Goal: Task Accomplishment & Management: Complete application form

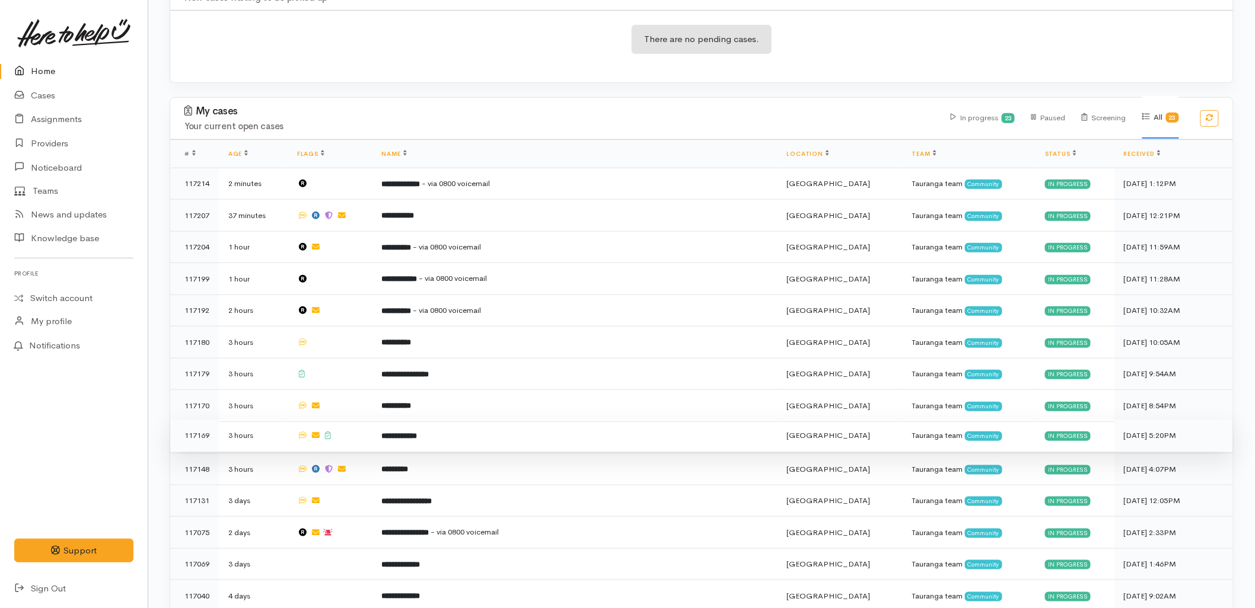
scroll to position [263, 0]
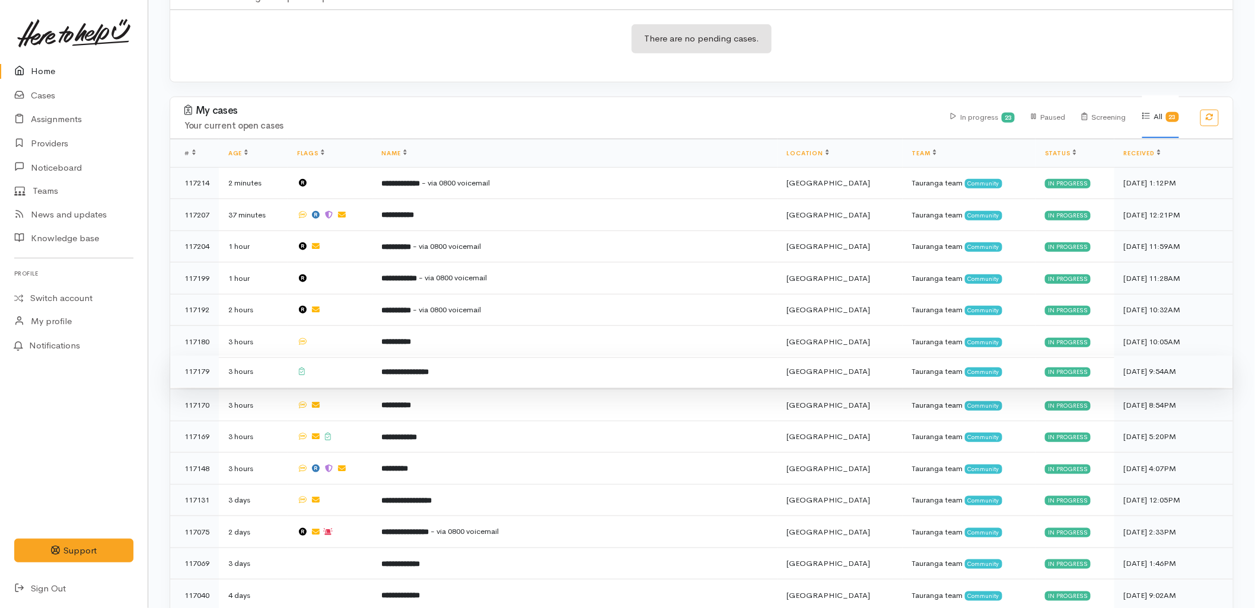
click at [429, 368] on b "**********" at bounding box center [405, 372] width 47 height 8
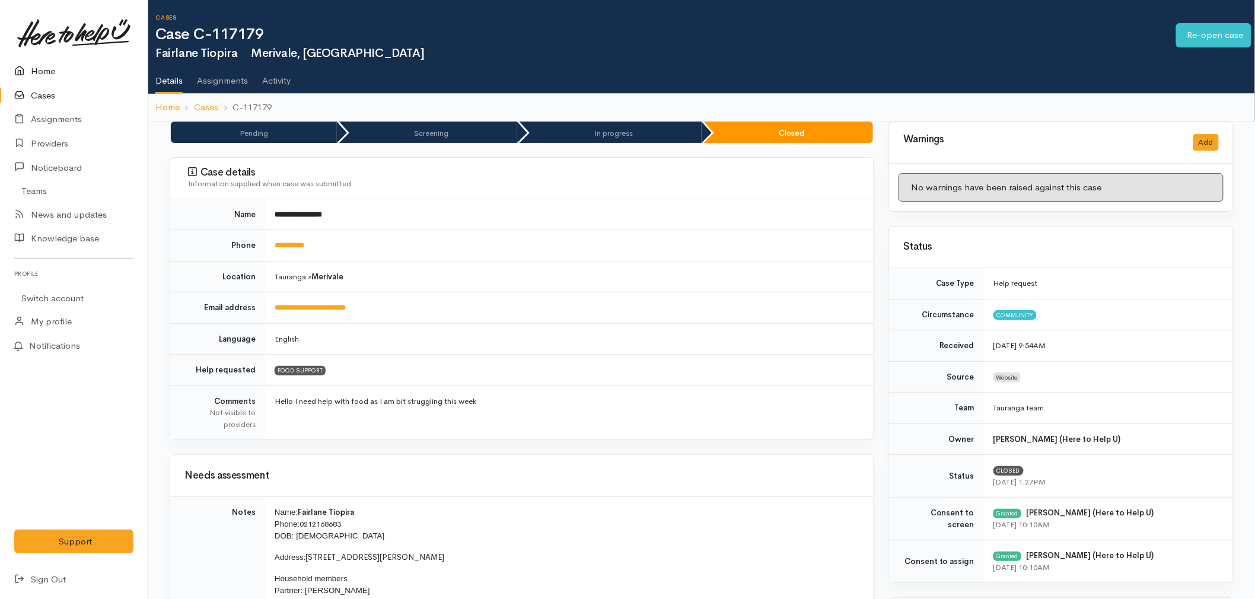
click at [39, 76] on link "Home" at bounding box center [74, 71] width 148 height 24
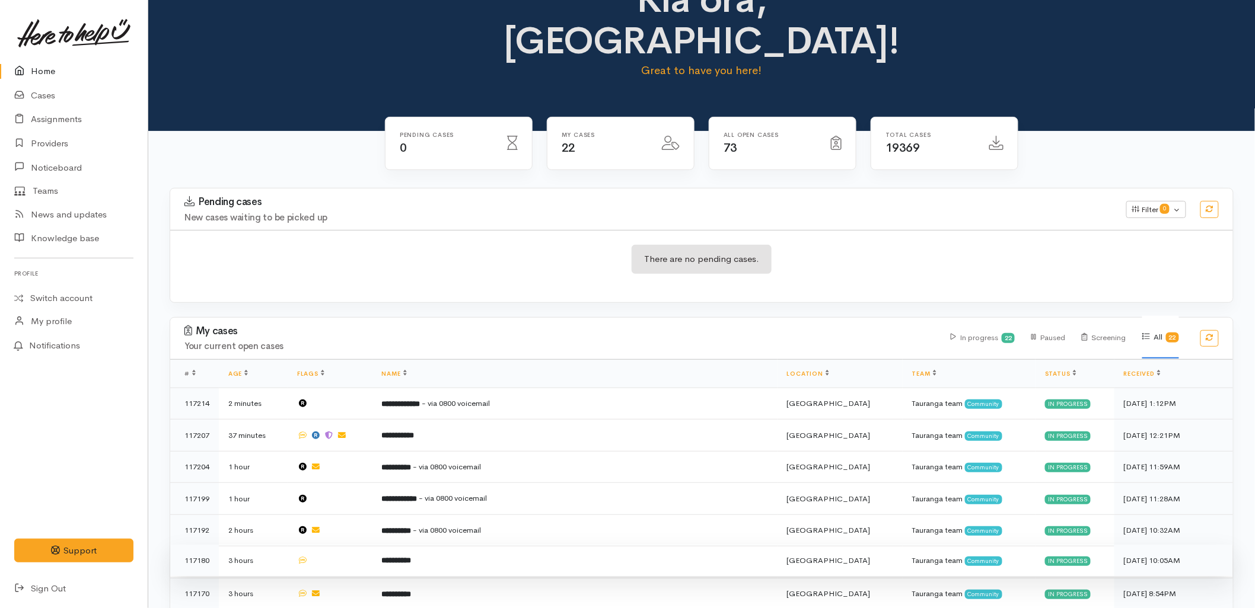
scroll to position [66, 0]
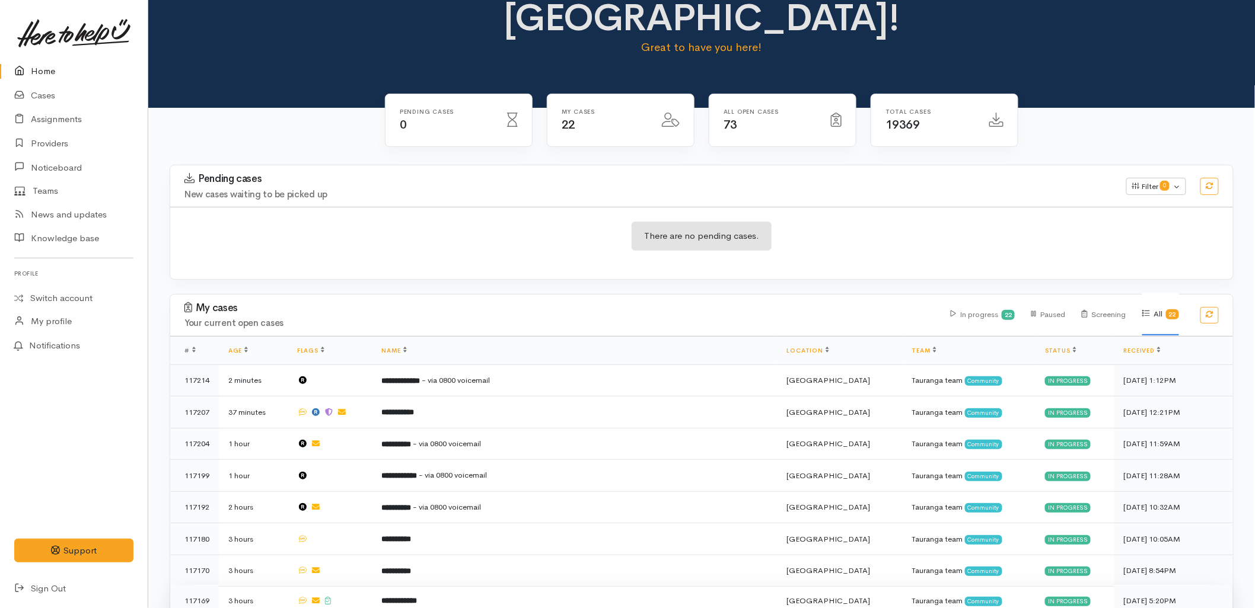
click at [417, 597] on b "**********" at bounding box center [400, 601] width 36 height 8
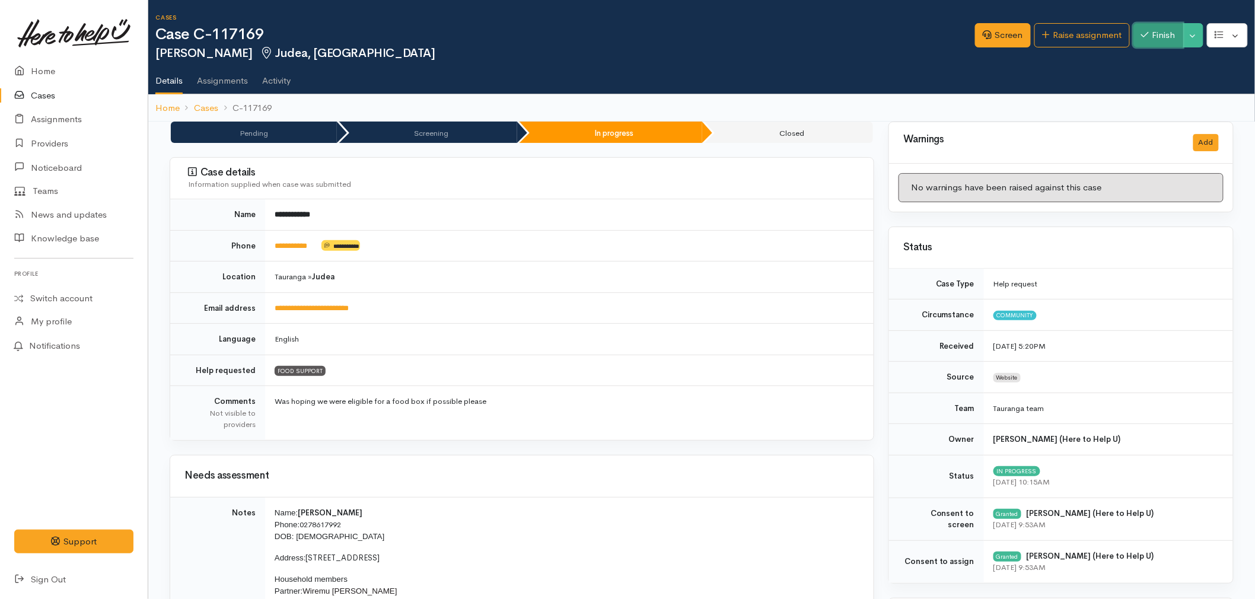
click at [1142, 34] on icon "button" at bounding box center [1145, 34] width 8 height 9
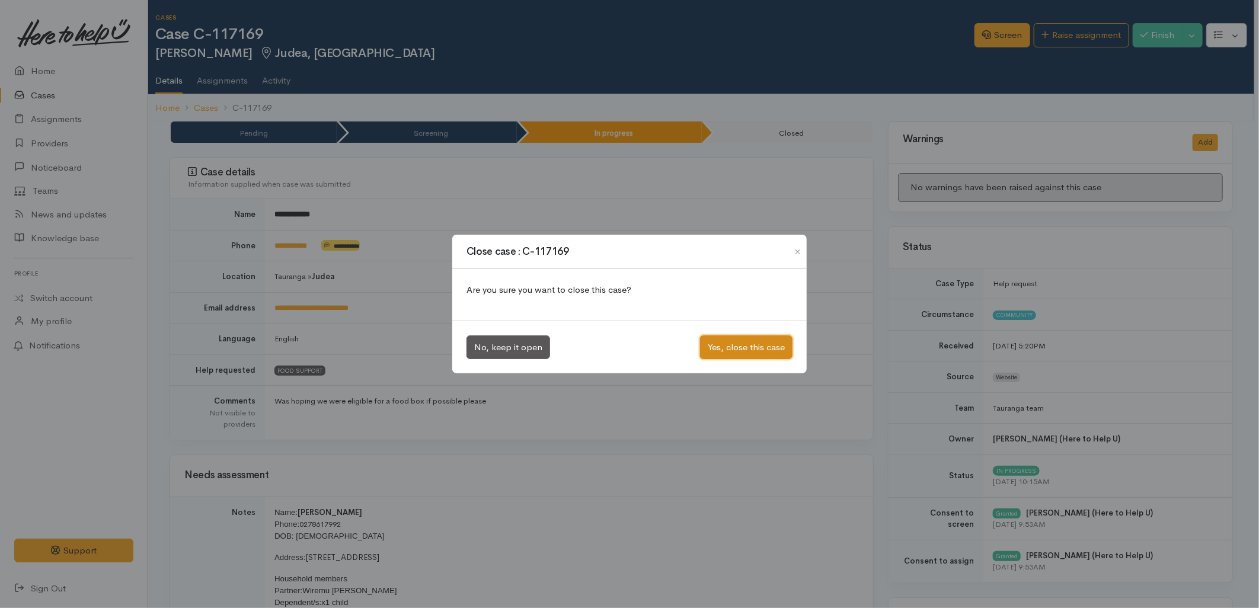
drag, startPoint x: 767, startPoint y: 350, endPoint x: 313, endPoint y: 184, distance: 483.2
click at [763, 350] on button "Yes, close this case" at bounding box center [746, 348] width 92 height 24
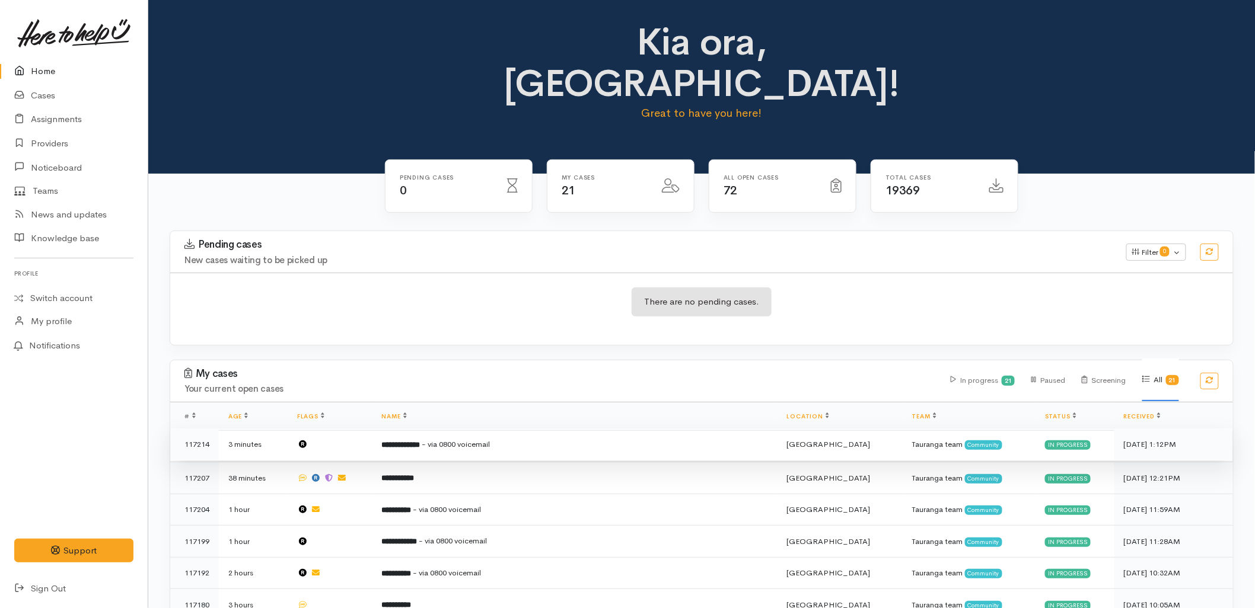
click at [454, 429] on td "**********" at bounding box center [574, 445] width 405 height 32
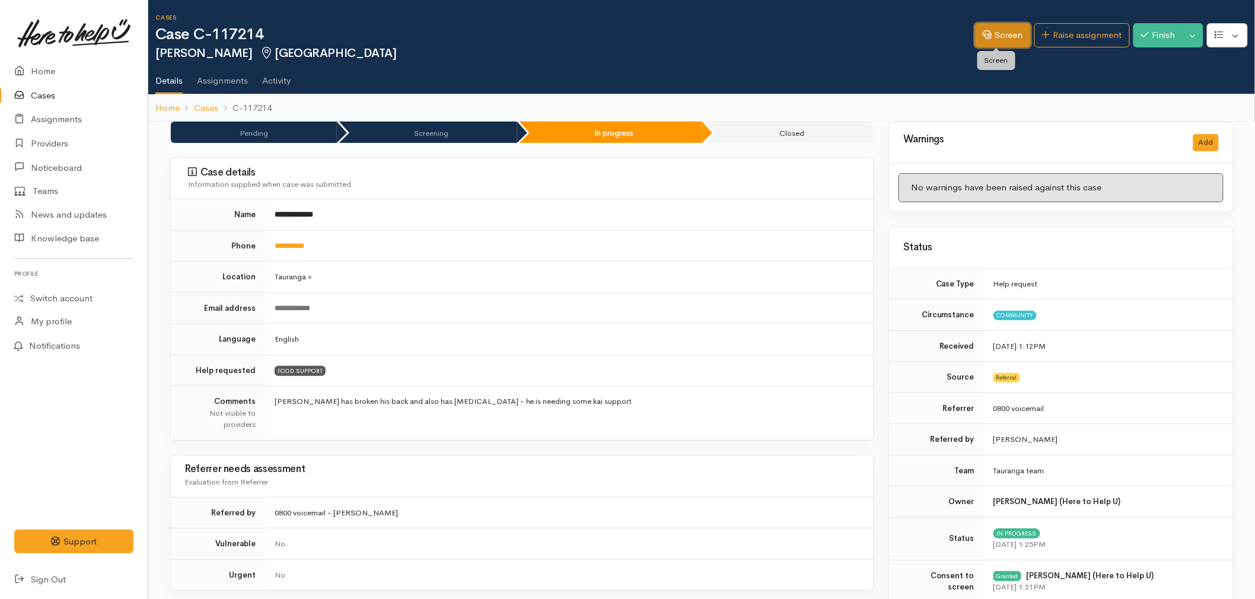
click at [1012, 39] on link "Screen" at bounding box center [1003, 35] width 56 height 24
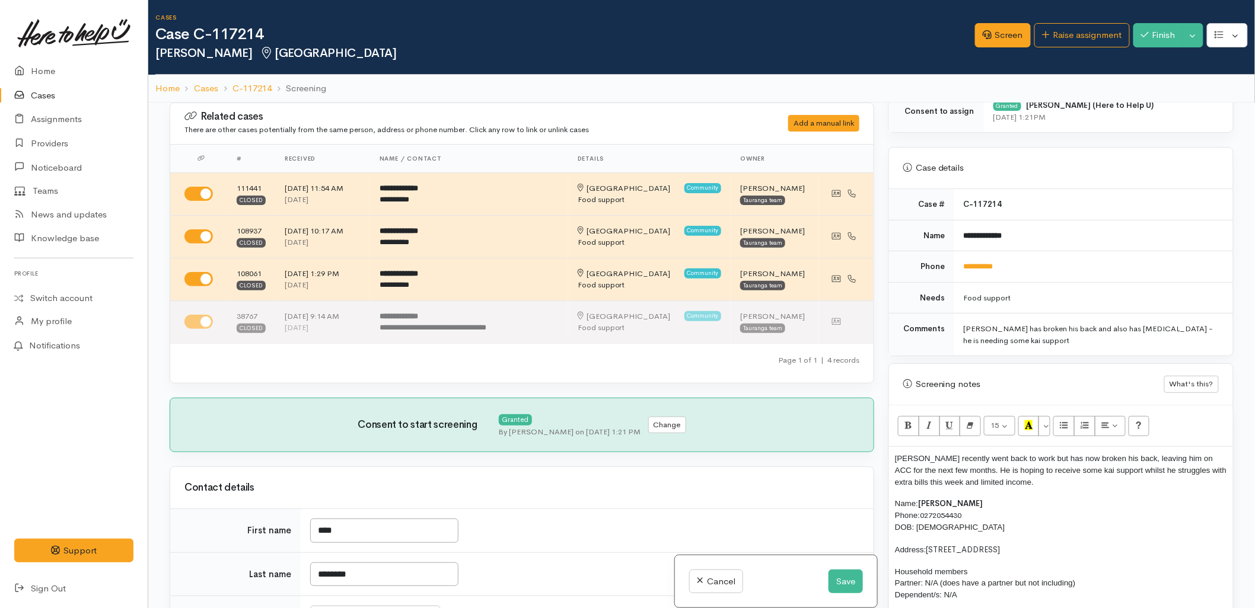
scroll to position [527, 0]
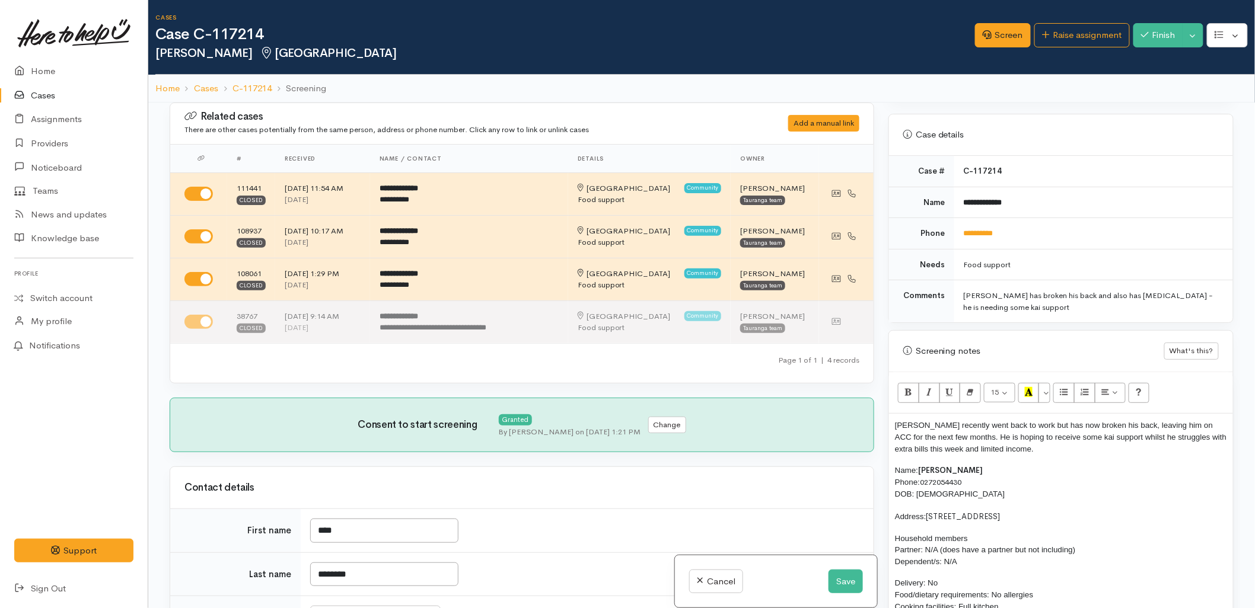
click at [891, 426] on div "Mark recently went back to work but has now broken his back, leaving him on ACC…" at bounding box center [1061, 557] width 344 height 286
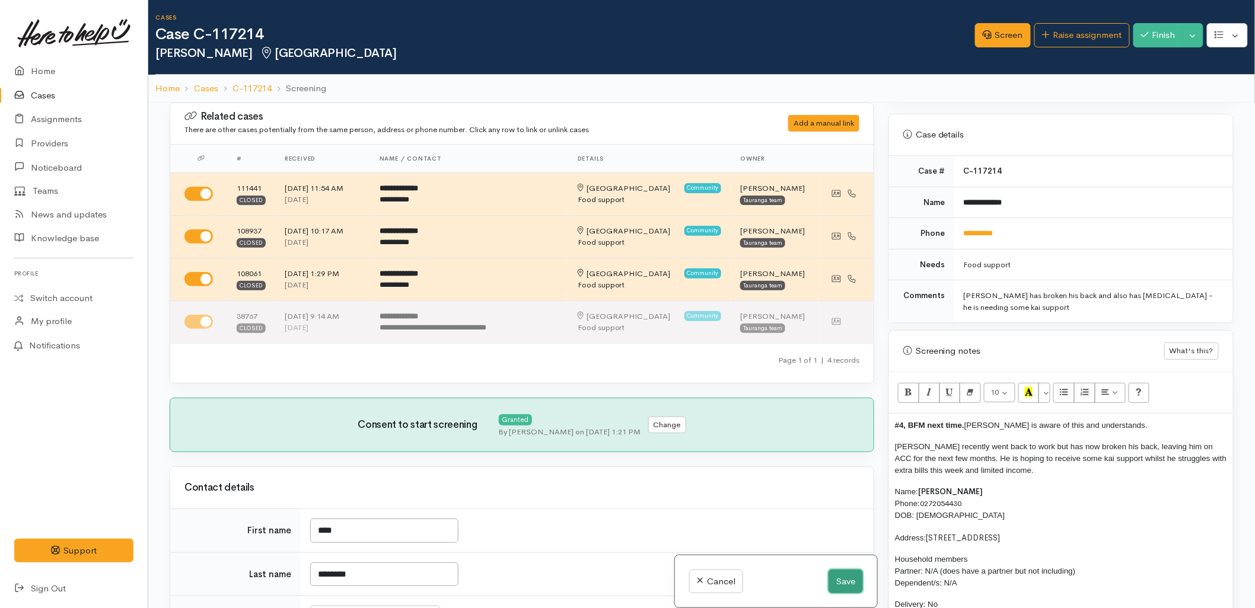
click at [833, 578] on button "Save" at bounding box center [845, 582] width 34 height 24
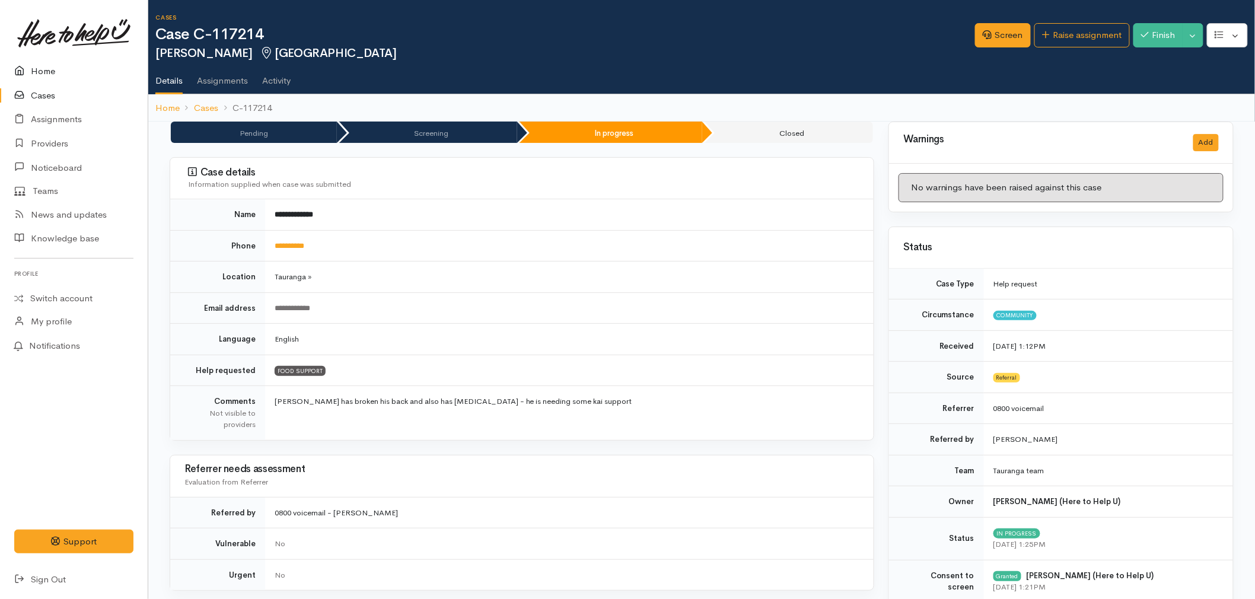
click at [49, 72] on link "Home" at bounding box center [74, 71] width 148 height 24
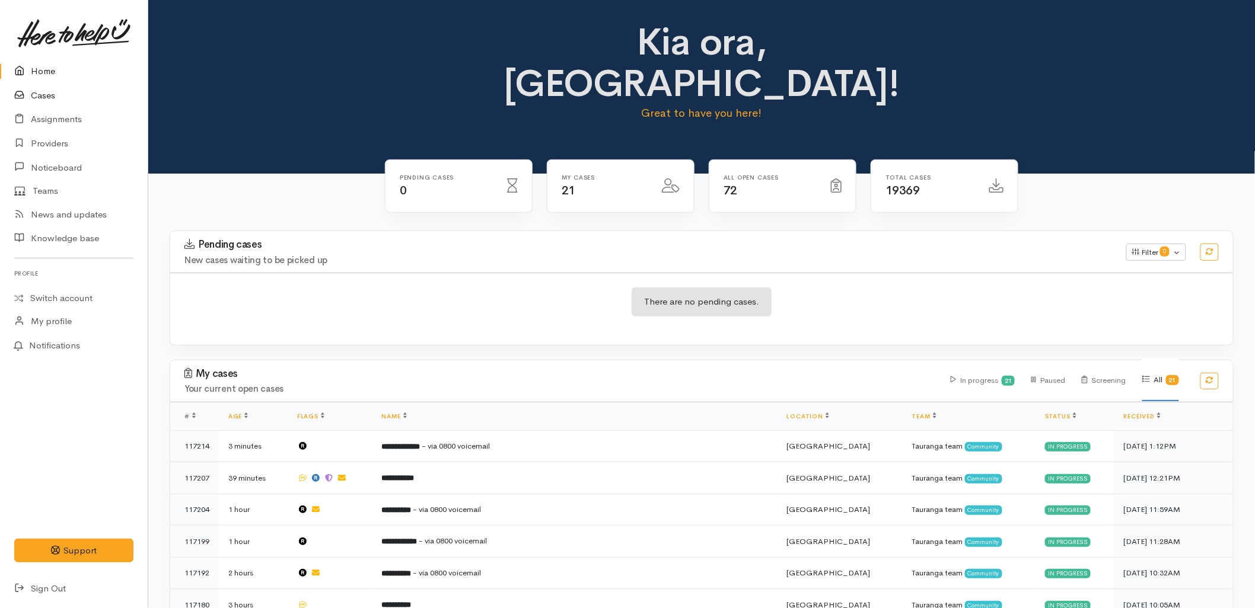
click at [51, 93] on link "Cases" at bounding box center [74, 96] width 148 height 24
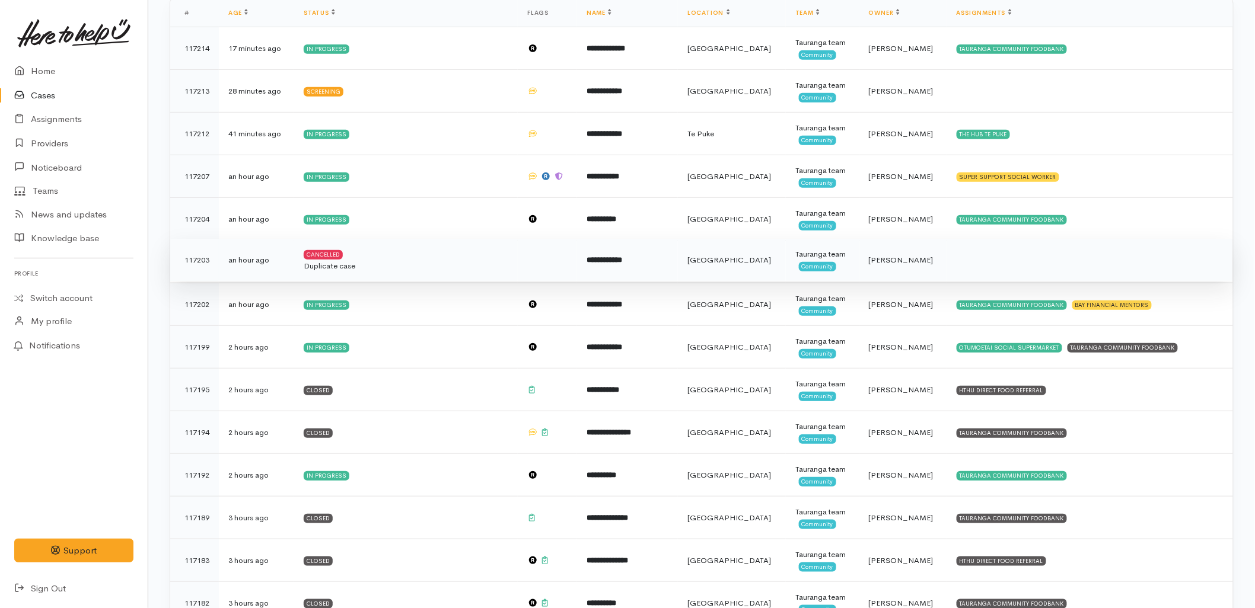
scroll to position [395, 0]
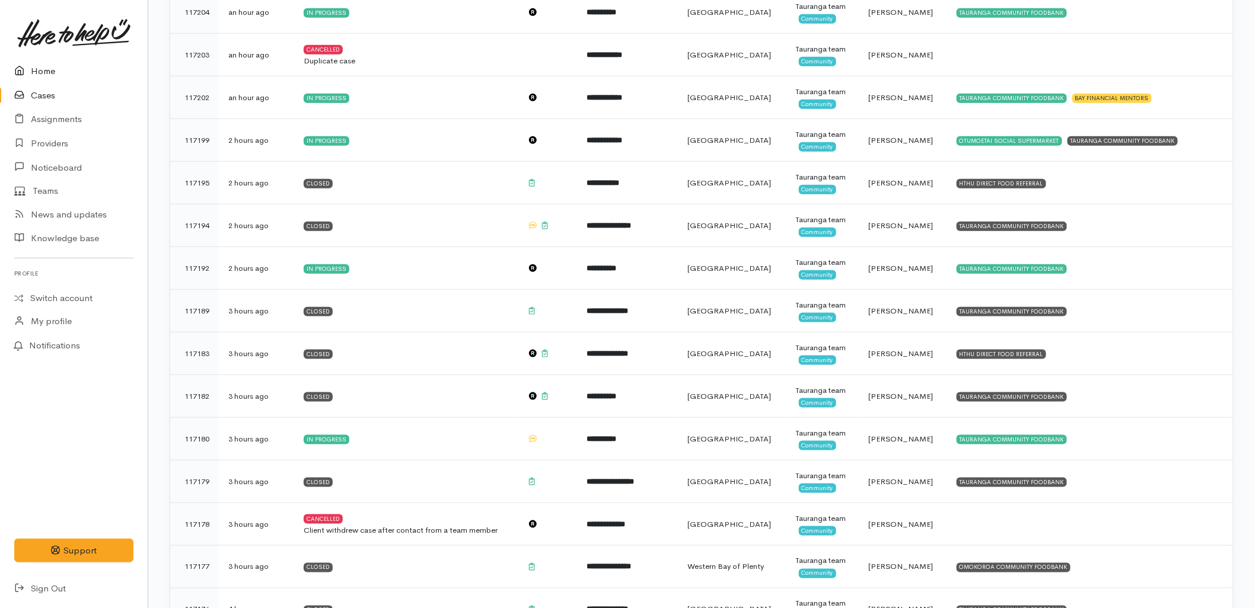
click at [61, 70] on link "Home" at bounding box center [74, 71] width 148 height 24
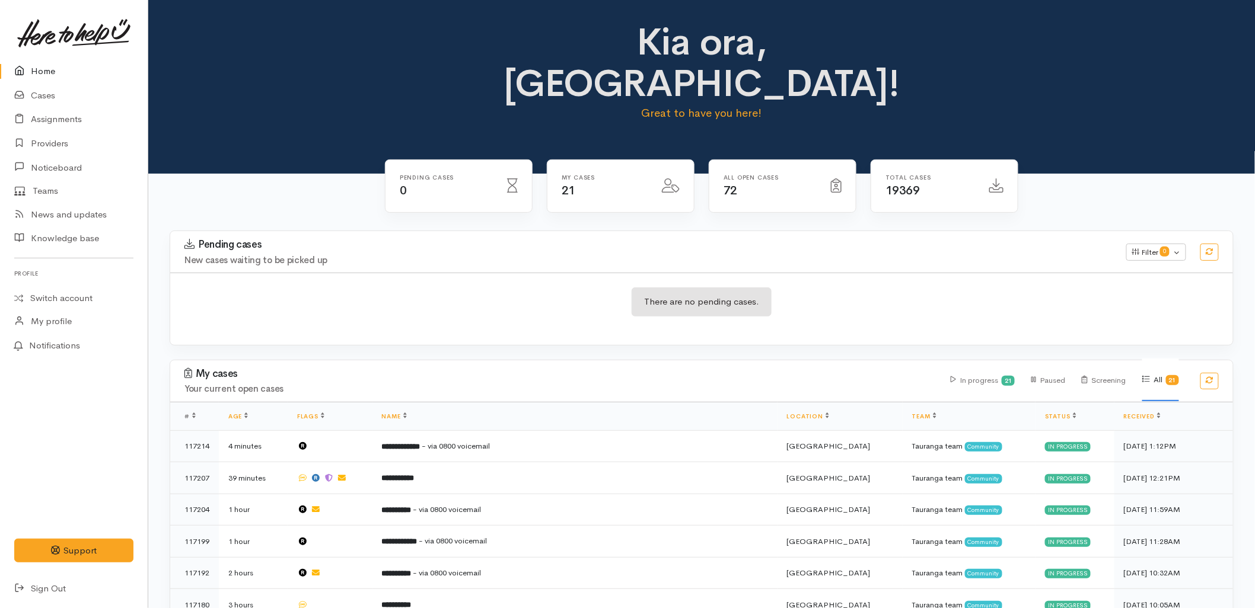
click at [341, 256] on h4 "New cases waiting to be picked up" at bounding box center [647, 261] width 927 height 10
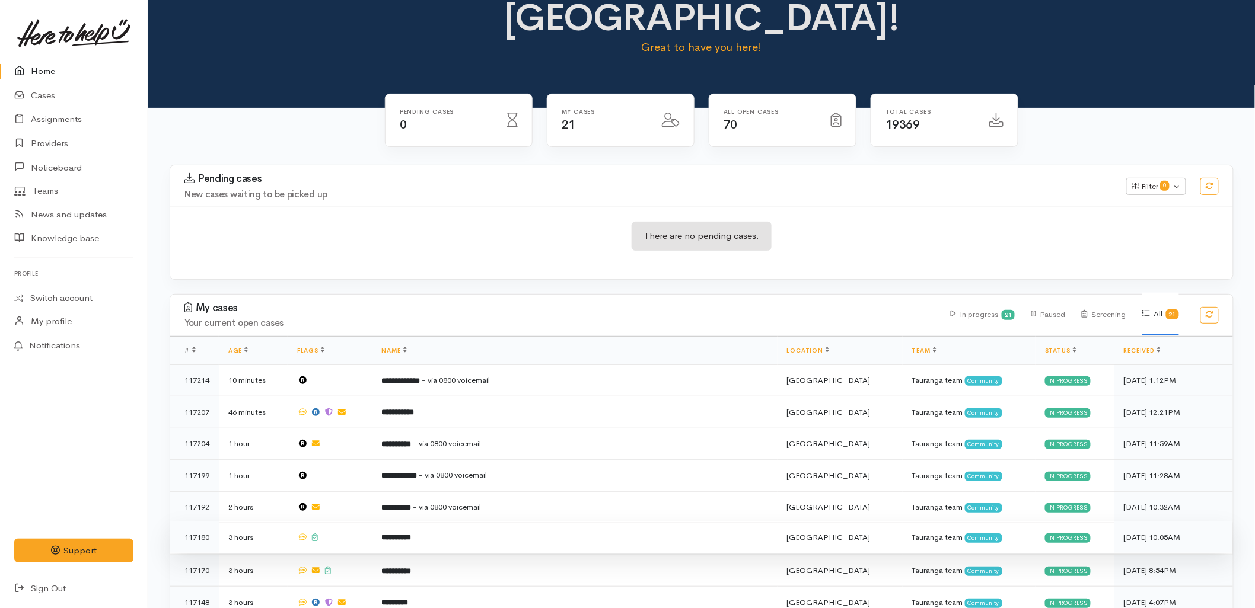
click at [430, 522] on td "**********" at bounding box center [574, 538] width 405 height 32
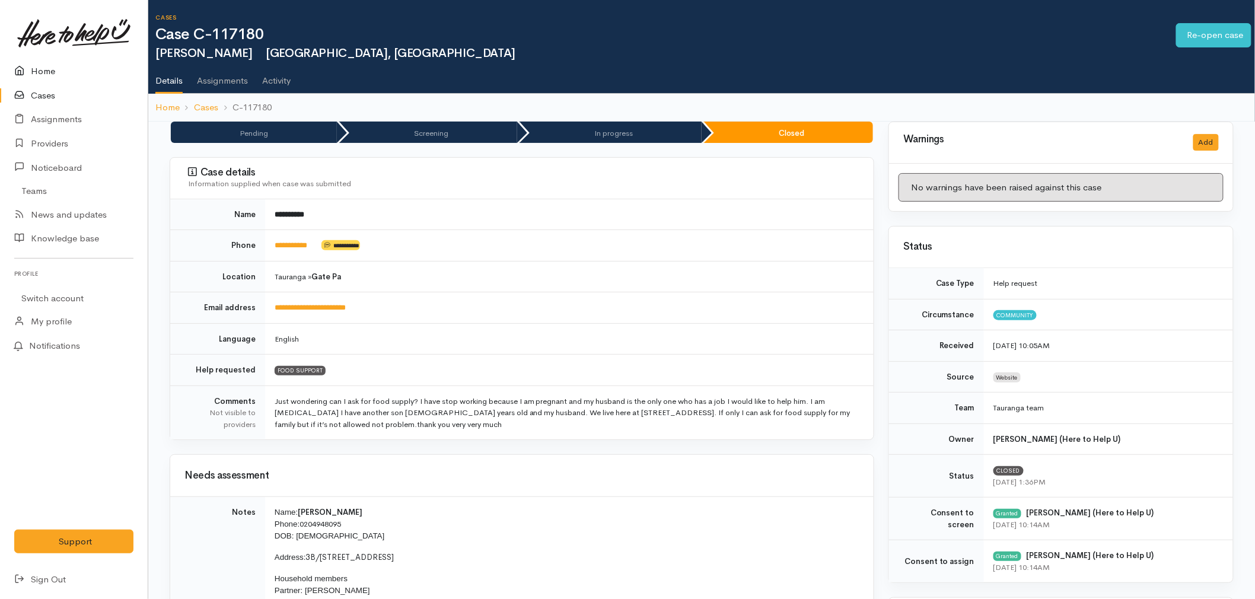
click at [43, 72] on link "Home" at bounding box center [74, 71] width 148 height 24
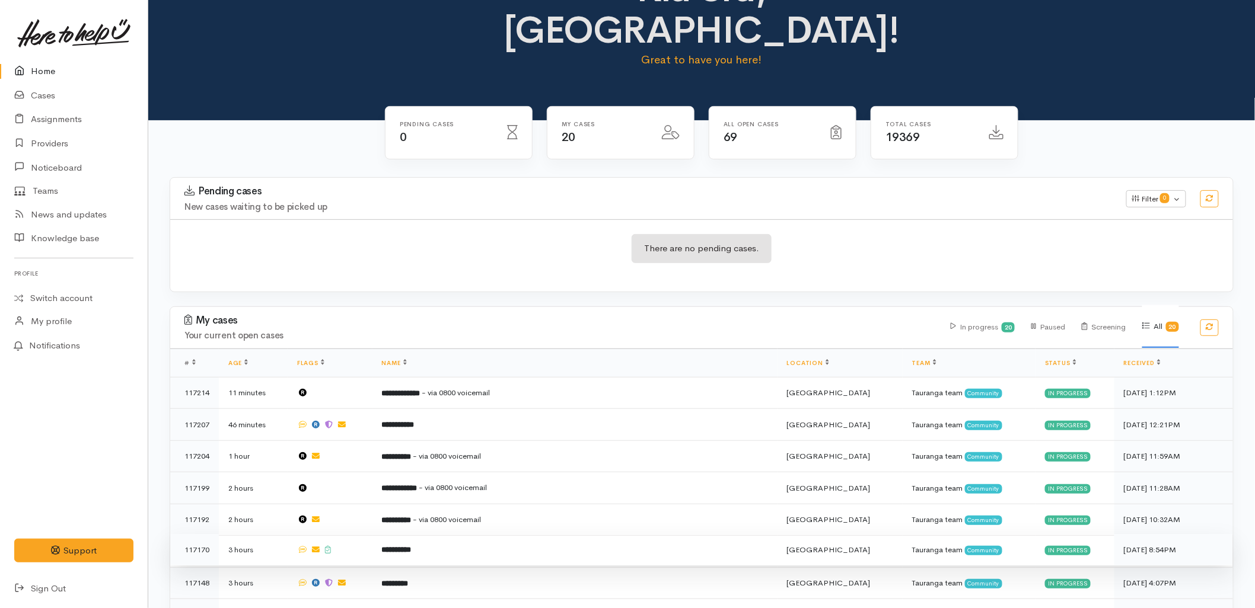
scroll to position [66, 0]
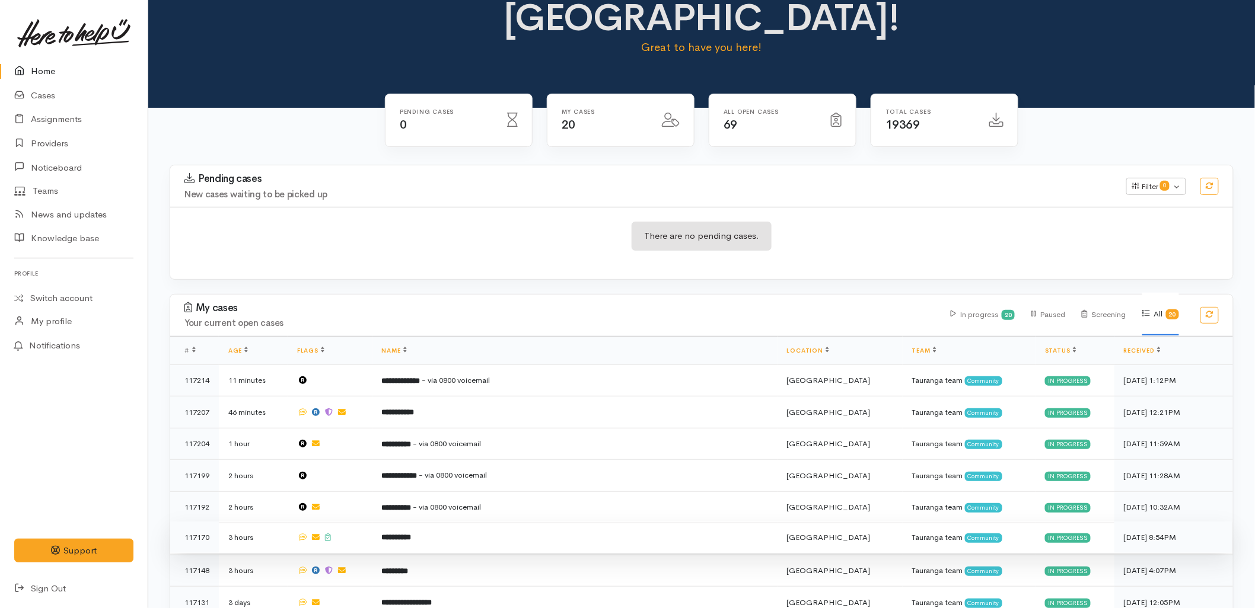
click at [433, 522] on td "**********" at bounding box center [574, 538] width 405 height 32
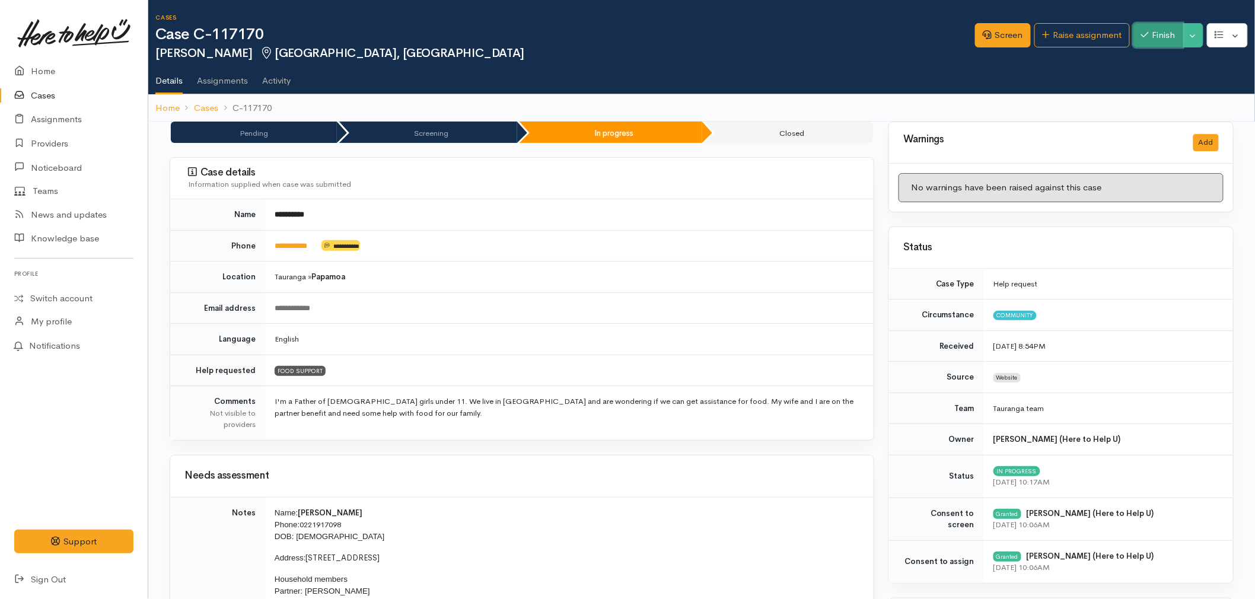
click at [1153, 26] on button "Finish" at bounding box center [1158, 35] width 50 height 24
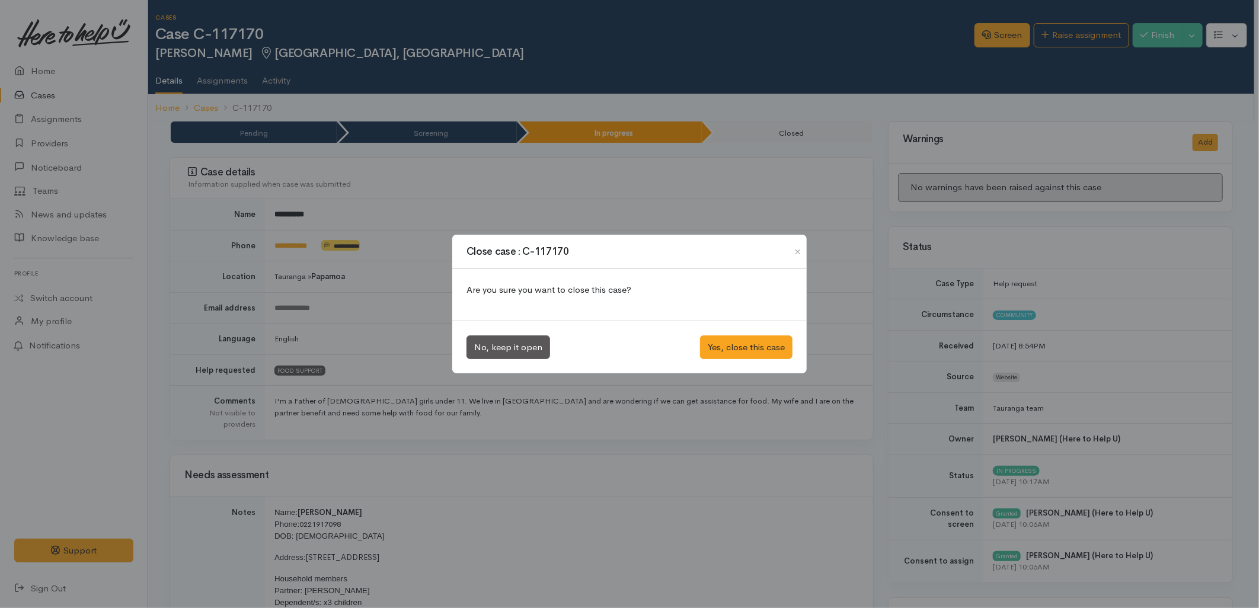
click at [725, 360] on div "No, keep it open Yes, close this case" at bounding box center [629, 347] width 355 height 53
click at [723, 352] on button "Yes, close this case" at bounding box center [746, 348] width 92 height 24
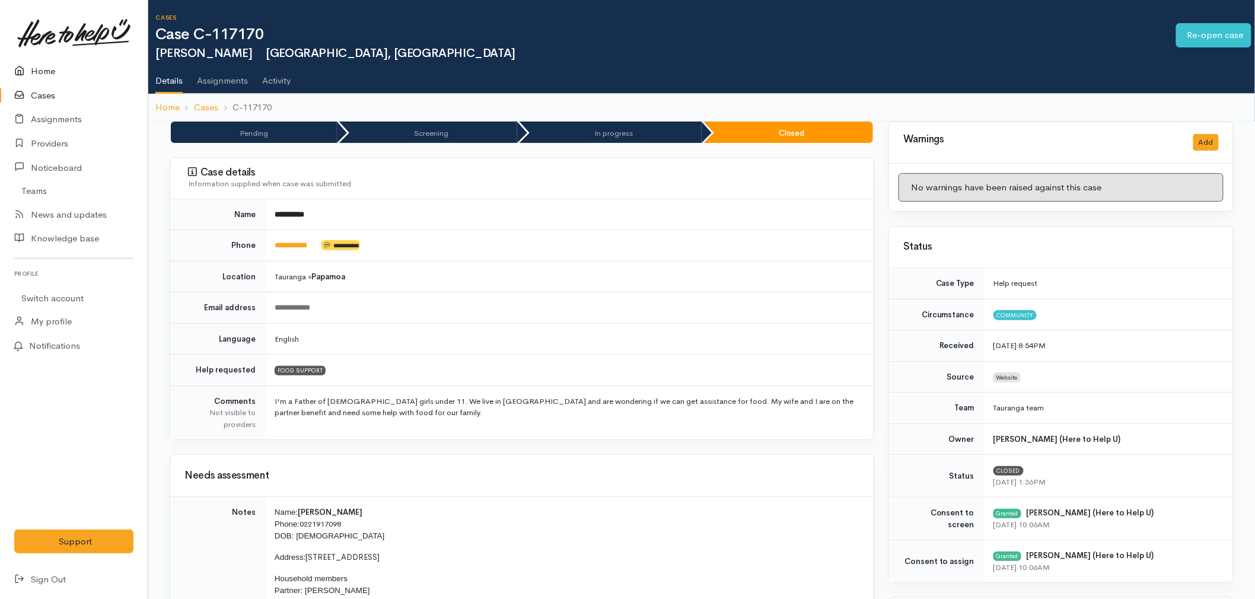
click at [60, 69] on link "Home" at bounding box center [74, 71] width 148 height 24
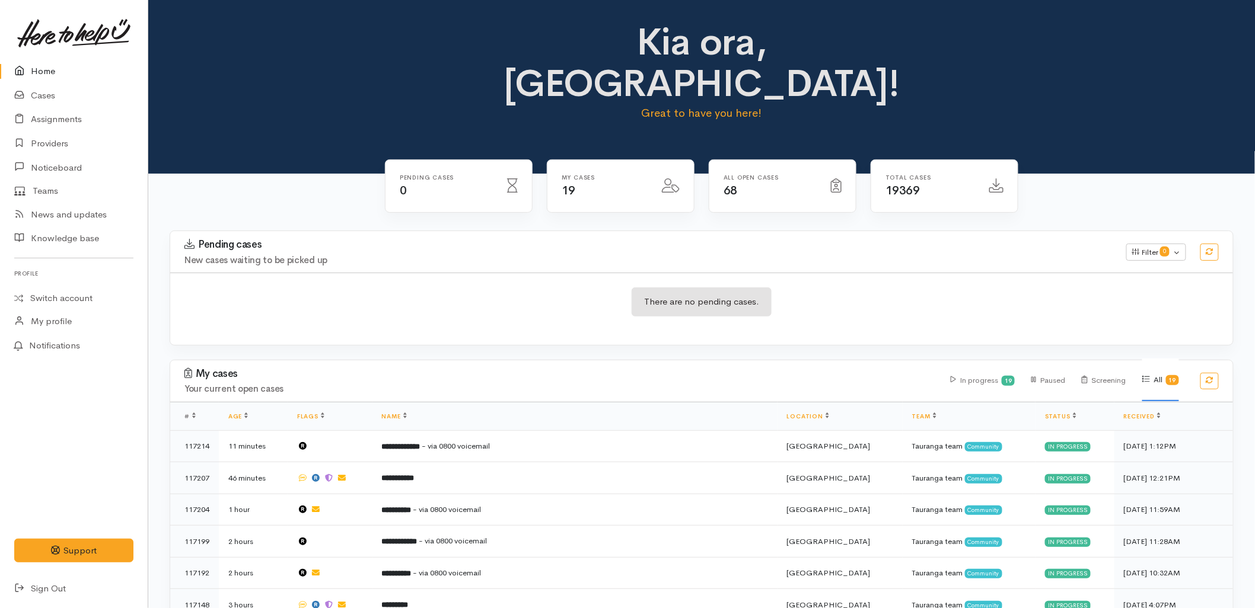
click at [428, 289] on div "There are no pending cases." at bounding box center [701, 309] width 1063 height 72
click at [445, 273] on div "There are no pending cases." at bounding box center [701, 309] width 1063 height 72
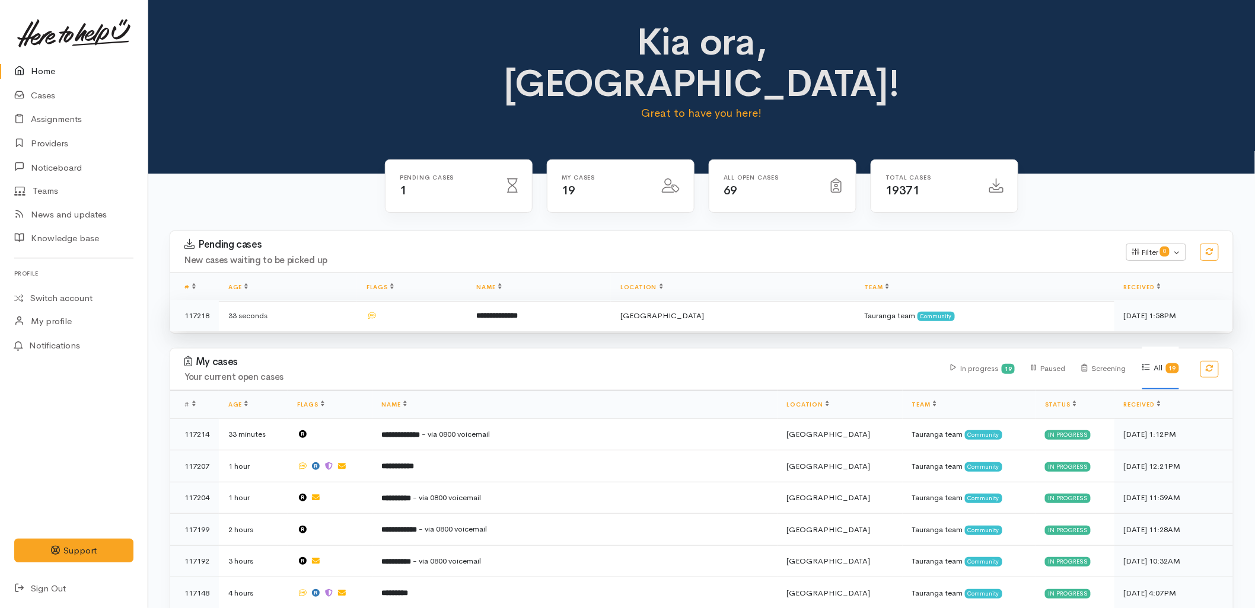
click at [532, 300] on td "**********" at bounding box center [539, 315] width 144 height 31
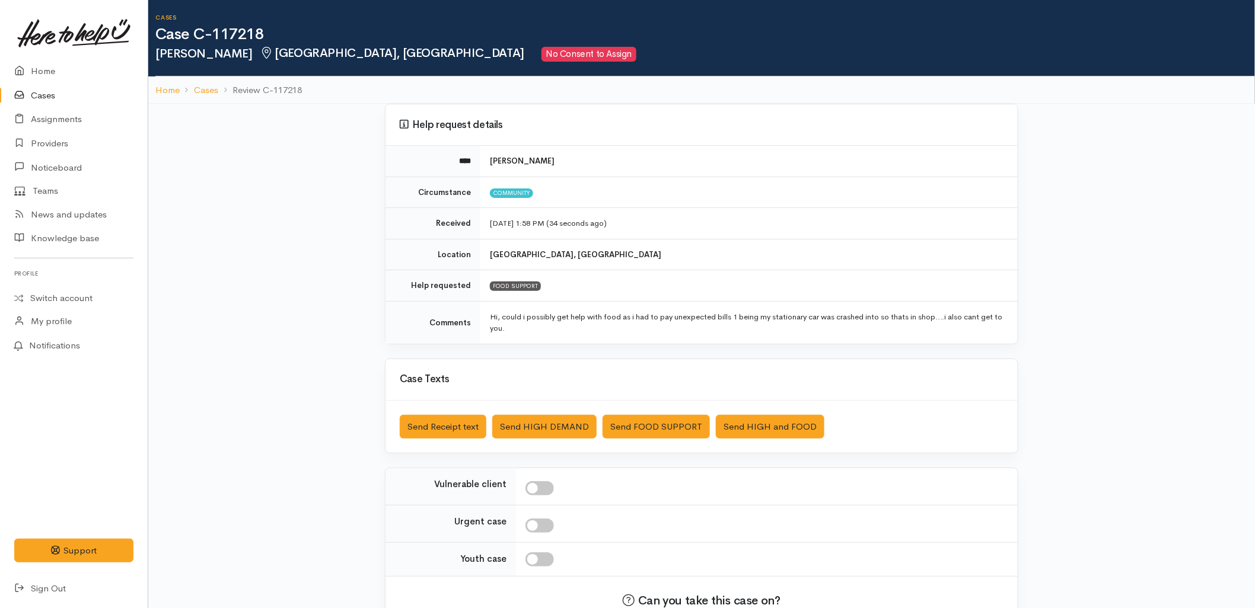
scroll to position [66, 0]
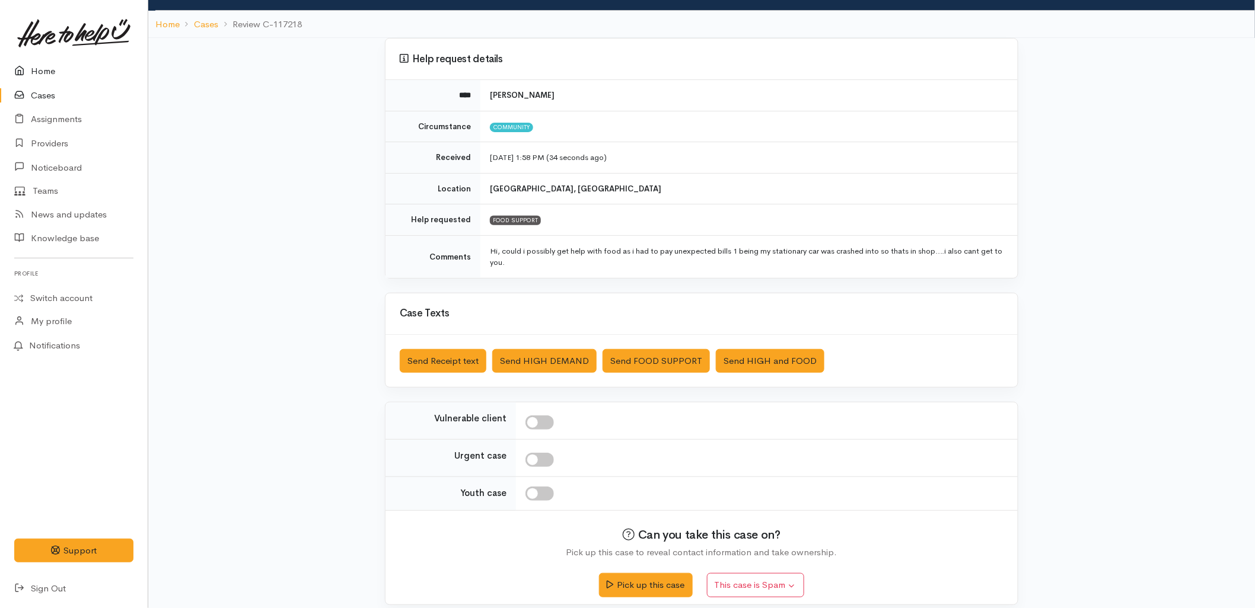
click at [42, 72] on link "Home" at bounding box center [74, 71] width 148 height 24
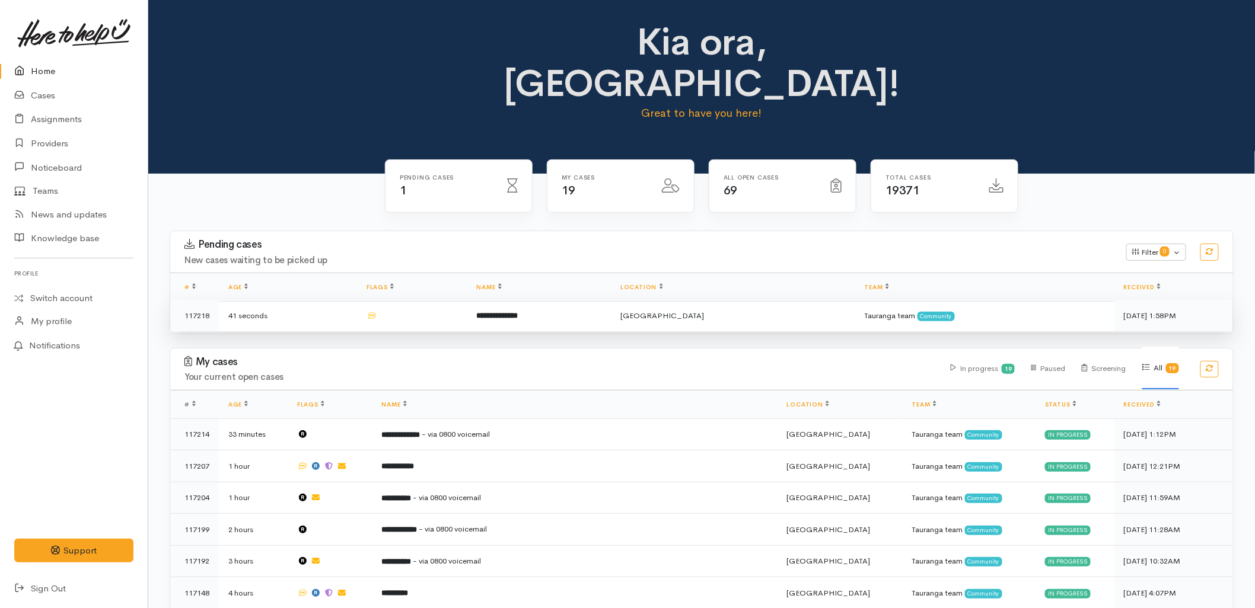
click at [518, 312] on b "**********" at bounding box center [498, 316] width 42 height 8
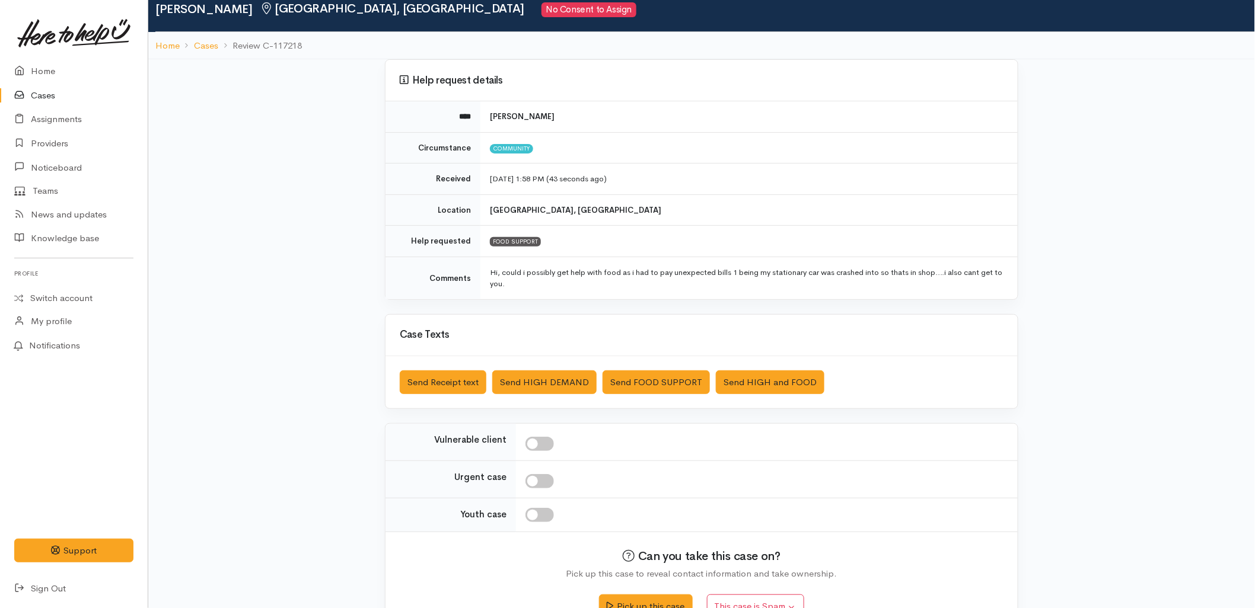
scroll to position [66, 0]
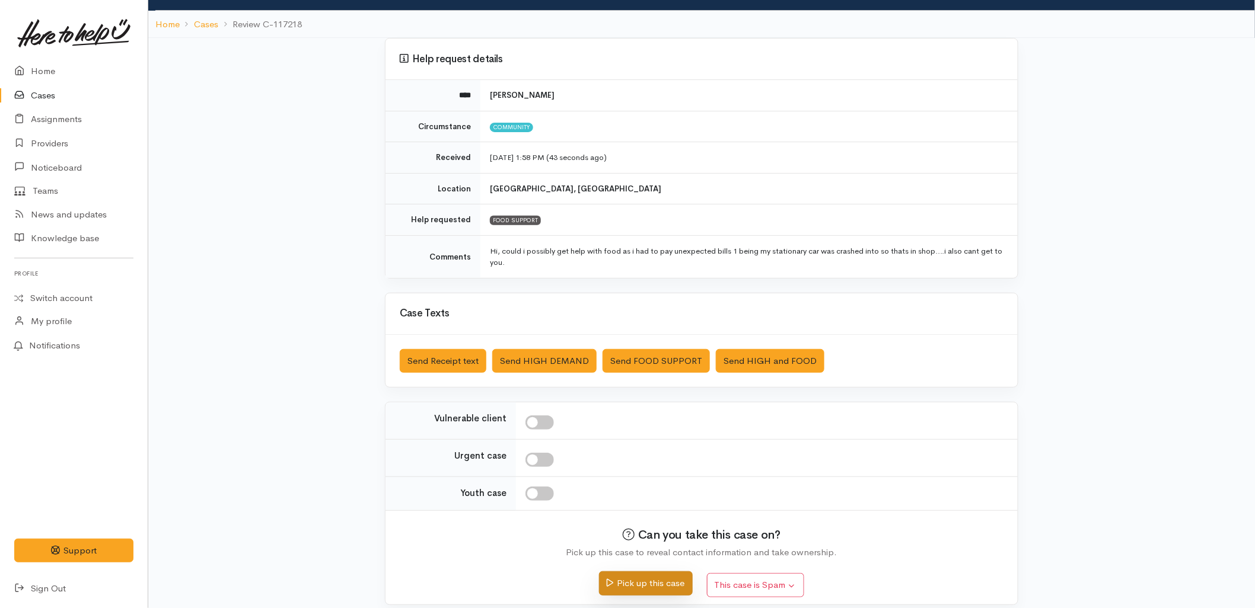
click at [623, 580] on button "Pick up this case" at bounding box center [645, 584] width 93 height 24
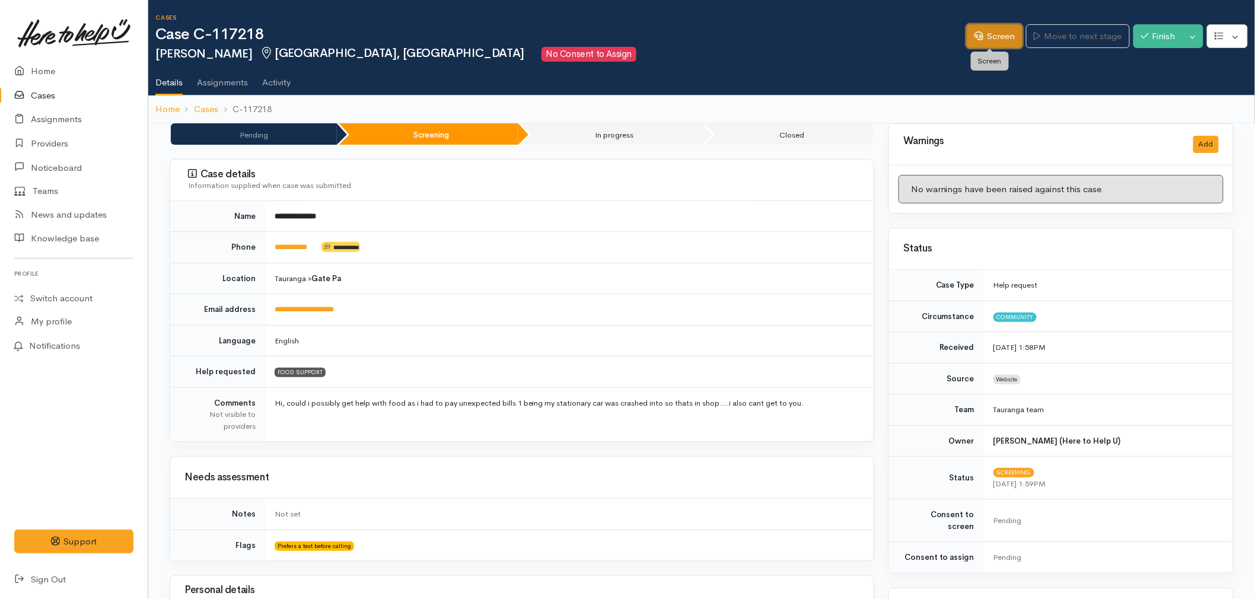
click at [975, 44] on link "Screen" at bounding box center [994, 36] width 56 height 24
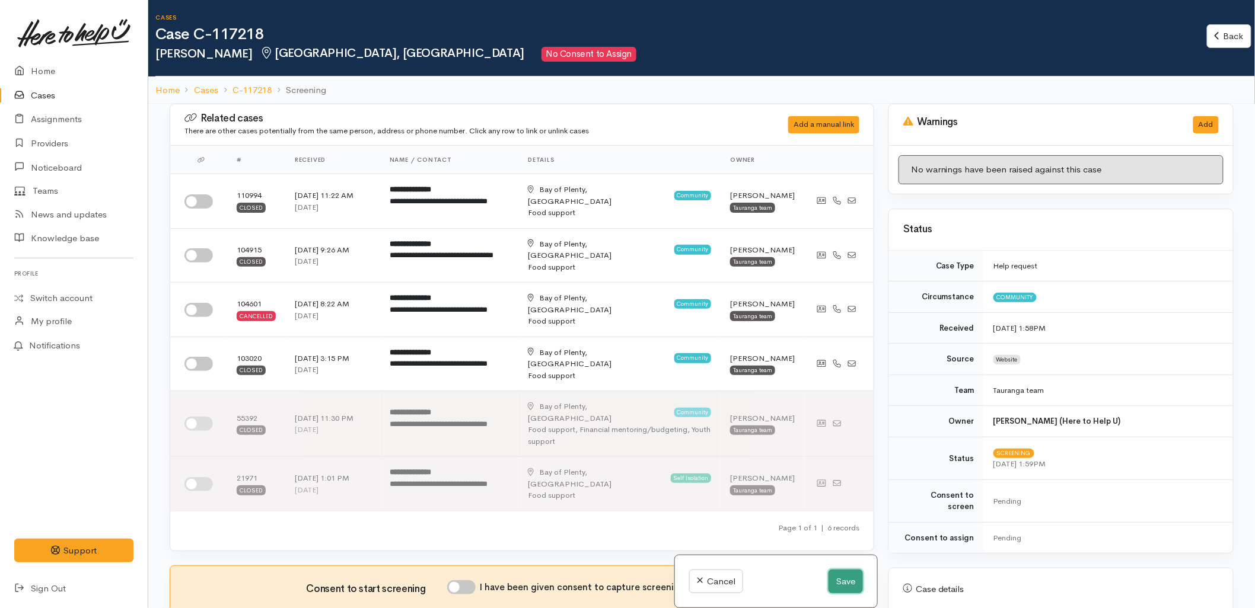
click at [843, 586] on button "Save" at bounding box center [845, 582] width 34 height 24
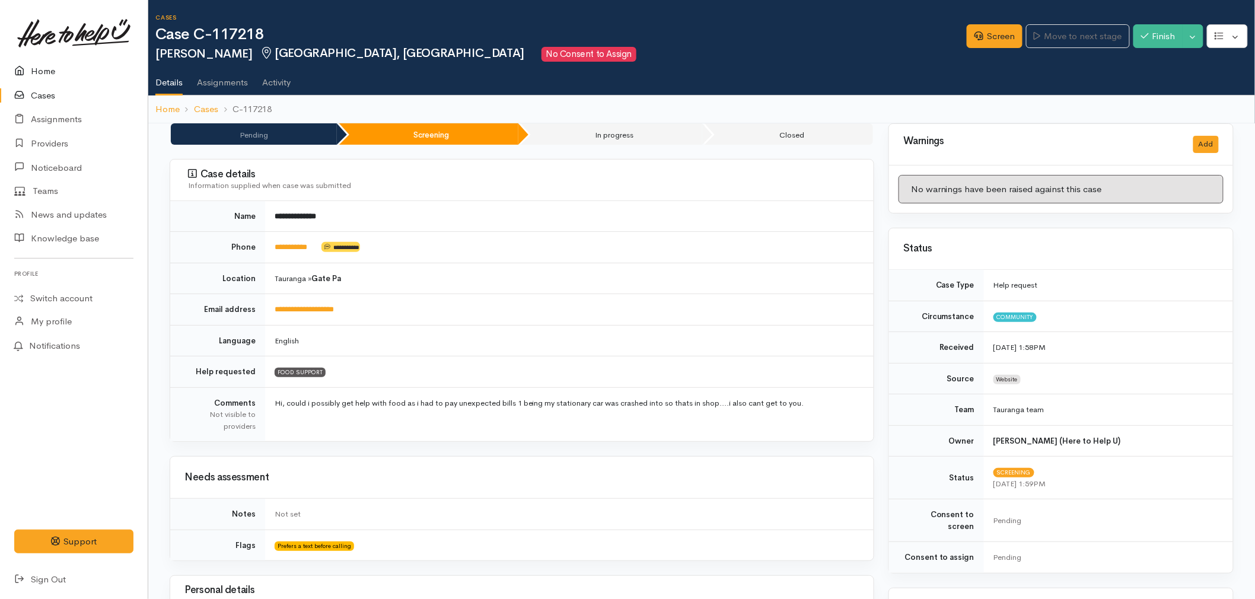
click at [52, 73] on link "Home" at bounding box center [74, 71] width 148 height 24
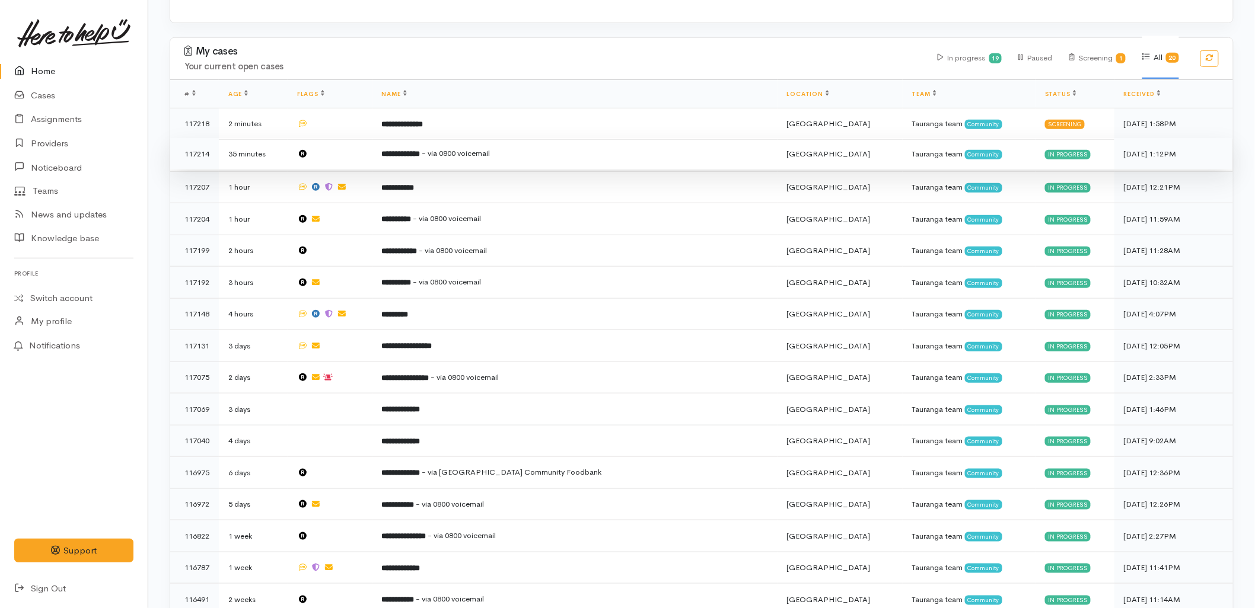
scroll to position [317, 0]
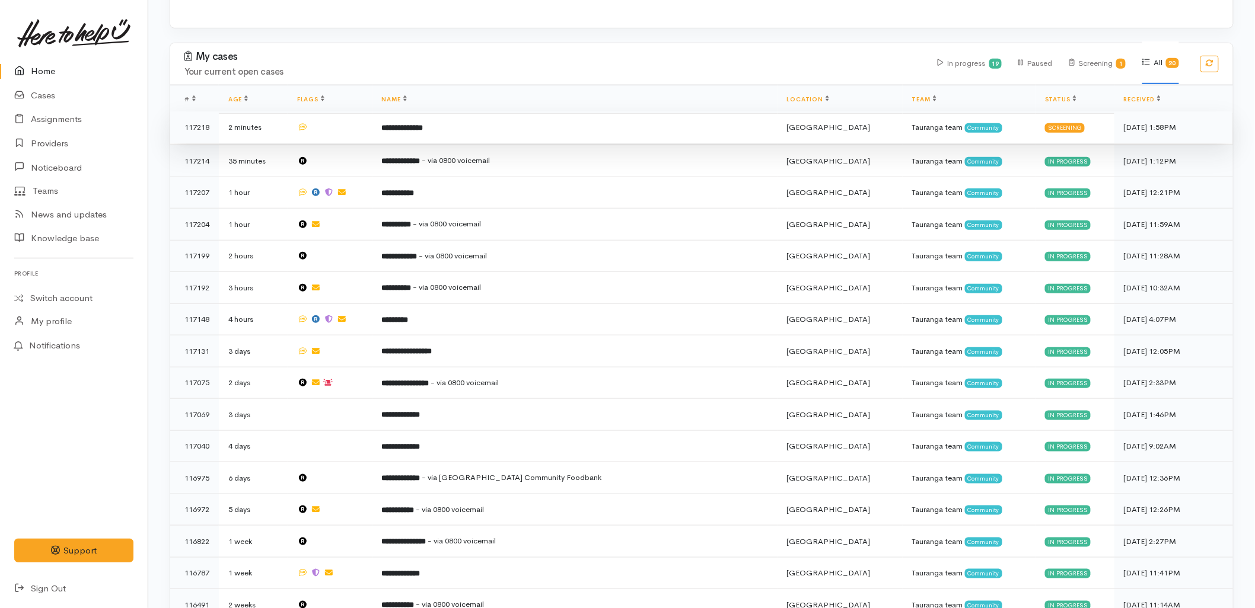
click at [464, 111] on td "**********" at bounding box center [574, 127] width 405 height 32
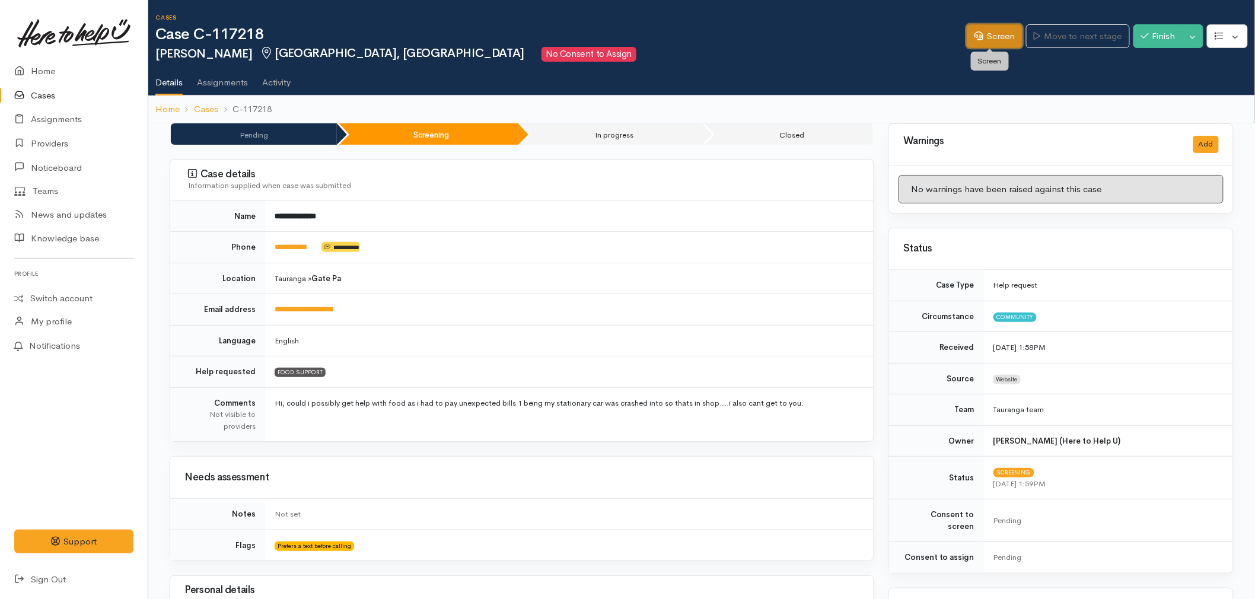
click at [990, 27] on link "Screen" at bounding box center [994, 36] width 56 height 24
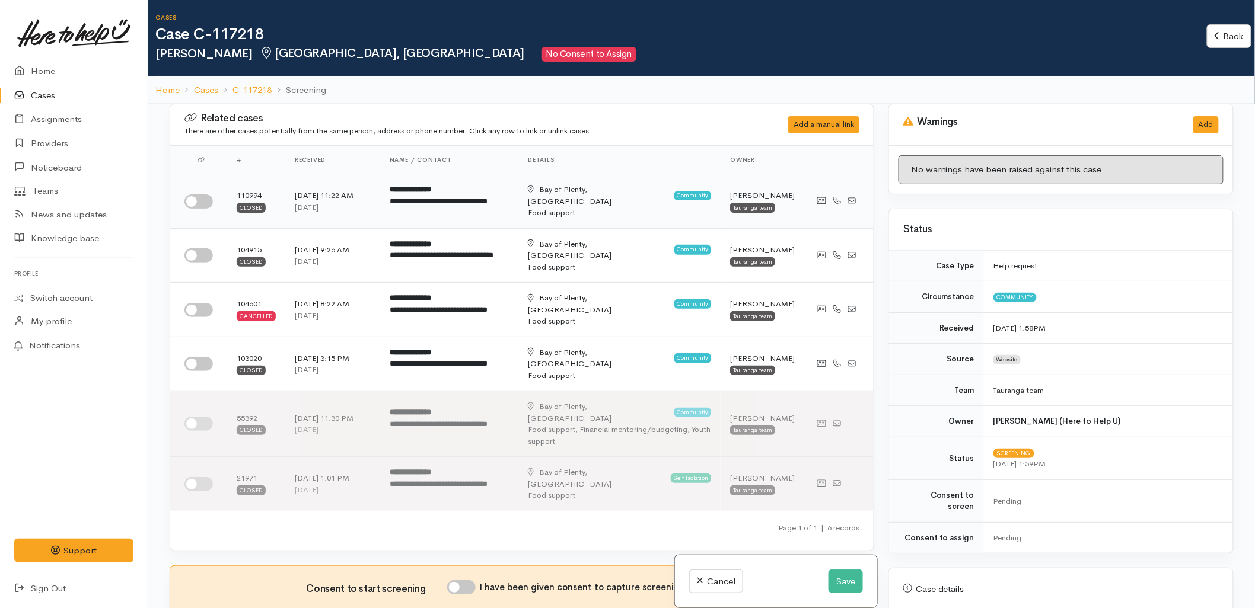
click at [190, 196] on input "checkbox" at bounding box center [198, 201] width 28 height 14
checkbox input "true"
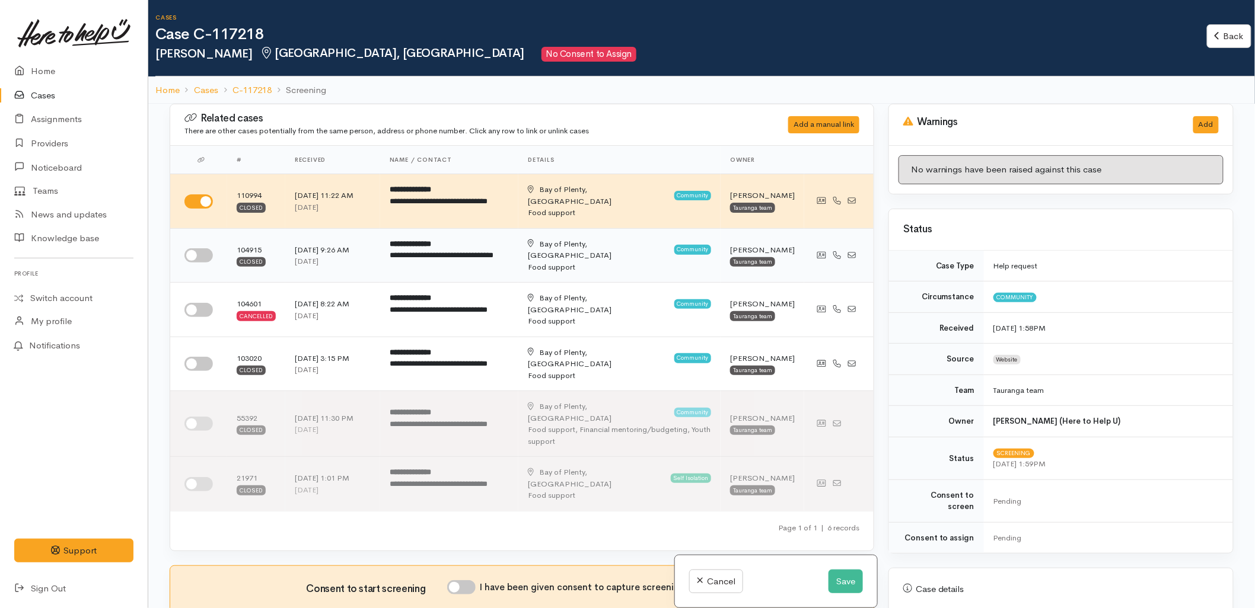
click at [196, 256] on input "checkbox" at bounding box center [198, 255] width 28 height 14
checkbox input "true"
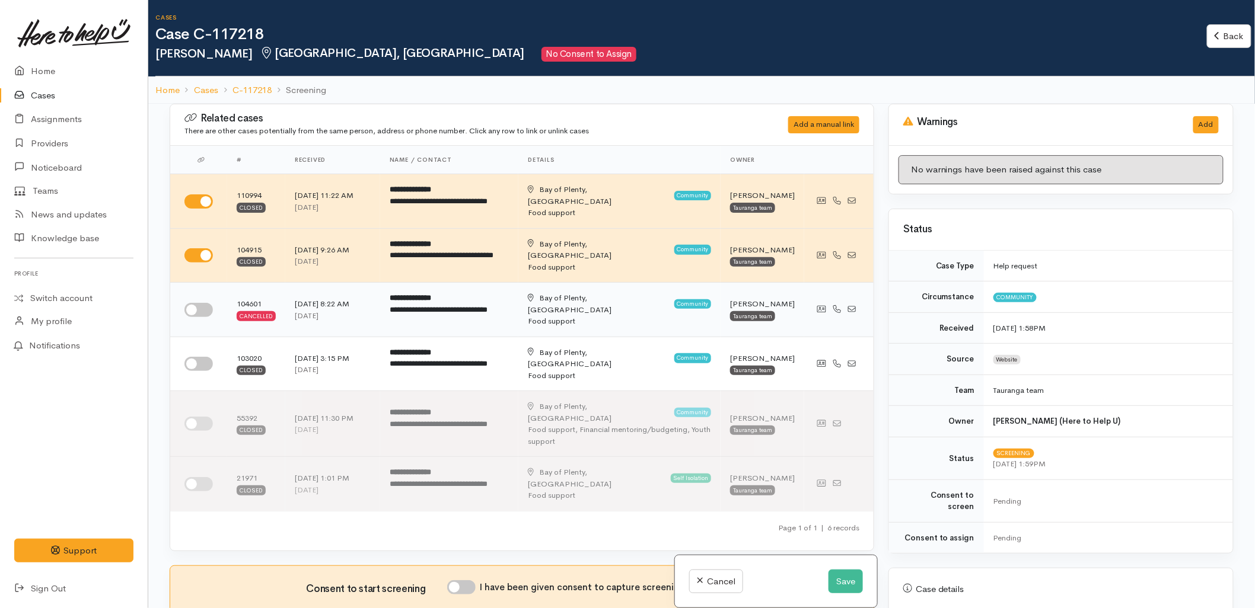
click at [199, 310] on input "checkbox" at bounding box center [198, 310] width 28 height 14
checkbox input "true"
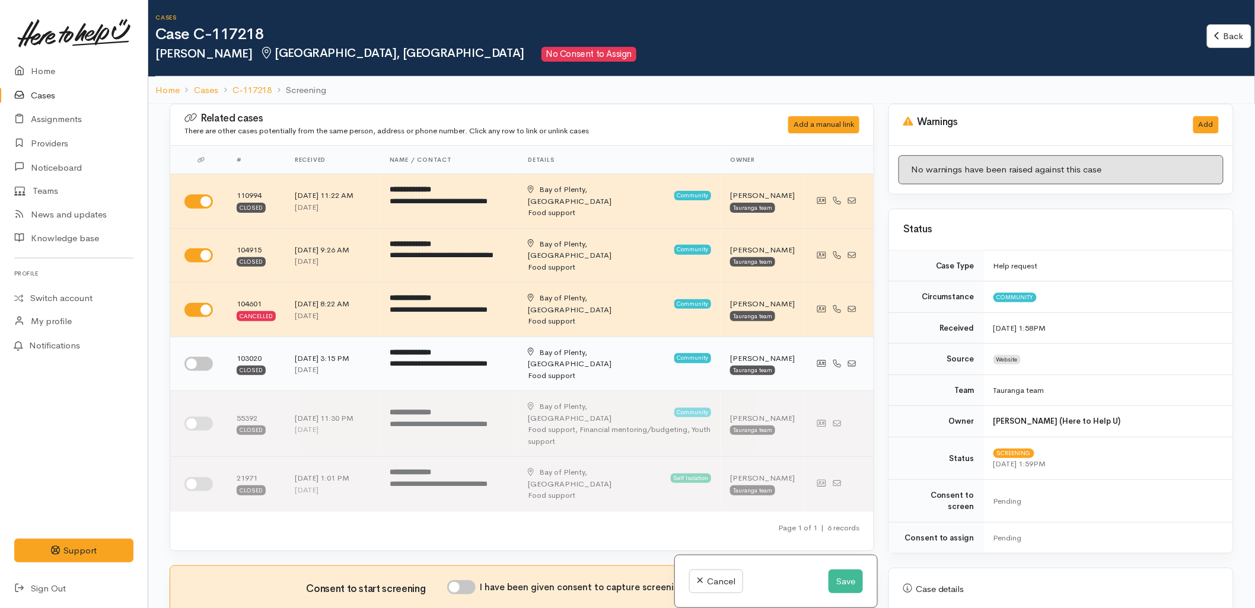
click at [196, 359] on input "checkbox" at bounding box center [198, 364] width 28 height 14
checkbox input "true"
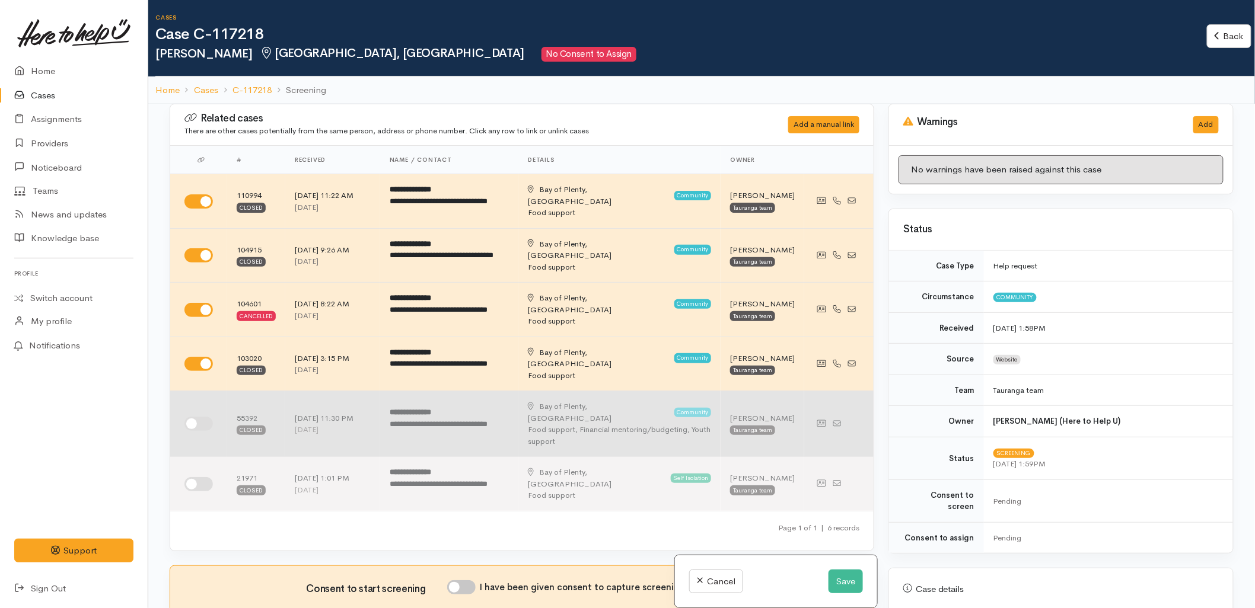
click at [198, 423] on input "checkbox" at bounding box center [198, 424] width 28 height 14
checkbox input "true"
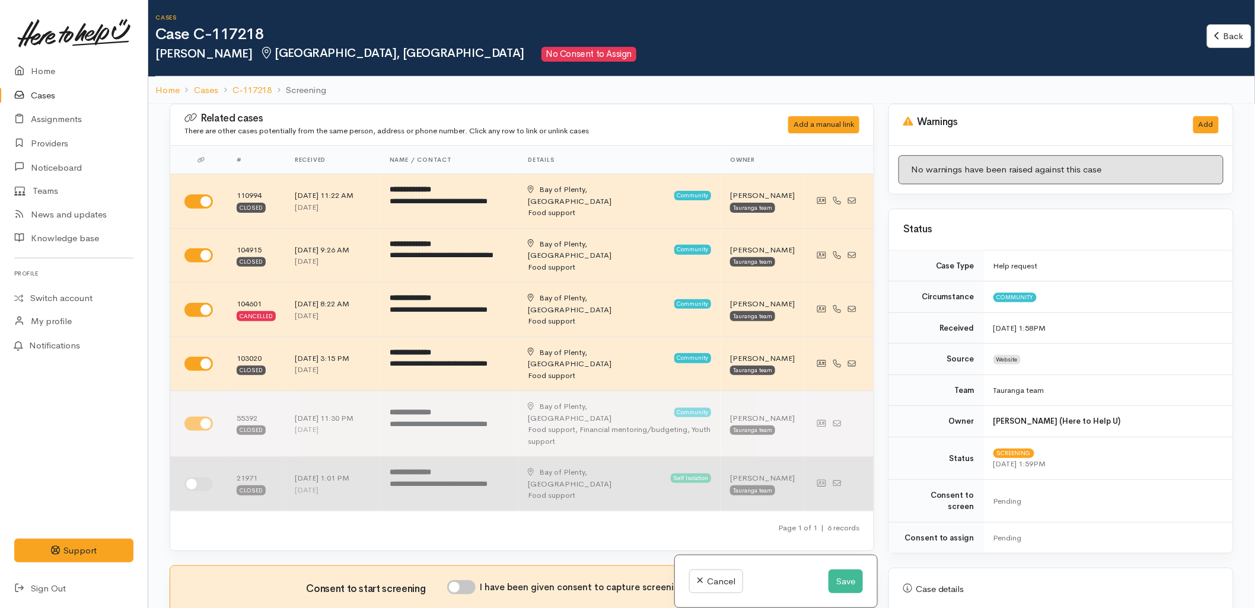
click at [197, 477] on input "checkbox" at bounding box center [198, 484] width 28 height 14
checkbox input "true"
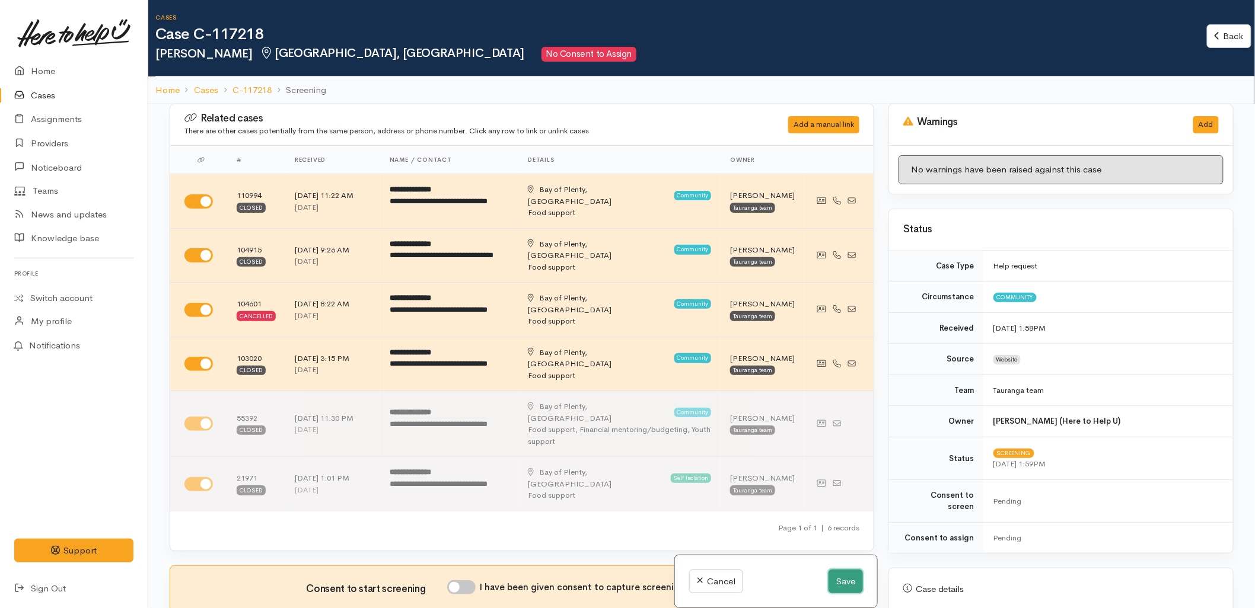
click at [830, 580] on button "Save" at bounding box center [845, 582] width 34 height 24
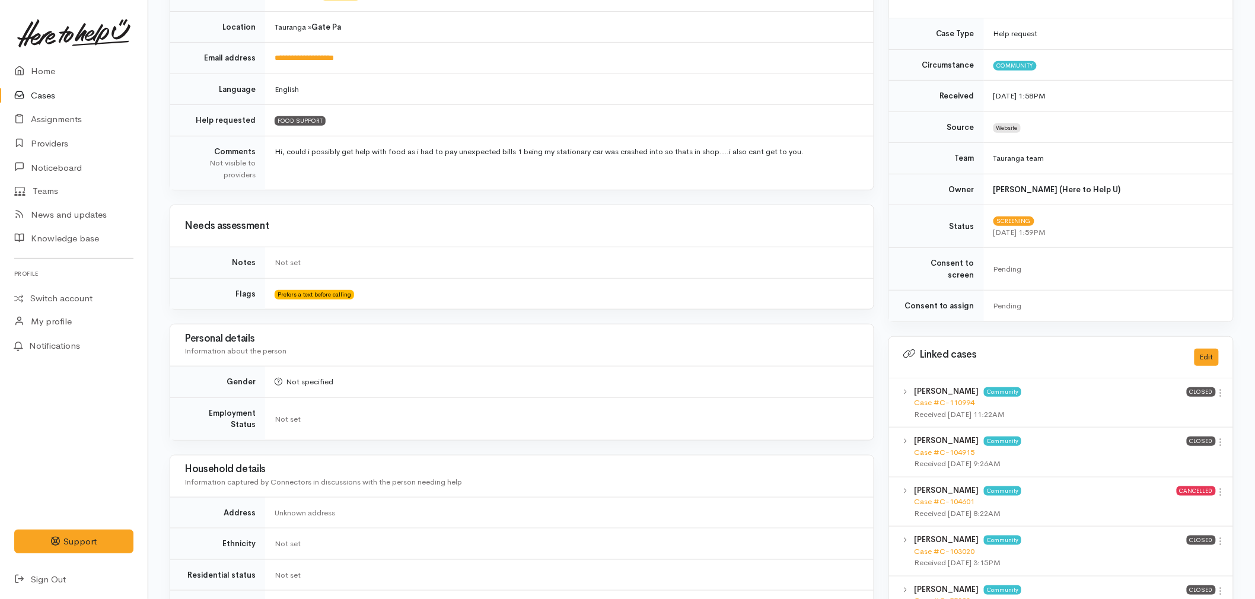
scroll to position [263, 0]
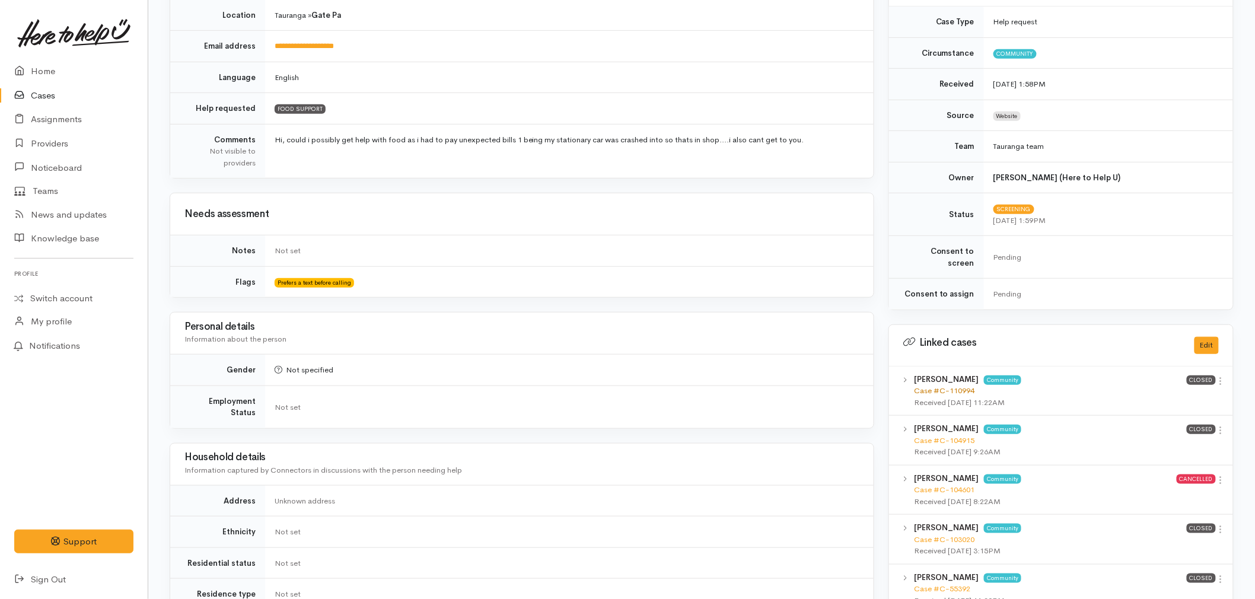
click at [958, 385] on link "Case #C-110994" at bounding box center [944, 390] width 60 height 10
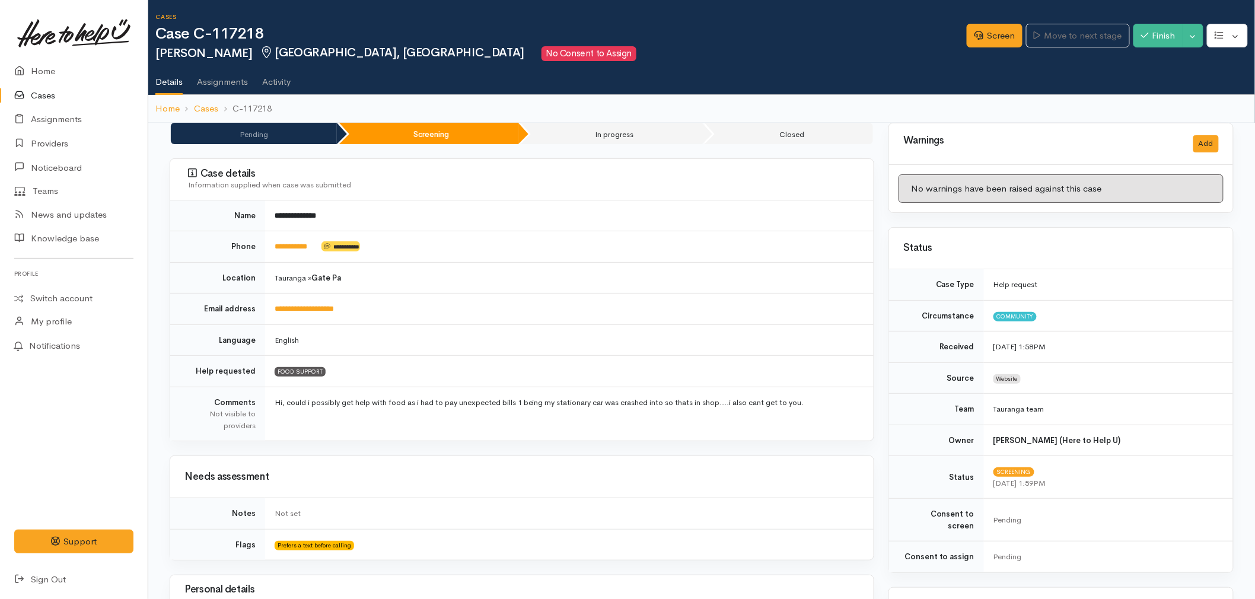
scroll to position [0, 0]
click at [27, 69] on icon at bounding box center [22, 71] width 17 height 15
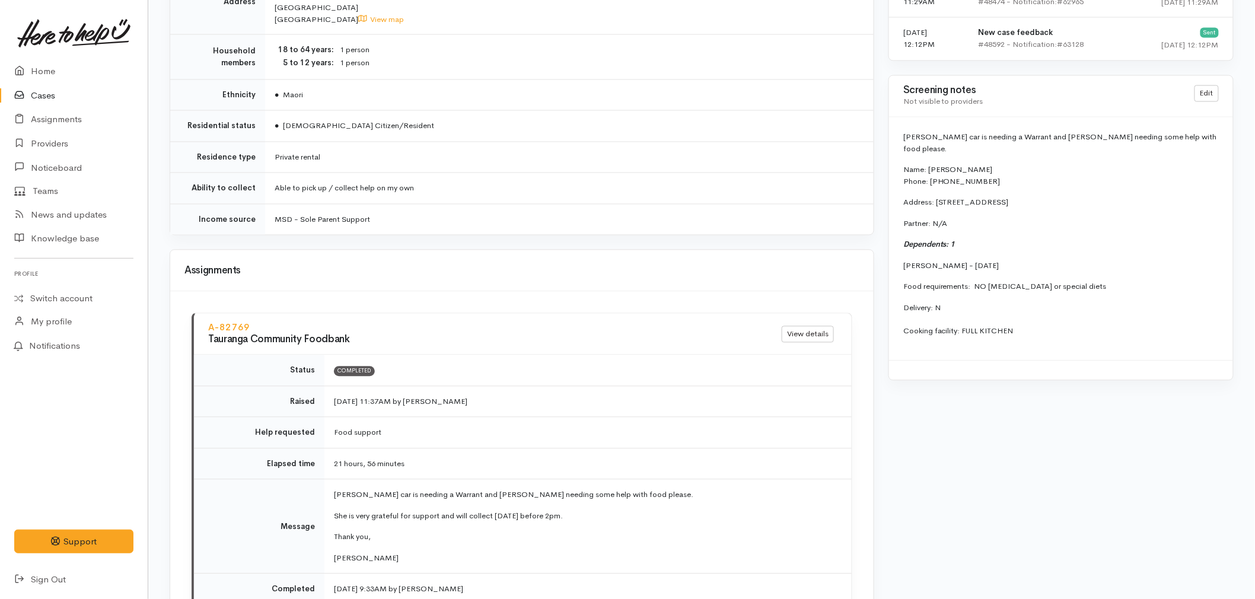
scroll to position [923, 0]
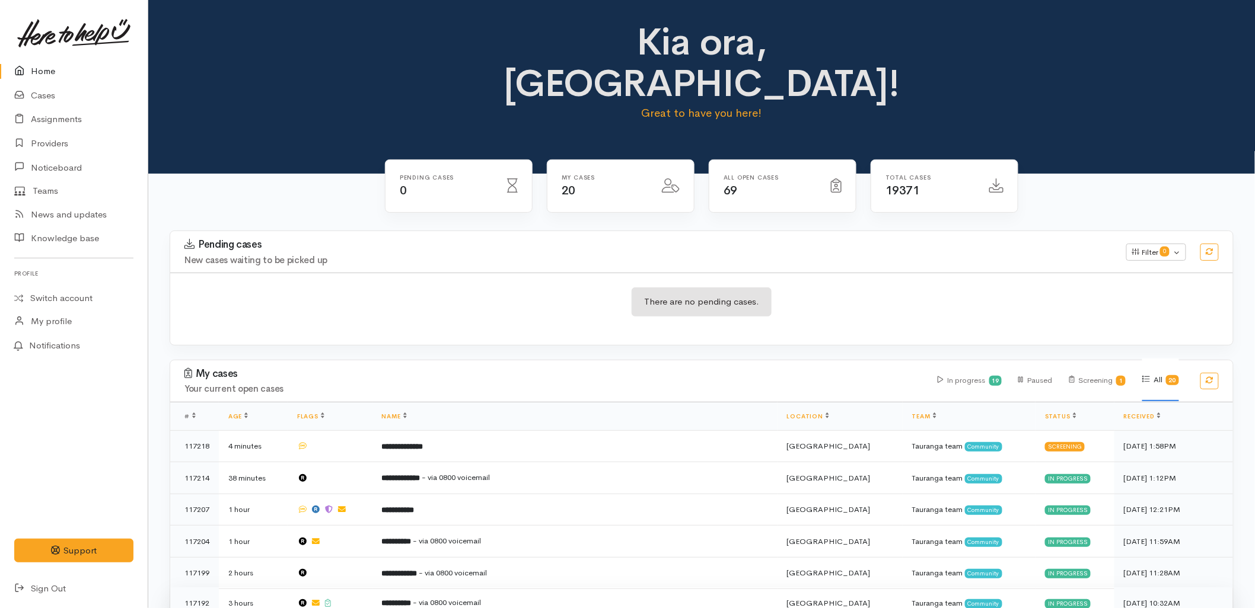
click at [402, 588] on td "**********" at bounding box center [574, 604] width 405 height 32
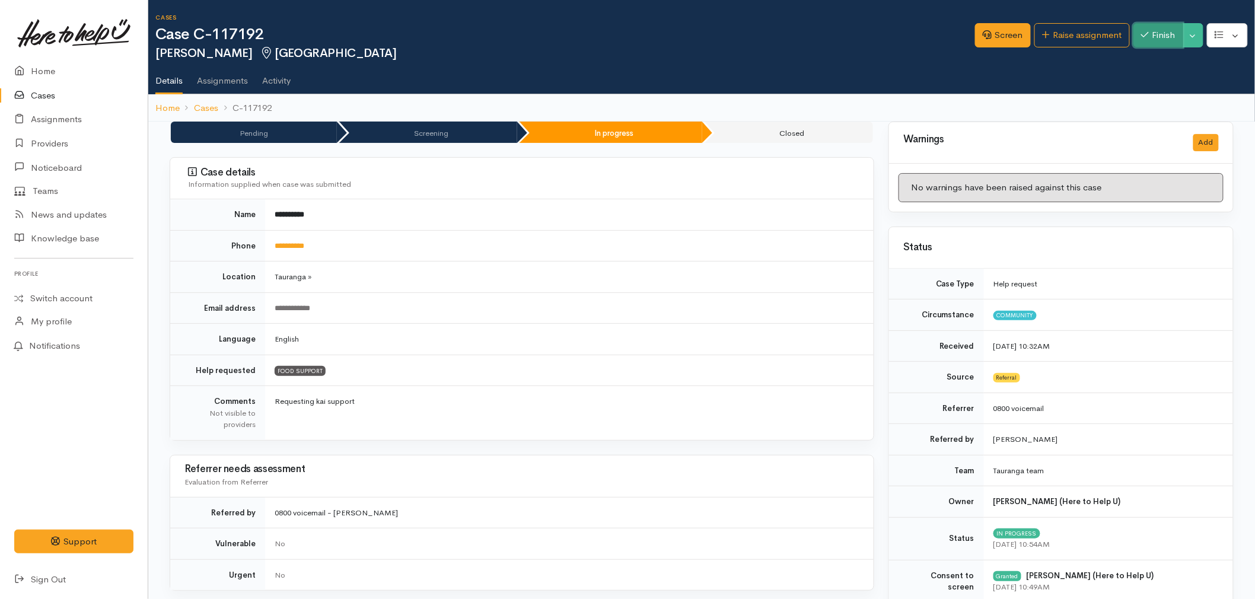
click at [1160, 40] on button "Finish" at bounding box center [1158, 35] width 50 height 24
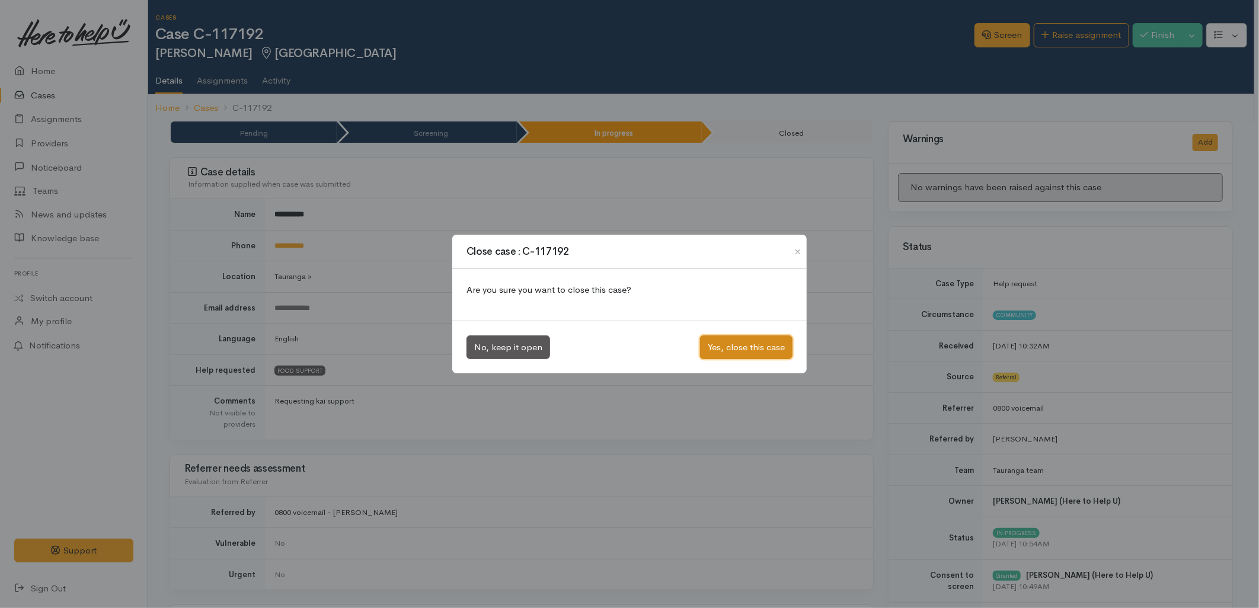
click at [746, 359] on button "Yes, close this case" at bounding box center [746, 348] width 92 height 24
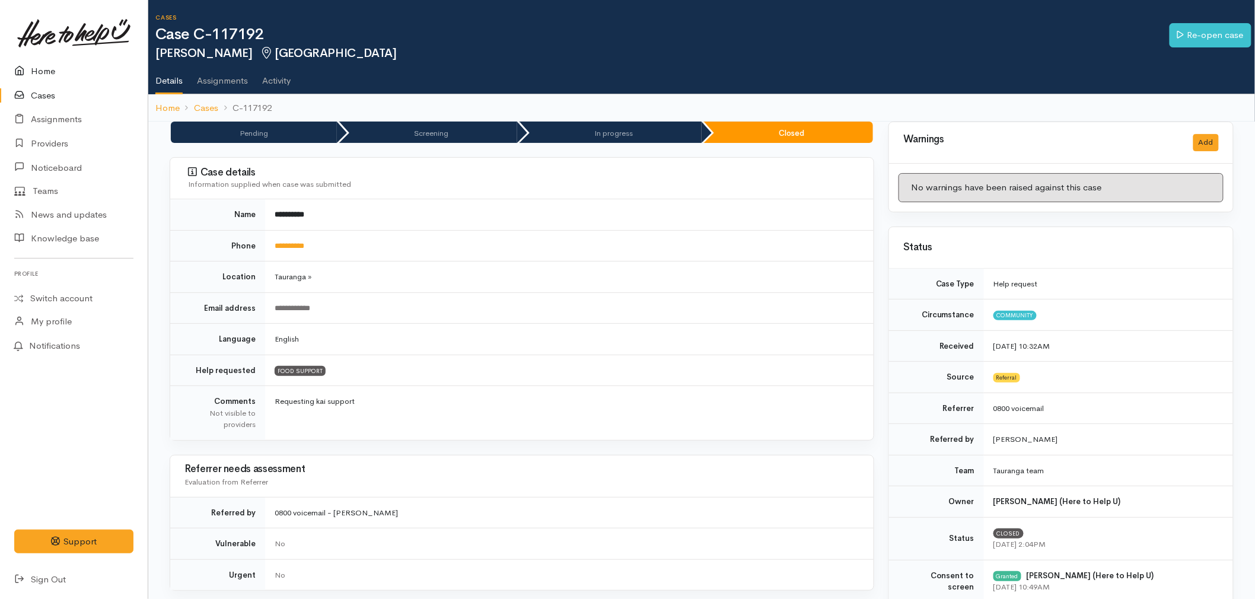
click at [44, 72] on link "Home" at bounding box center [74, 71] width 148 height 24
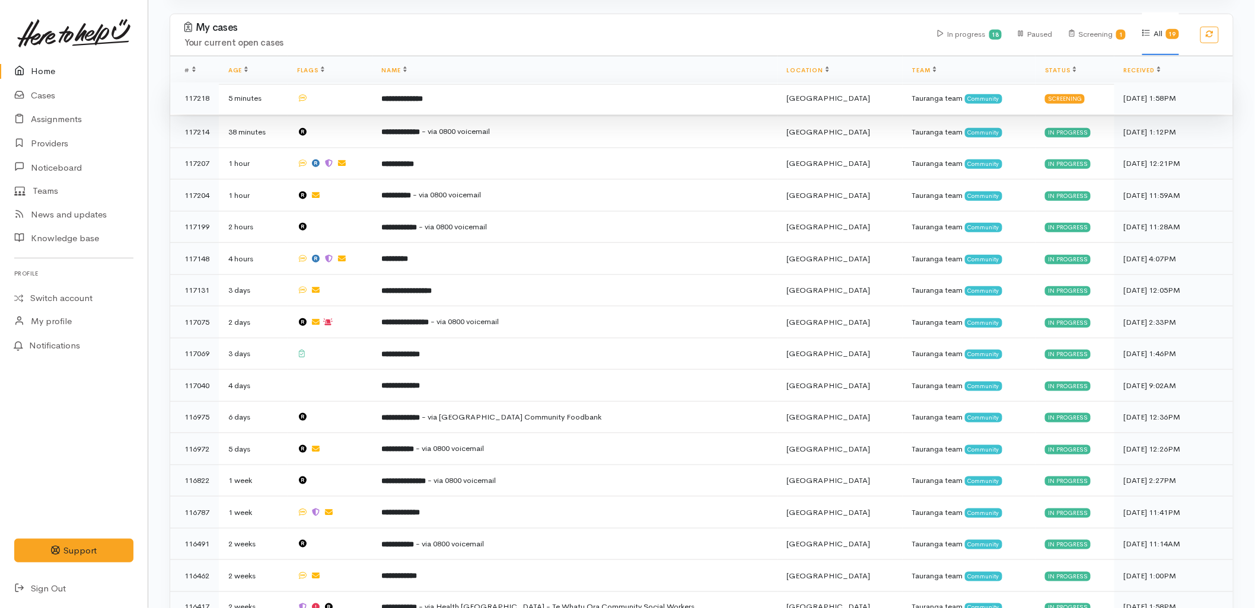
scroll to position [395, 0]
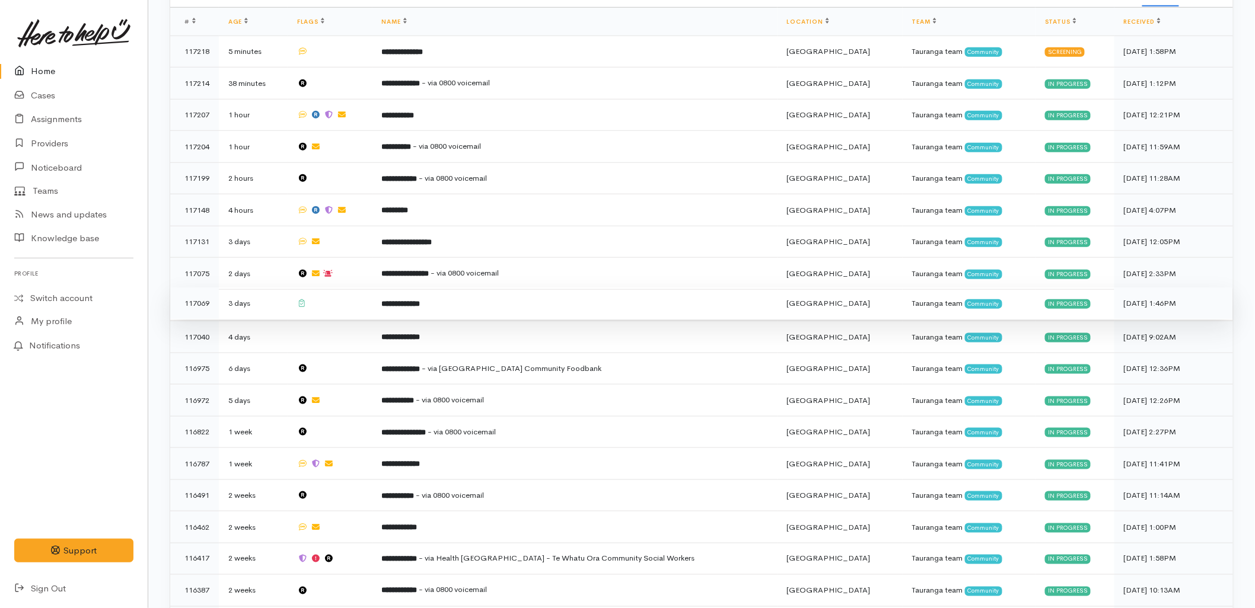
click at [346, 288] on td at bounding box center [330, 304] width 85 height 32
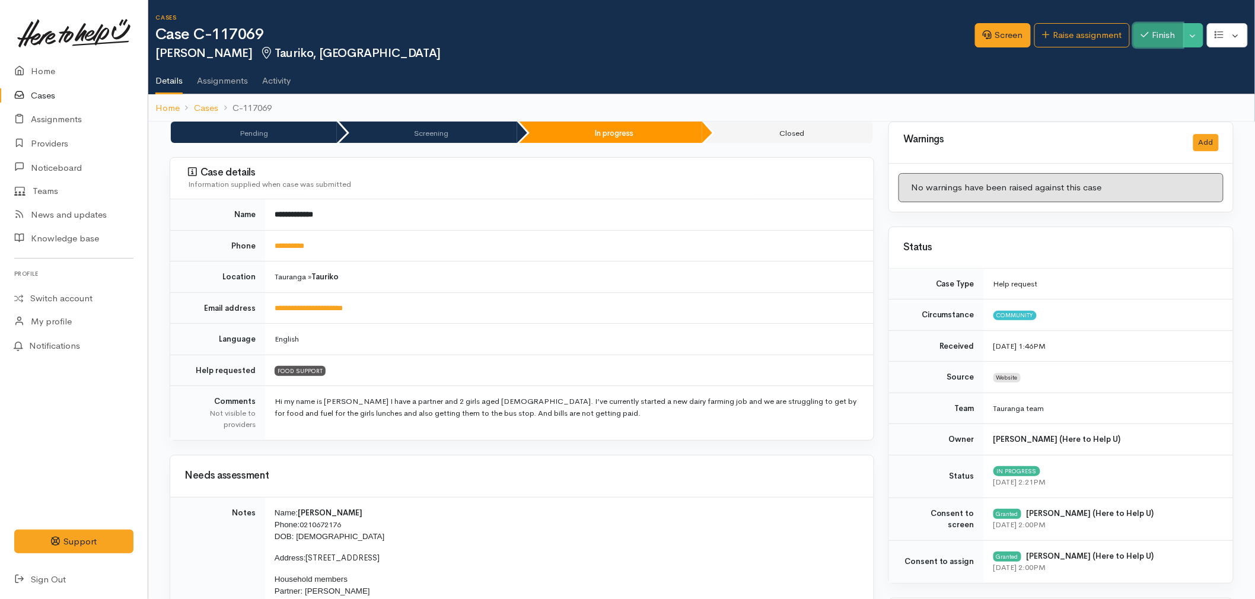
click at [1147, 37] on button "Finish" at bounding box center [1158, 35] width 50 height 24
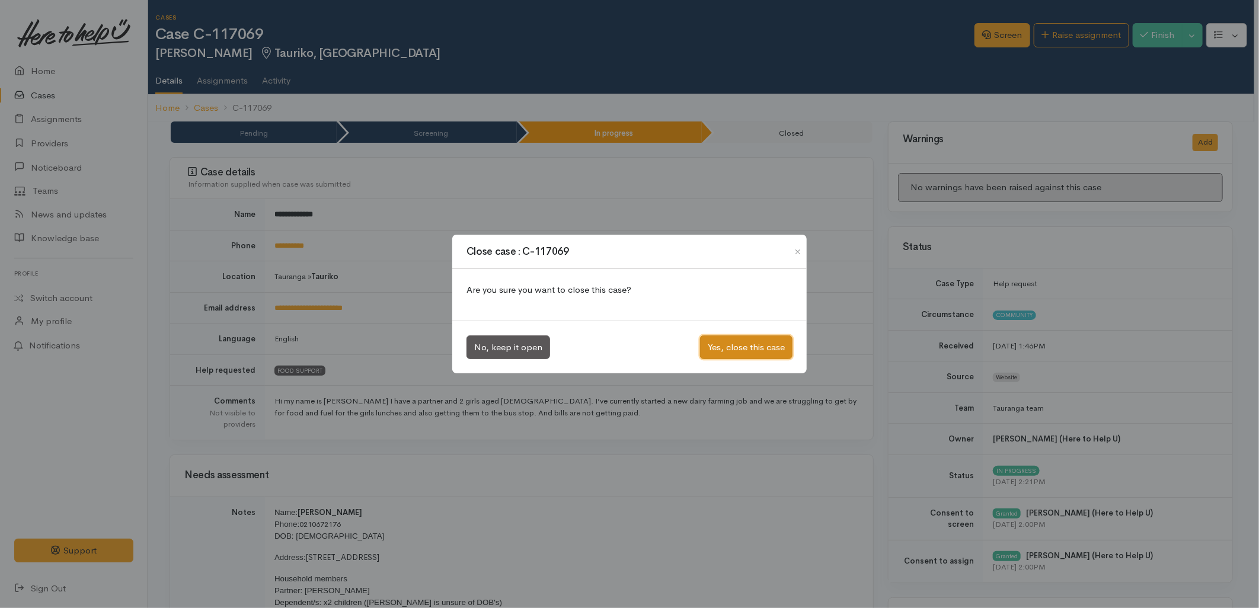
click at [754, 353] on button "Yes, close this case" at bounding box center [746, 348] width 92 height 24
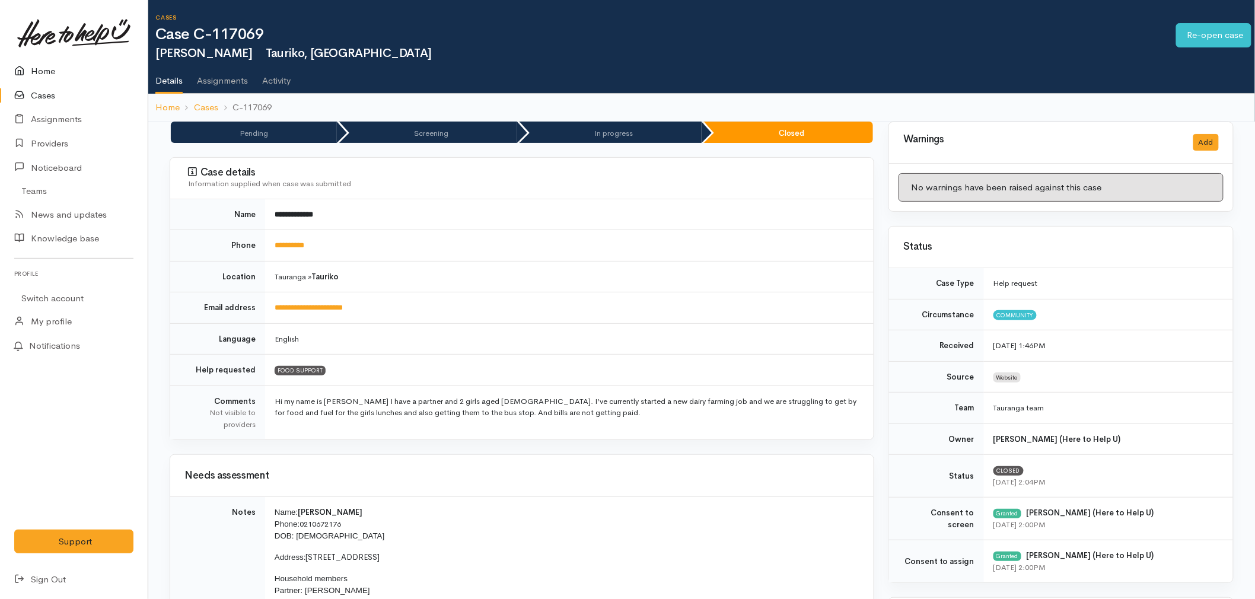
click at [38, 69] on link "Home" at bounding box center [74, 71] width 148 height 24
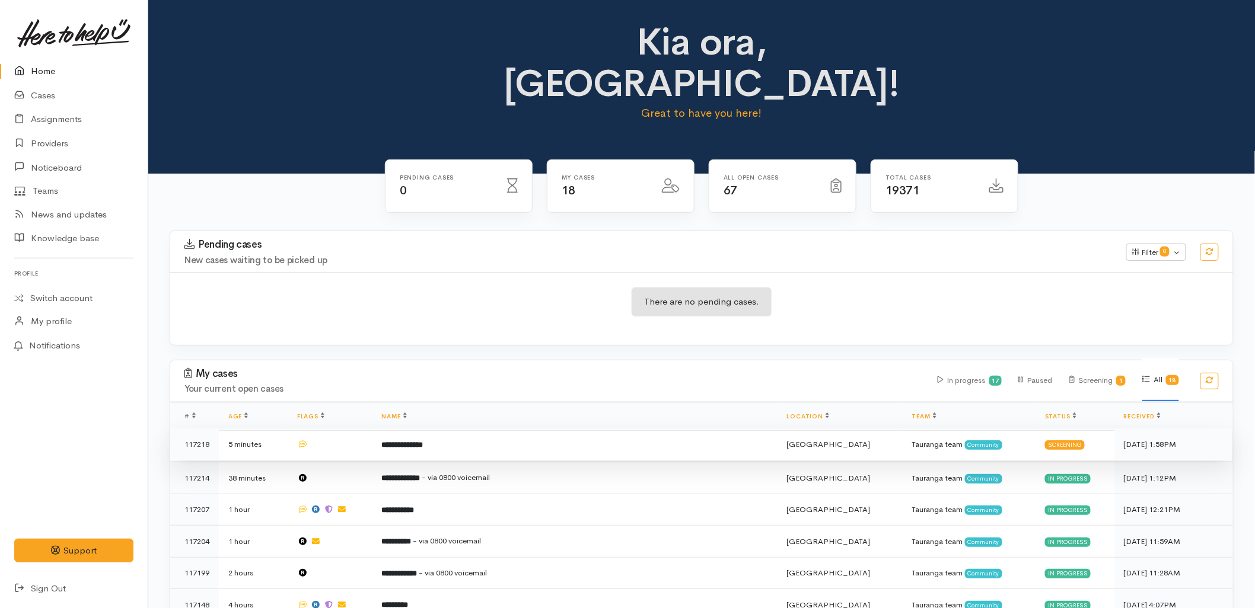
click at [423, 441] on b "**********" at bounding box center [403, 445] width 42 height 8
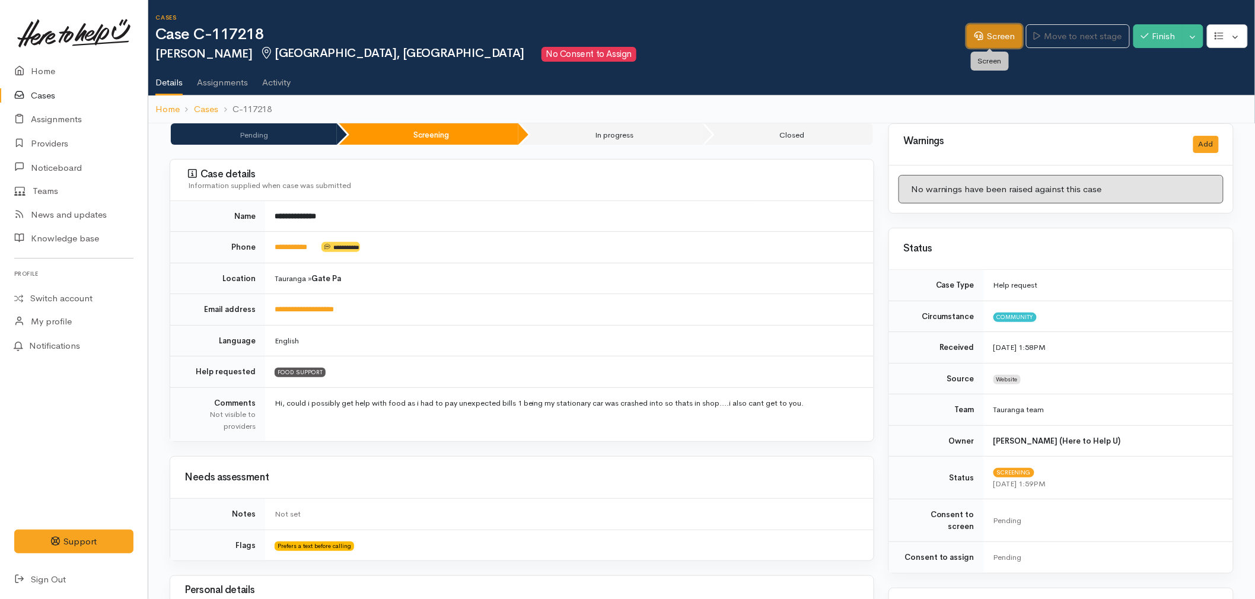
click at [971, 43] on link "Screen" at bounding box center [994, 36] width 56 height 24
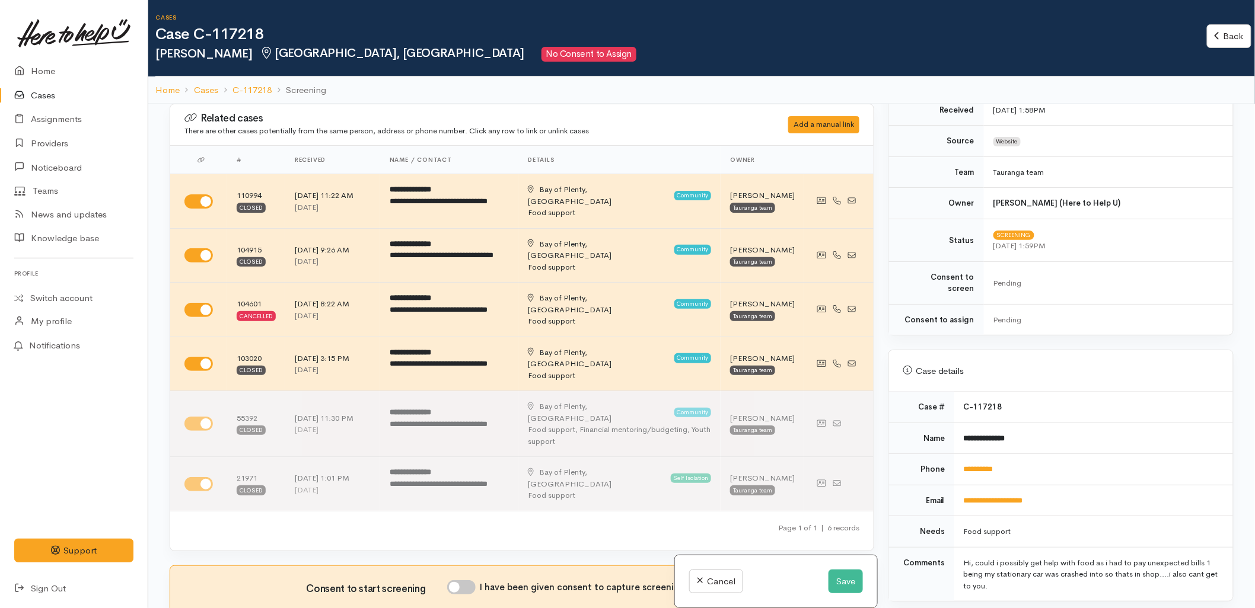
scroll to position [329, 0]
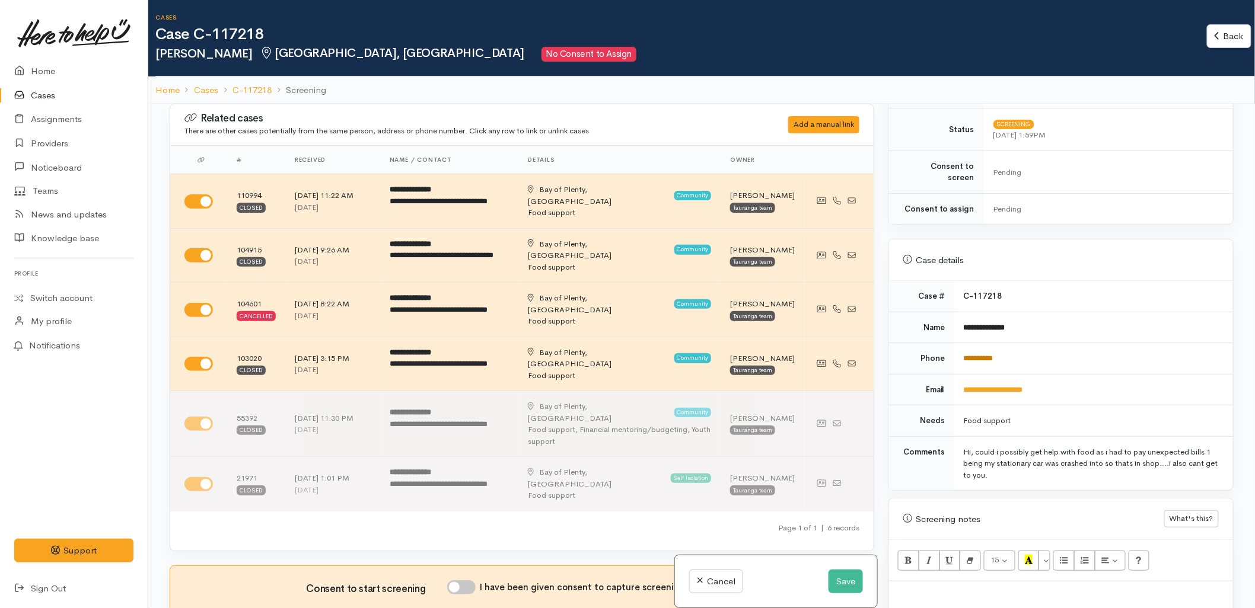
click at [988, 355] on link "**********" at bounding box center [978, 359] width 30 height 8
click at [838, 586] on button "Save" at bounding box center [845, 582] width 34 height 24
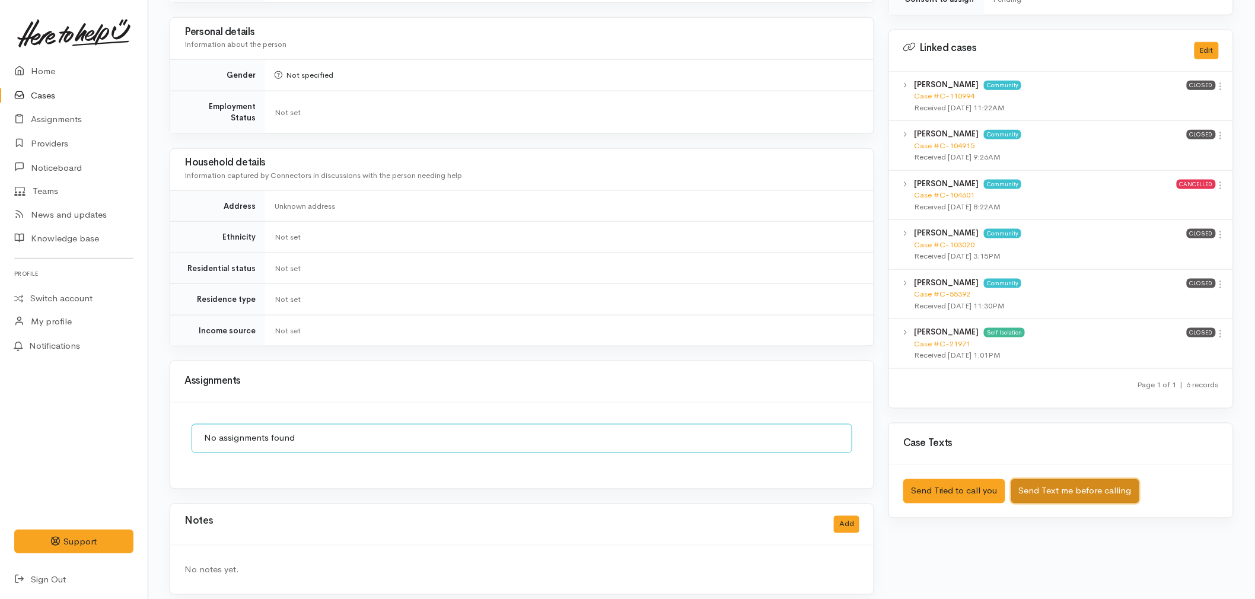
click at [1063, 482] on button "Send Text me before calling" at bounding box center [1075, 491] width 128 height 24
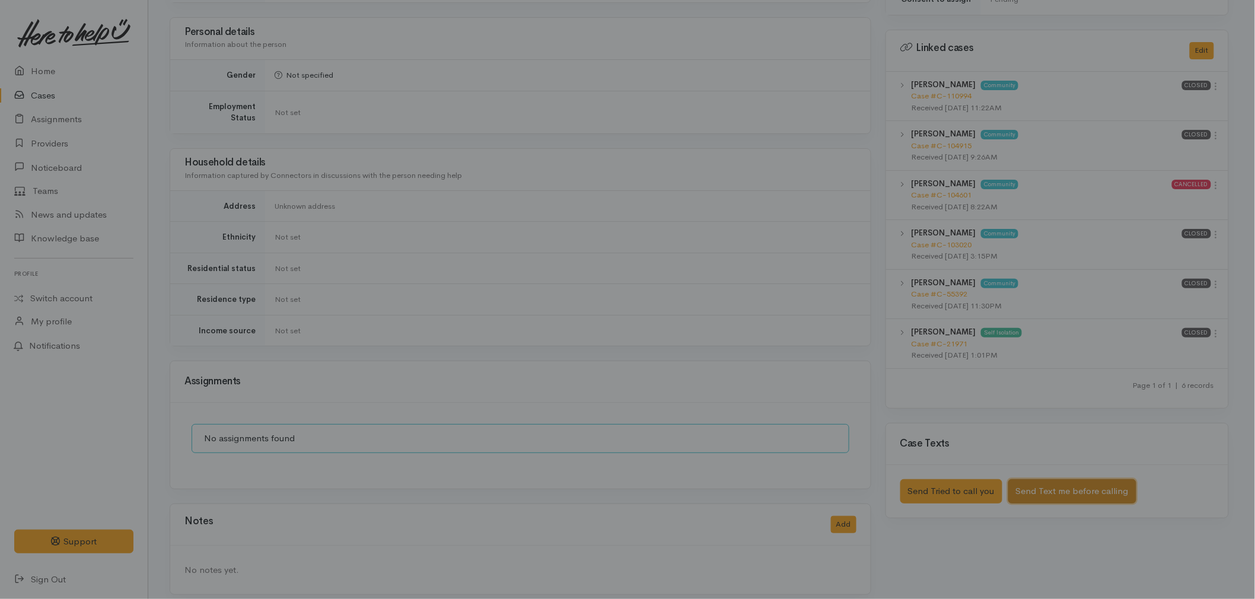
scroll to position [548, 0]
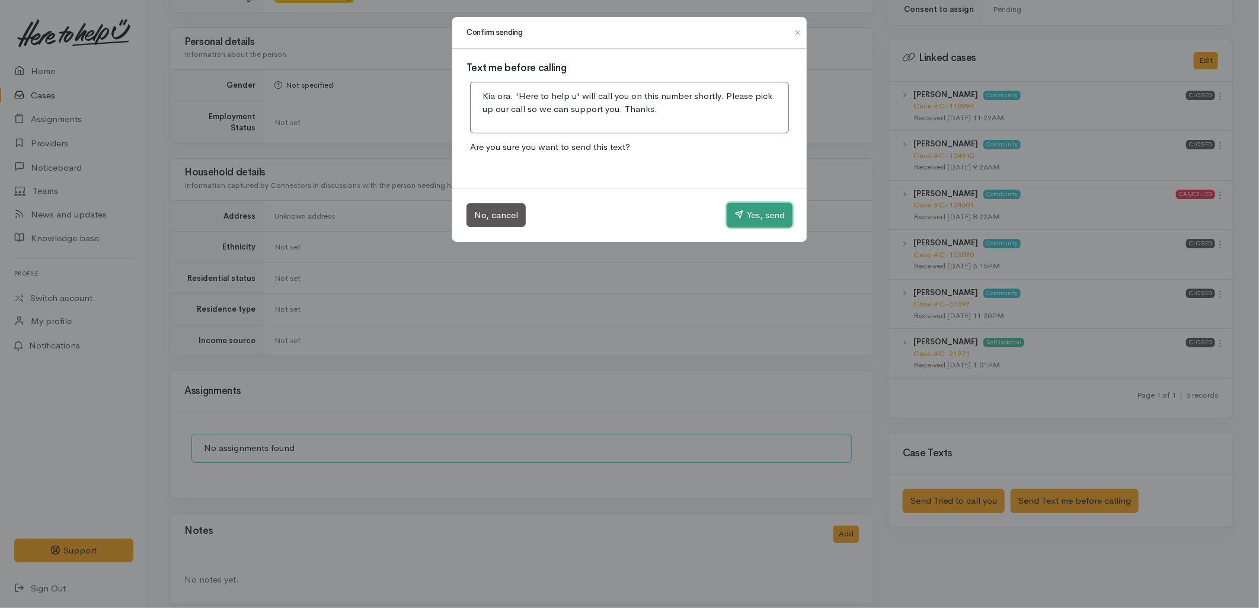
click at [749, 215] on button "Yes, send" at bounding box center [760, 215] width 66 height 25
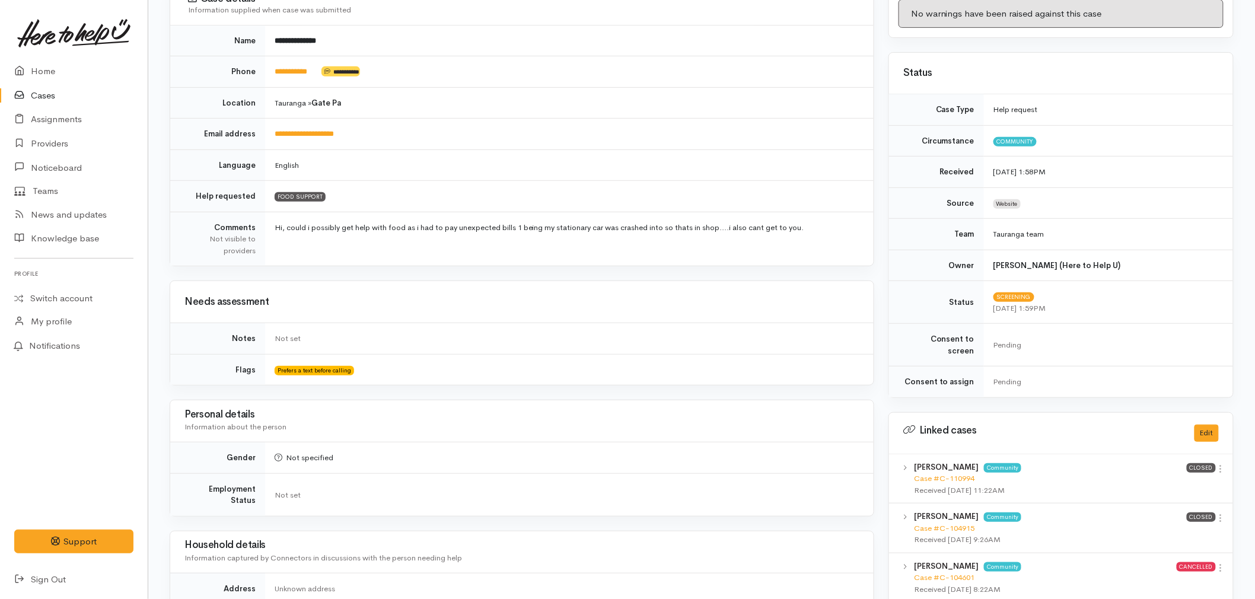
scroll to position [152, 0]
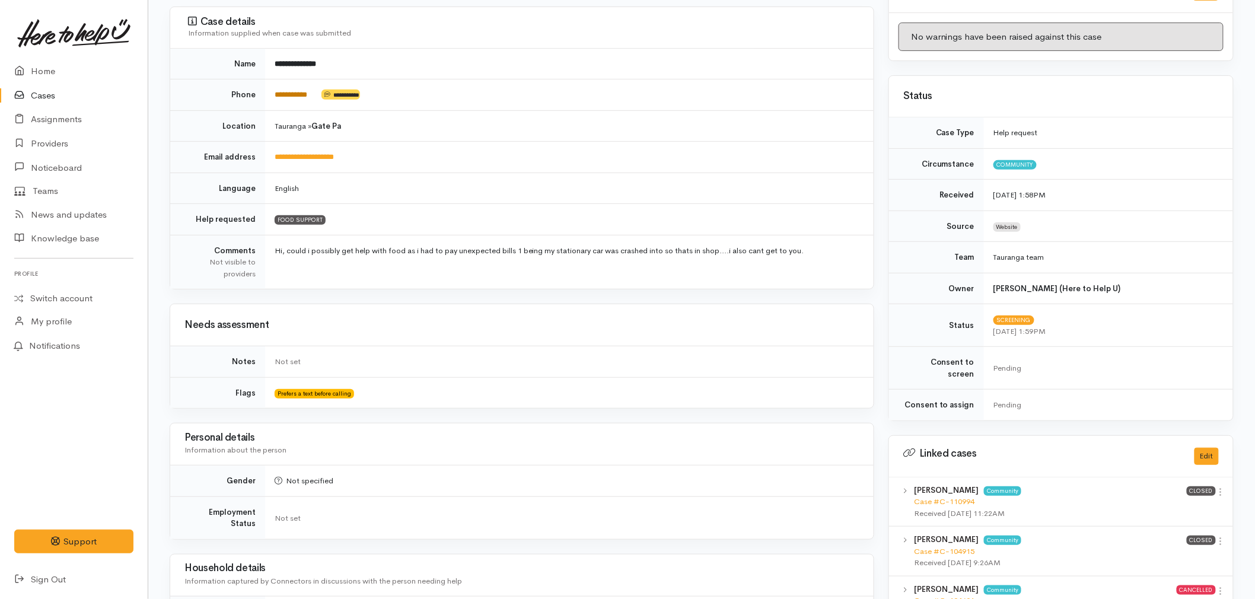
click at [293, 100] on td "**********" at bounding box center [569, 94] width 608 height 31
click at [293, 95] on link "**********" at bounding box center [291, 95] width 33 height 8
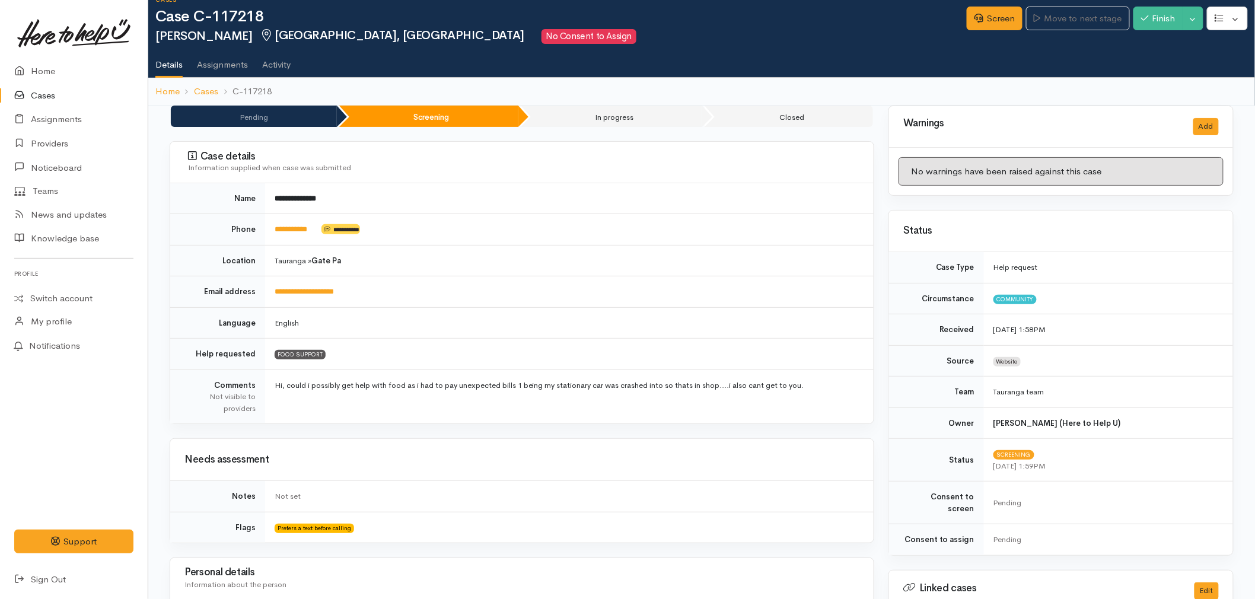
scroll to position [0, 0]
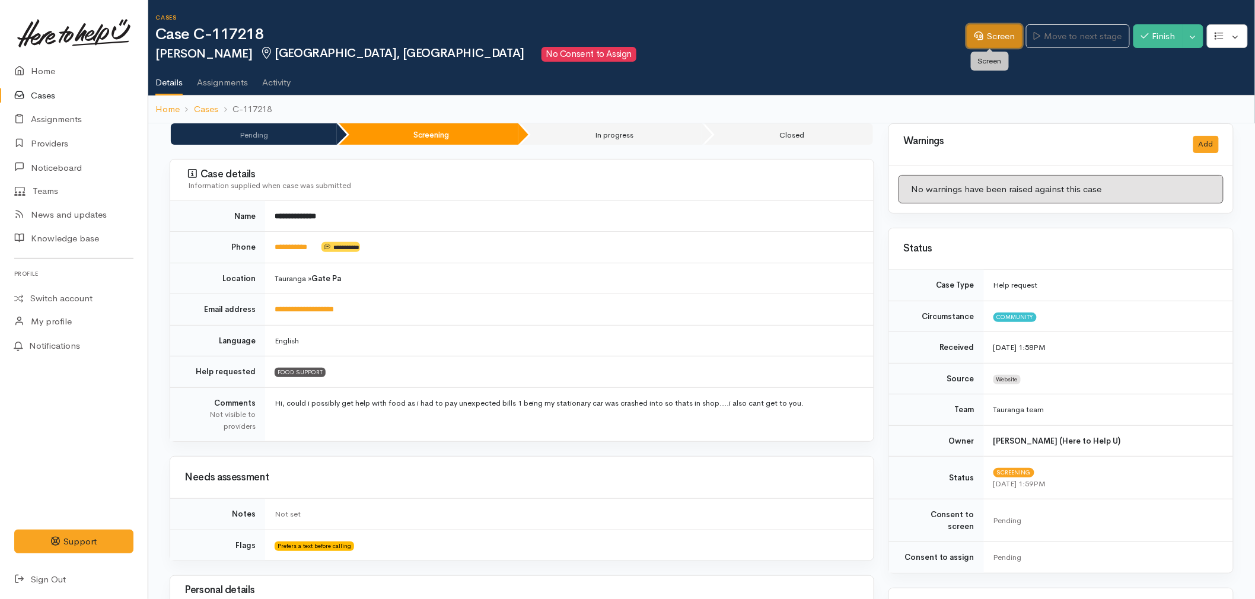
click at [985, 31] on link "Screen" at bounding box center [994, 36] width 56 height 24
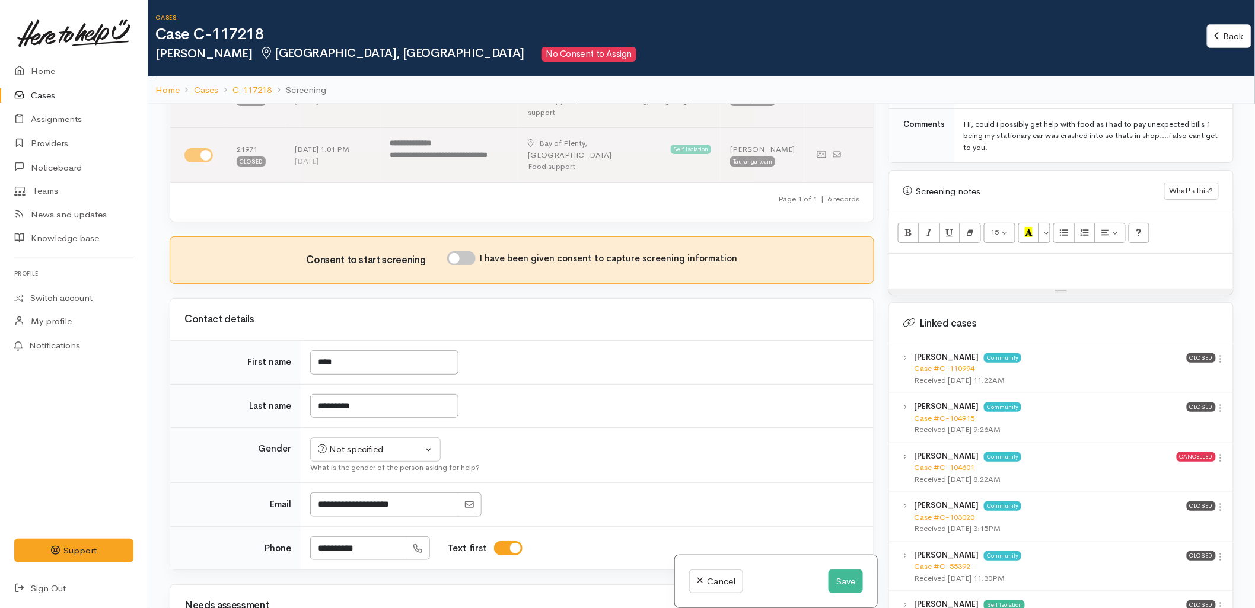
scroll to position [659, 0]
click at [947, 362] on link "Case #C-110994" at bounding box center [944, 367] width 60 height 10
click at [964, 258] on p at bounding box center [1061, 265] width 332 height 14
paste div
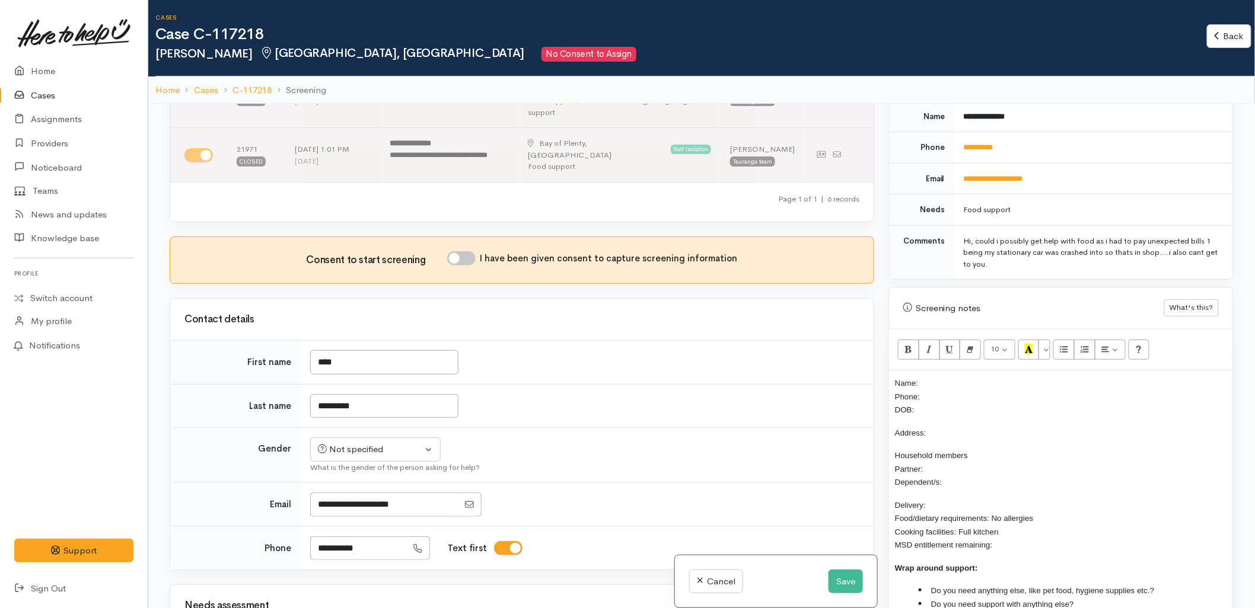
scroll to position [527, 0]
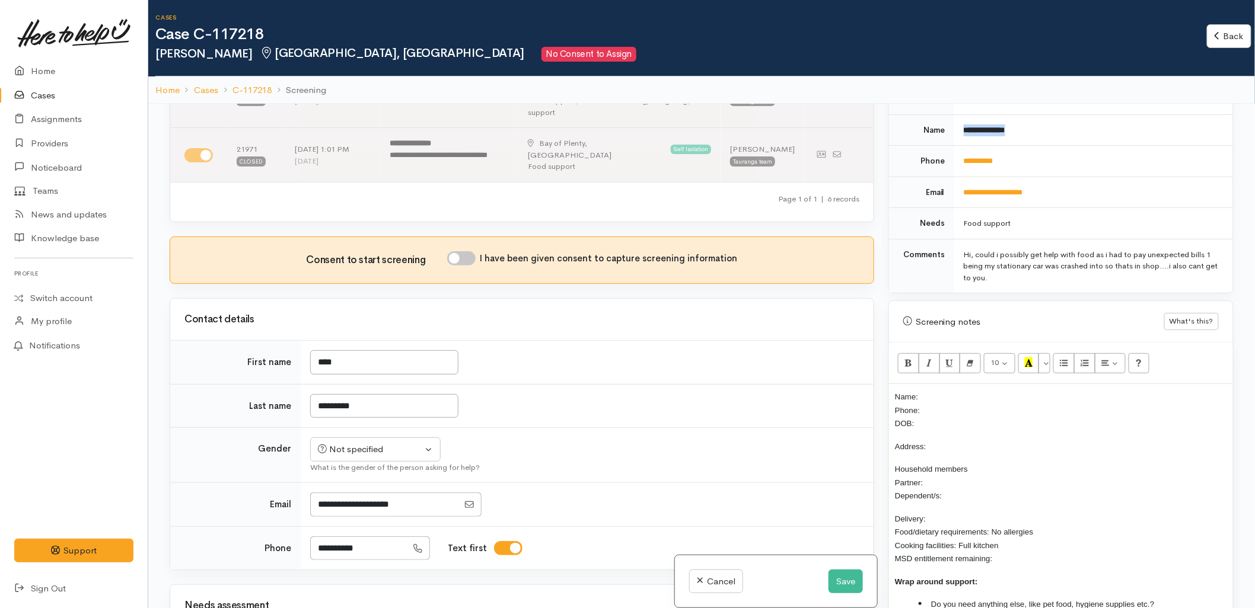
drag, startPoint x: 1017, startPoint y: 125, endPoint x: 958, endPoint y: 132, distance: 59.1
click at [958, 132] on td "**********" at bounding box center [1093, 129] width 279 height 31
copy b "**********"
click at [974, 390] on p "Name: Phone: DOB:" at bounding box center [1061, 410] width 332 height 40
drag, startPoint x: 1021, startPoint y: 151, endPoint x: 962, endPoint y: 161, distance: 59.5
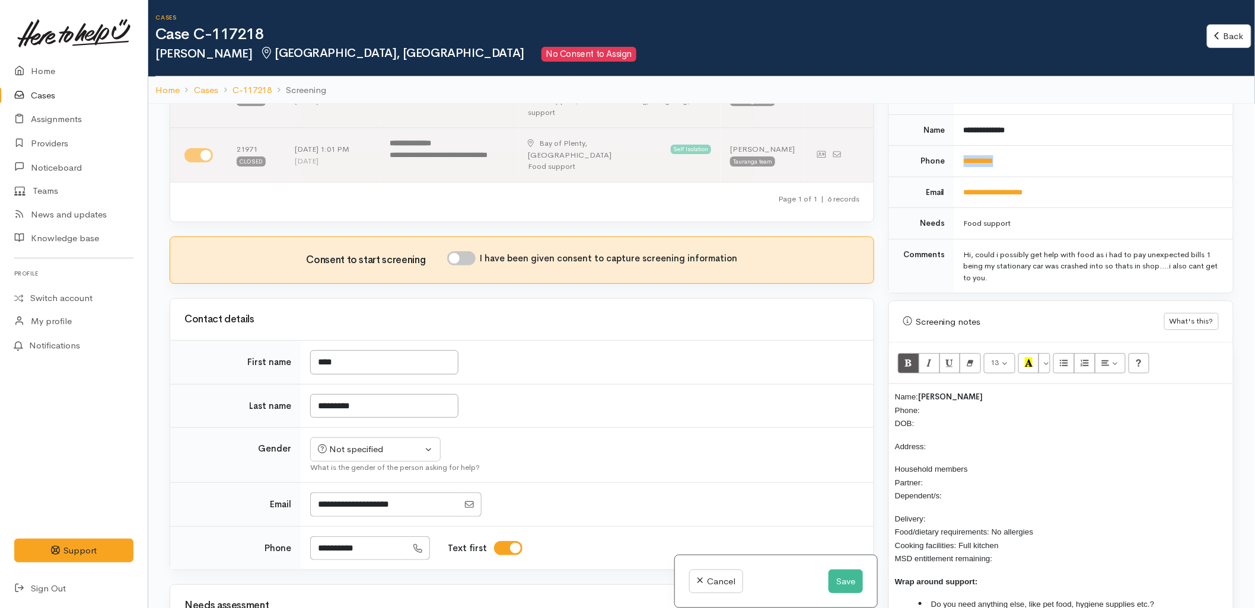
click at [962, 161] on td "**********" at bounding box center [1093, 161] width 279 height 31
copy link "**********"
click at [940, 399] on p "Name: Keli Ransfield Phone: DOB:" at bounding box center [1061, 410] width 332 height 40
click at [624, 401] on td "*********" at bounding box center [587, 406] width 573 height 44
click at [374, 438] on button "Not specified" at bounding box center [375, 450] width 130 height 24
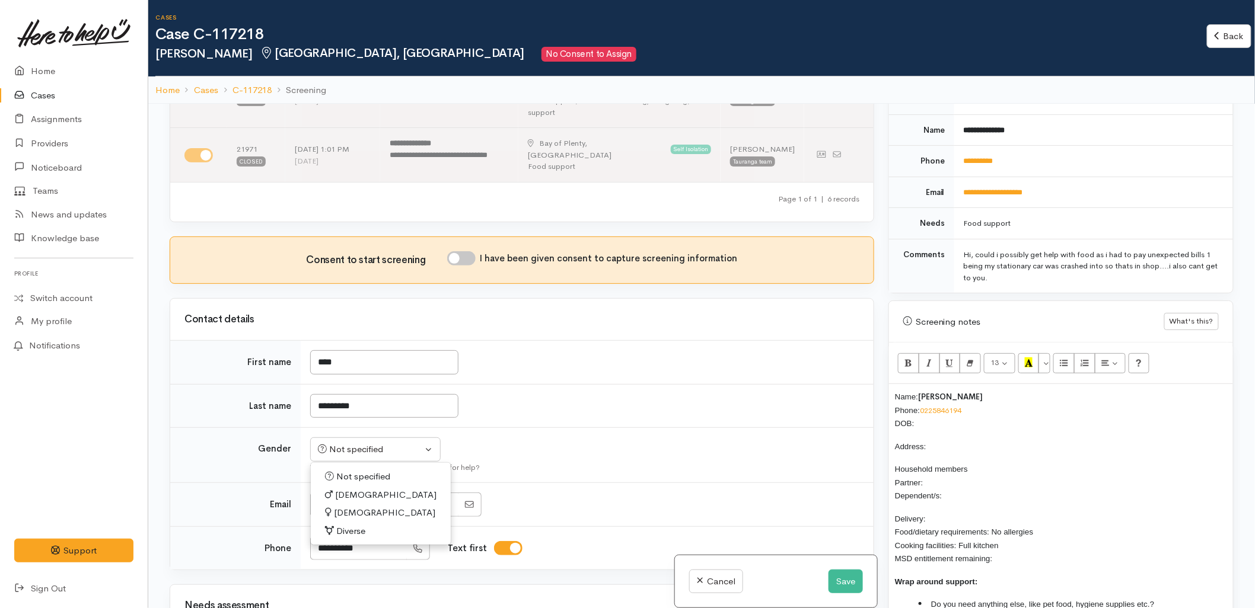
click at [624, 462] on div "What is the gender of the person asking for help?" at bounding box center [584, 468] width 549 height 12
click at [463, 251] on input "I have been given consent to capture screening information" at bounding box center [461, 258] width 28 height 14
checkbox input "true"
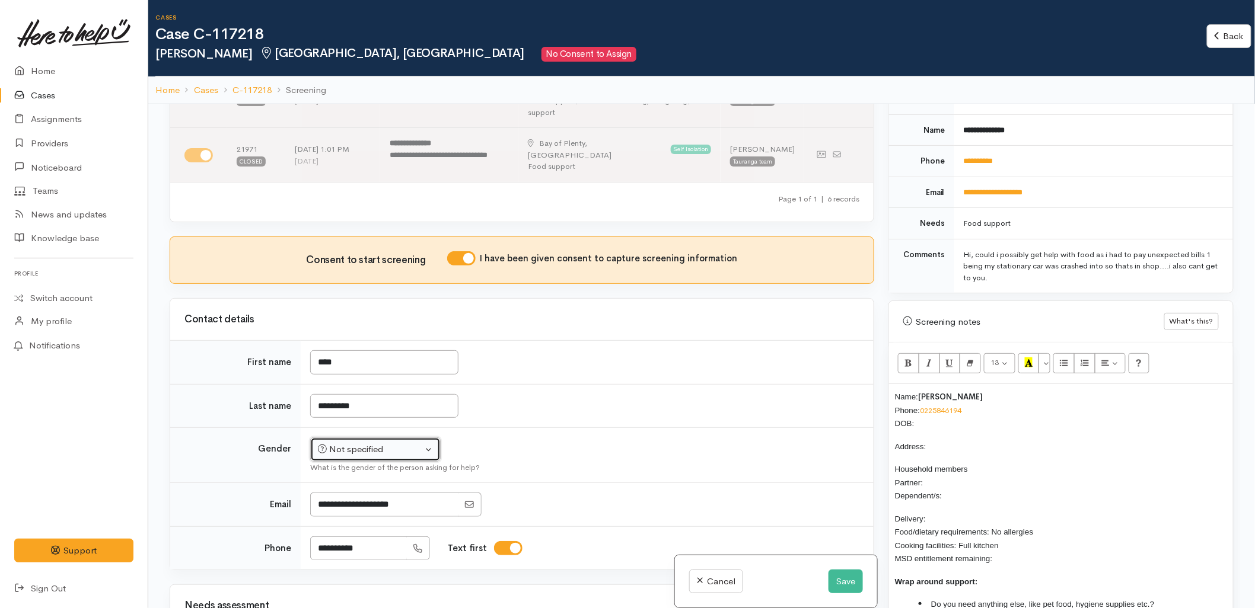
click at [410, 443] on div "Not specified" at bounding box center [370, 450] width 104 height 14
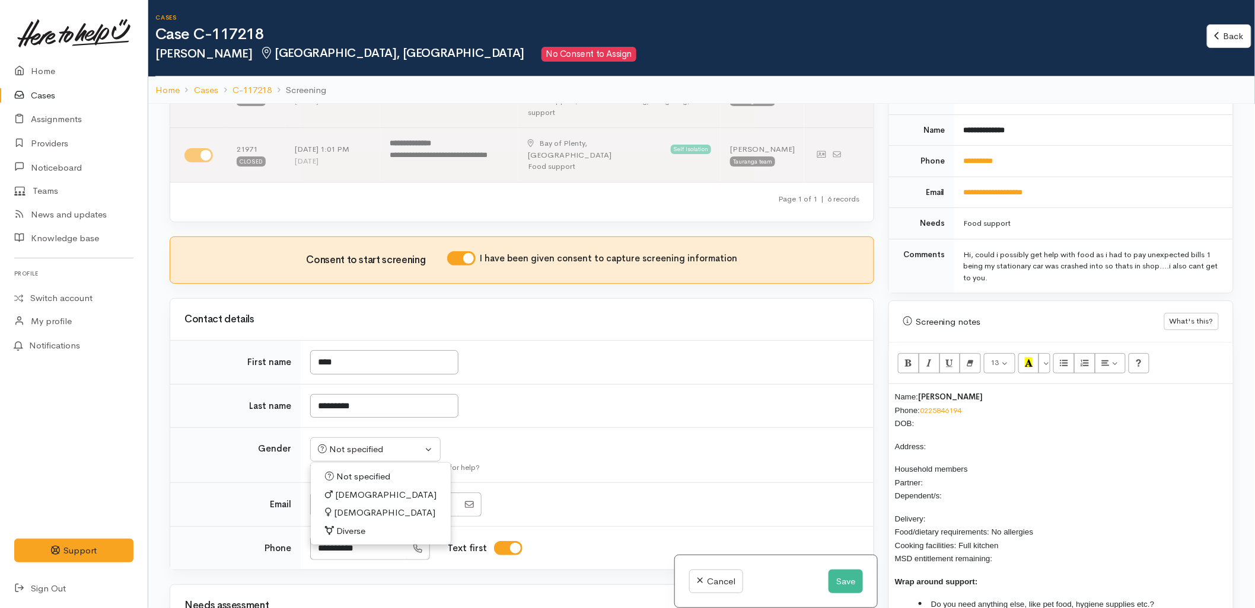
click at [649, 441] on td "Not specified Male Female Diverse Not specified Not specified Male Female Diver…" at bounding box center [587, 455] width 573 height 55
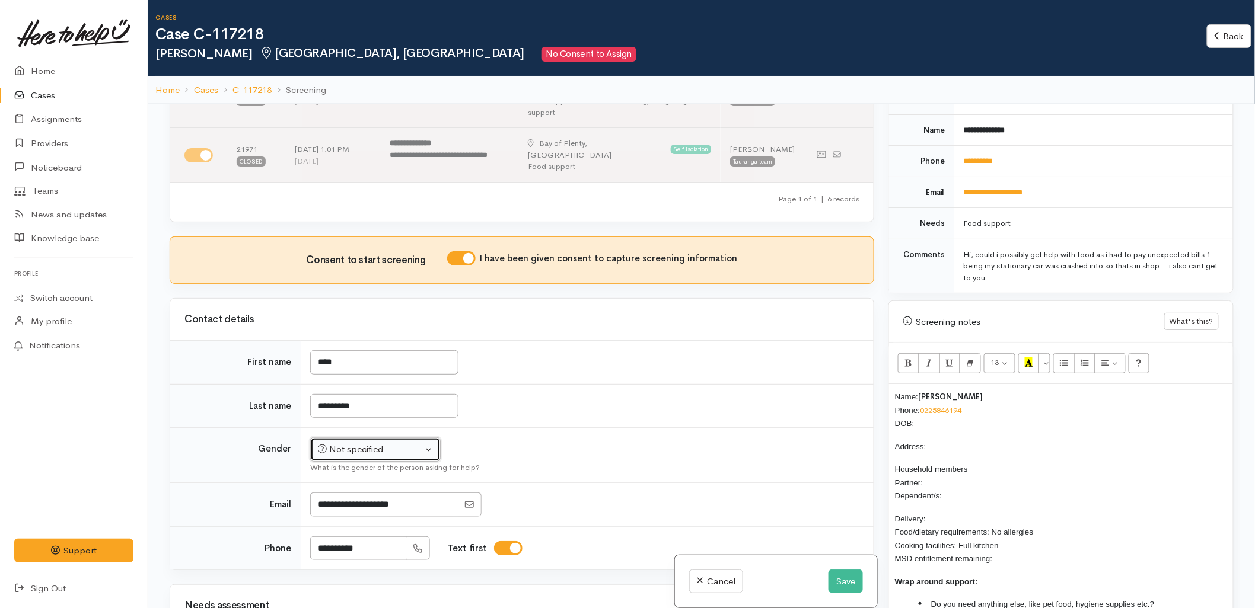
click at [369, 443] on div "Not specified" at bounding box center [370, 450] width 104 height 14
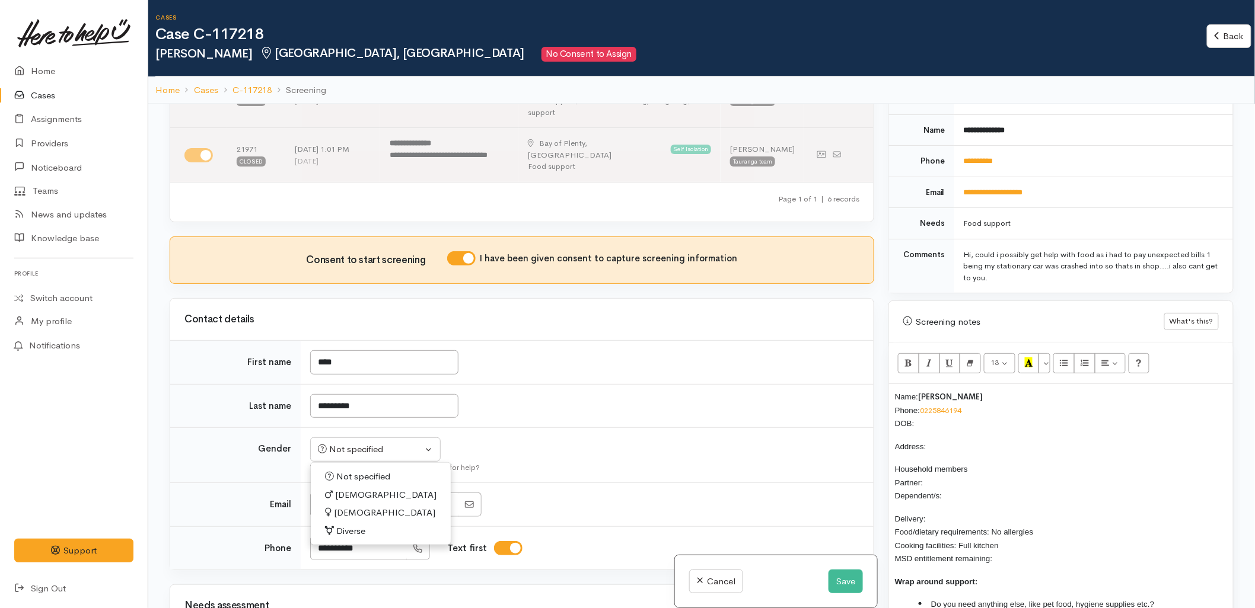
click at [350, 506] on span "Female" at bounding box center [384, 513] width 101 height 14
select select "Female"
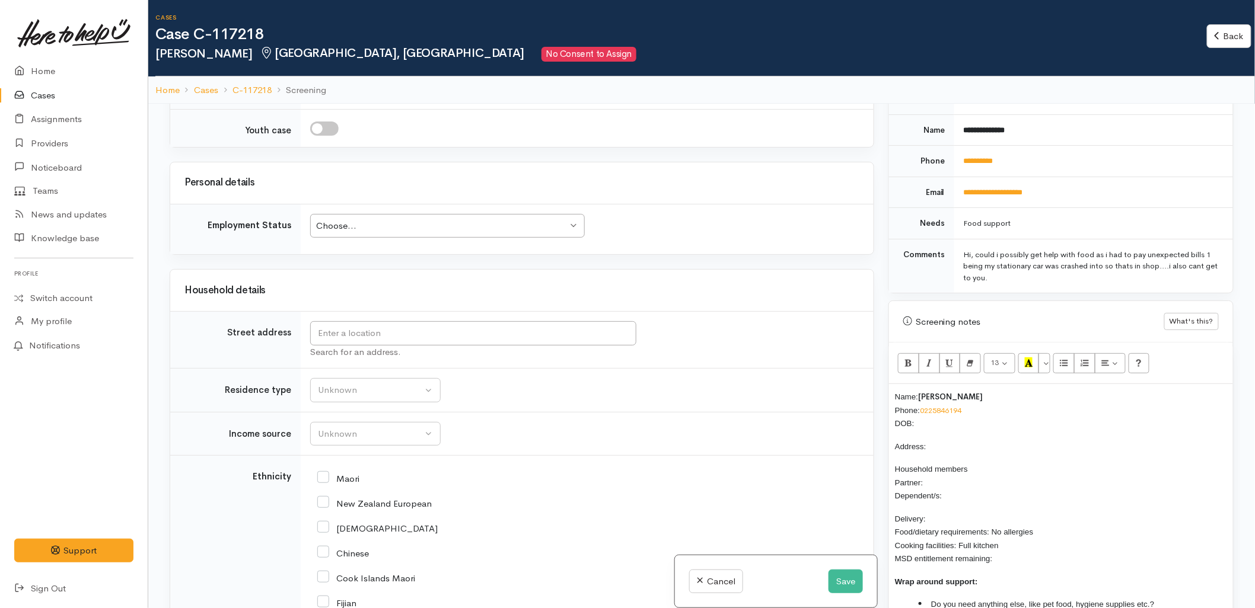
scroll to position [1515, 0]
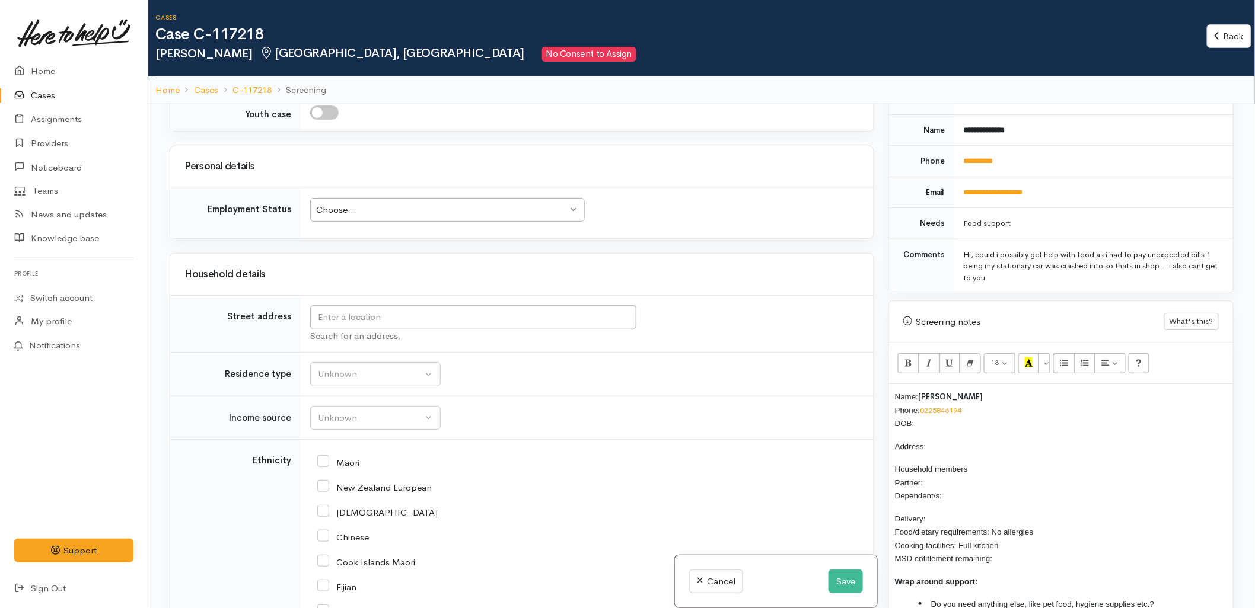
click at [942, 411] on p "Name: Keli Ransfield Phone: 0225846194 DOB:" at bounding box center [1061, 410] width 332 height 40
click at [602, 308] on input "text" at bounding box center [473, 317] width 326 height 24
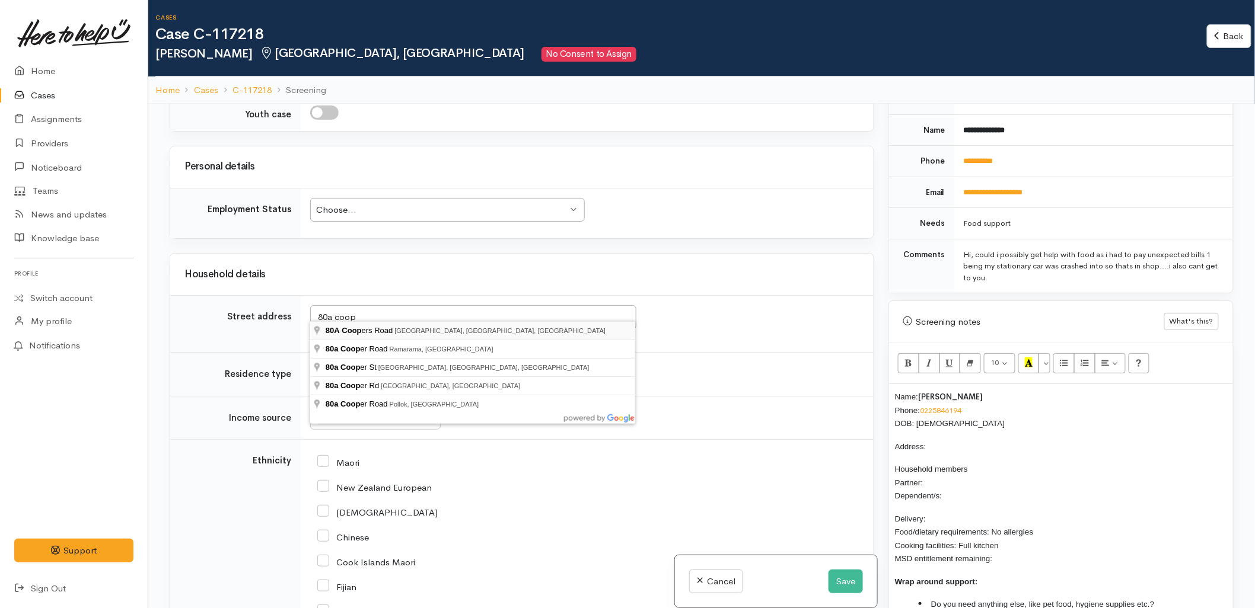
type input "80A Coopers Road, Gate Pa, Tauranga, New Zealand"
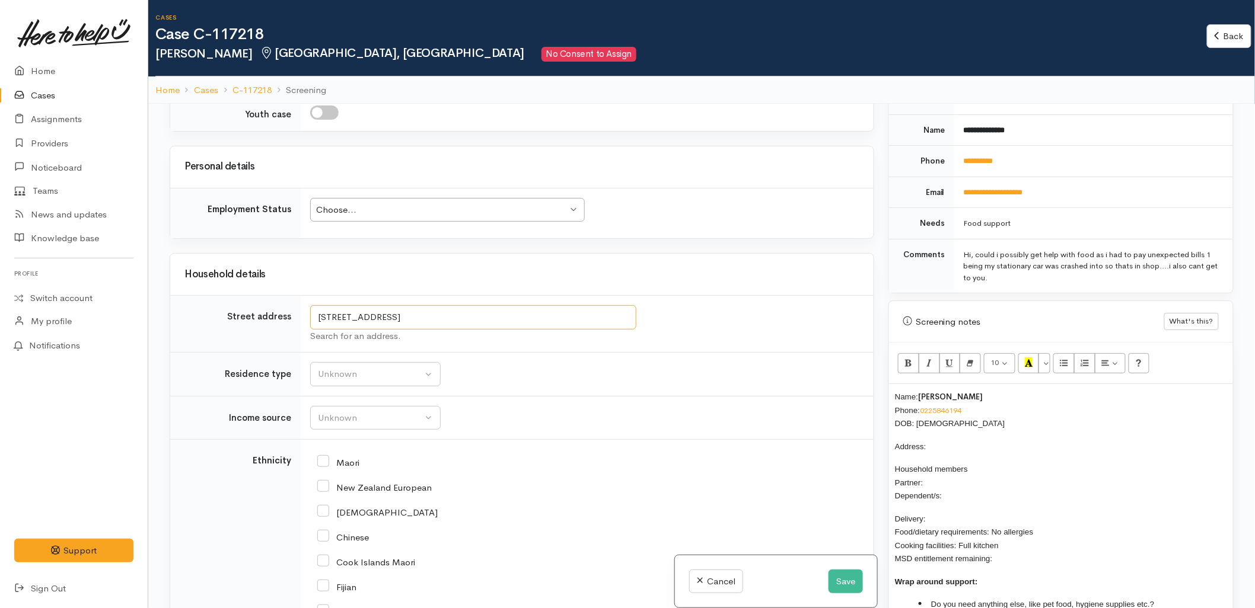
drag, startPoint x: 430, startPoint y: 304, endPoint x: 280, endPoint y: 308, distance: 150.1
click at [280, 308] on tr "Street address 80A Coopers Road, Gate Pa, Tauranga, New Zealand Search for an a…" at bounding box center [521, 324] width 703 height 57
click at [949, 428] on div "Name: Keli Ransfield Phone: 0225846194 DOB: 17/06/1976 Address: Household membe…" at bounding box center [1061, 512] width 344 height 256
click at [959, 470] on p "Household members Partner: Dependent/s:" at bounding box center [1061, 482] width 332 height 40
click at [958, 535] on p "Delivery: Food/dietary requirements: No allergies Cooking facilities: Full kitc…" at bounding box center [1061, 561] width 332 height 53
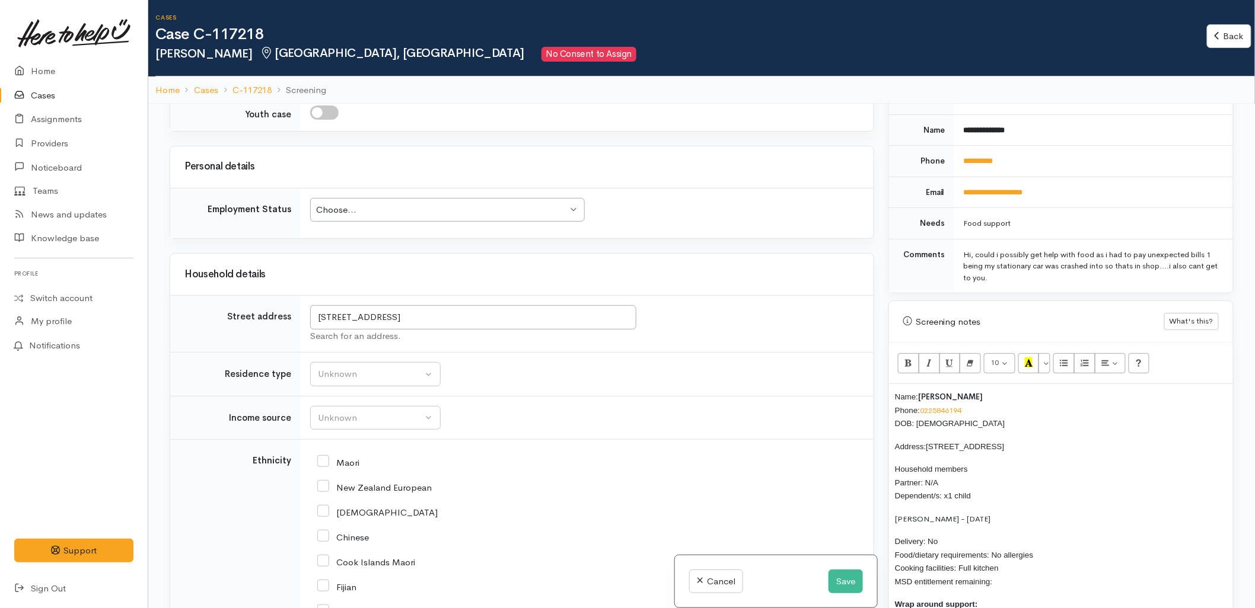
click at [932, 537] on span "Delivery: No Food/dietary requirements: No allergies Cooking facilities: Full k…" at bounding box center [964, 561] width 138 height 49
click at [1051, 570] on p "Delivery: Yes Food/dietary requirements: No allergies Cooking facilities: Full …" at bounding box center [1061, 561] width 332 height 53
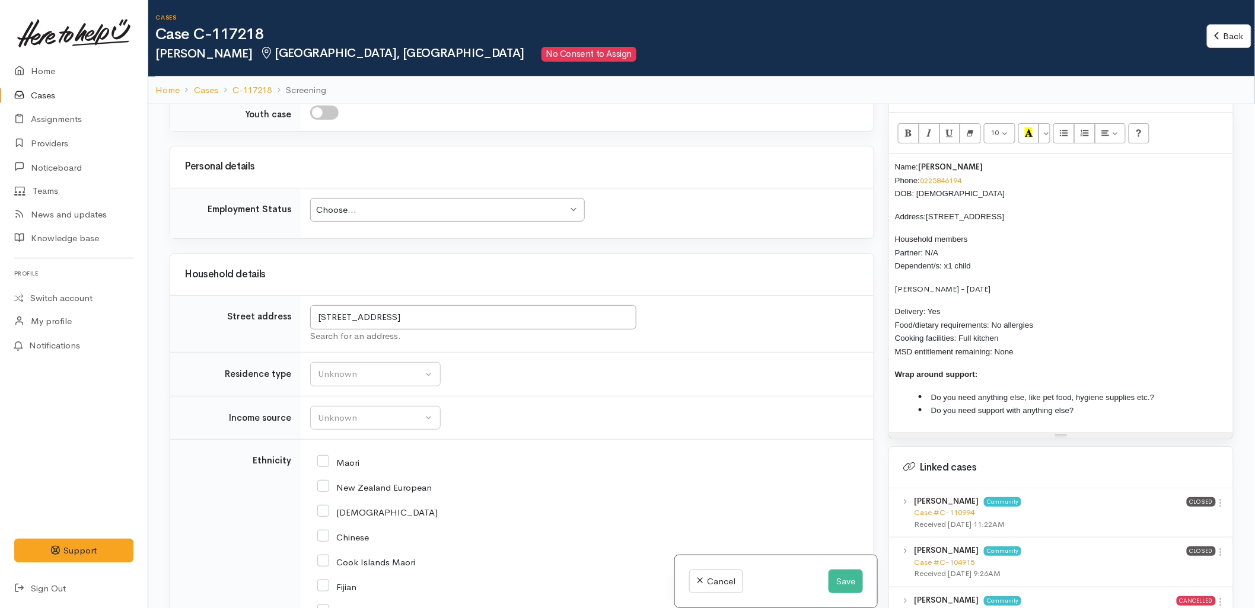
scroll to position [790, 0]
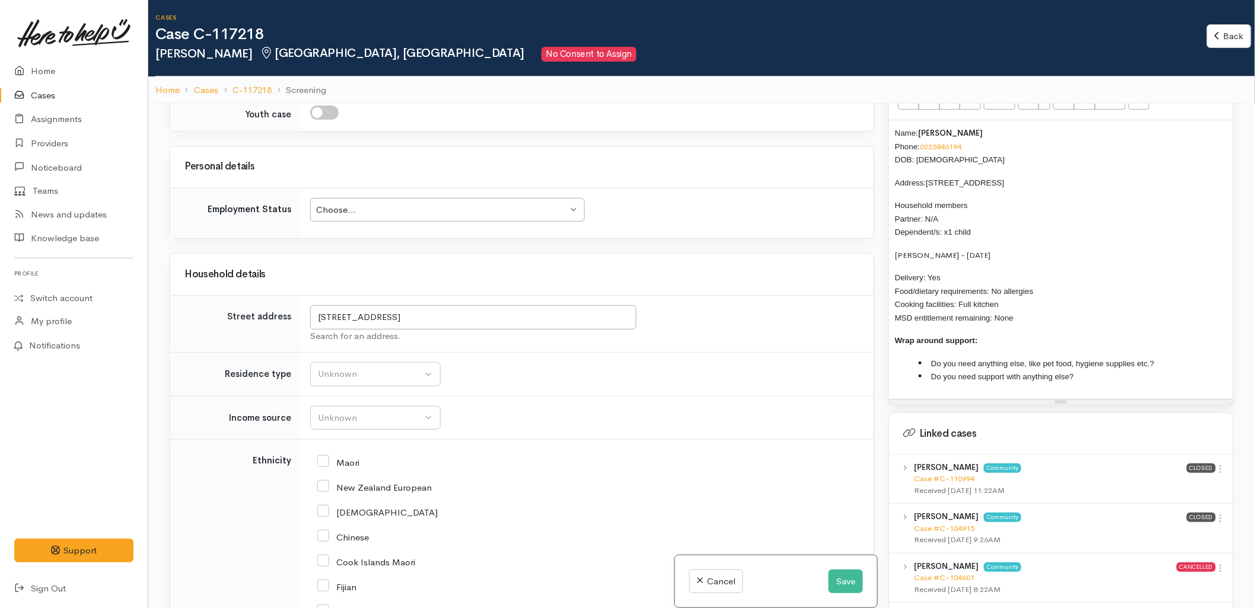
click at [1186, 357] on li "Do you need anything else, like pet food, hygiene supplies etc.?" at bounding box center [1072, 364] width 308 height 14
click at [1089, 370] on li "Do you need support with anything else?" at bounding box center [1072, 377] width 308 height 14
click at [365, 371] on div "Unknown" at bounding box center [370, 375] width 104 height 14
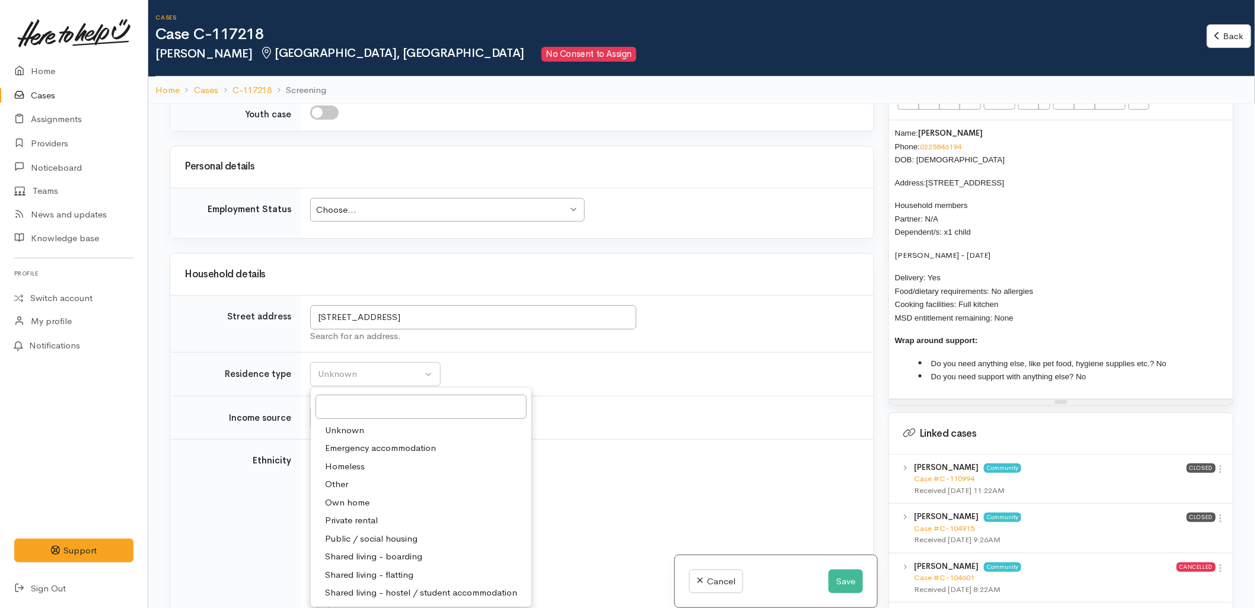
click at [363, 514] on span "Private rental" at bounding box center [351, 521] width 53 height 14
select select "2"
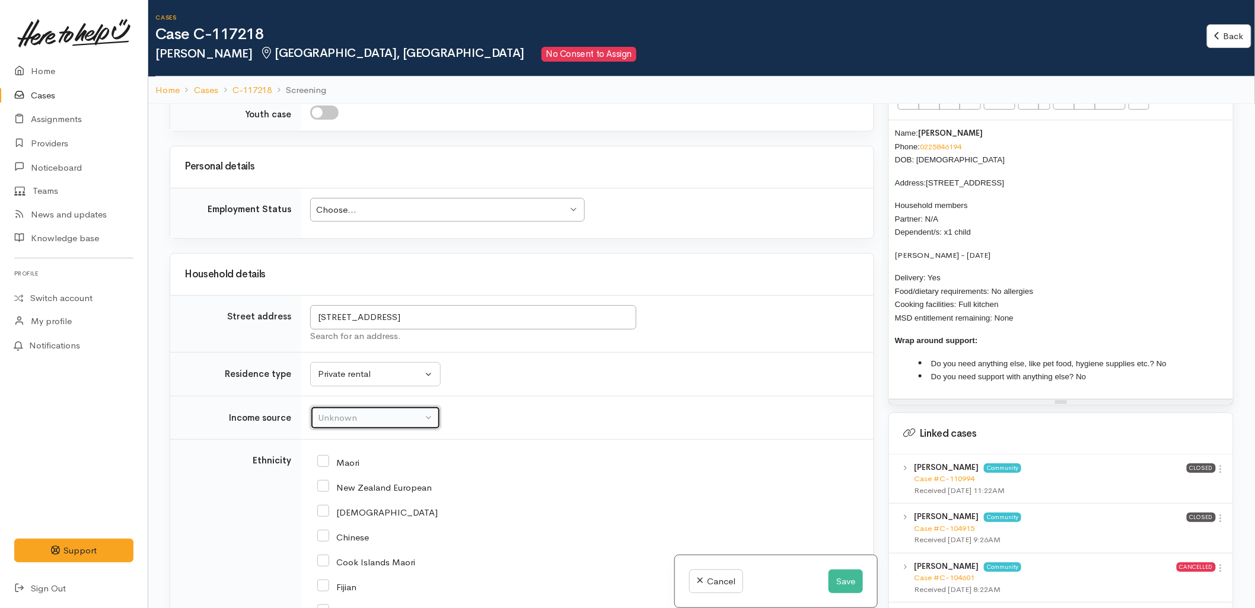
click at [366, 413] on div "Unknown" at bounding box center [370, 418] width 104 height 14
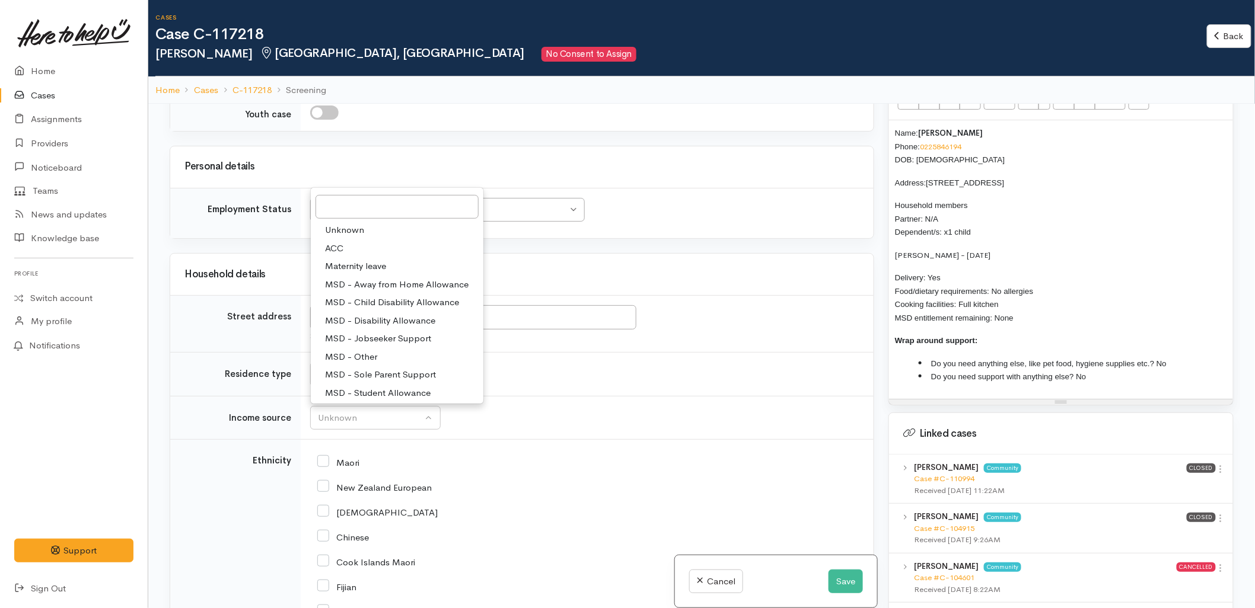
click at [374, 368] on span "MSD - Sole Parent Support" at bounding box center [380, 375] width 111 height 14
select select "7"
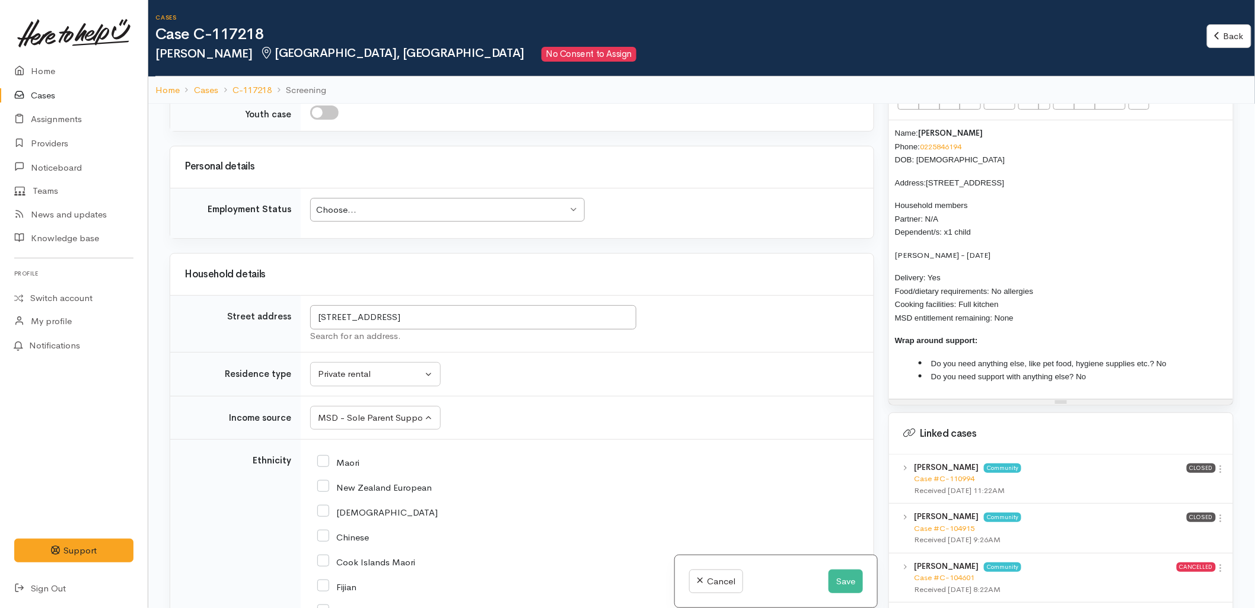
click at [590, 457] on div "Maori" at bounding box center [584, 462] width 535 height 11
click at [330, 457] on input "Maori" at bounding box center [338, 462] width 42 height 11
checkbox input "true"
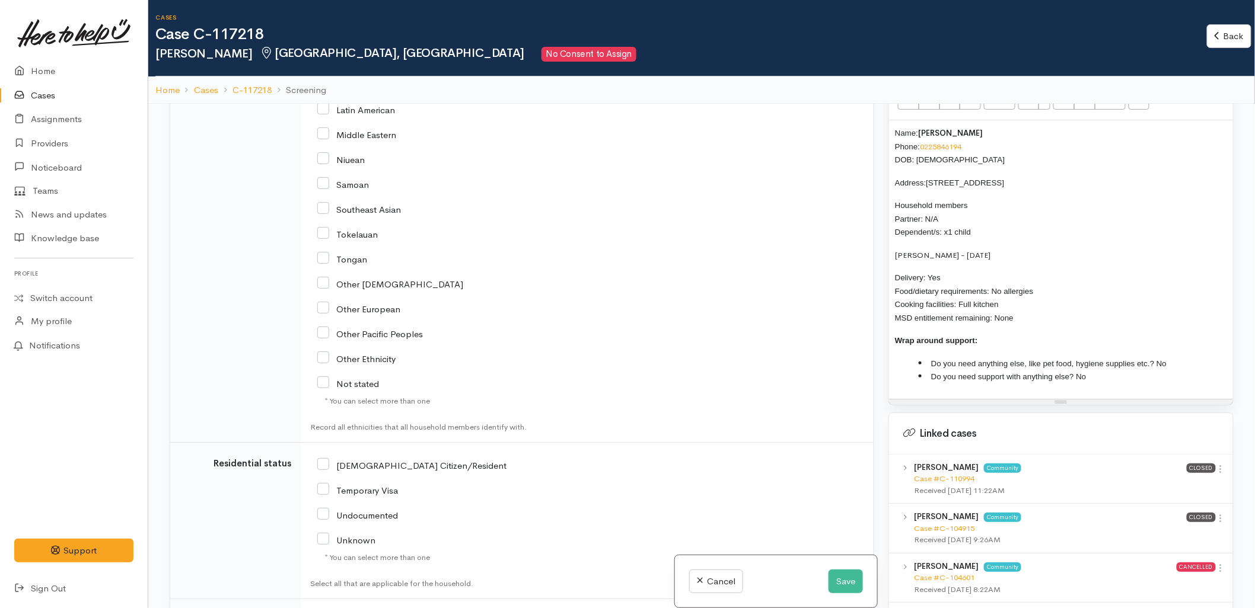
click at [375, 460] on input "[DEMOGRAPHIC_DATA] Citizen/Resident" at bounding box center [411, 465] width 189 height 11
checkbox input "true"
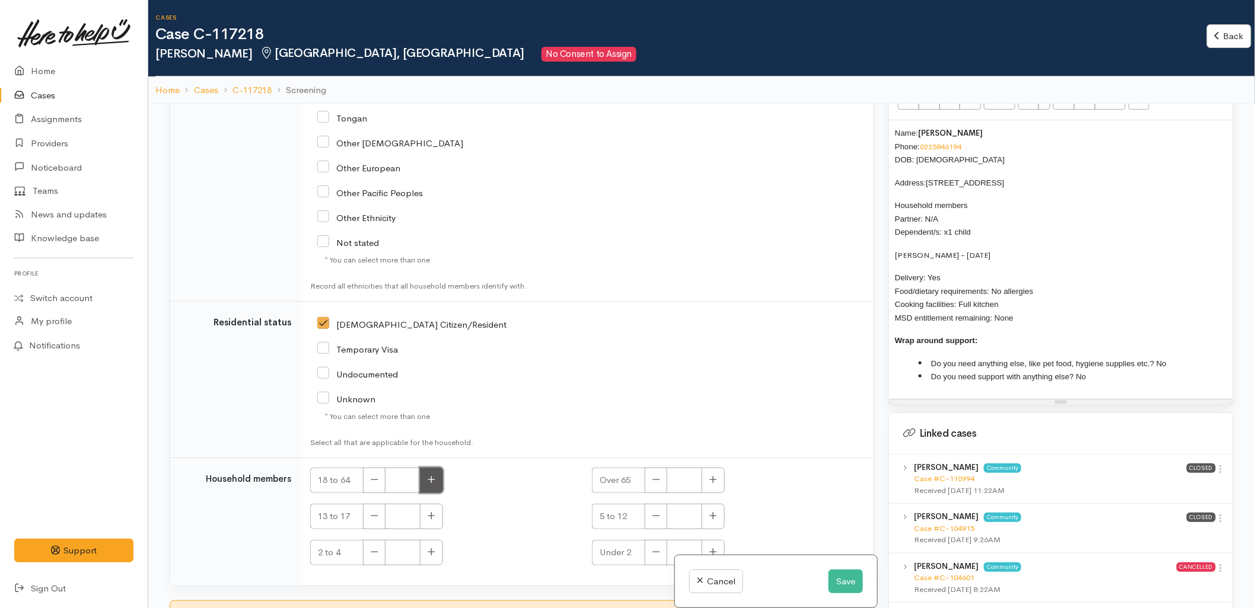
click at [436, 468] on button "button" at bounding box center [431, 480] width 23 height 25
type input "1"
click at [712, 512] on icon "button" at bounding box center [713, 516] width 8 height 9
type input "1"
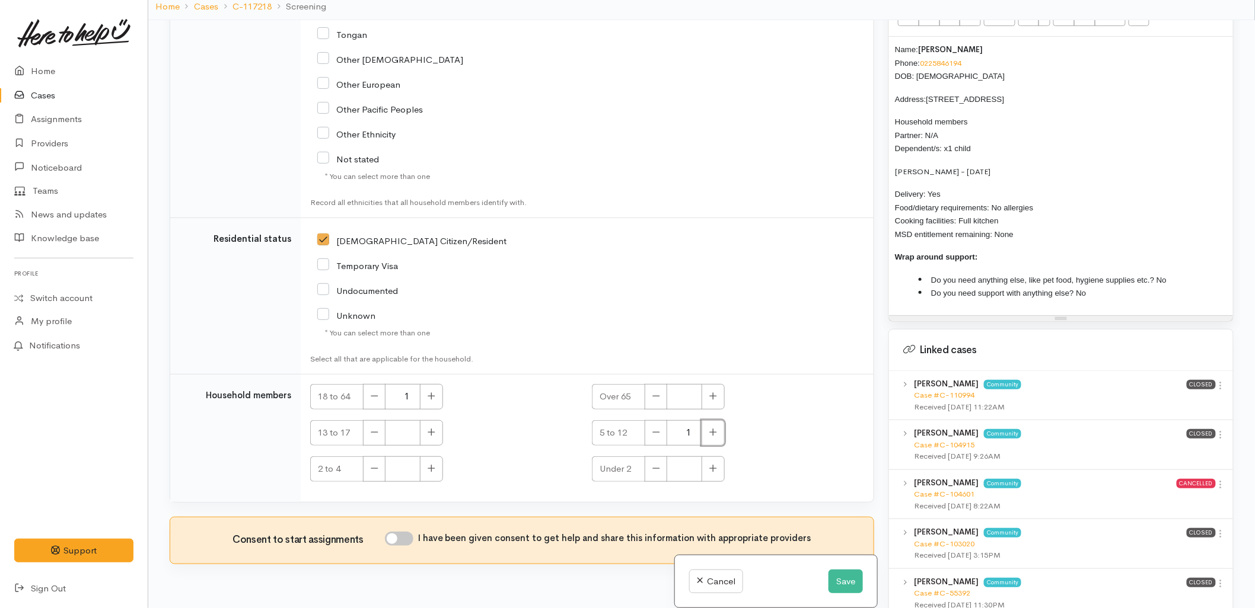
scroll to position [104, 0]
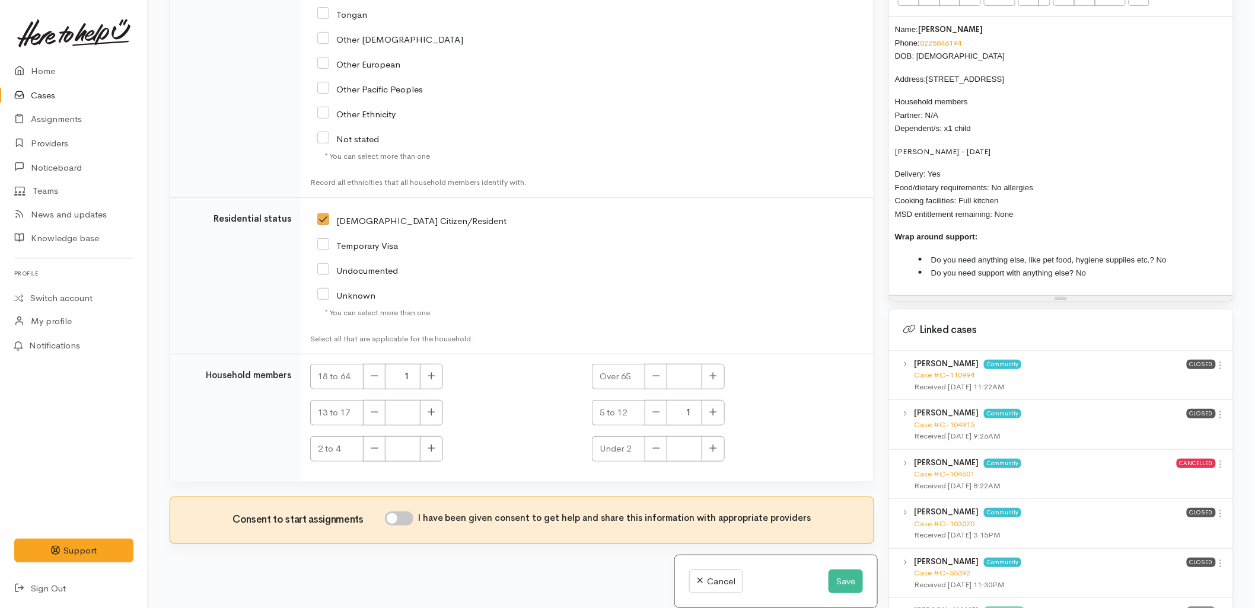
click at [413, 512] on input "I have been given consent to get help and share this information with appropria…" at bounding box center [399, 519] width 28 height 14
checkbox input "true"
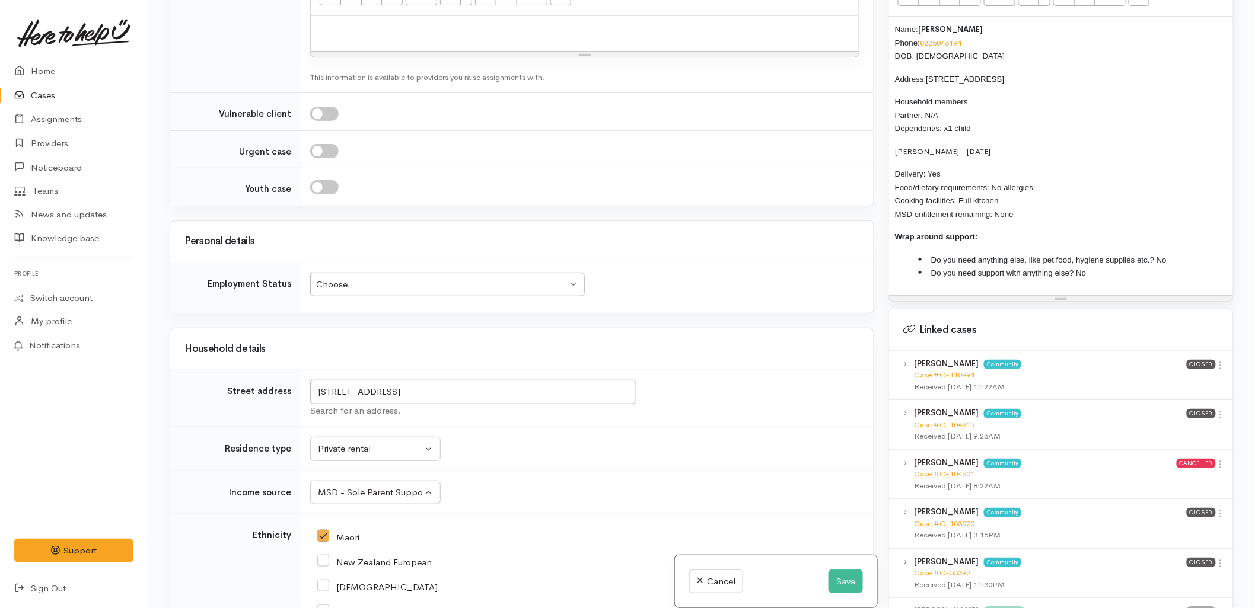
scroll to position [1261, 0]
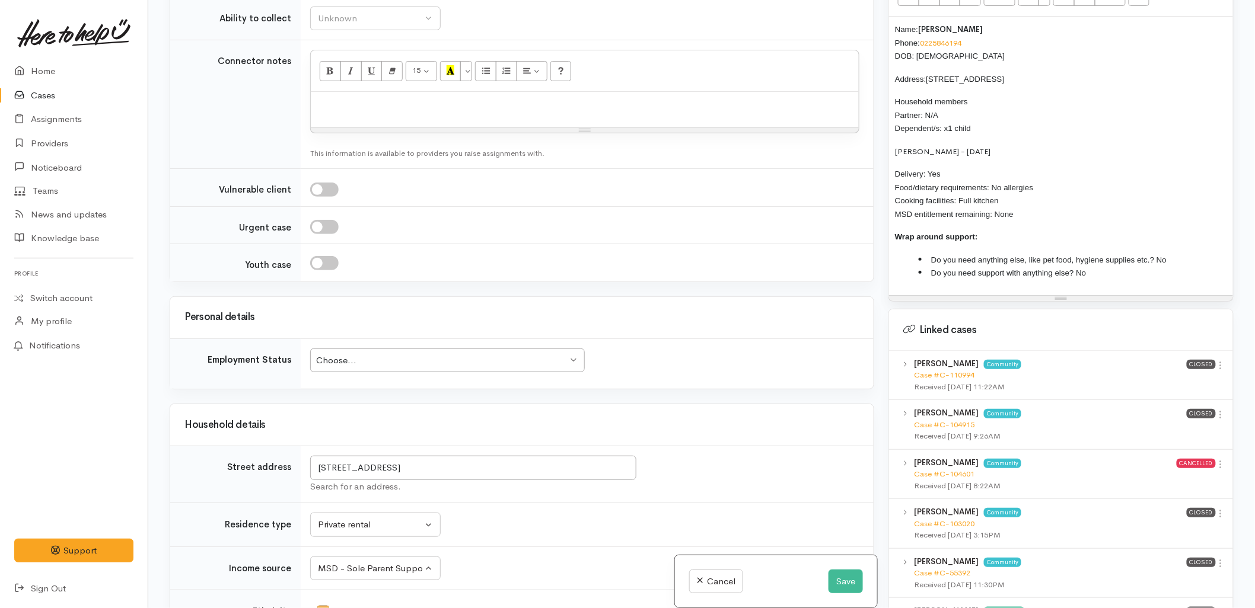
click at [380, 349] on div "Choose... Choose..." at bounding box center [447, 361] width 275 height 24
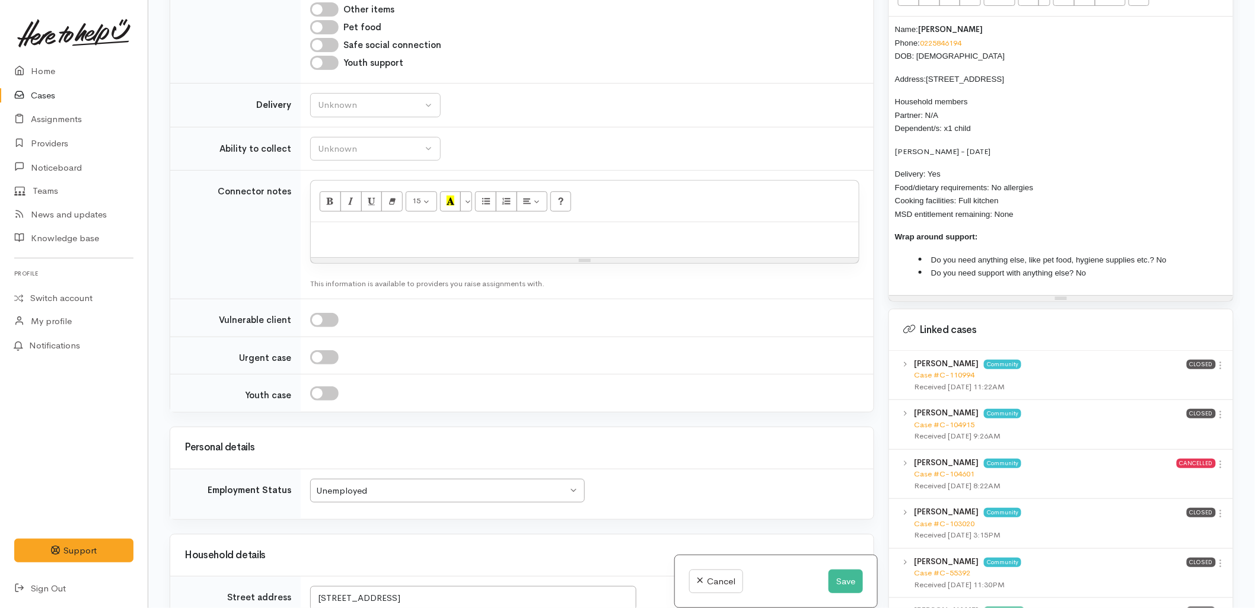
scroll to position [1129, 0]
click at [354, 100] on div "Unknown" at bounding box center [370, 107] width 104 height 14
click at [351, 208] on link "No" at bounding box center [375, 217] width 129 height 18
click at [354, 110] on td "Unknown Delivery needed Delivery preferred No No Unknown Delivery needed Delive…" at bounding box center [587, 107] width 573 height 44
click at [340, 106] on button "No" at bounding box center [375, 106] width 130 height 24
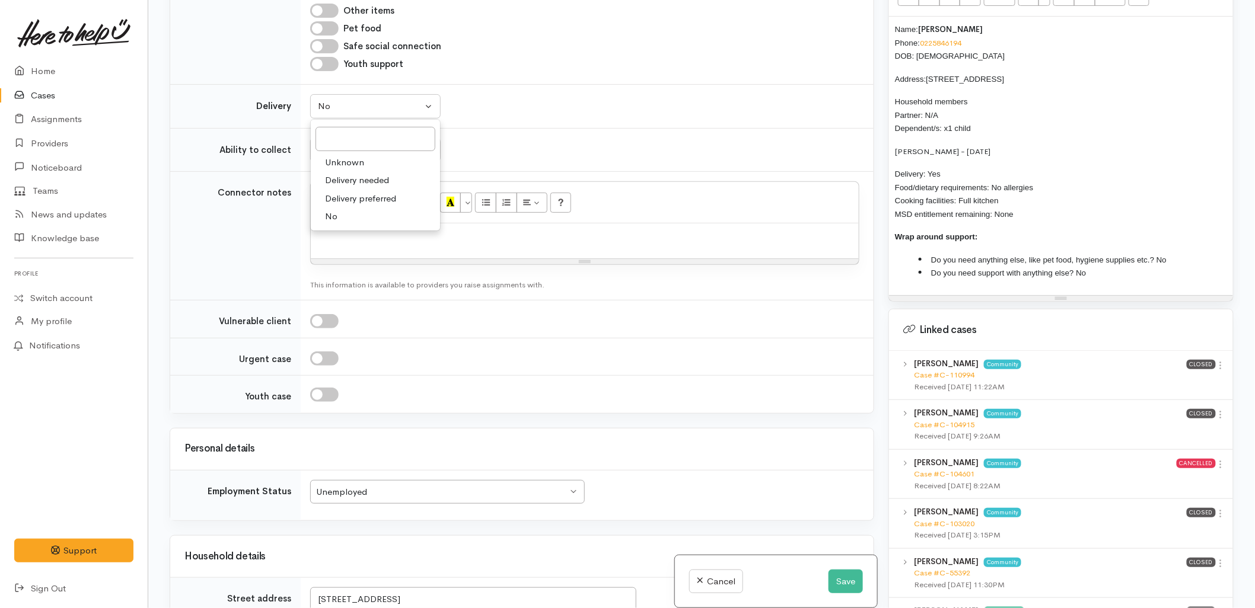
click at [340, 174] on span "Delivery needed" at bounding box center [357, 181] width 64 height 14
select select "3"
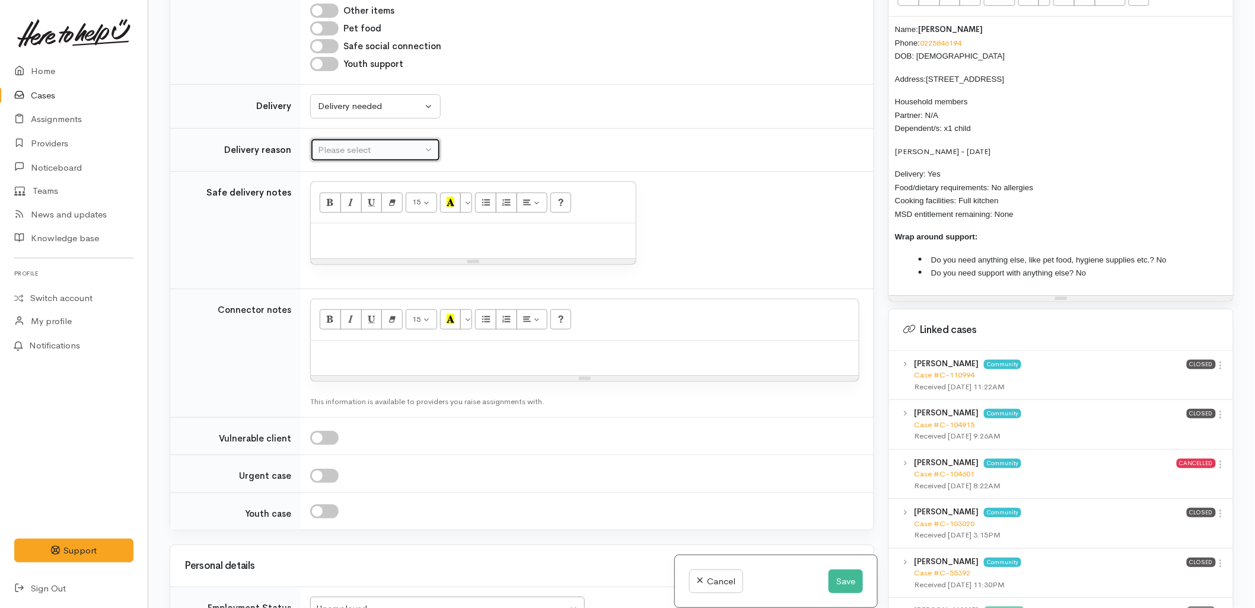
click at [344, 143] on div "Please select" at bounding box center [370, 150] width 104 height 14
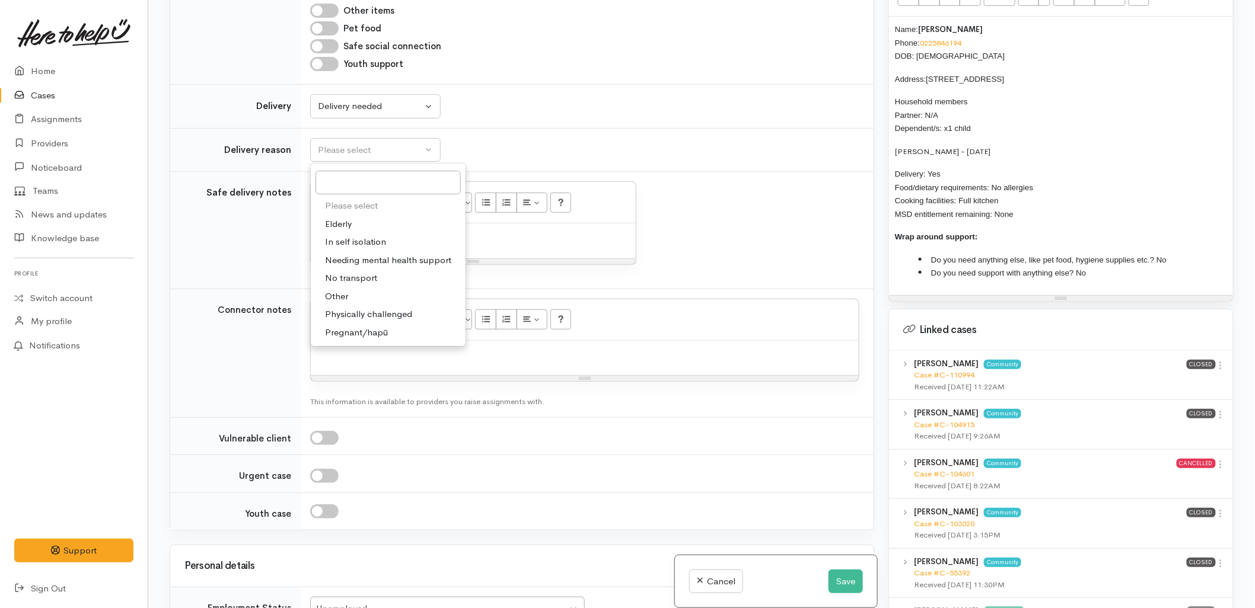
click at [344, 272] on span "No transport" at bounding box center [351, 279] width 52 height 14
select select "2"
click at [406, 230] on p at bounding box center [473, 236] width 313 height 14
paste div
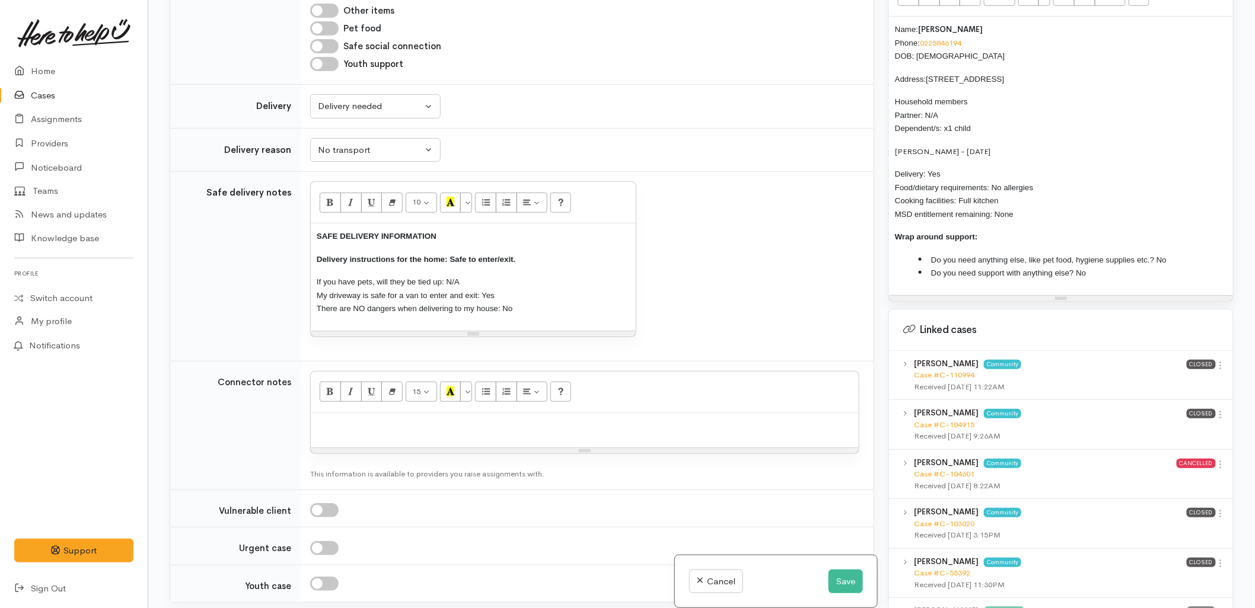
drag, startPoint x: 1038, startPoint y: 200, endPoint x: 888, endPoint y: 20, distance: 234.6
click at [889, 20] on div "Name: Keli Ransfield Phone: 0225846194 DOB: 17/06/1976 Address: 80A Coopers Roa…" at bounding box center [1061, 156] width 344 height 279
copy div "Name: Keli Ransfield Phone: 0225846194 DOB: 17/06/1976 Address: 80A Coopers Roa…"
click at [536, 419] on p at bounding box center [585, 426] width 536 height 14
paste div
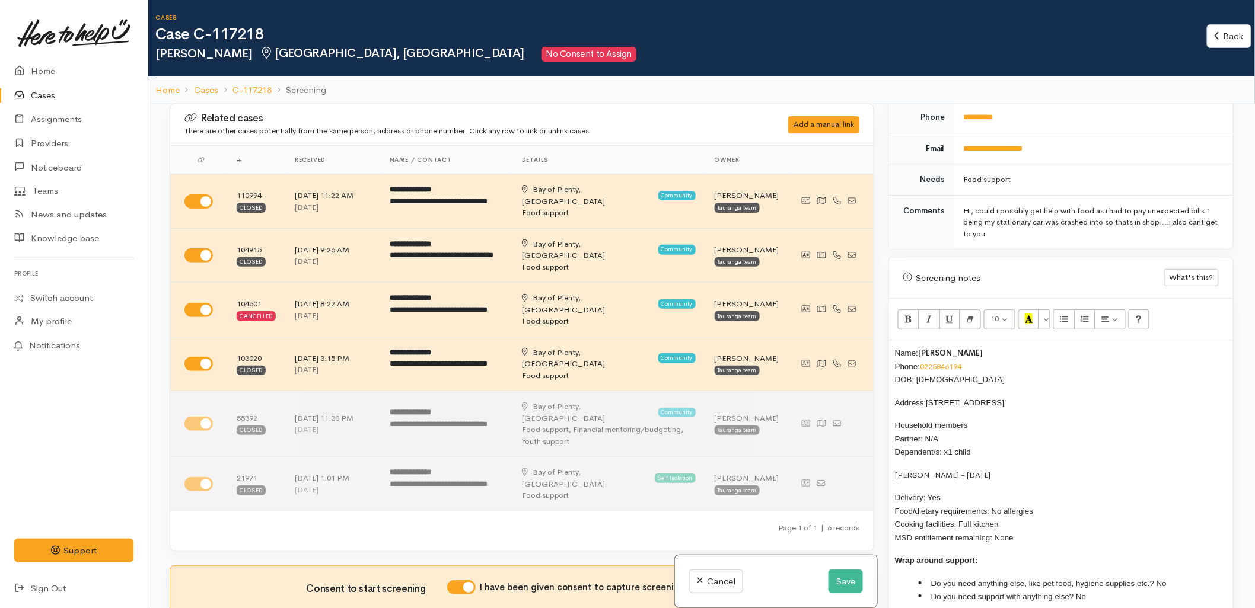
scroll to position [593, 0]
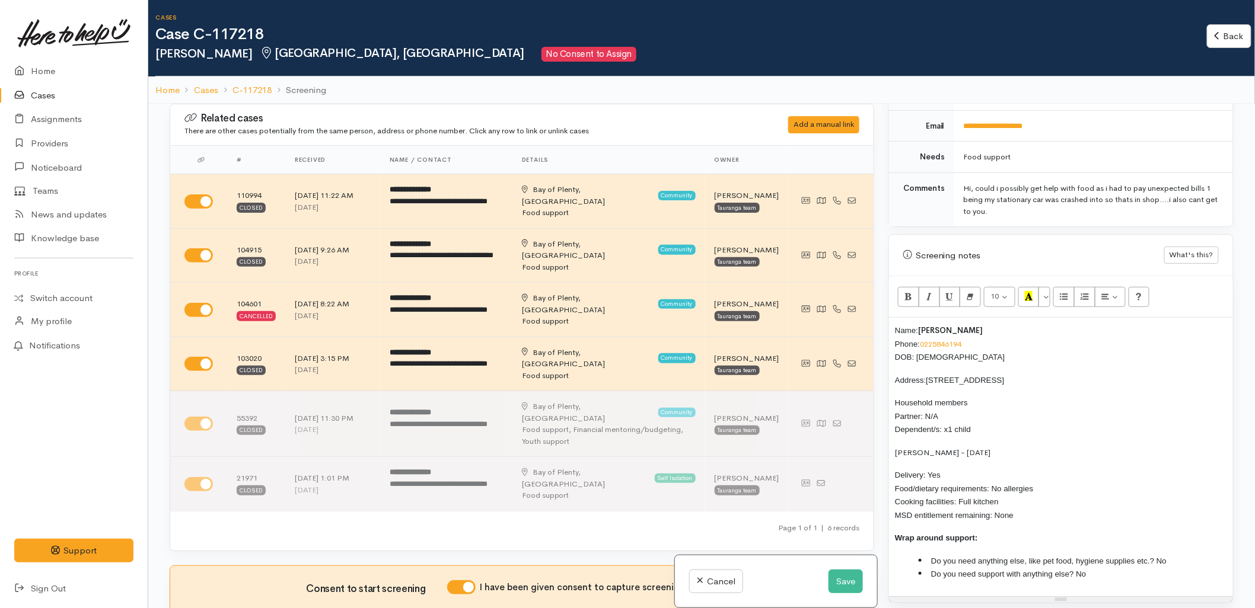
click at [893, 318] on div "Name: Keli Ransfield Phone: 0225846194 DOB: 17/06/1976 Address: 80A Coopers Roa…" at bounding box center [1061, 457] width 344 height 279
click at [892, 338] on div "Name: Keli Ransfield Phone: 0225846194 DOB: 17/06/1976 Address: 80A Coopers Roa…" at bounding box center [1061, 457] width 344 height 279
click at [893, 318] on div "Name: Keli Ransfield Phone: 0225846194 DOB: 17/06/1976 Address: 80A Coopers Roa…" at bounding box center [1061, 457] width 344 height 279
click at [895, 353] on span "DOB: 17/06/1976" at bounding box center [950, 357] width 110 height 9
click at [895, 340] on span "Phone:" at bounding box center [907, 344] width 25 height 9
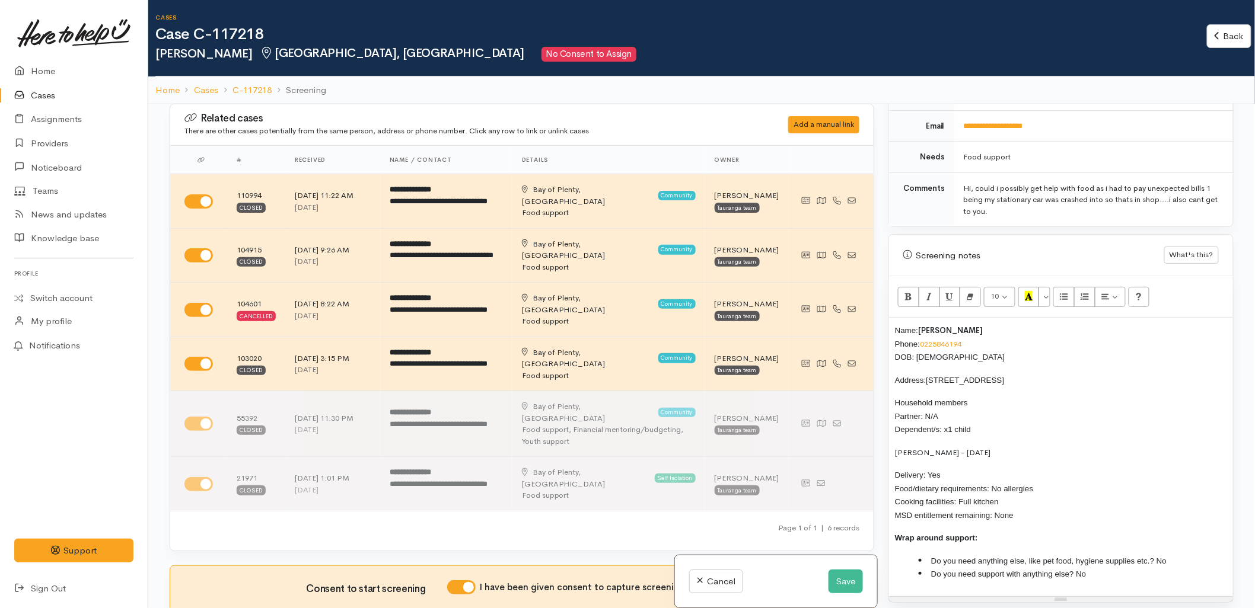
click at [892, 318] on div "Name: Keli Ransfield Phone: 0225846194 DOB: 17/06/1976 Address: 80A Coopers Roa…" at bounding box center [1061, 457] width 344 height 279
click at [894, 336] on div "Name: Keli Ransfield Phone: 0225846194 DOB: 17/06/1976 Address: 80A Coopers Roa…" at bounding box center [1061, 457] width 344 height 279
click at [892, 322] on div "Name: Keli Ransfield Phone: 0225846194 DOB: 17/06/1976 Address: 80A Coopers Roa…" at bounding box center [1061, 457] width 344 height 279
click at [895, 353] on span "DOB: 17/06/1976" at bounding box center [950, 357] width 110 height 9
click at [891, 328] on div "Name: Keli Ransfield Phone: 0225846194 DOB: 17/06/1976 Address: 80A Coopers Roa…" at bounding box center [1061, 457] width 344 height 279
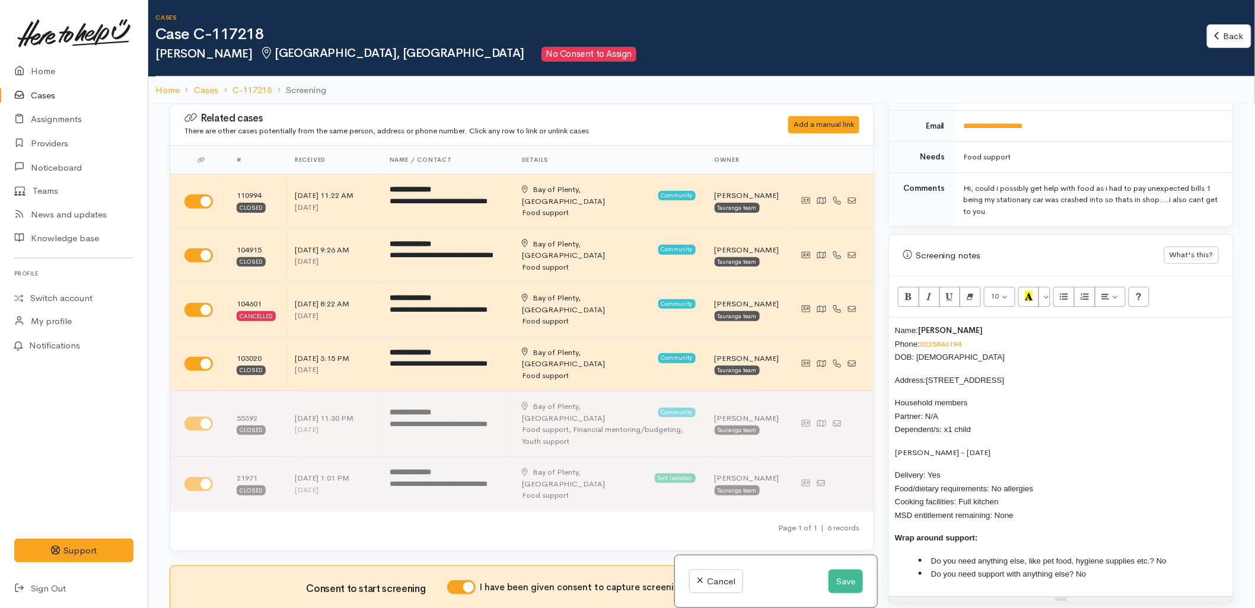
click at [894, 319] on div "Name: Keli Ransfield Phone: 0225846194 DOB: 17/06/1976 Address: 80A Coopers Roa…" at bounding box center [1061, 457] width 344 height 279
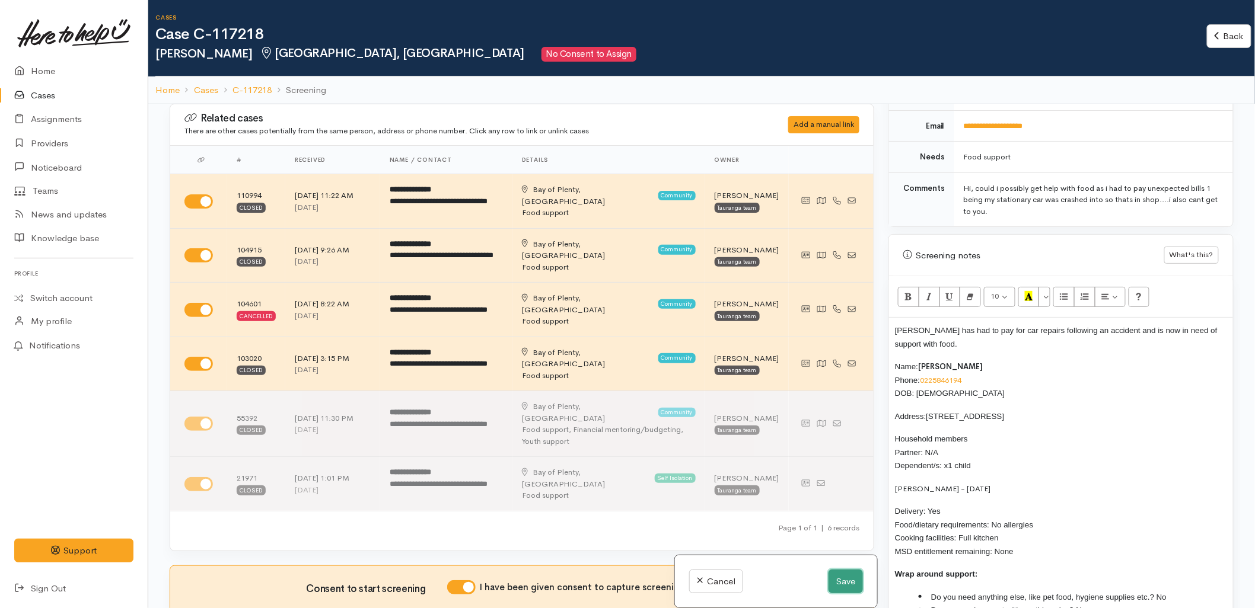
click at [838, 582] on button "Save" at bounding box center [845, 582] width 34 height 24
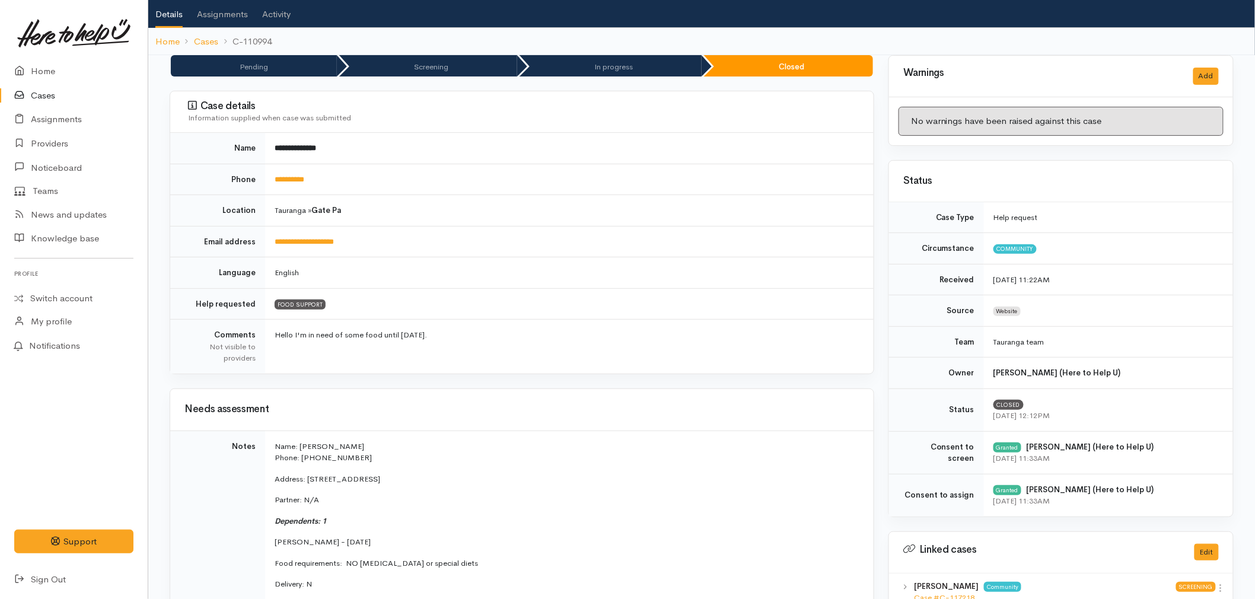
scroll to position [132, 0]
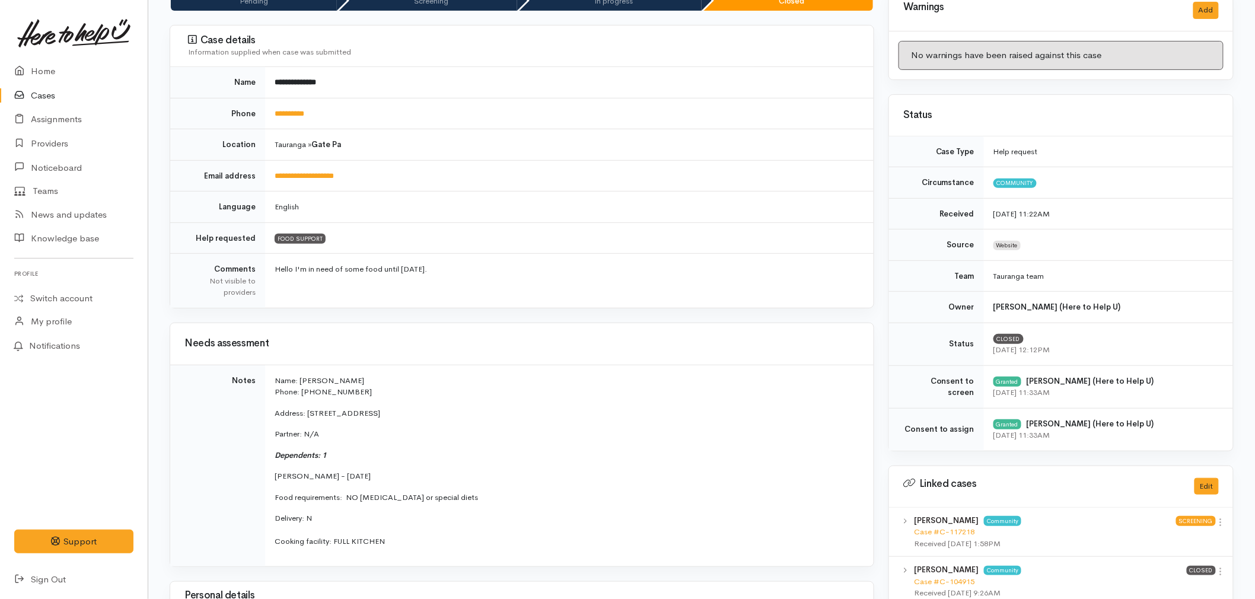
drag, startPoint x: 398, startPoint y: 476, endPoint x: 270, endPoint y: 480, distance: 128.2
click at [270, 480] on td "Name: [PERSON_NAME] Phone: 0225846194 Address: [STREET_ADDRESS] Partner: N/A De…" at bounding box center [569, 466] width 608 height 202
copy p "[PERSON_NAME] - [DATE]"
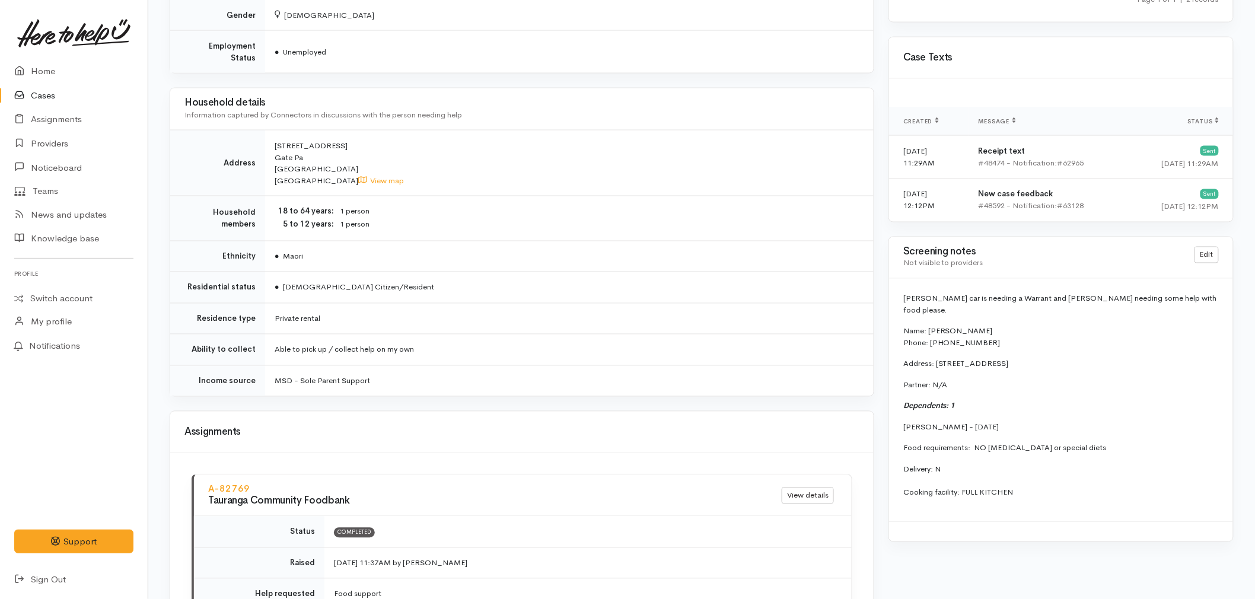
scroll to position [791, 0]
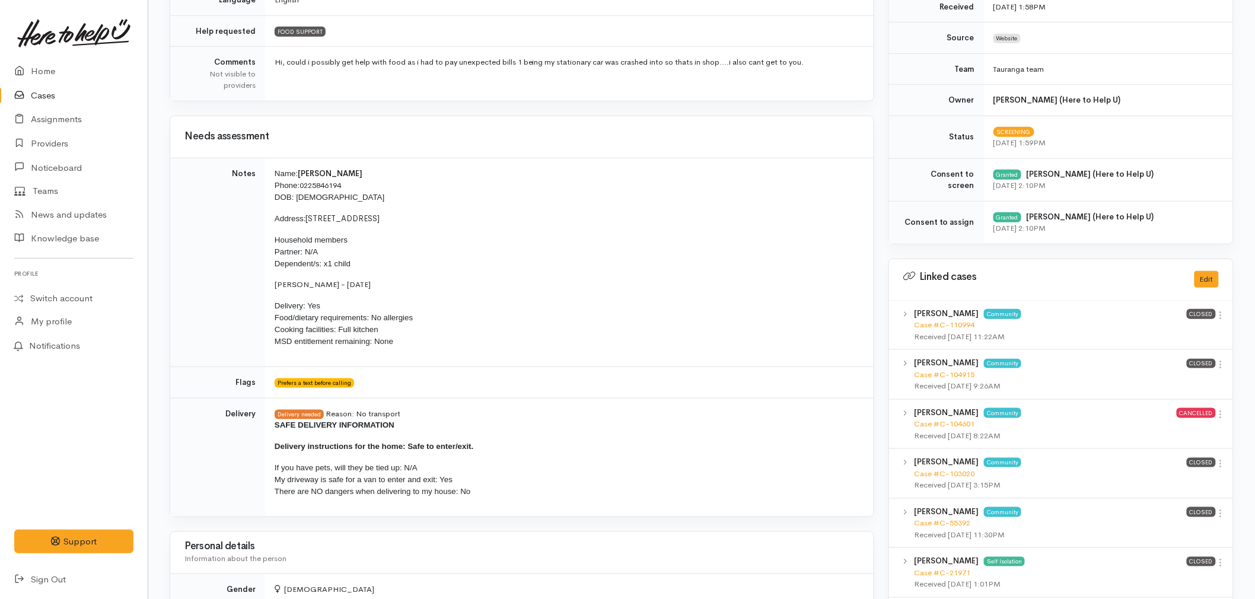
scroll to position [527, 0]
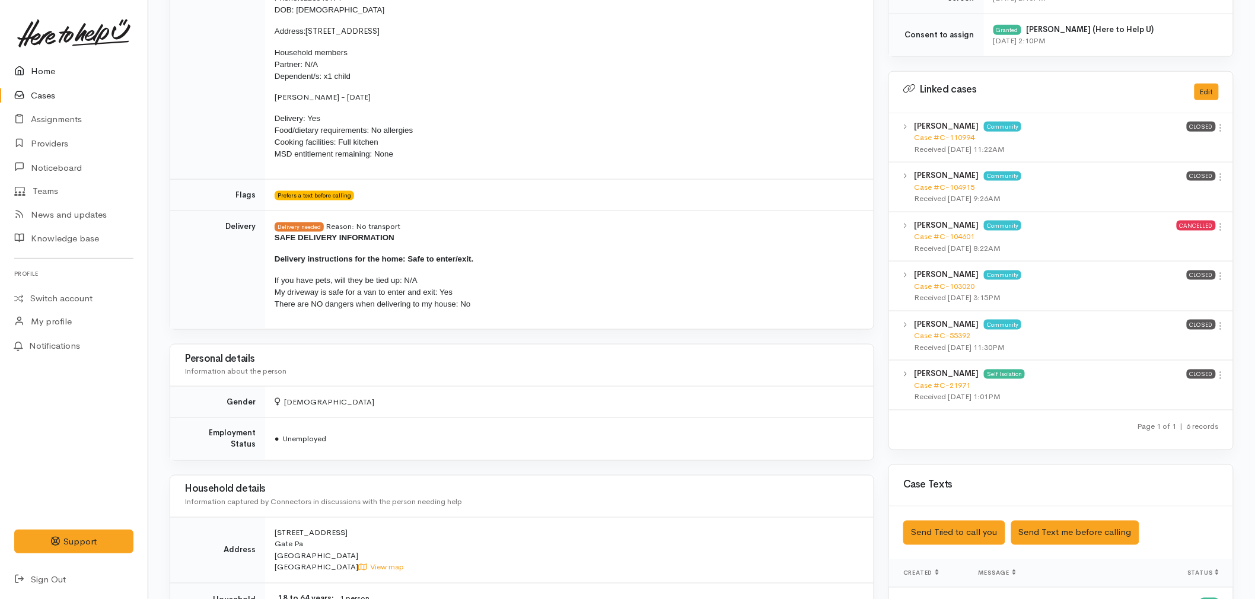
click at [34, 68] on link "Home" at bounding box center [74, 71] width 148 height 24
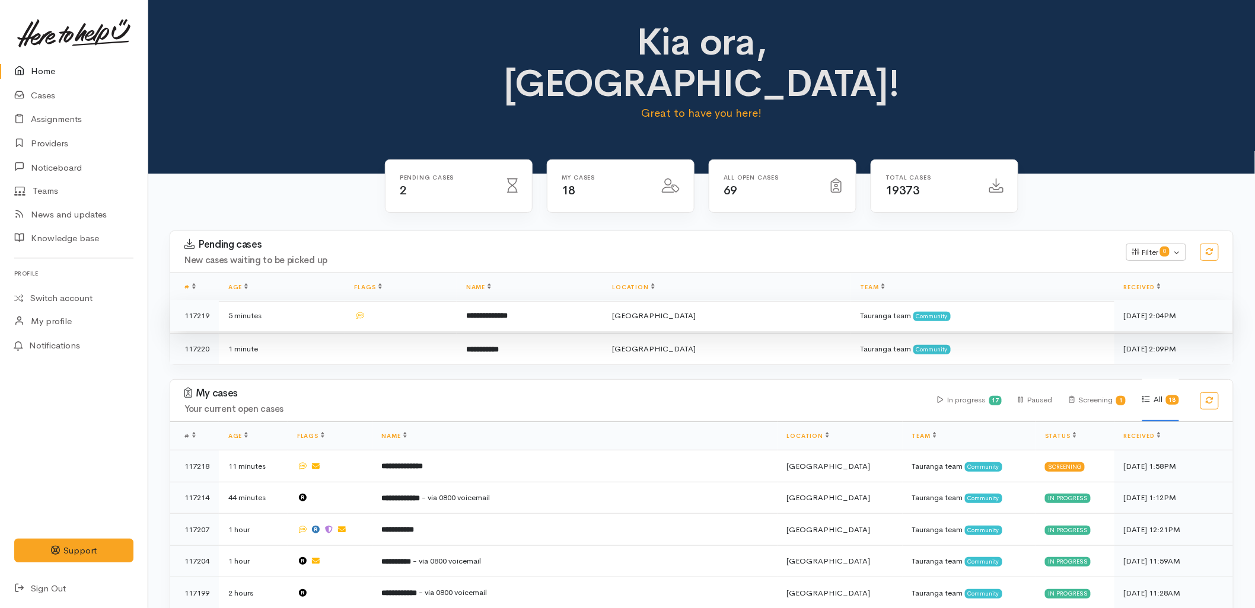
click at [505, 300] on td "**********" at bounding box center [530, 316] width 146 height 32
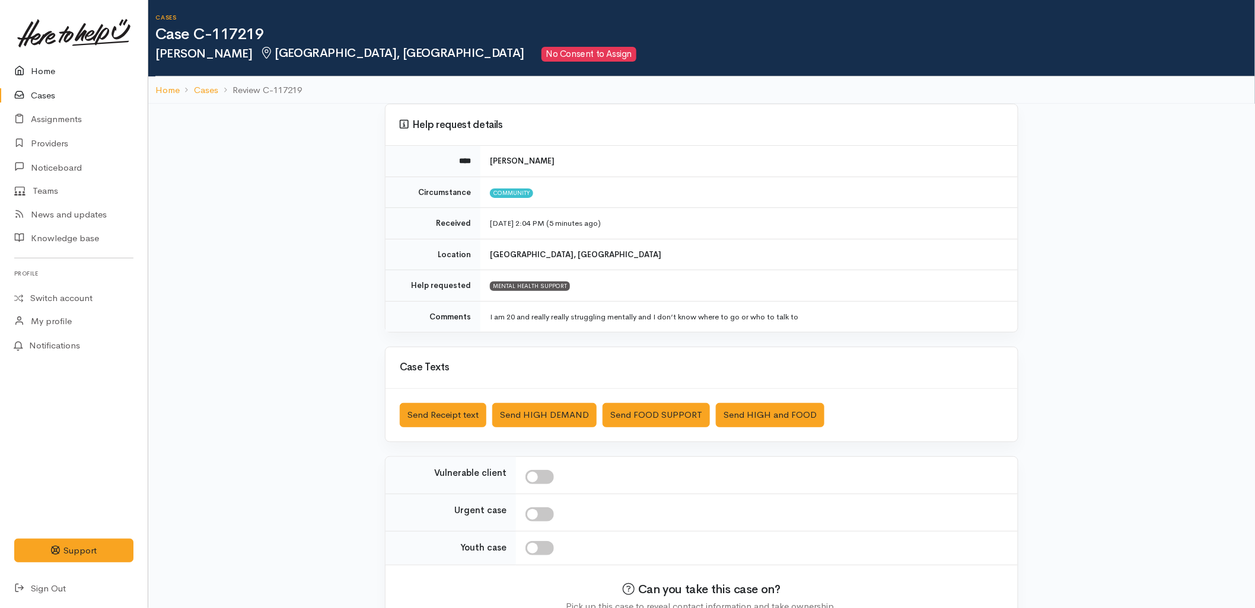
click at [52, 69] on link "Home" at bounding box center [74, 71] width 148 height 24
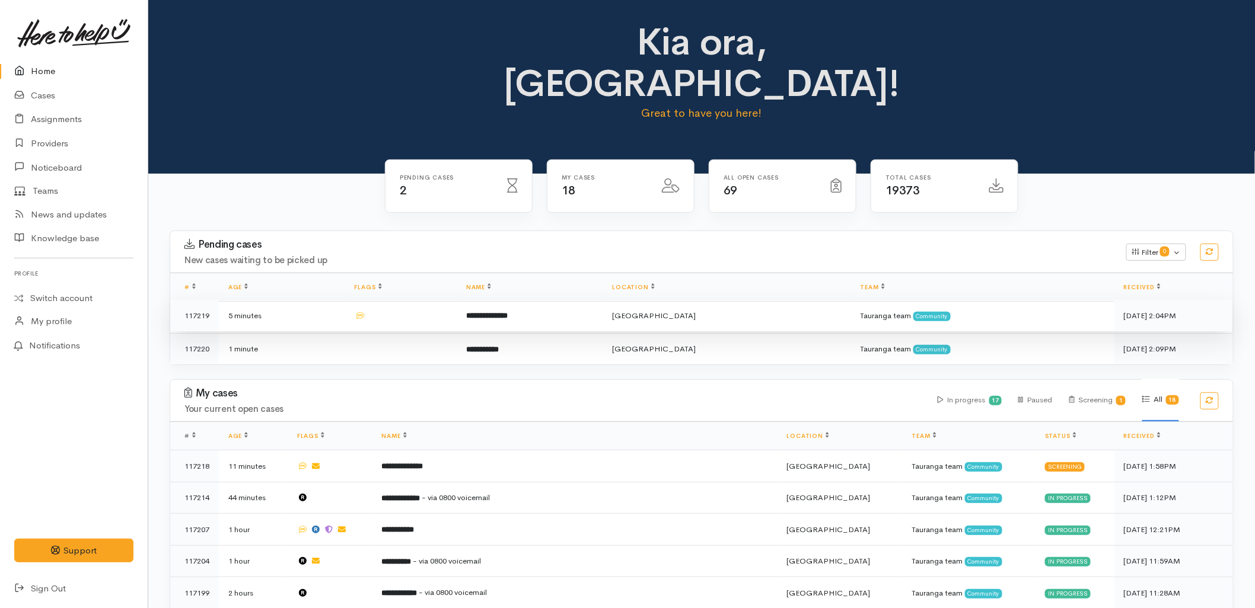
click at [484, 300] on td "**********" at bounding box center [530, 316] width 146 height 32
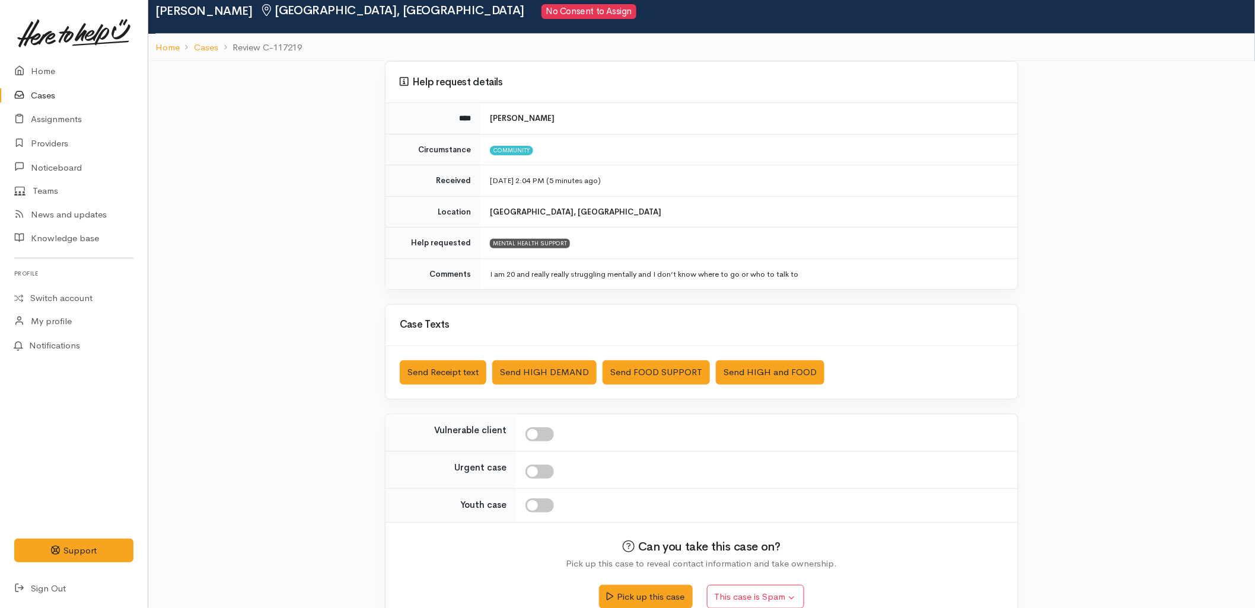
scroll to position [66, 0]
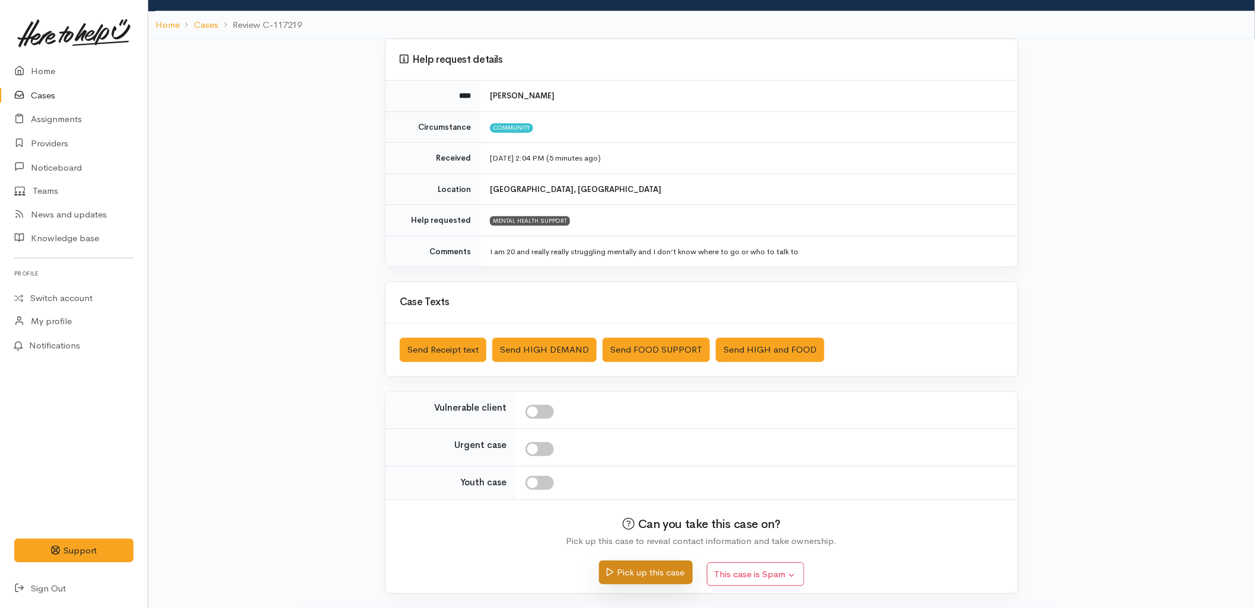
click at [626, 579] on button "Pick up this case" at bounding box center [645, 573] width 93 height 24
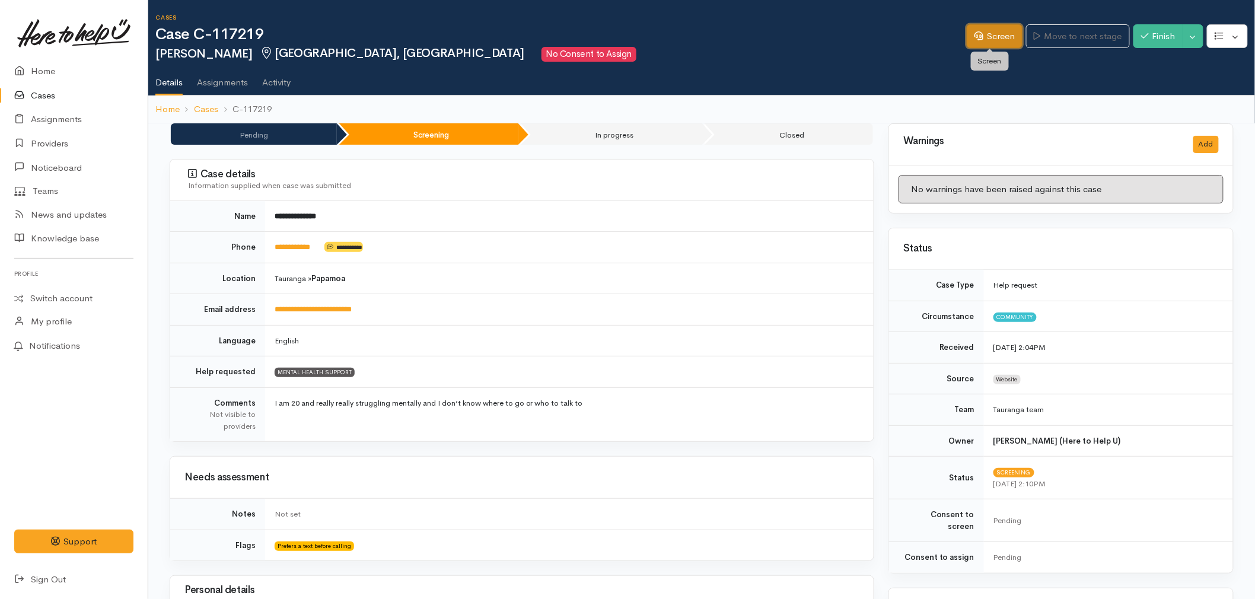
click at [986, 37] on link "Screen" at bounding box center [994, 36] width 56 height 24
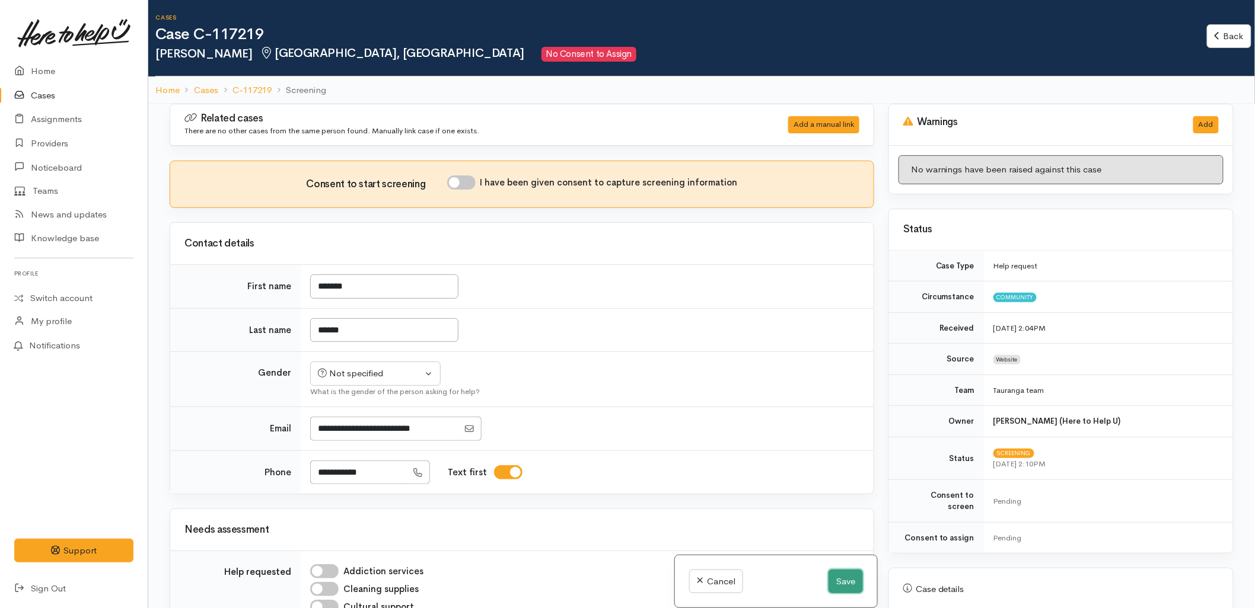
click at [828, 583] on button "Save" at bounding box center [845, 582] width 34 height 24
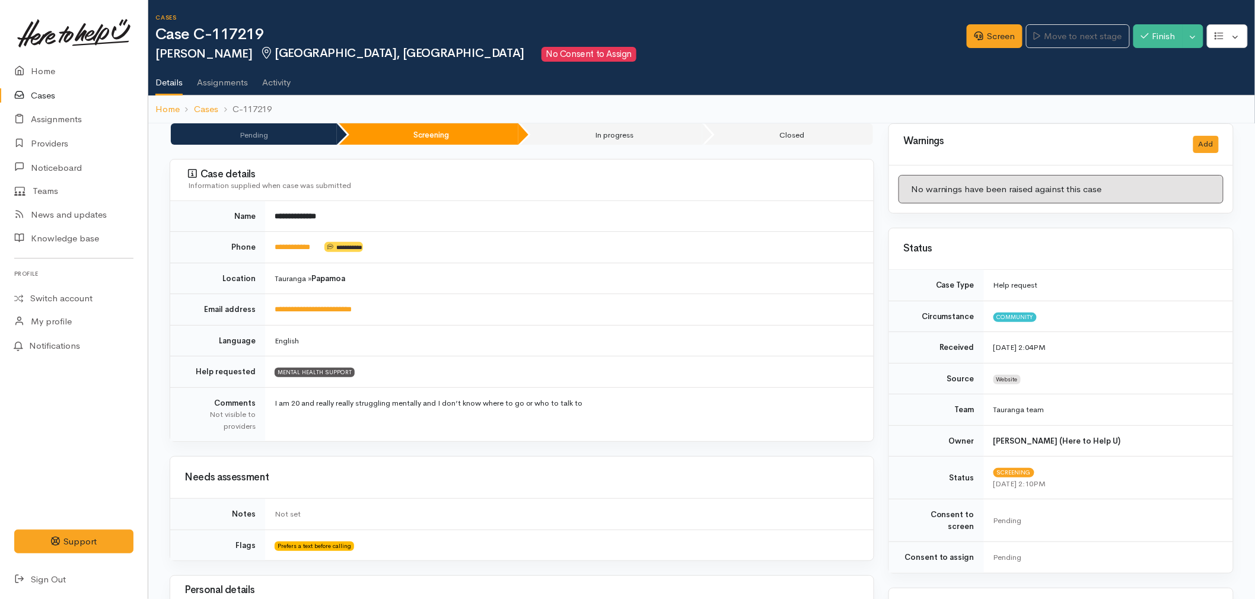
click at [401, 289] on td "Tauranga » Papamoa" at bounding box center [569, 278] width 608 height 31
click at [38, 65] on link "Home" at bounding box center [74, 71] width 148 height 24
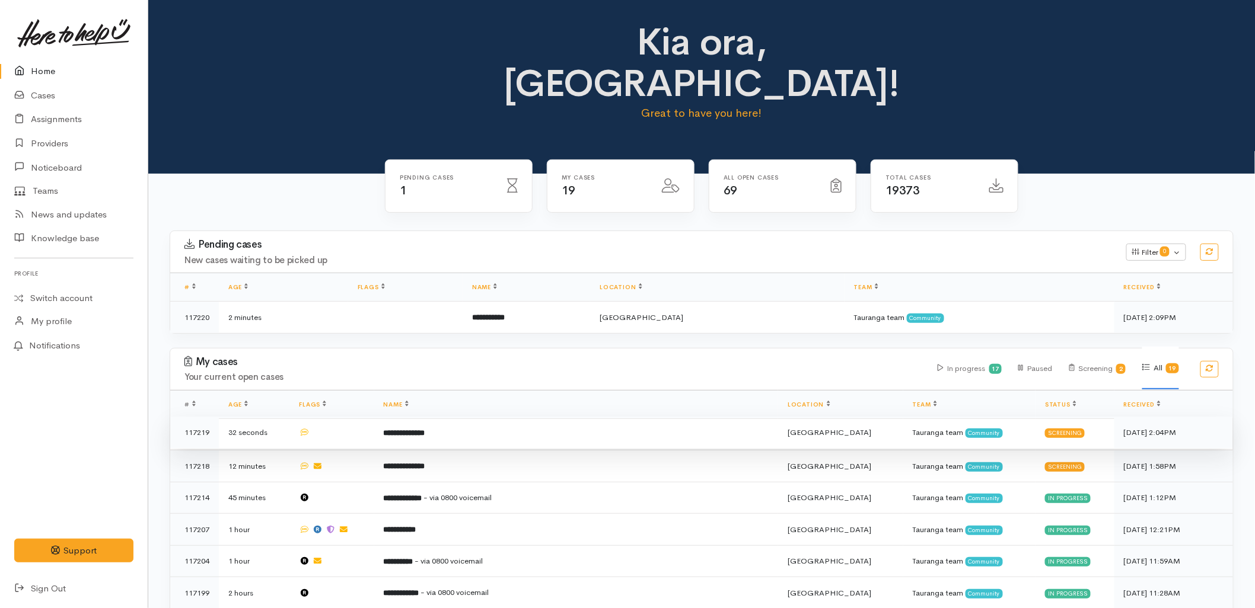
click at [491, 417] on td "**********" at bounding box center [576, 433] width 404 height 32
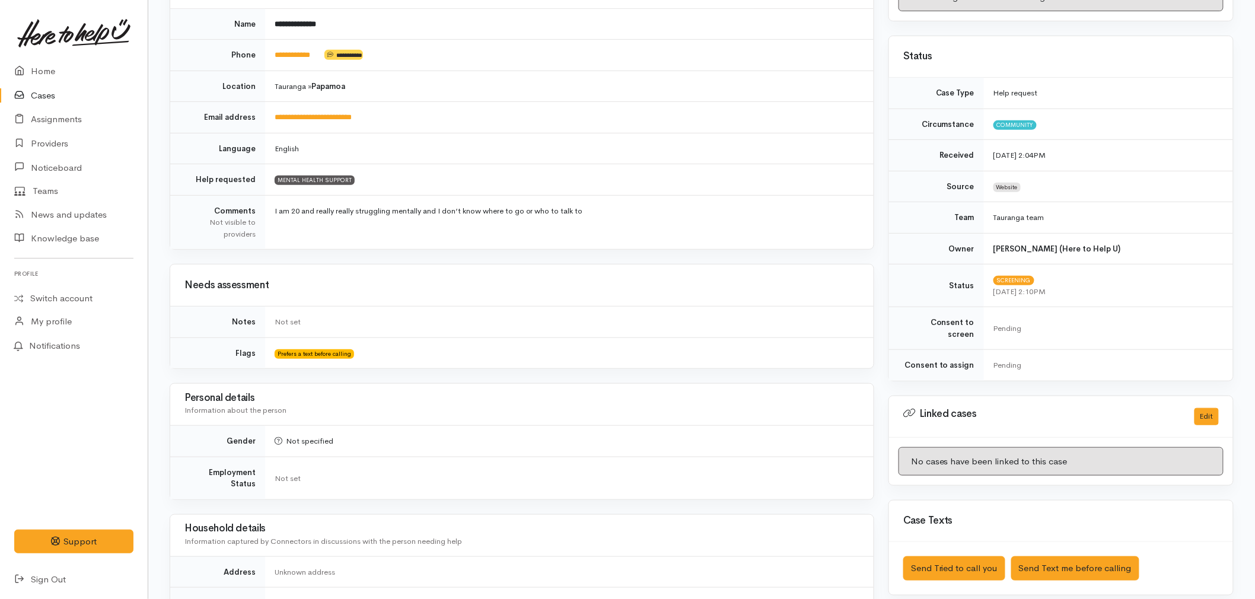
scroll to position [197, 0]
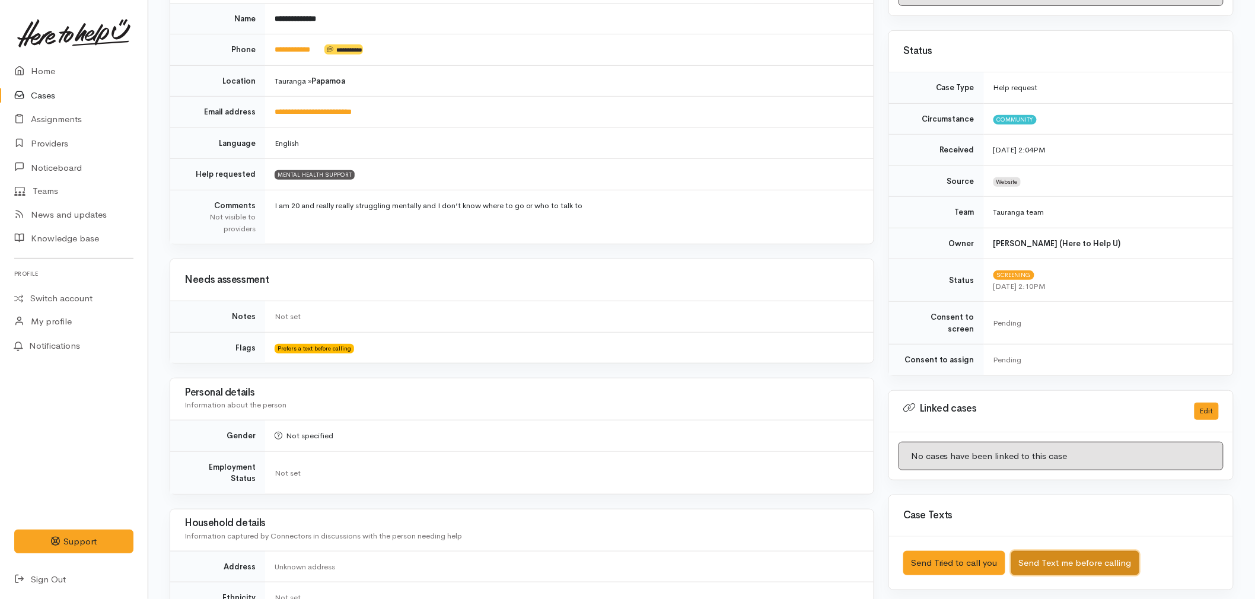
click at [1061, 552] on button "Send Text me before calling" at bounding box center [1075, 563] width 128 height 24
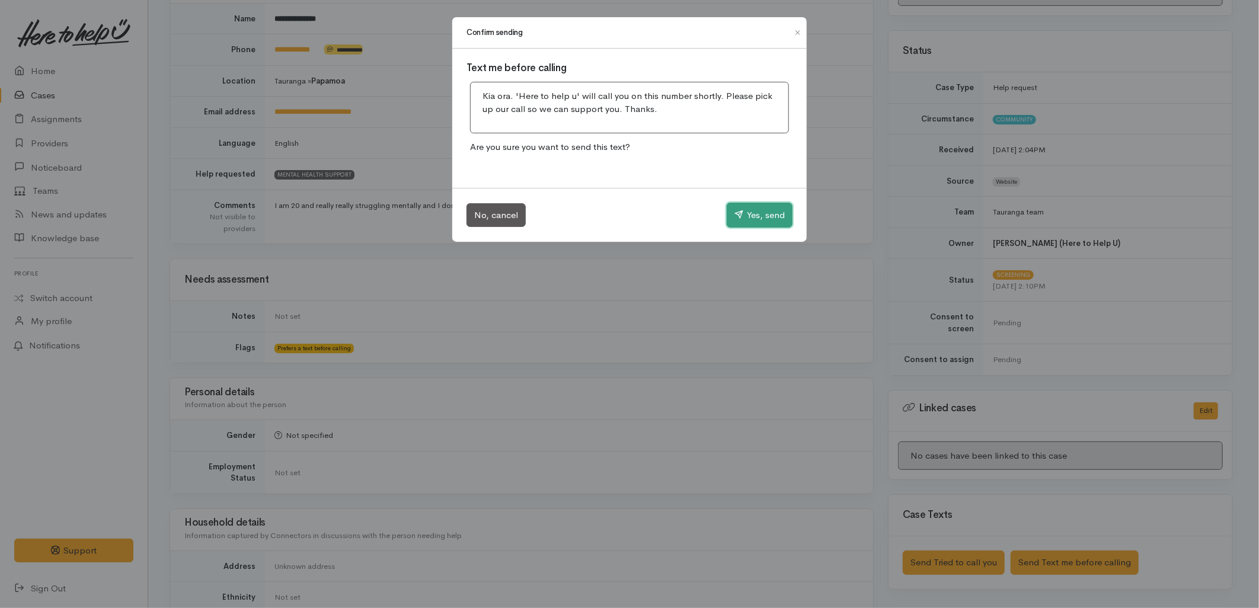
click at [754, 216] on button "Yes, send" at bounding box center [760, 215] width 66 height 25
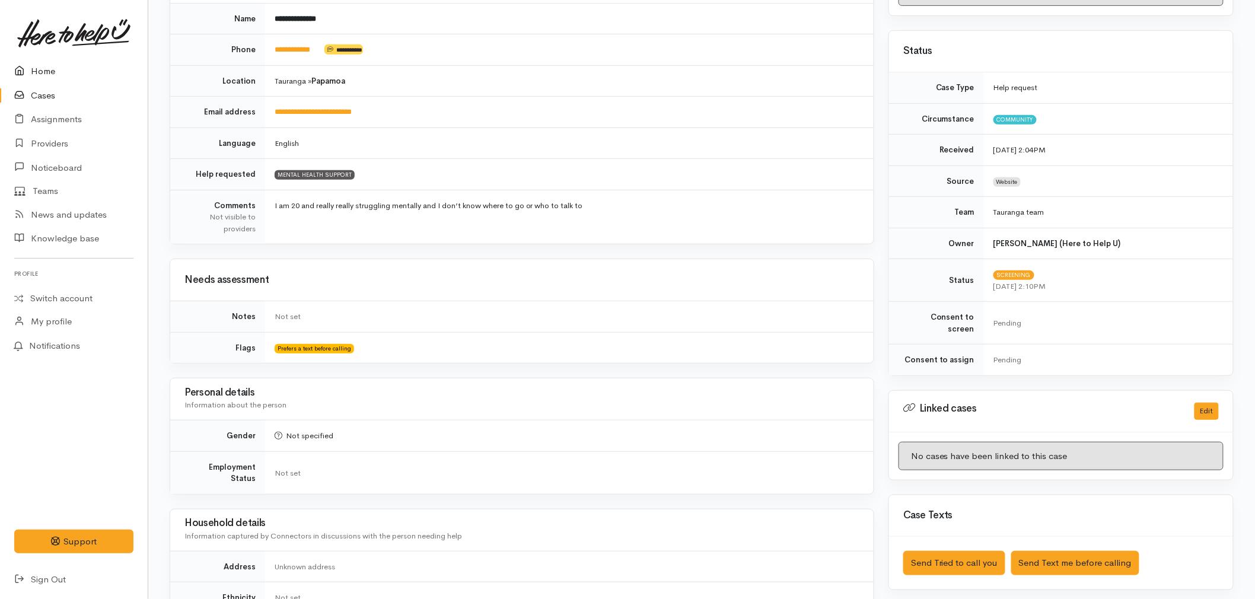
click at [23, 75] on icon at bounding box center [22, 71] width 17 height 15
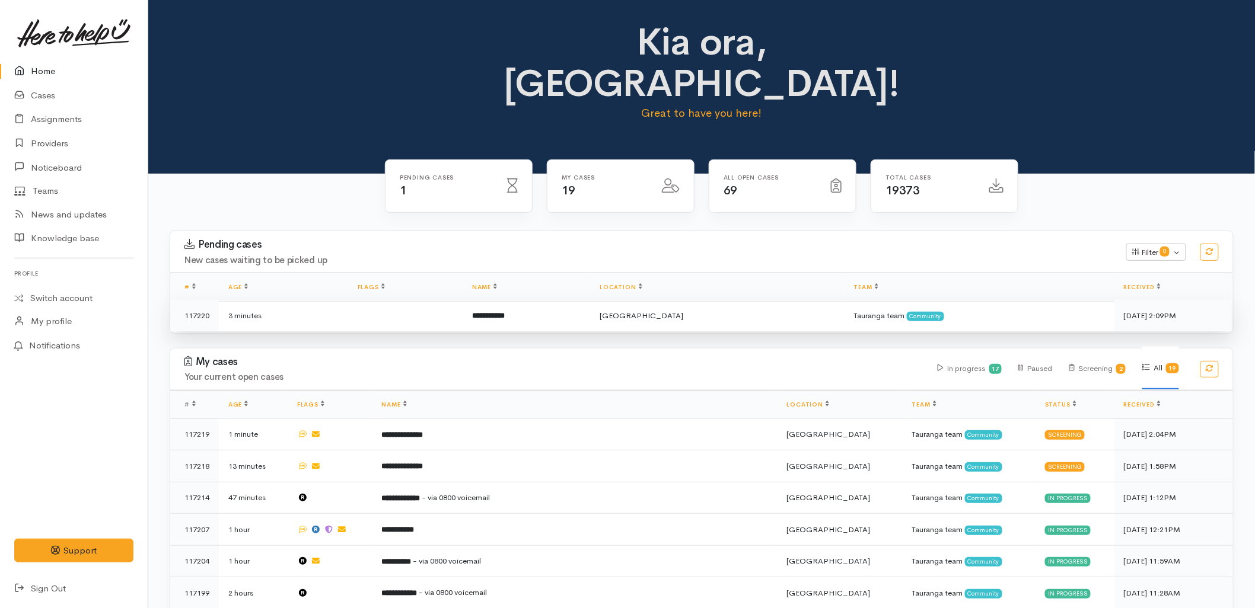
click at [505, 312] on b "**********" at bounding box center [488, 316] width 33 height 8
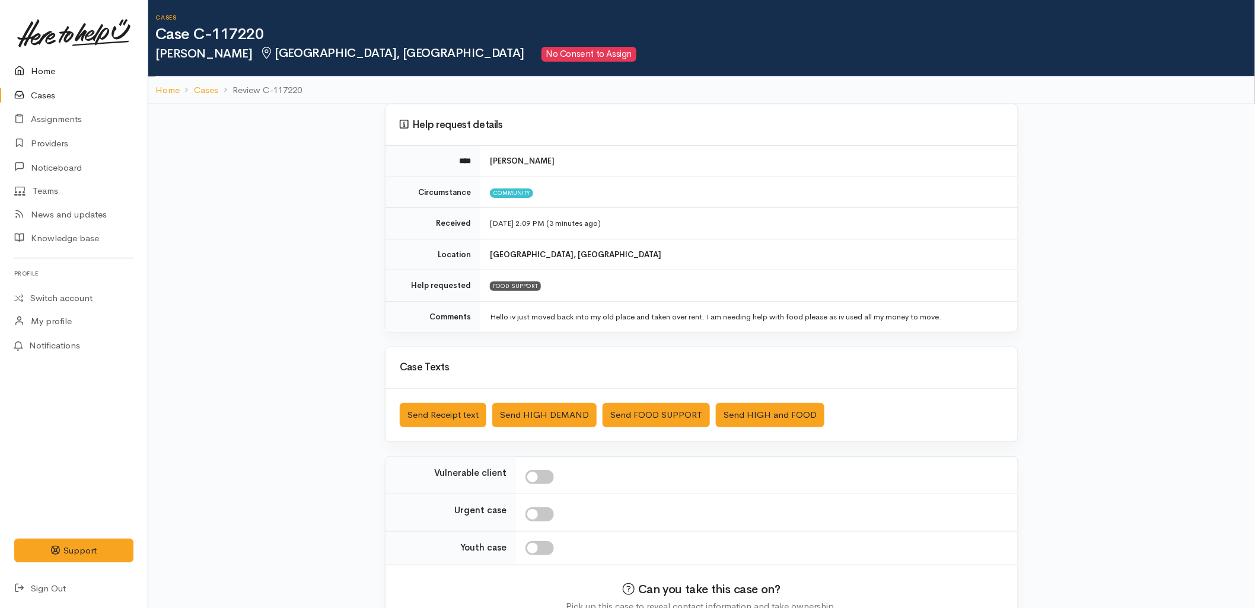
click at [31, 67] on link "Home" at bounding box center [74, 71] width 148 height 24
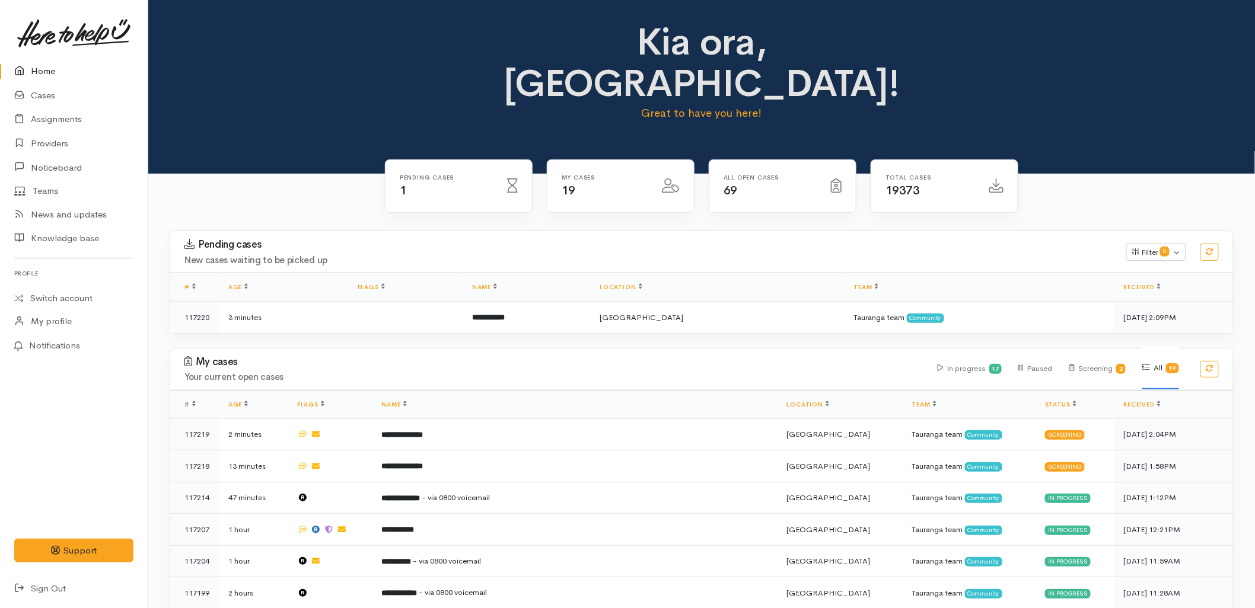
click at [793, 231] on div "Pending cases New cases waiting to be picked up Filter 0 Filters Clear filters …" at bounding box center [701, 252] width 1077 height 42
click at [661, 356] on h3 "My cases" at bounding box center [553, 362] width 739 height 12
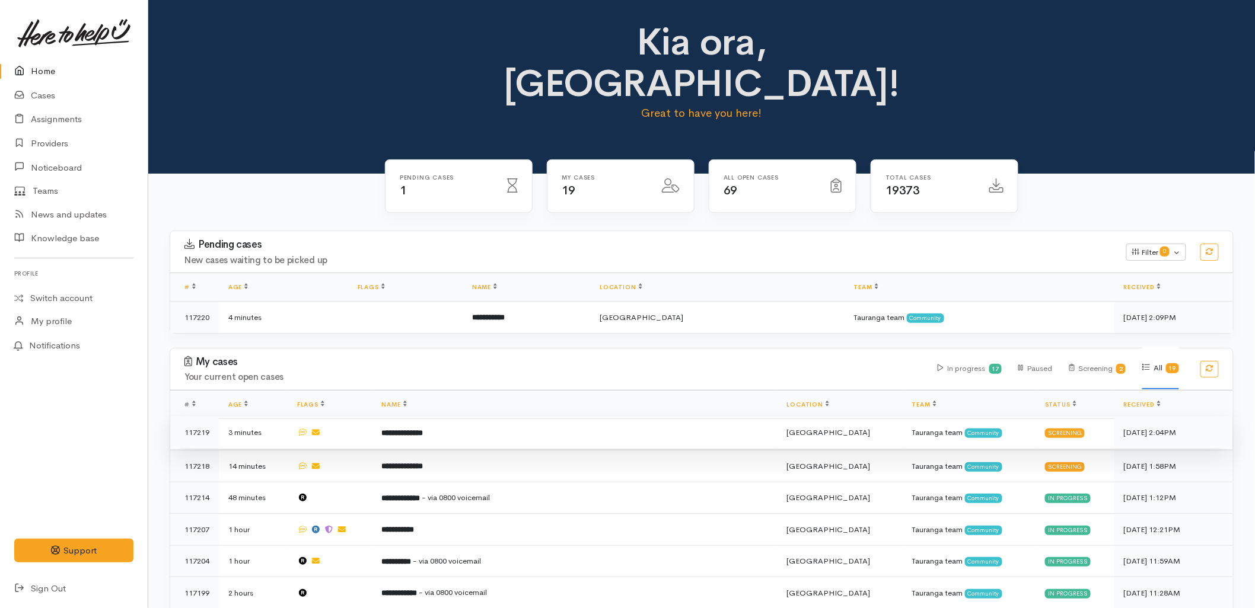
click at [509, 417] on td "**********" at bounding box center [574, 433] width 405 height 32
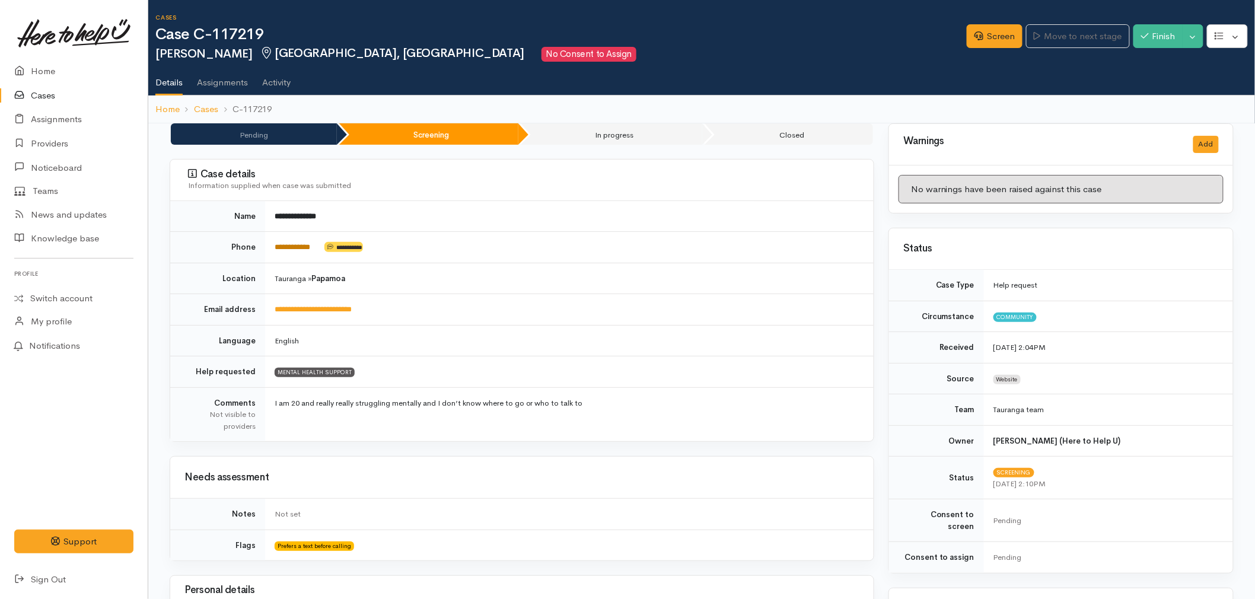
click at [310, 243] on link "**********" at bounding box center [293, 247] width 36 height 8
click at [980, 30] on link "Screen" at bounding box center [994, 36] width 56 height 24
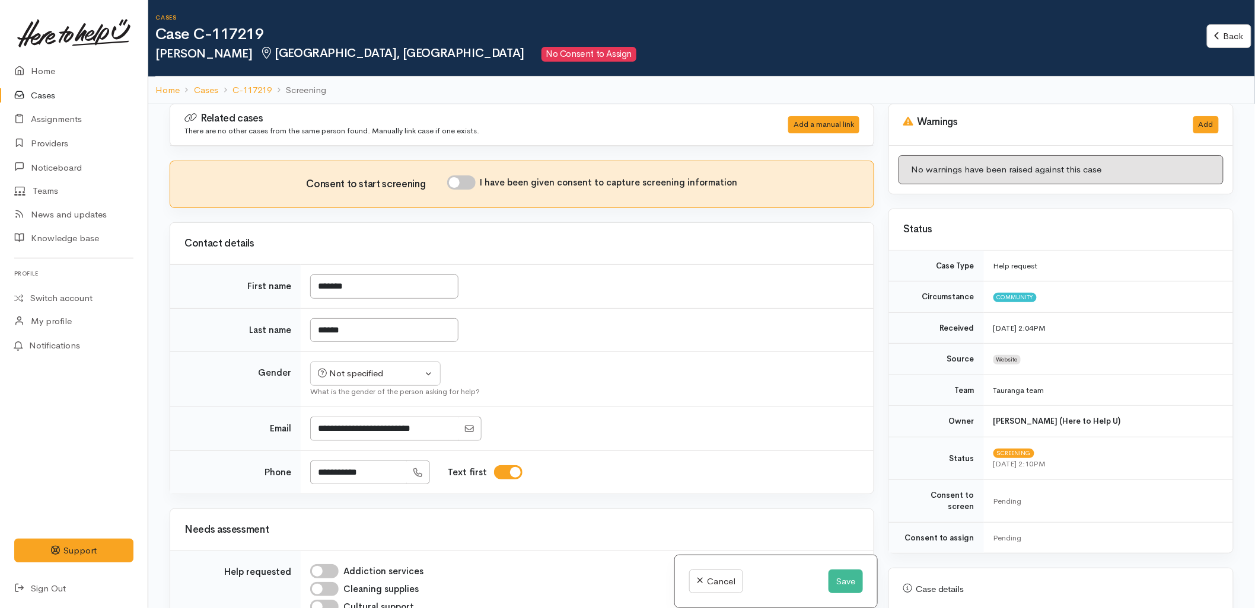
click at [608, 385] on td "Not specified Male Female Diverse Not specified What is the gender of the perso…" at bounding box center [587, 379] width 573 height 55
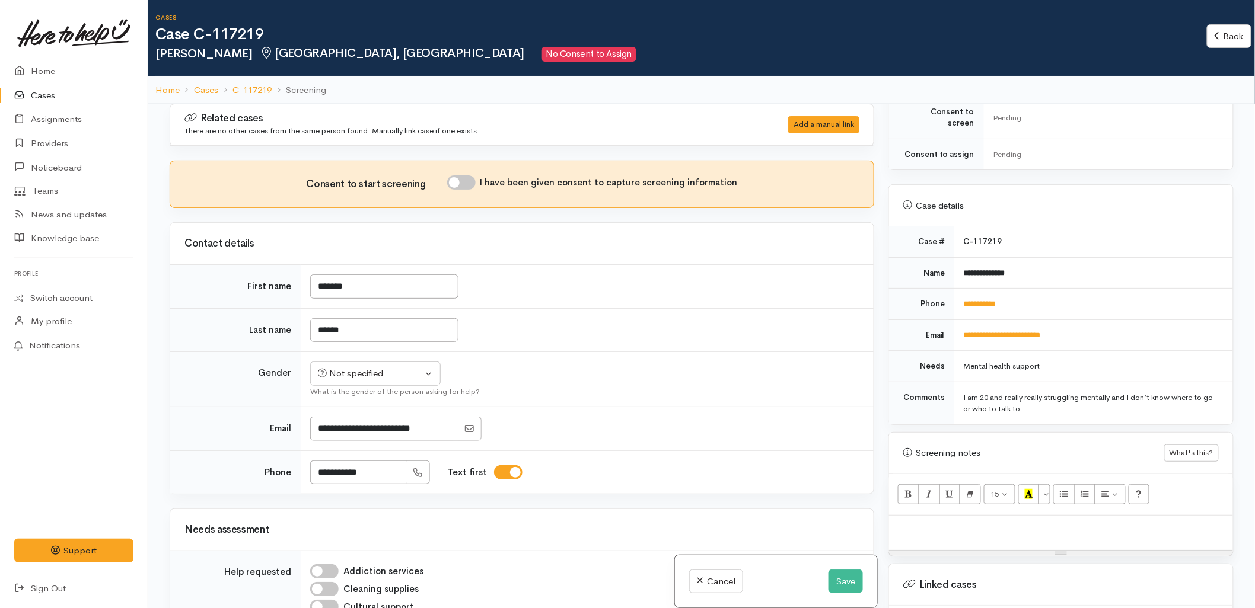
scroll to position [395, 0]
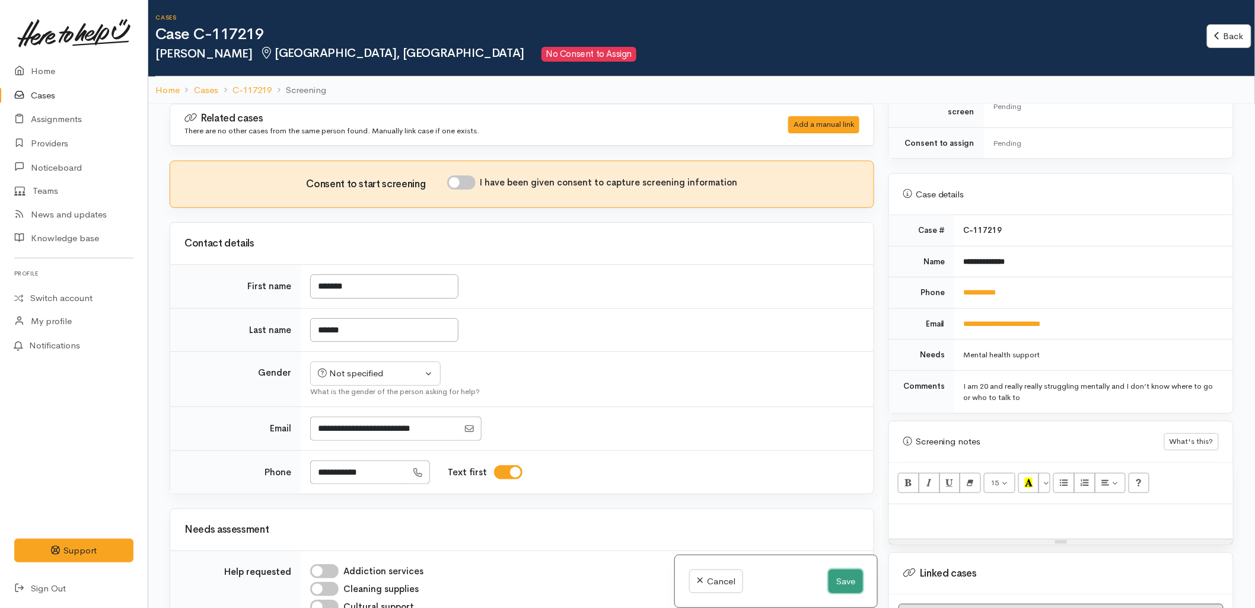
click at [840, 585] on button "Save" at bounding box center [845, 582] width 34 height 24
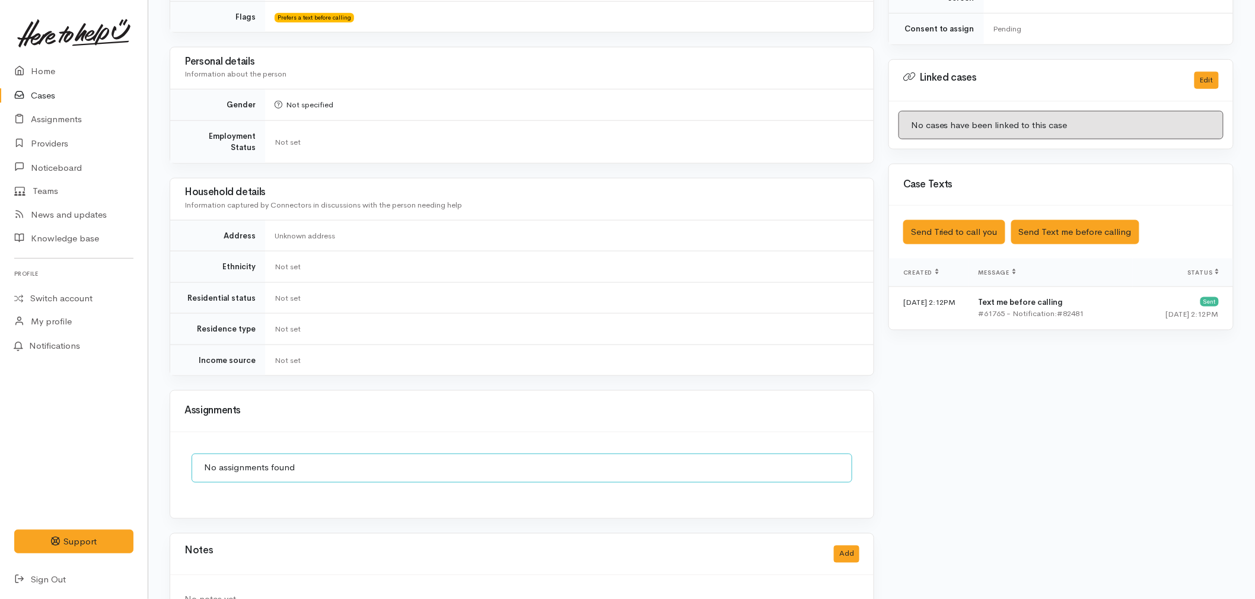
scroll to position [558, 0]
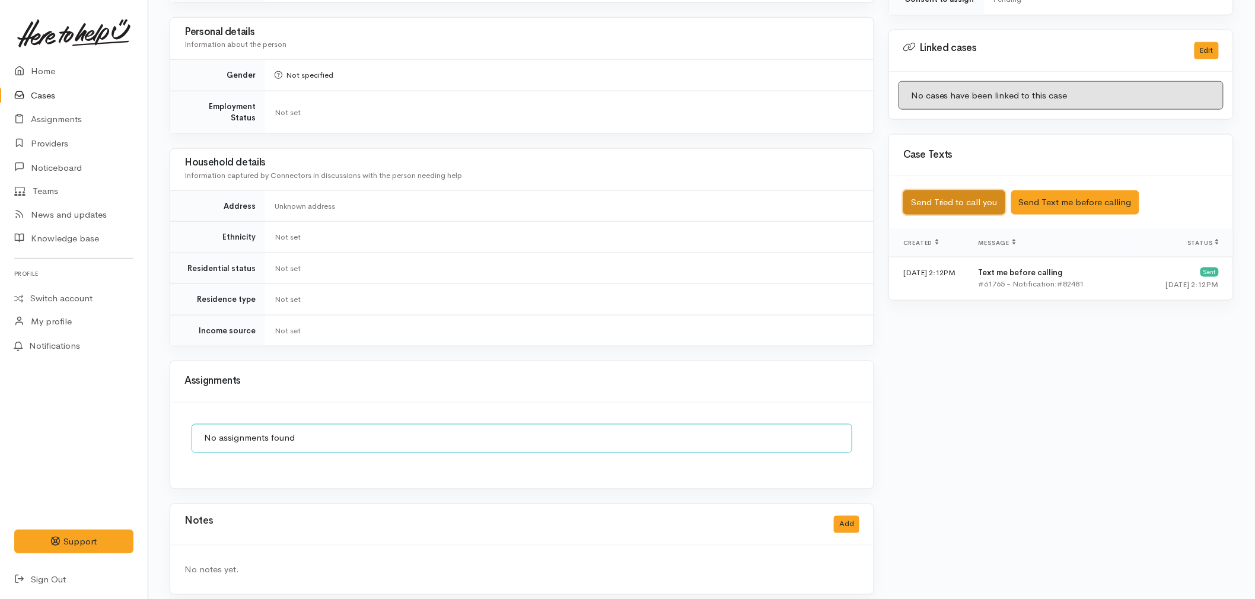
click at [988, 190] on button "Send Tried to call you" at bounding box center [954, 202] width 102 height 24
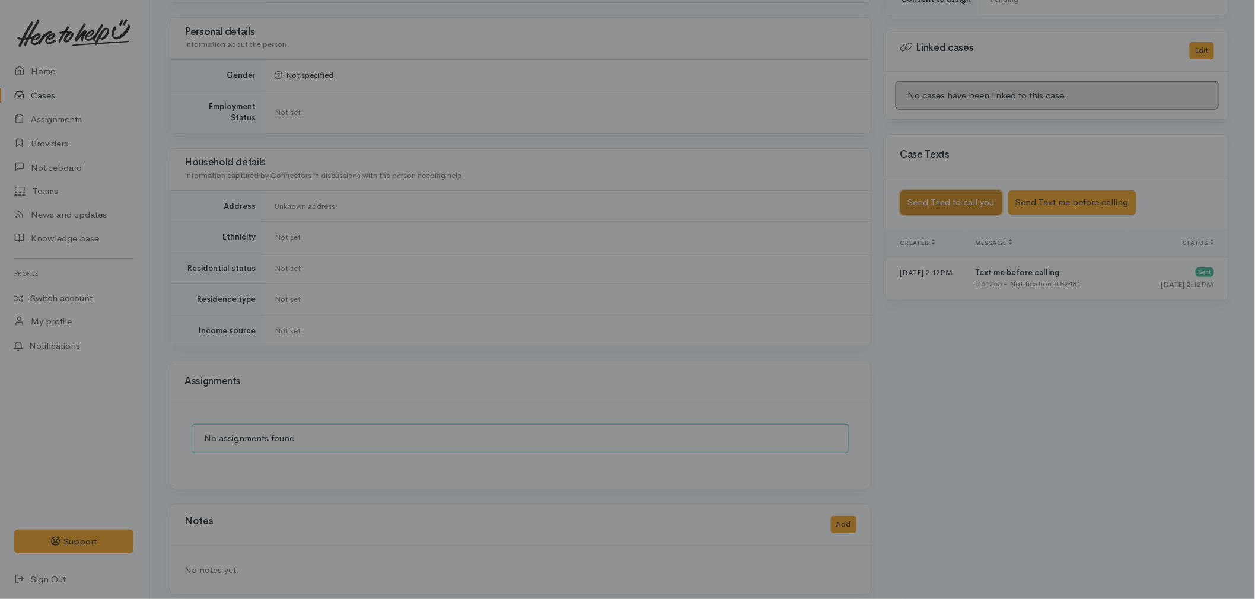
scroll to position [548, 0]
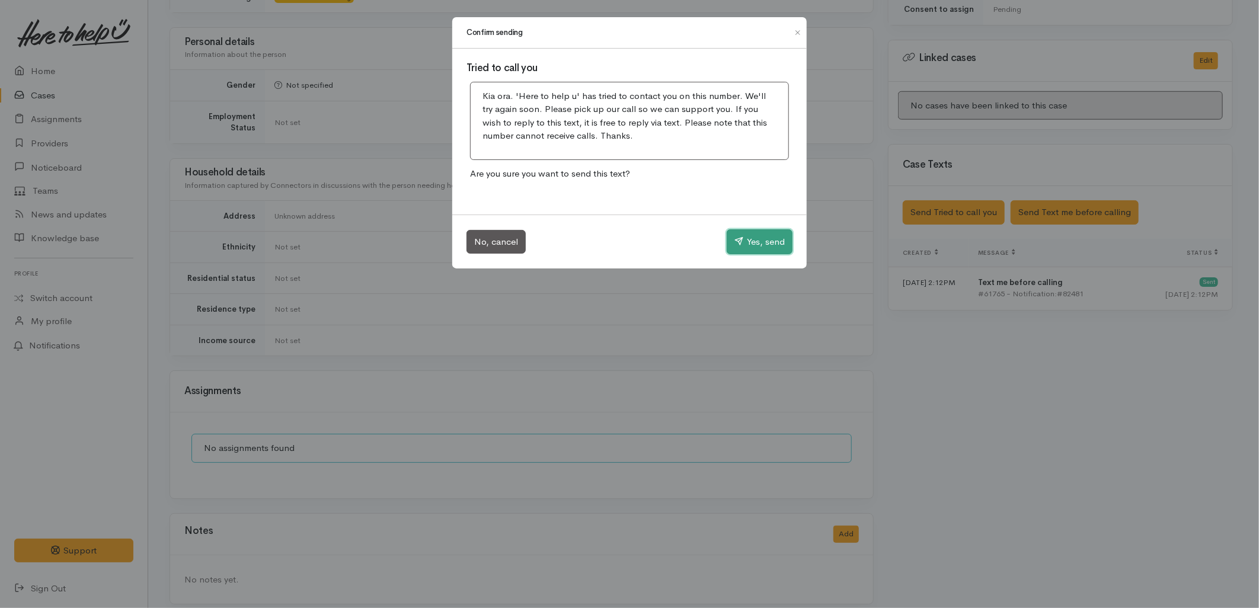
click at [749, 239] on button "Yes, send" at bounding box center [760, 241] width 66 height 25
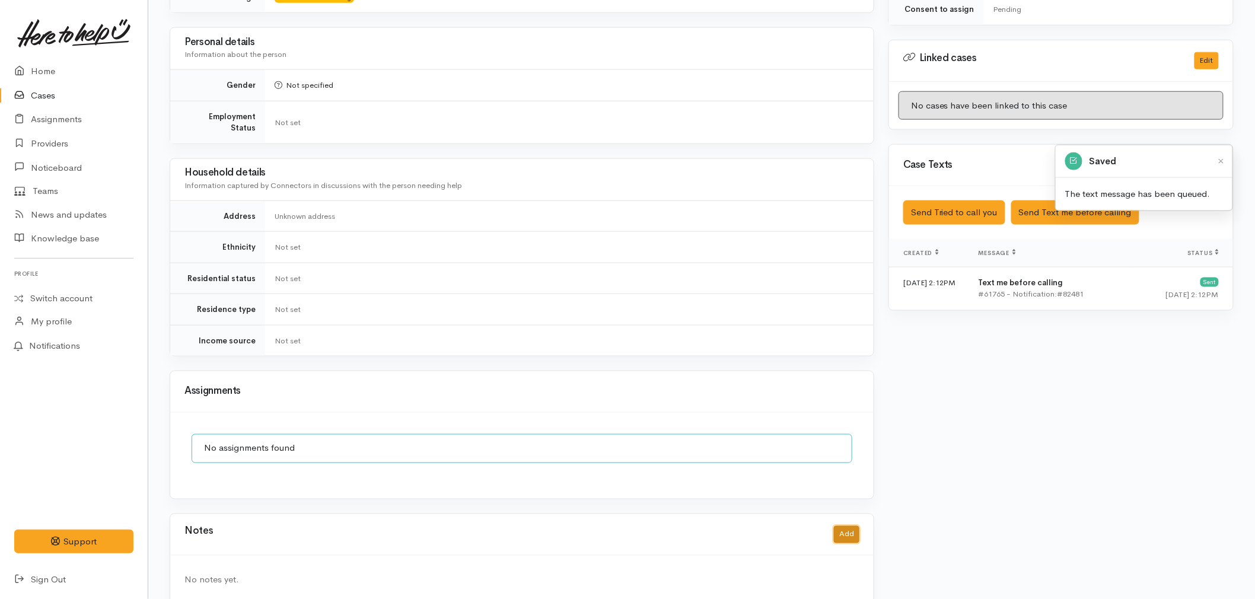
click at [846, 526] on button "Add" at bounding box center [846, 534] width 25 height 17
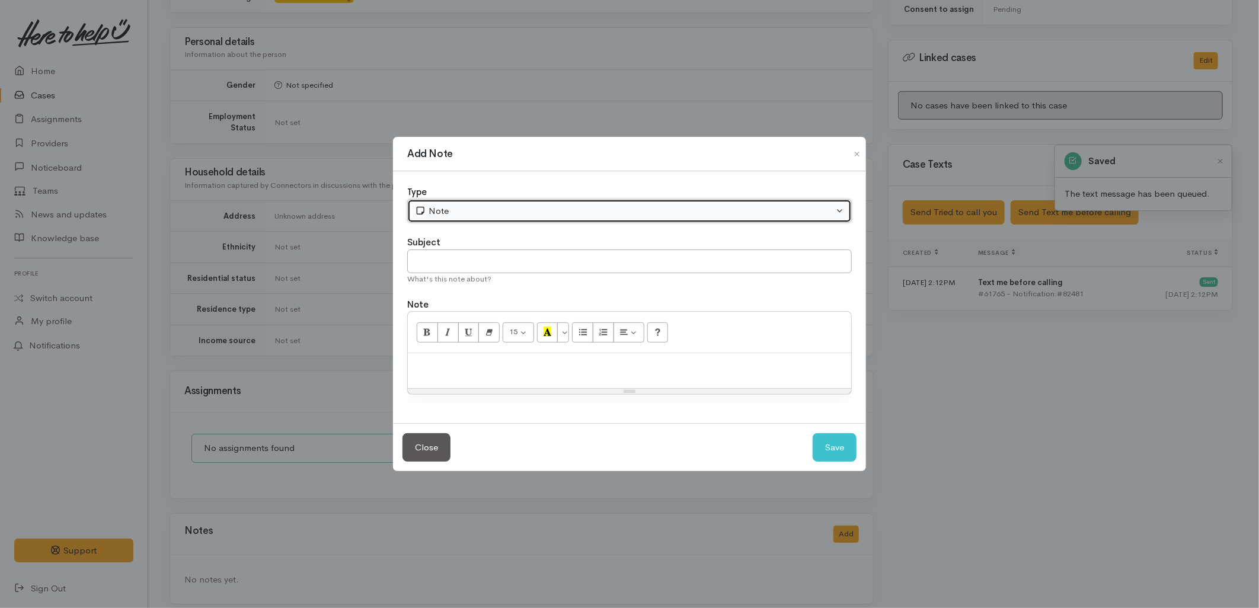
click at [462, 205] on div "Note" at bounding box center [624, 212] width 419 height 14
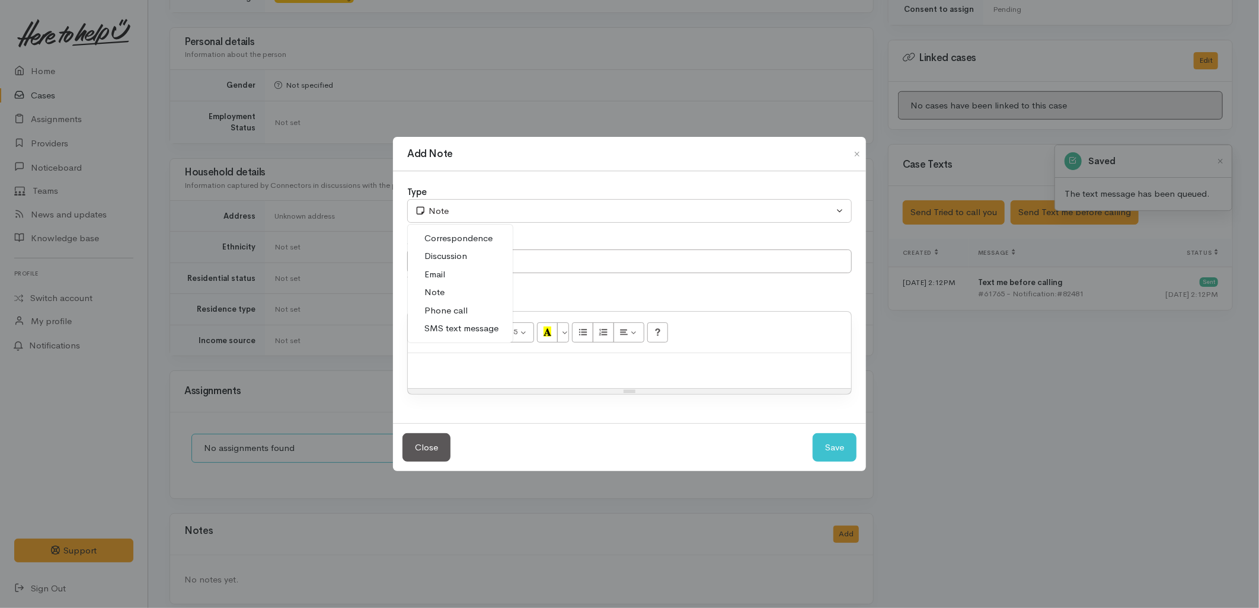
click at [449, 307] on span "Phone call" at bounding box center [446, 311] width 43 height 14
select select "3"
click at [462, 251] on input "text" at bounding box center [629, 262] width 445 height 24
type input "Attempted to Contact"
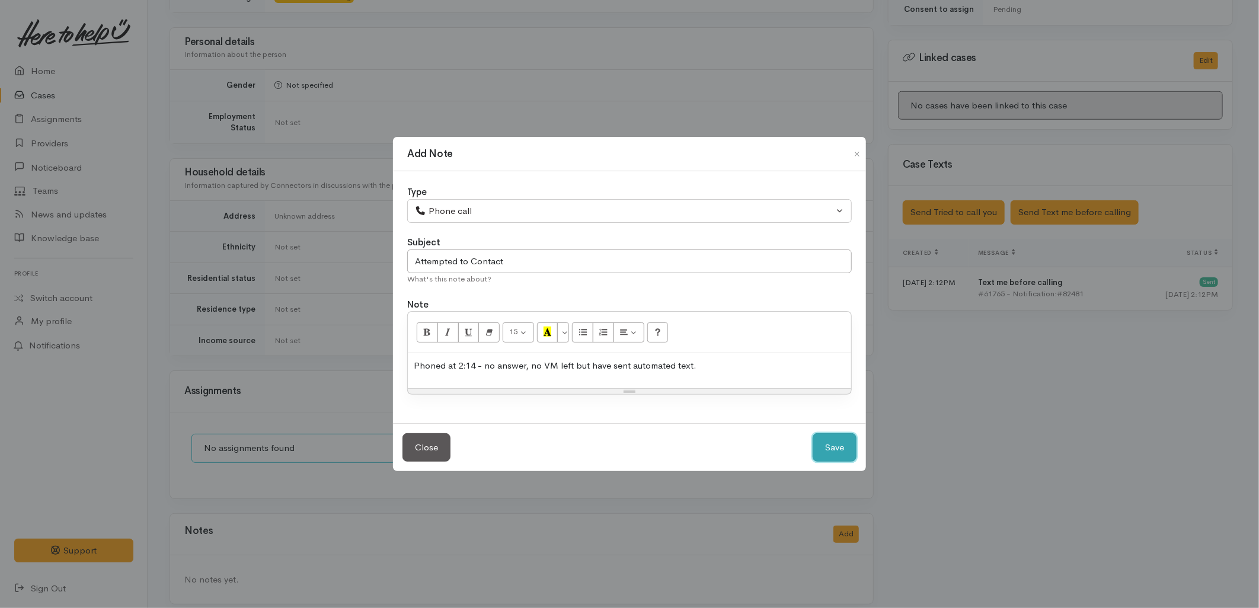
click at [830, 459] on button "Save" at bounding box center [835, 447] width 44 height 29
select select "1"
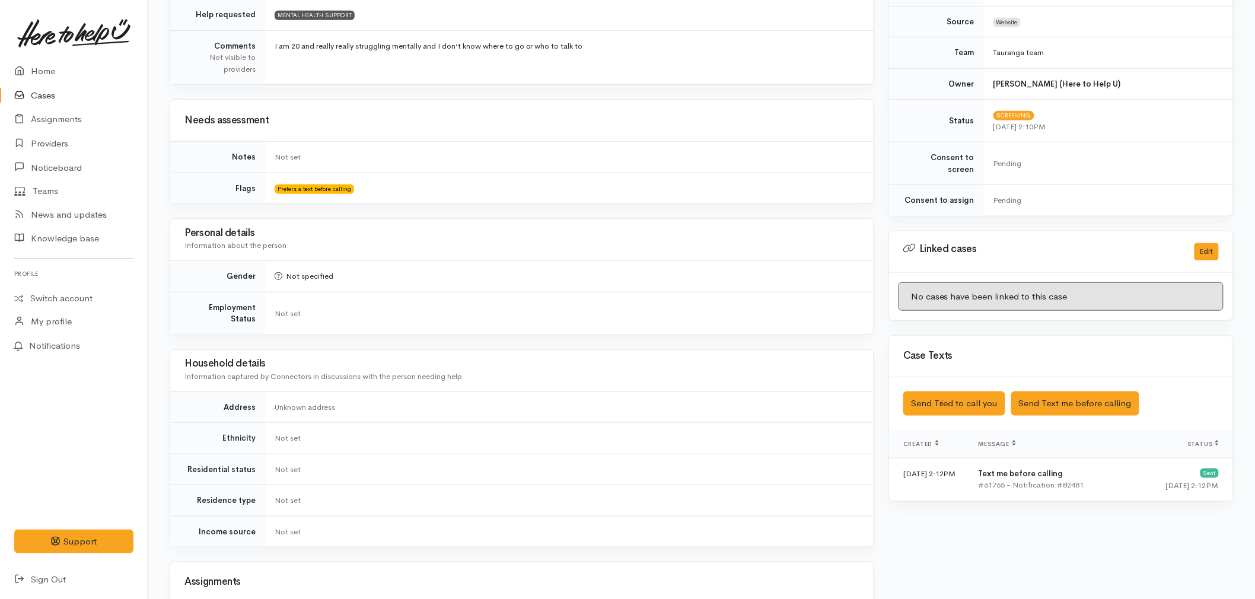
scroll to position [350, 0]
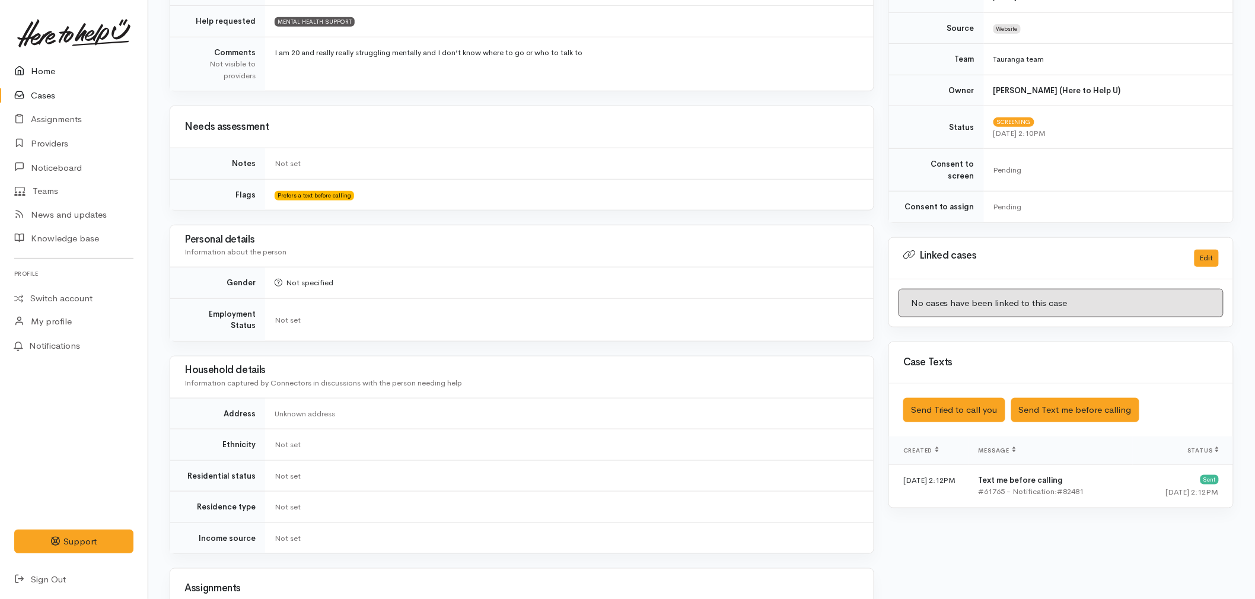
click at [56, 68] on link "Home" at bounding box center [74, 71] width 148 height 24
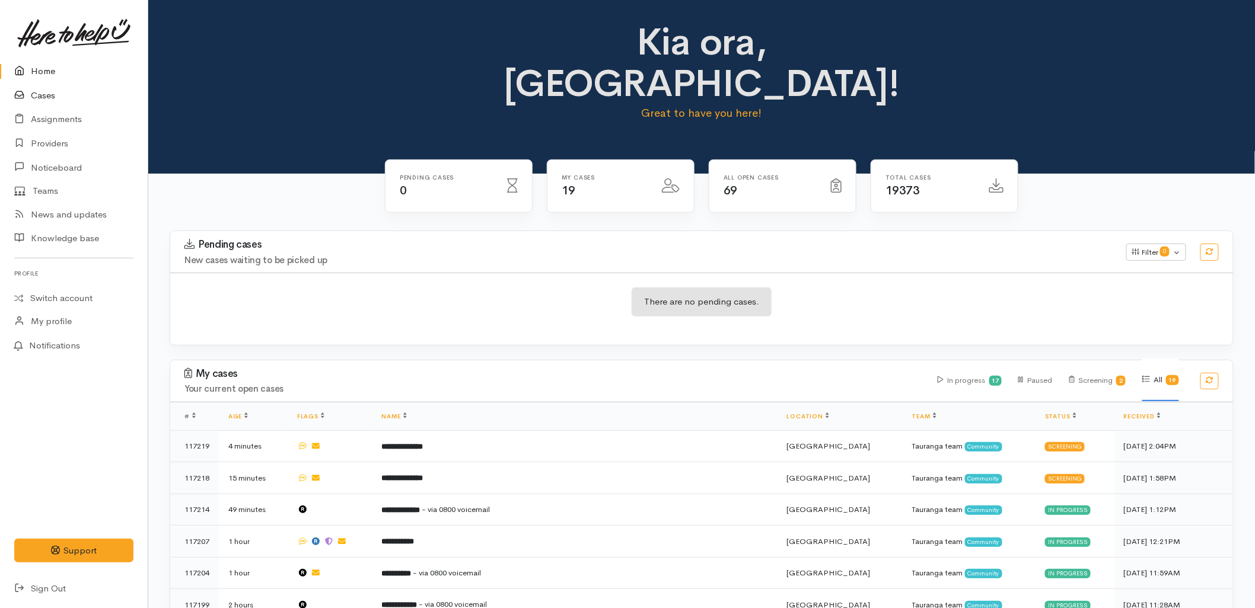
click at [46, 96] on link "Cases" at bounding box center [74, 96] width 148 height 24
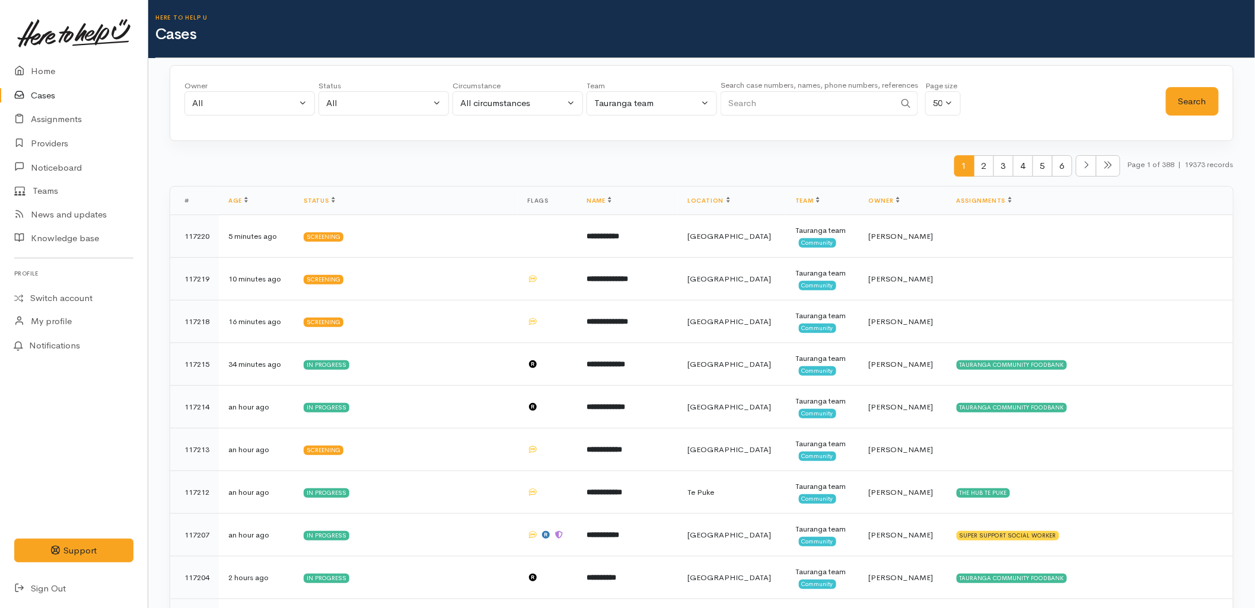
drag, startPoint x: 803, startPoint y: 114, endPoint x: 897, endPoint y: 110, distance: 93.8
click at [808, 114] on input "Search" at bounding box center [807, 103] width 174 height 24
paste input "226358923"
click at [1208, 98] on button "Search" at bounding box center [1192, 101] width 53 height 29
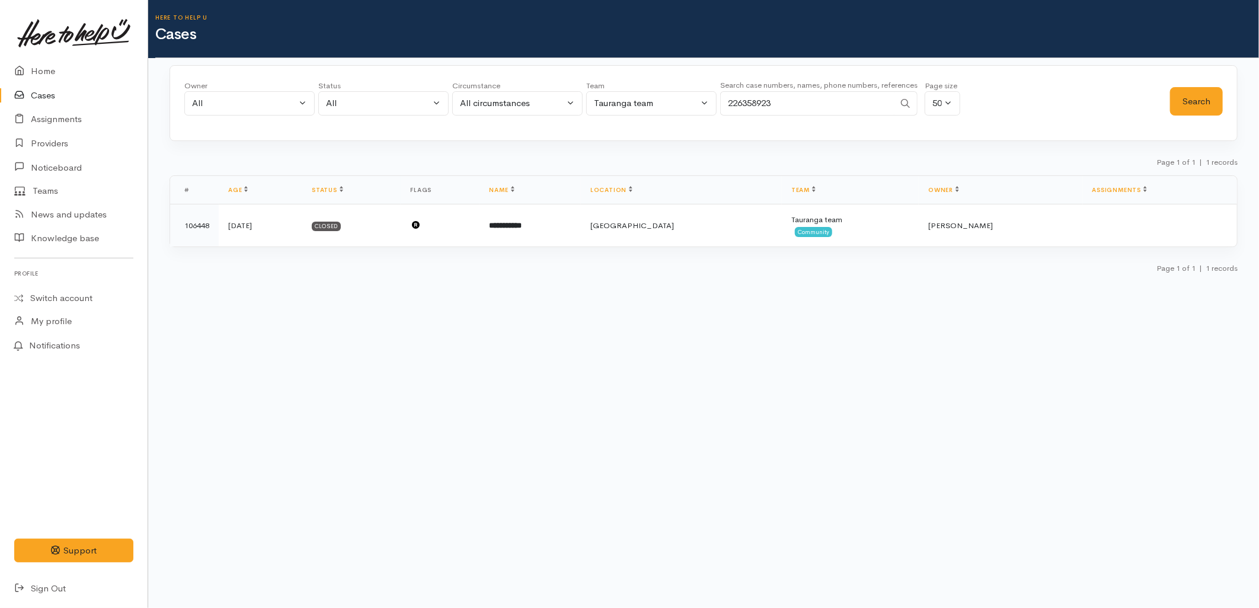
drag, startPoint x: 805, startPoint y: 100, endPoint x: 678, endPoint y: 100, distance: 126.9
click at [678, 100] on div "Owner All My cases 2Alice1 Faye Davies ('Here to help u') Aandrea Murray ('Here…" at bounding box center [677, 101] width 986 height 43
paste input "10757758"
click at [1207, 107] on button "Search" at bounding box center [1196, 101] width 53 height 29
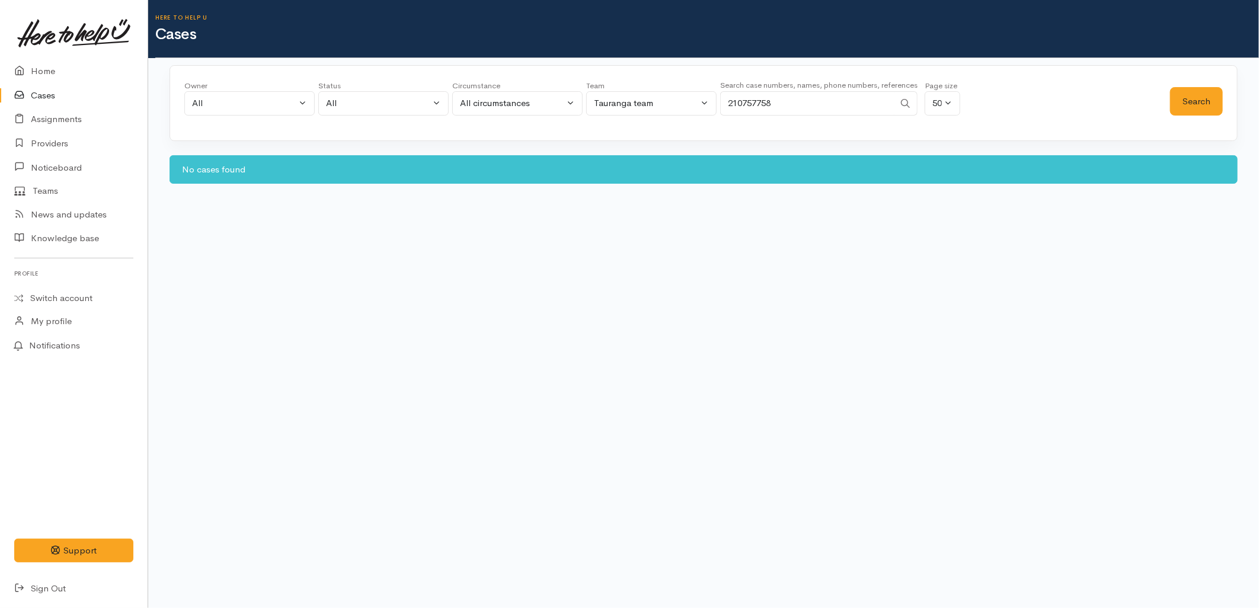
click at [736, 109] on input "210757758" at bounding box center [807, 103] width 174 height 24
click at [831, 111] on input "210757758" at bounding box center [807, 103] width 174 height 24
drag, startPoint x: 825, startPoint y: 105, endPoint x: 660, endPoint y: 102, distance: 164.9
click at [660, 102] on div "Owner All My cases 2Alice1 Faye Davies ('Here to help u') Aandrea Murray ('Here…" at bounding box center [677, 101] width 986 height 43
paste input "2499531"
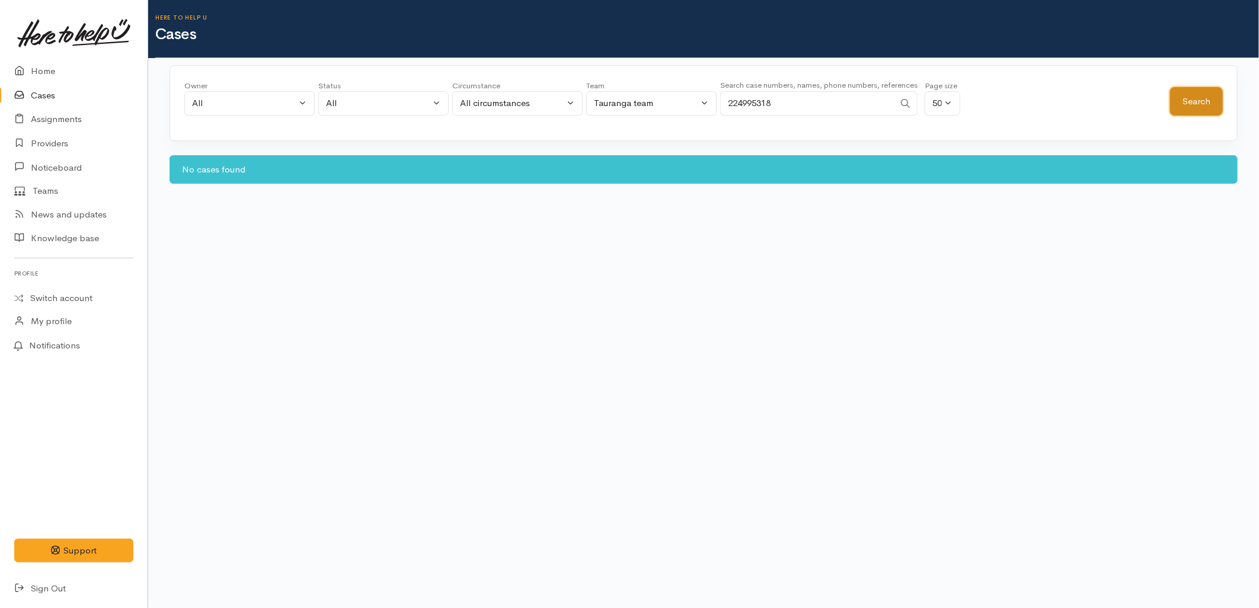
click at [1193, 99] on button "Search" at bounding box center [1196, 101] width 53 height 29
drag, startPoint x: 850, startPoint y: 107, endPoint x: 709, endPoint y: 104, distance: 140.6
click at [709, 104] on div "Owner All My cases 2Alice1 Faye Davies ('Here to help u') Aandrea Murray ('Here…" at bounding box center [677, 101] width 986 height 43
paste input "10484997"
click at [1192, 111] on button "Search" at bounding box center [1196, 101] width 53 height 29
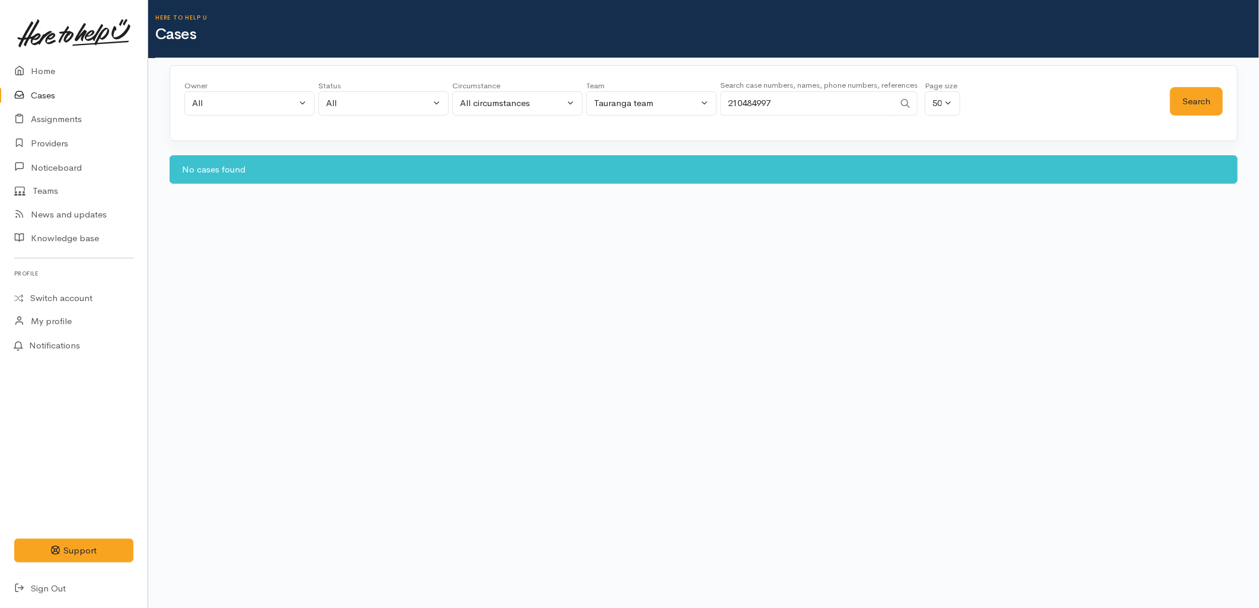
drag, startPoint x: 816, startPoint y: 101, endPoint x: 679, endPoint y: 100, distance: 137.6
click at [679, 100] on div "Owner All My cases 2Alice1 Faye Davies ('Here to help u') Aandrea Murray ('Here…" at bounding box center [677, 101] width 986 height 43
paste input "528564"
click at [1210, 102] on button "Search" at bounding box center [1196, 101] width 53 height 29
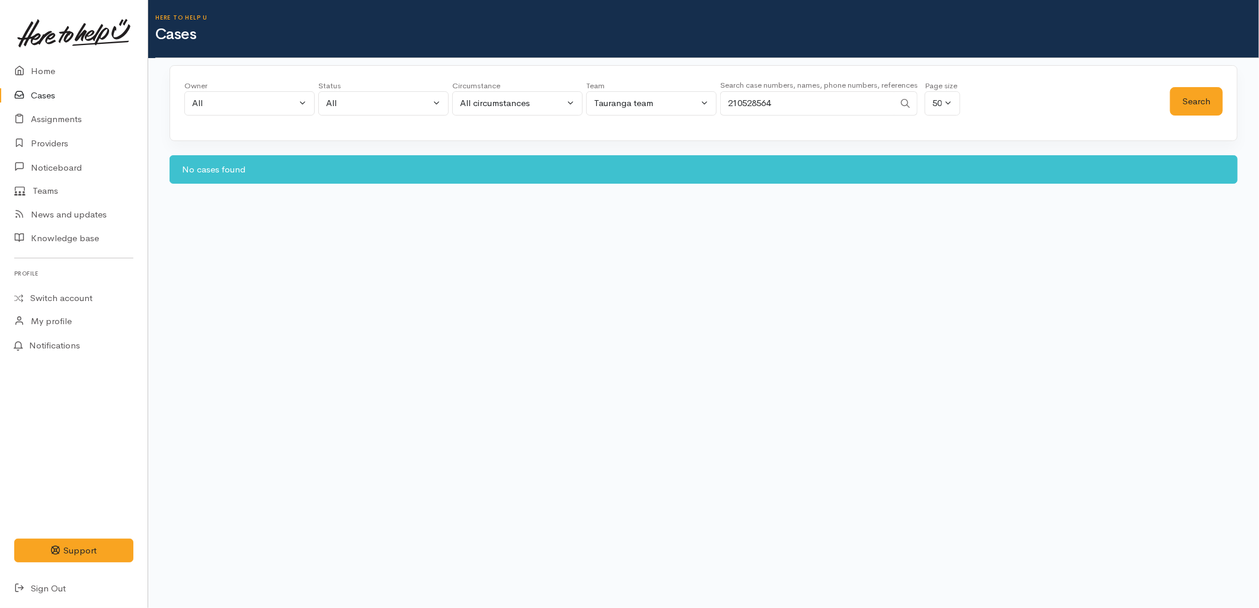
drag, startPoint x: 801, startPoint y: 111, endPoint x: 658, endPoint y: 105, distance: 143.0
click at [658, 105] on div "Owner All My cases 2Alice1 Faye Davies ('Here to help u') Aandrea Murray ('Here…" at bounding box center [677, 101] width 986 height 43
paste input "040852012"
click at [1201, 110] on button "Search" at bounding box center [1196, 101] width 53 height 29
click at [579, 99] on div "Owner All My cases 2Alice1 Faye Davies ('Here to help u') Aandrea Murray ('Here…" at bounding box center [677, 101] width 986 height 43
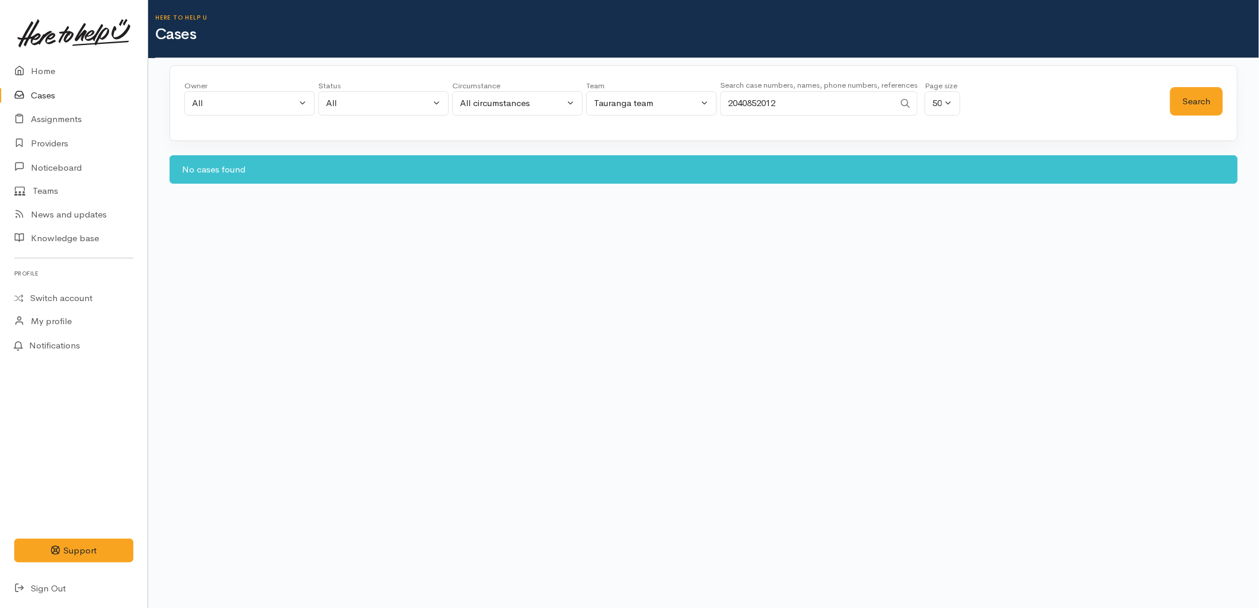
paste input "21636524"
click at [1207, 104] on button "Search" at bounding box center [1196, 101] width 53 height 29
drag, startPoint x: 823, startPoint y: 107, endPoint x: 753, endPoint y: 107, distance: 70.0
click at [691, 107] on div "Owner All My cases 2Alice1 Faye Davies ('Here to help u') Aandrea Murray ('Here…" at bounding box center [677, 101] width 986 height 43
paste input "77398187"
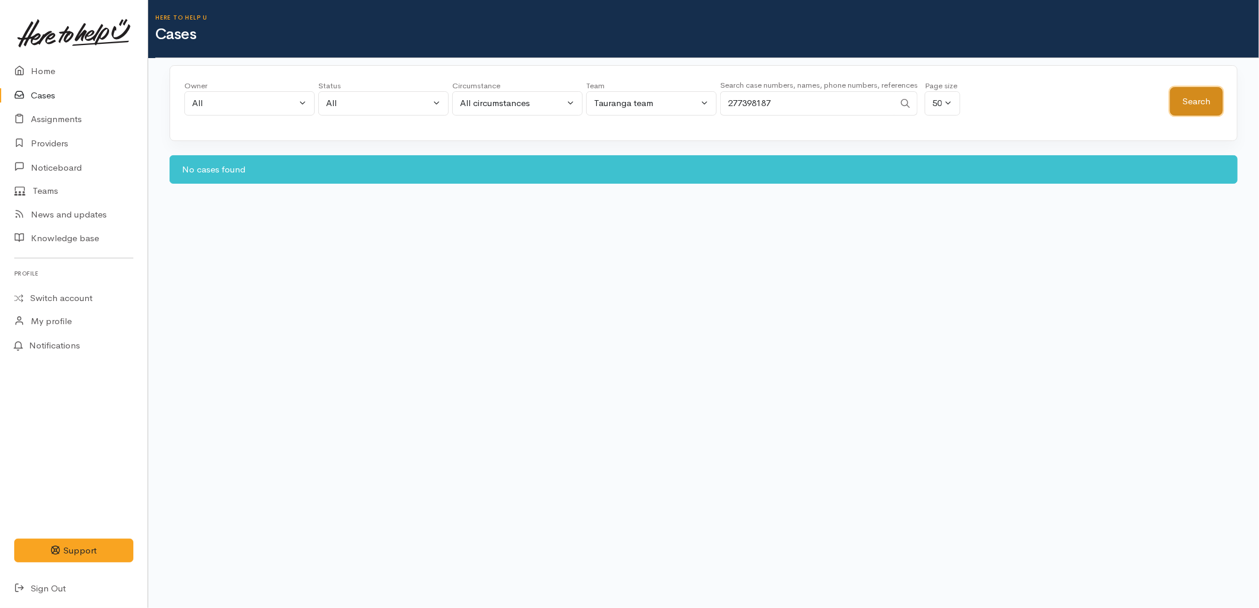
click at [1223, 108] on button "Search" at bounding box center [1196, 101] width 53 height 29
drag, startPoint x: 793, startPoint y: 108, endPoint x: 666, endPoint y: 107, distance: 126.9
click at [666, 107] on div "Owner All My cases 2Alice1 Faye Davies ('Here to help u') Aandrea Murray ('Here…" at bounding box center [677, 101] width 986 height 43
paste input "040523688"
click at [1199, 108] on button "Search" at bounding box center [1196, 101] width 53 height 29
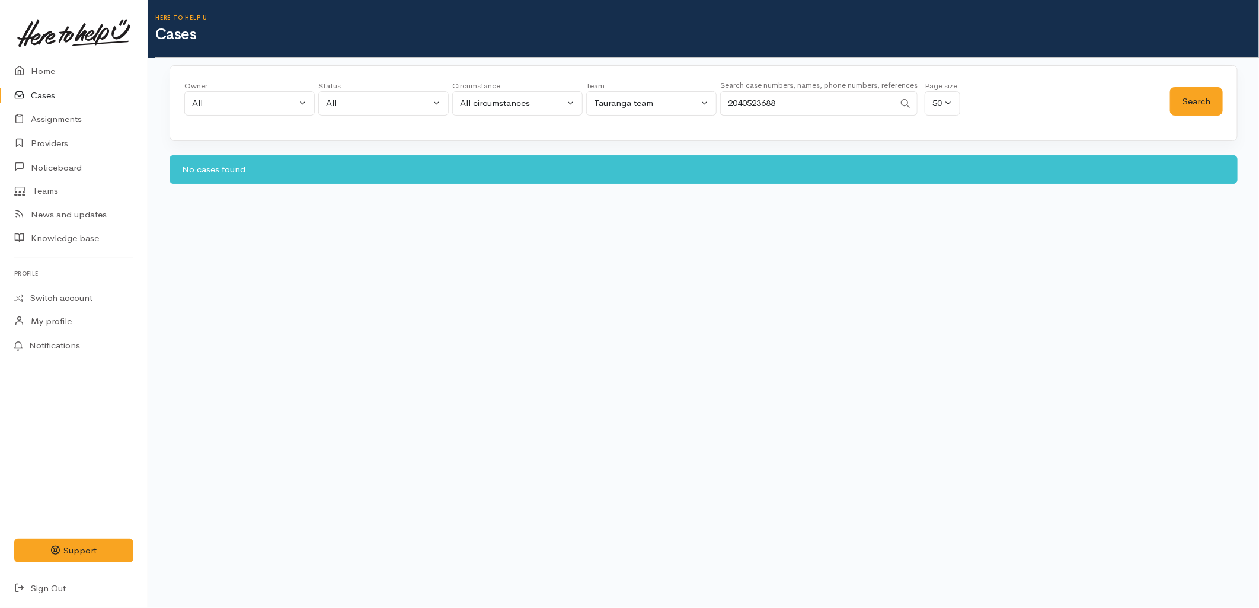
drag, startPoint x: 805, startPoint y: 108, endPoint x: 687, endPoint y: 107, distance: 118.0
click at [687, 107] on div "Owner All My cases 2Alice1 Faye Davies ('Here to help u') Aandrea Murray ('Here…" at bounding box center [677, 101] width 986 height 43
paste input "109098111"
click at [1197, 102] on button "Search" at bounding box center [1196, 101] width 53 height 29
drag, startPoint x: 847, startPoint y: 110, endPoint x: 637, endPoint y: 109, distance: 209.3
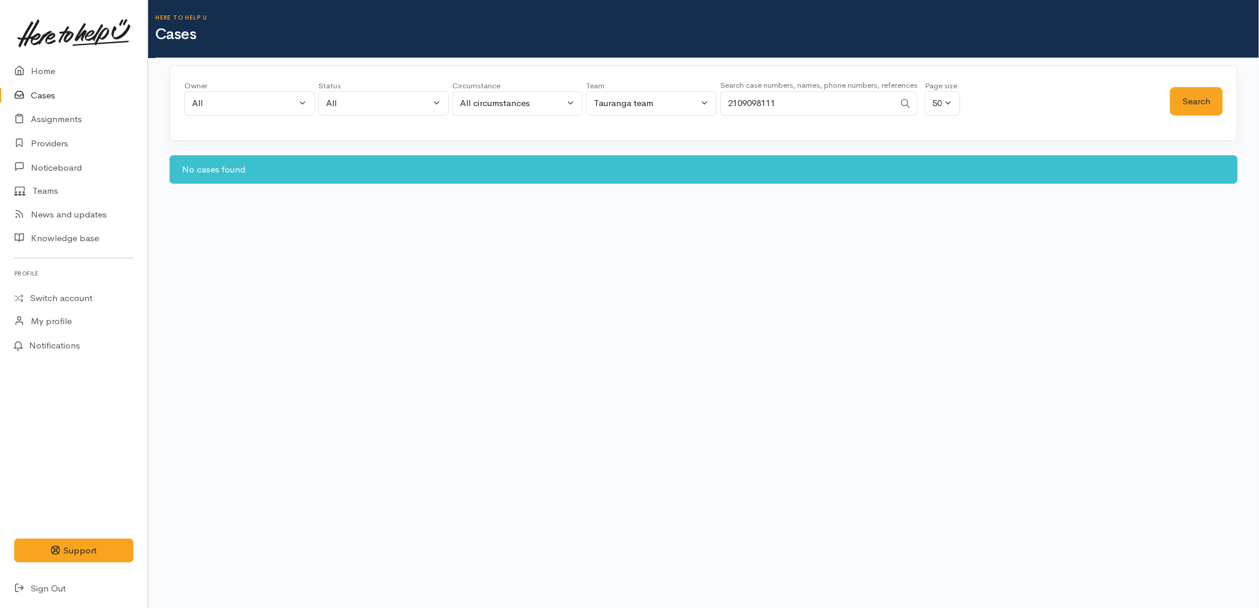
click at [637, 109] on div "Owner All My cases 2Alice1 Faye Davies ('Here to help u') Aandrea Murray ('Here…" at bounding box center [677, 101] width 986 height 43
paste input "74284074"
type input "274284074"
click at [1191, 105] on button "Search" at bounding box center [1196, 101] width 53 height 29
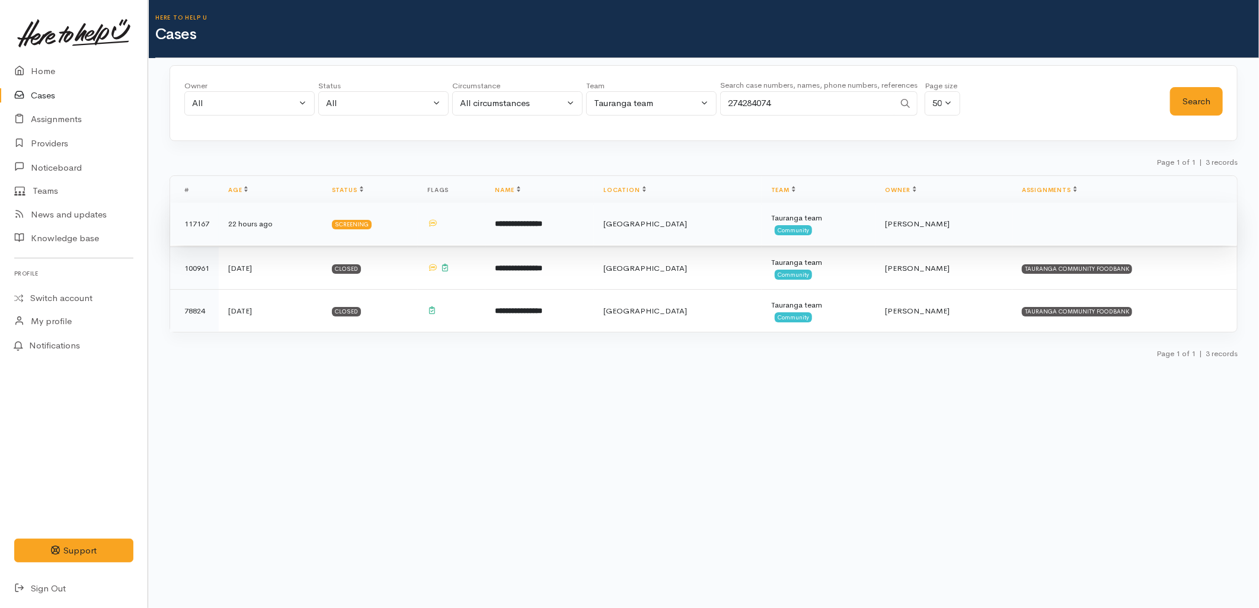
click at [587, 229] on td "**********" at bounding box center [540, 224] width 109 height 43
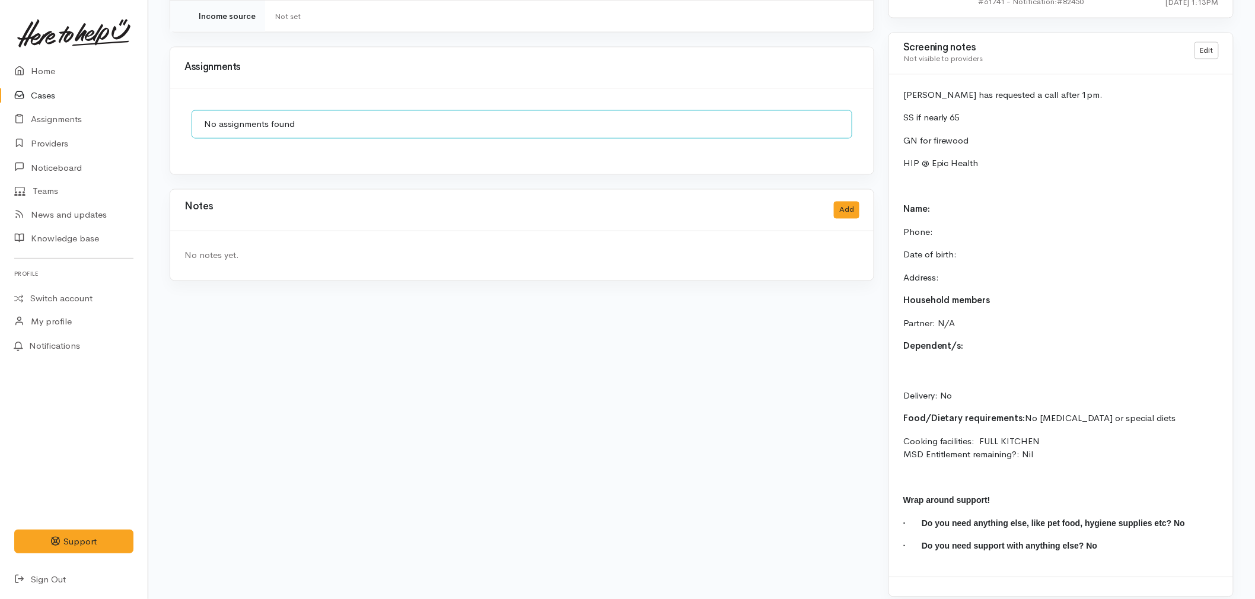
scroll to position [885, 0]
click at [36, 69] on link "Home" at bounding box center [74, 71] width 148 height 24
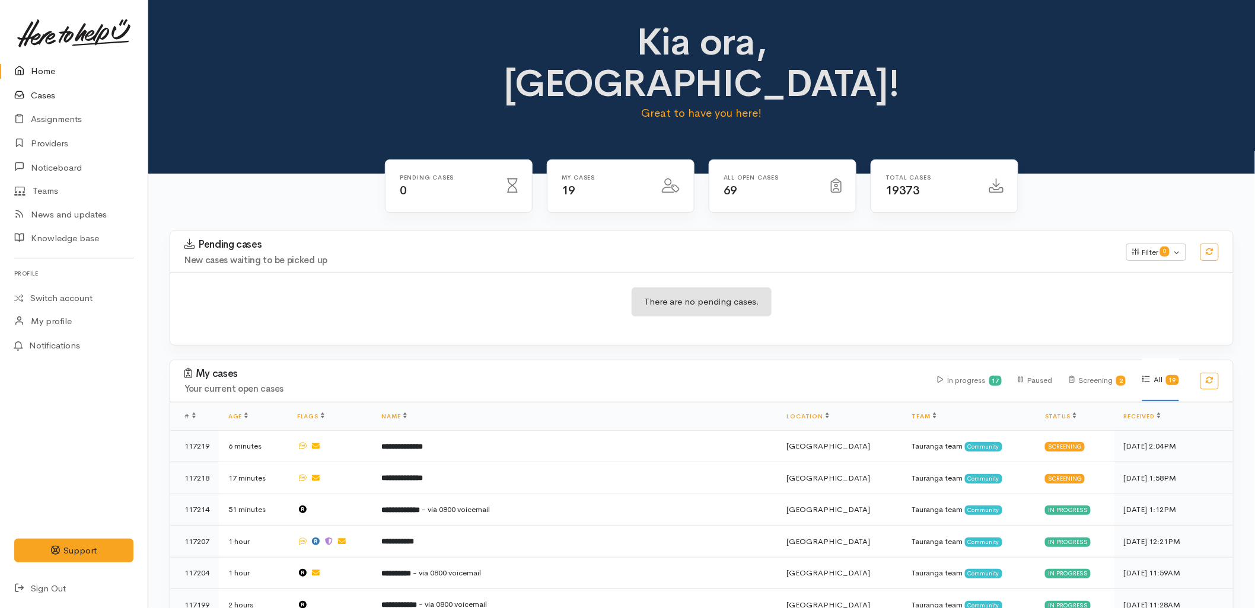
click at [43, 95] on link "Cases" at bounding box center [74, 96] width 148 height 24
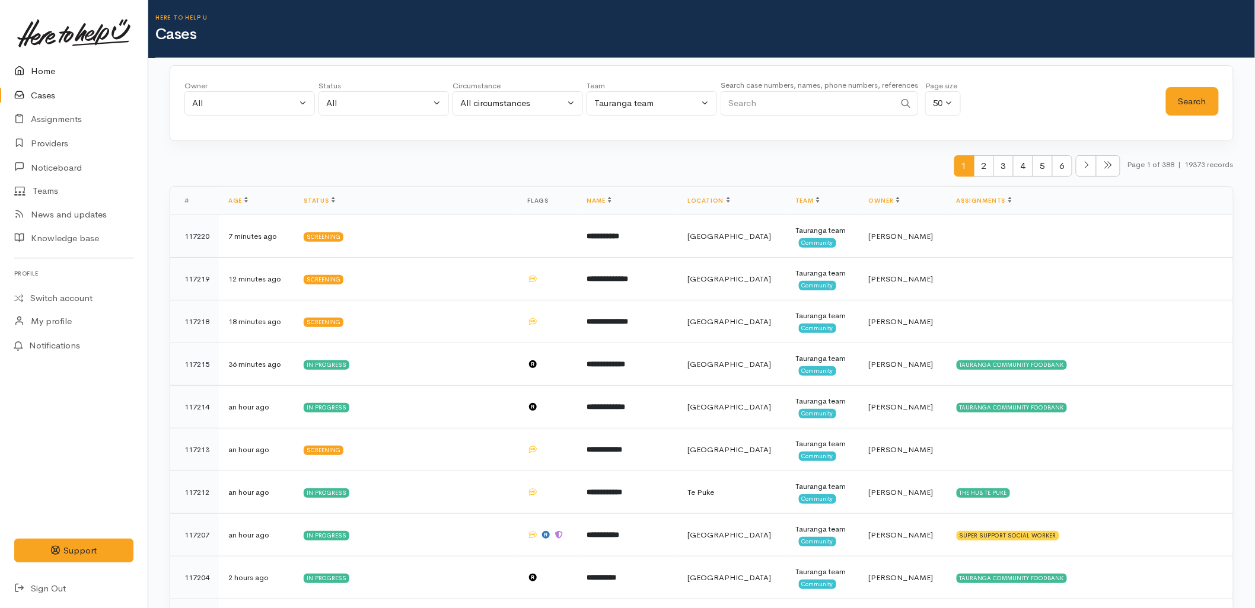
click at [44, 74] on link "Home" at bounding box center [74, 71] width 148 height 24
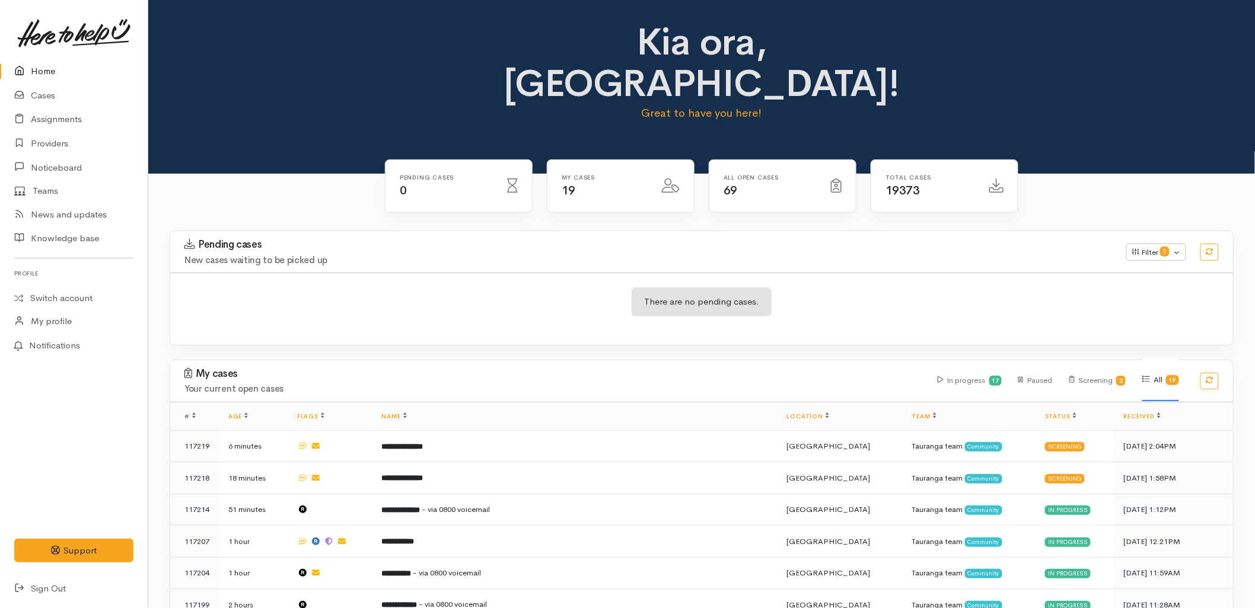
click at [465, 288] on div "There are no pending cases." at bounding box center [701, 309] width 1063 height 43
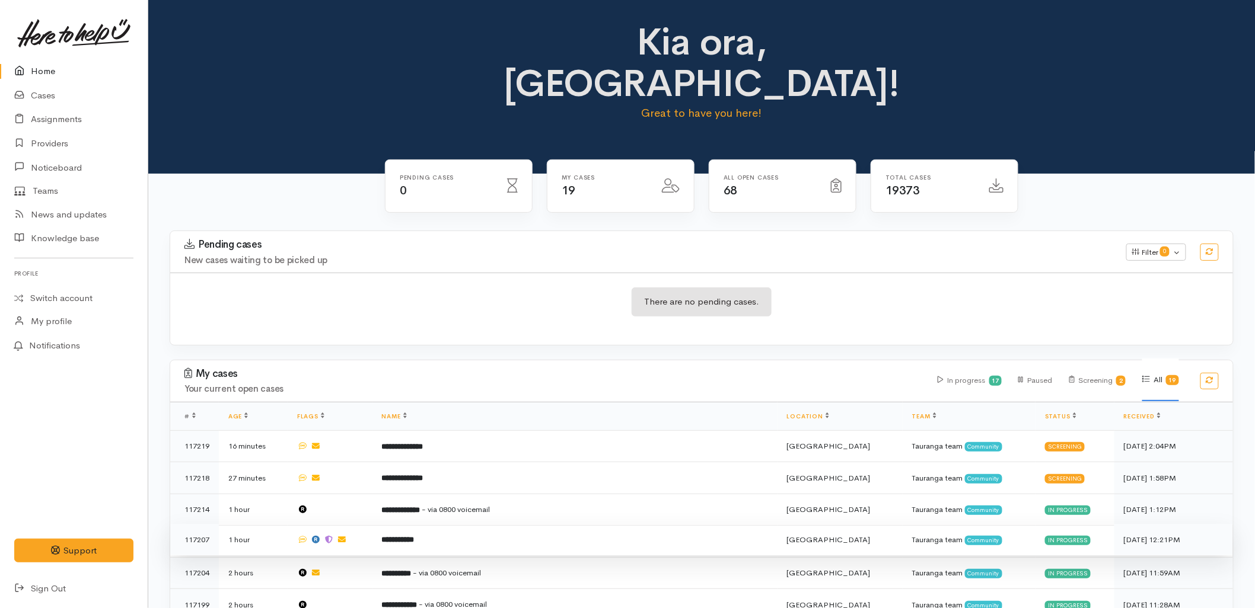
click at [502, 524] on td "**********" at bounding box center [574, 540] width 405 height 32
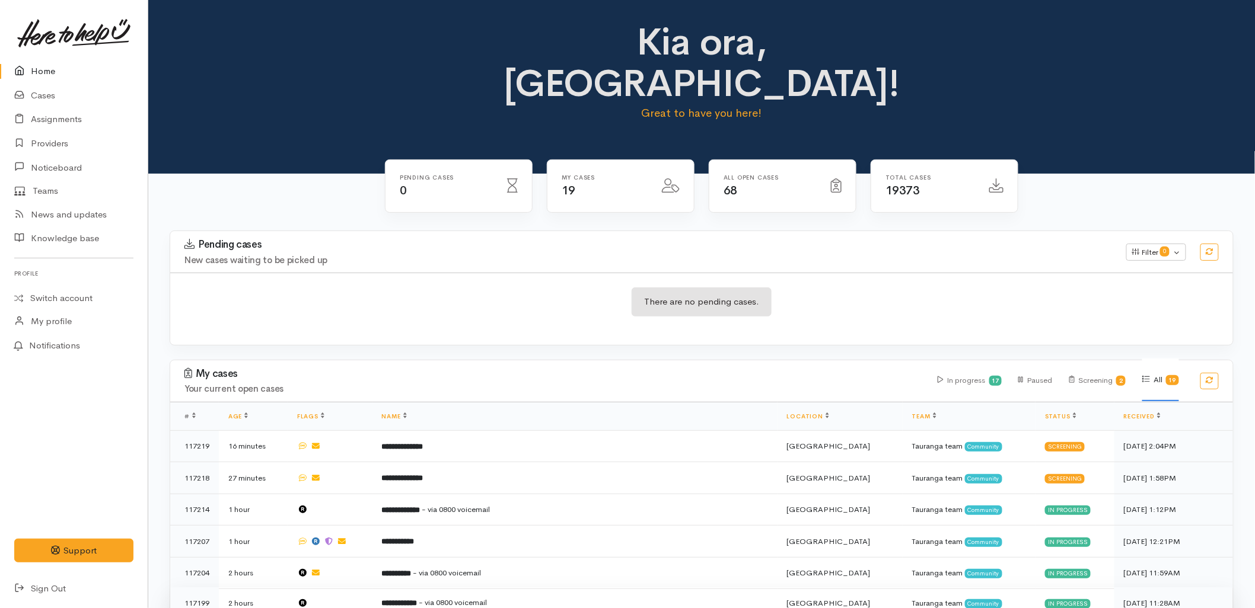
scroll to position [44, 0]
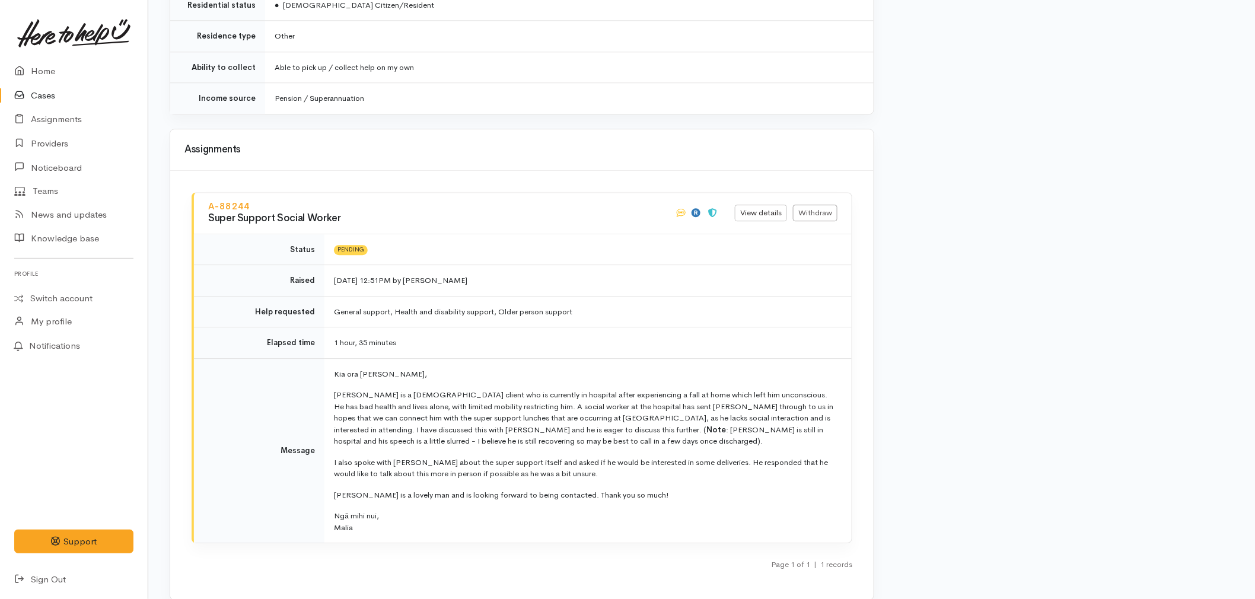
scroll to position [1317, 0]
click at [32, 69] on link "Home" at bounding box center [74, 71] width 148 height 24
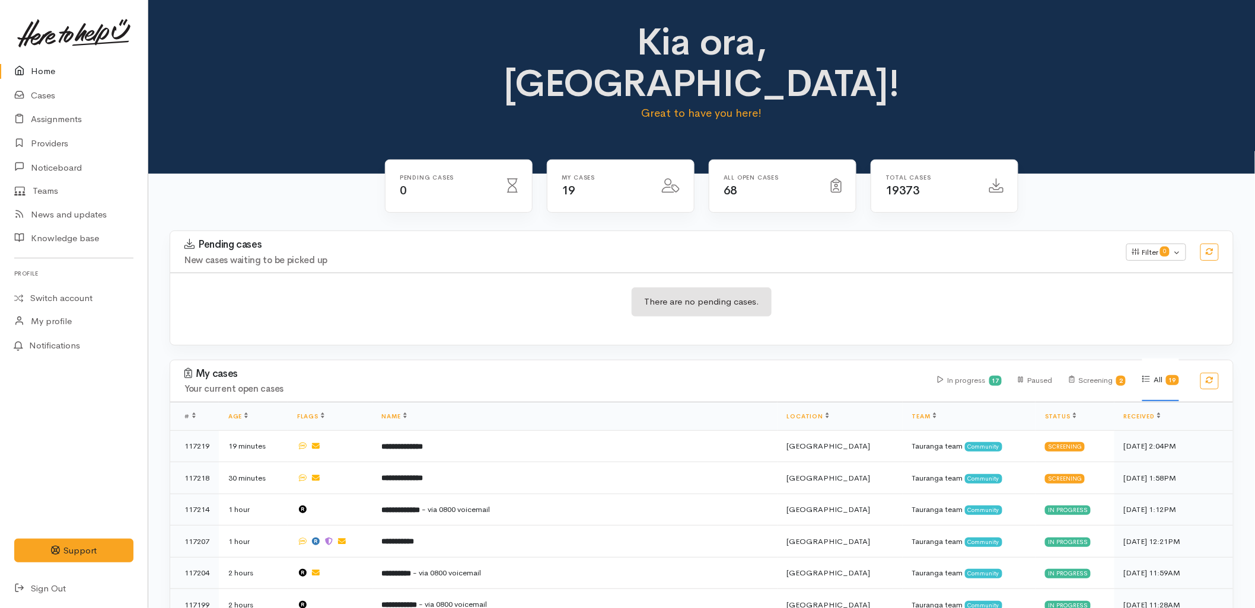
click at [307, 256] on h4 "New cases waiting to be picked up" at bounding box center [647, 261] width 927 height 10
click at [476, 273] on div "There are no pending cases." at bounding box center [701, 309] width 1063 height 72
click at [37, 192] on link "Teams" at bounding box center [74, 191] width 148 height 23
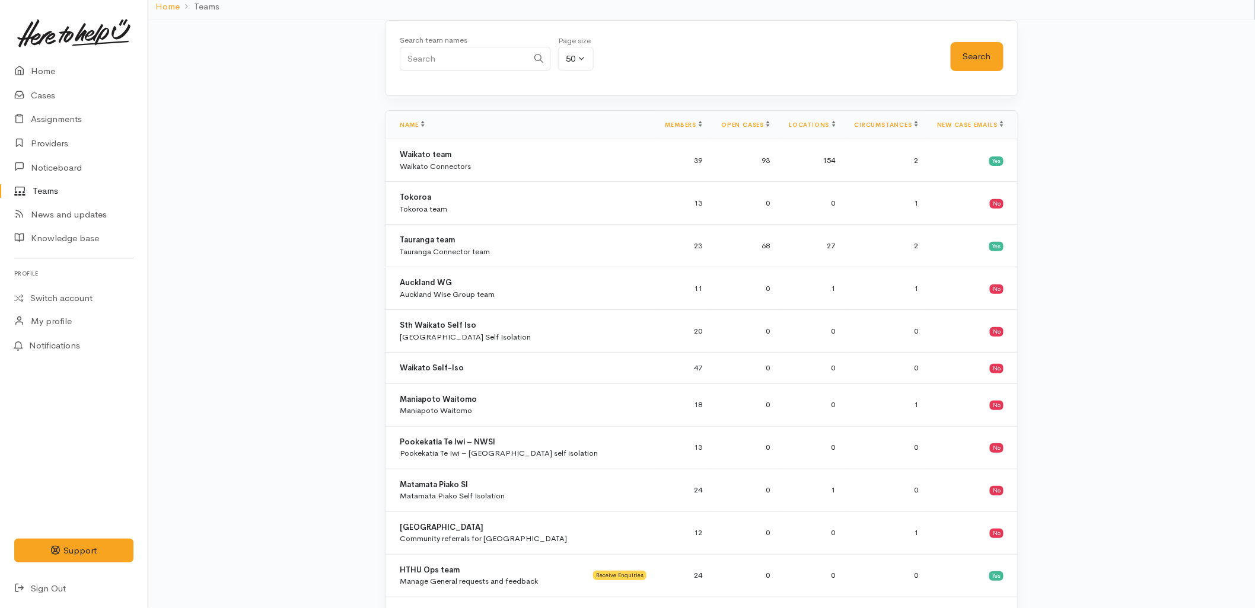
scroll to position [66, 0]
click at [514, 255] on div "Tauranga team Tauranga Connector team" at bounding box center [523, 245] width 247 height 23
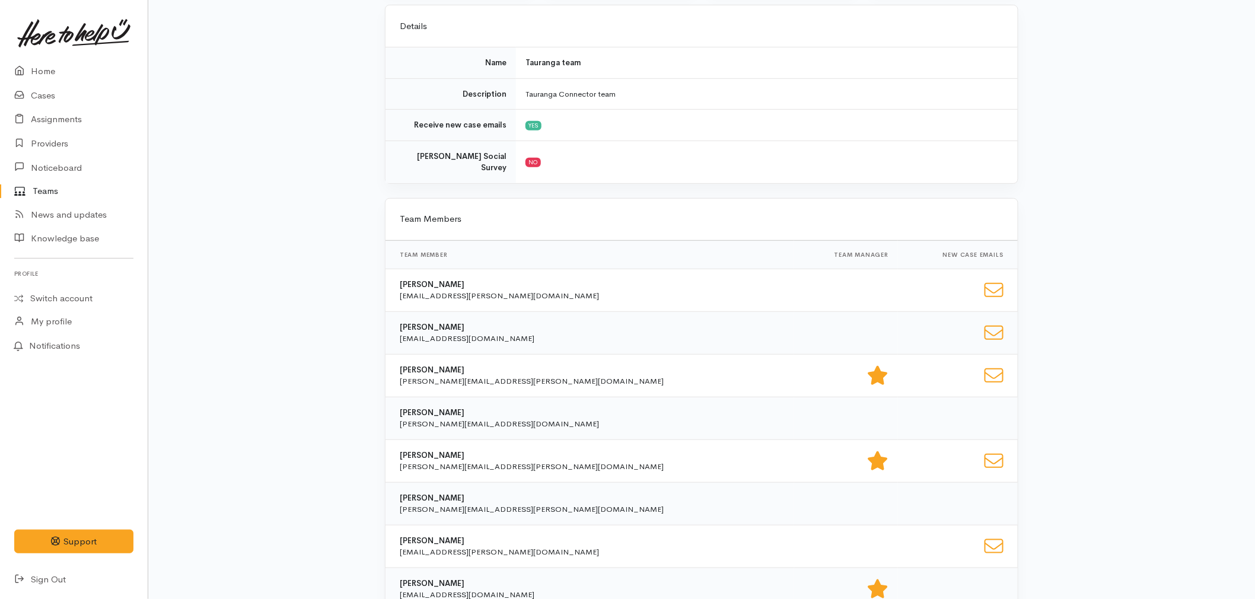
scroll to position [47, 0]
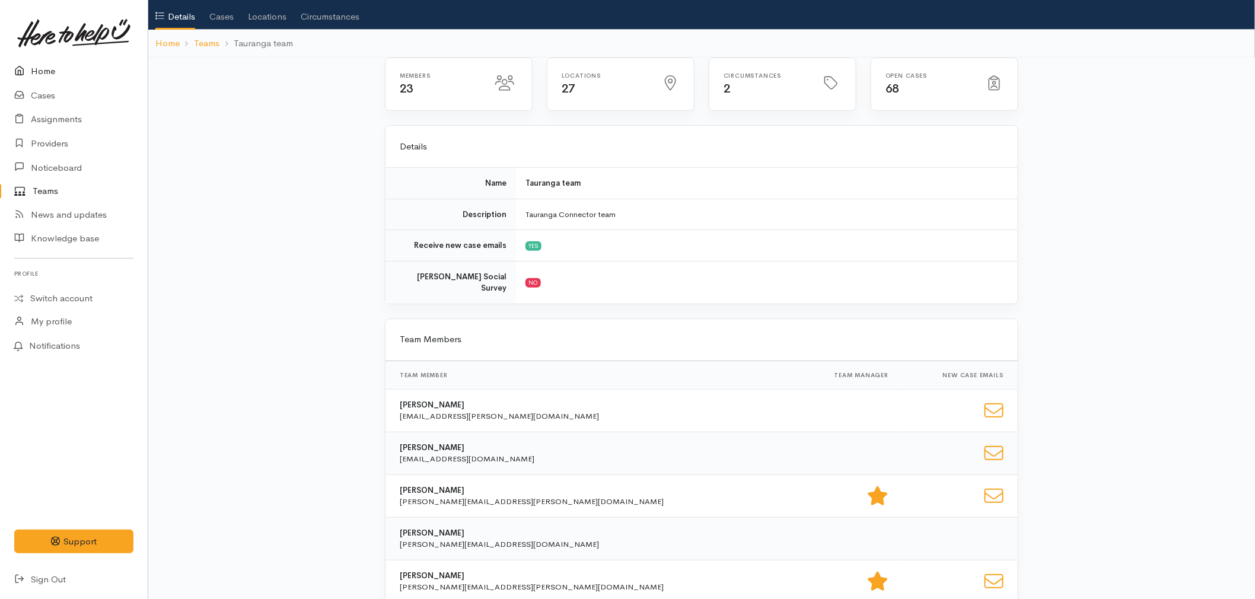
click at [7, 69] on link "Home" at bounding box center [74, 71] width 148 height 24
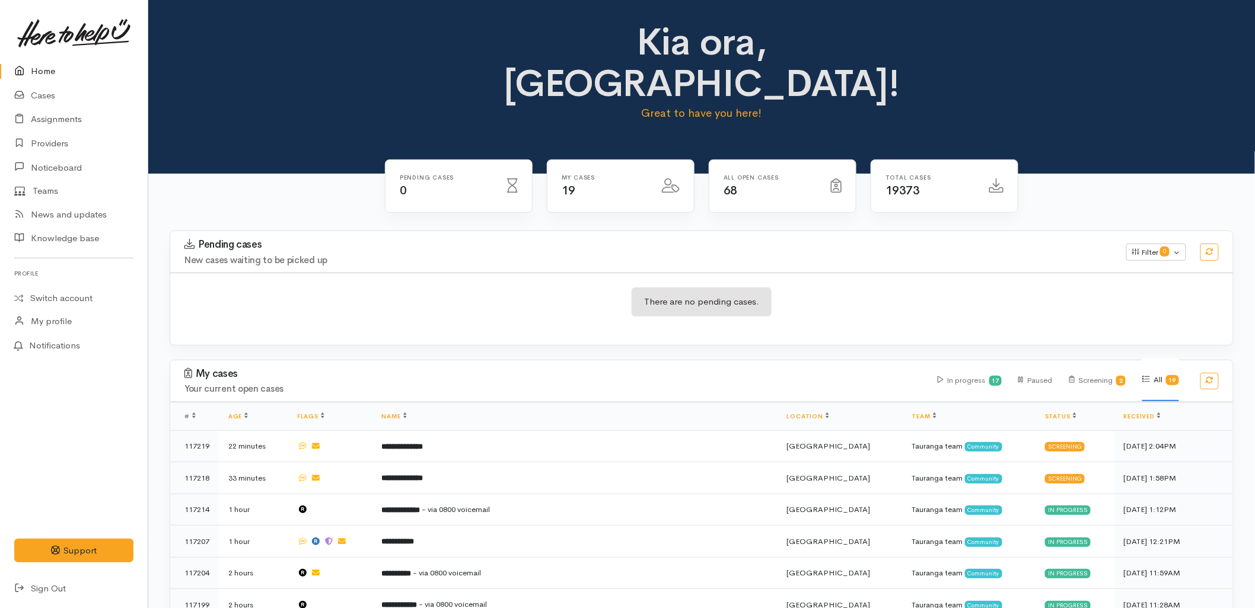
click at [469, 160] on div "Pending cases 0" at bounding box center [458, 186] width 146 height 53
click at [469, 256] on h4 "New cases waiting to be picked up" at bounding box center [647, 261] width 927 height 10
click at [295, 256] on h4 "New cases waiting to be picked up" at bounding box center [647, 261] width 927 height 10
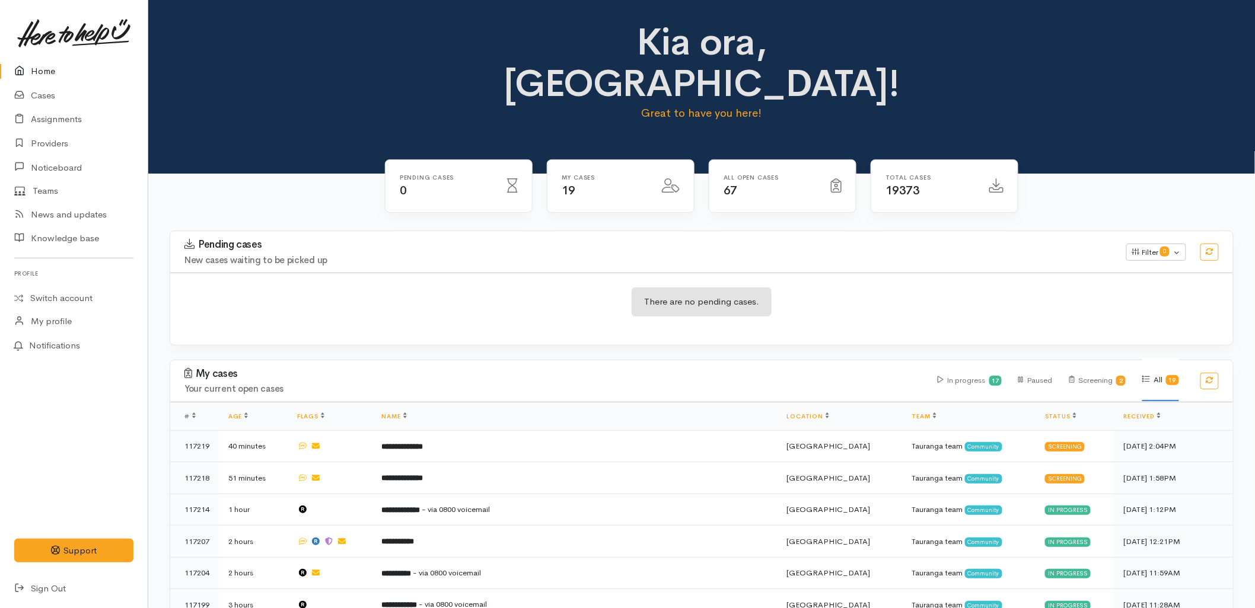
click at [478, 295] on div "There are no pending cases." at bounding box center [701, 309] width 1063 height 72
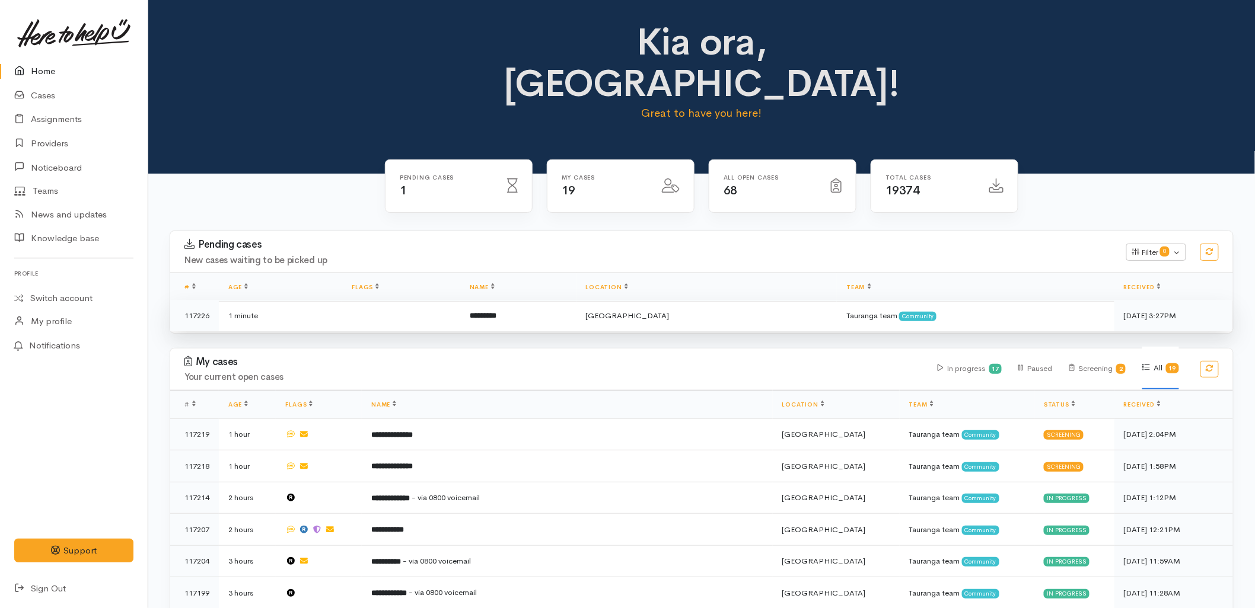
click at [417, 300] on td at bounding box center [400, 315] width 117 height 31
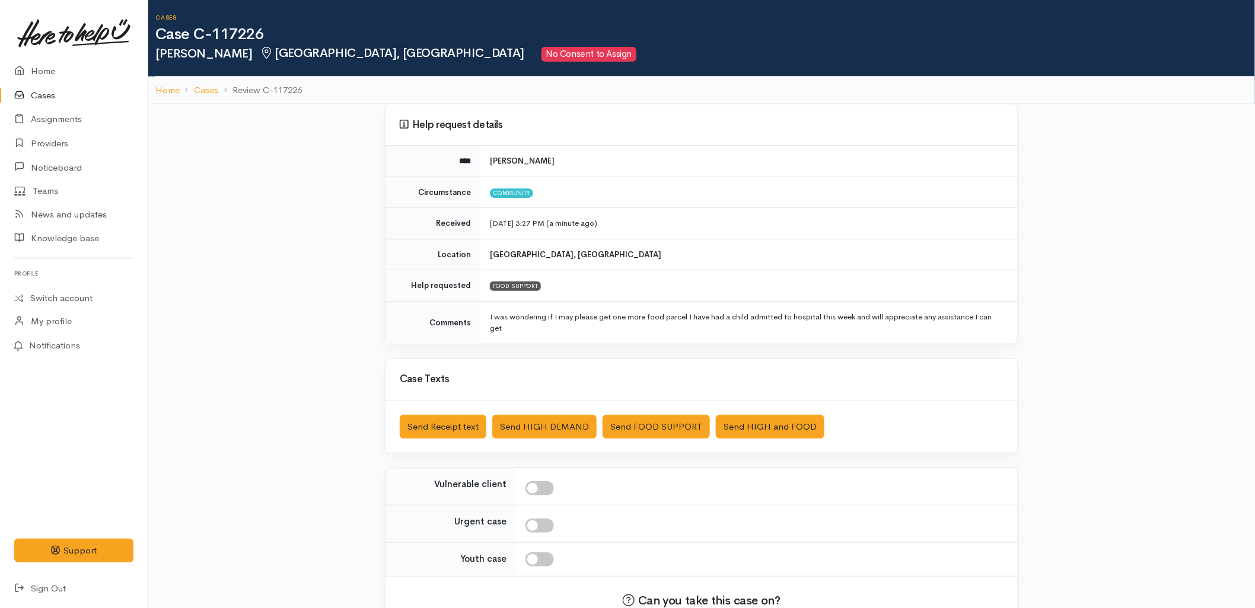
click at [27, 96] on icon at bounding box center [22, 95] width 17 height 15
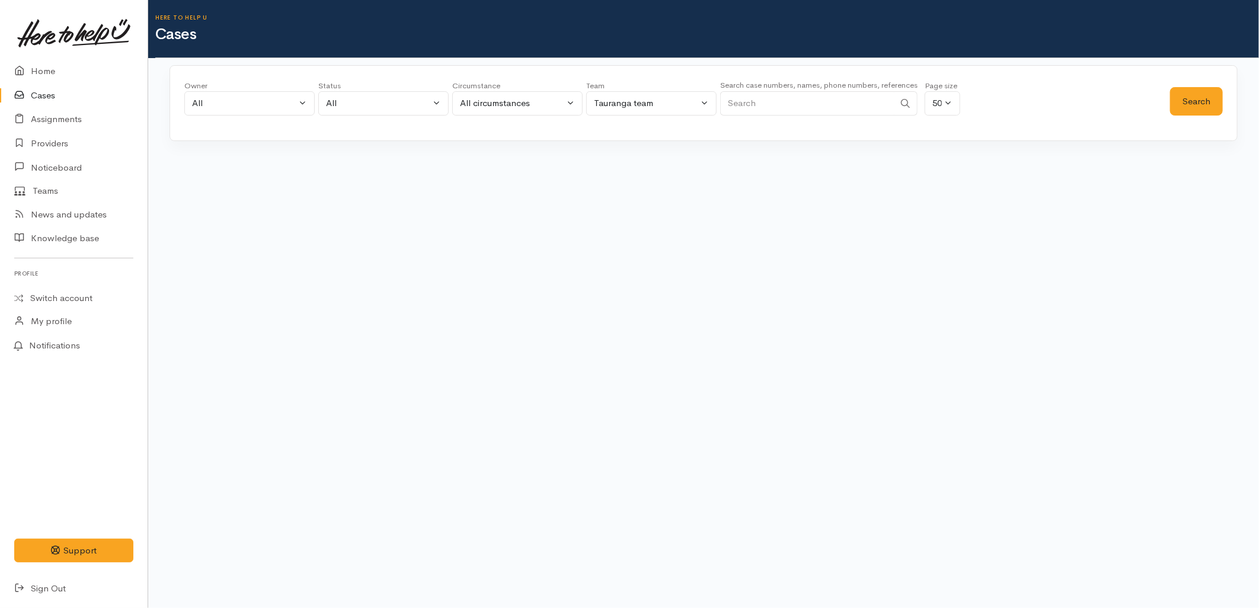
click at [734, 110] on input "Search" at bounding box center [807, 103] width 174 height 24
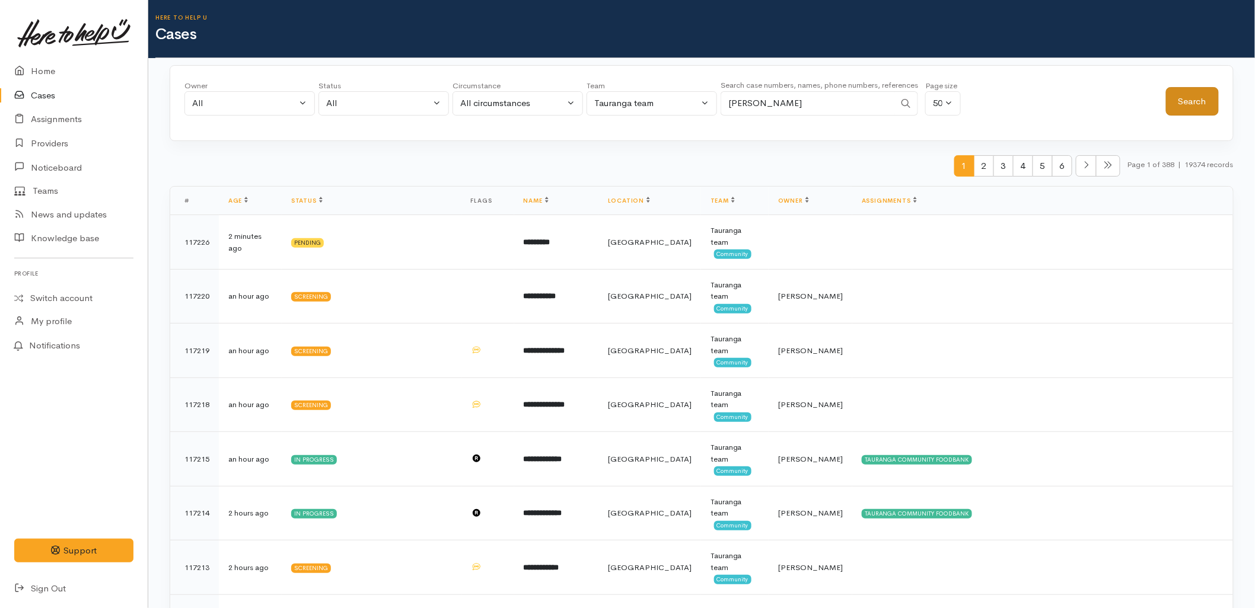
type input "hope king"
click at [1197, 114] on button "Search" at bounding box center [1192, 101] width 53 height 29
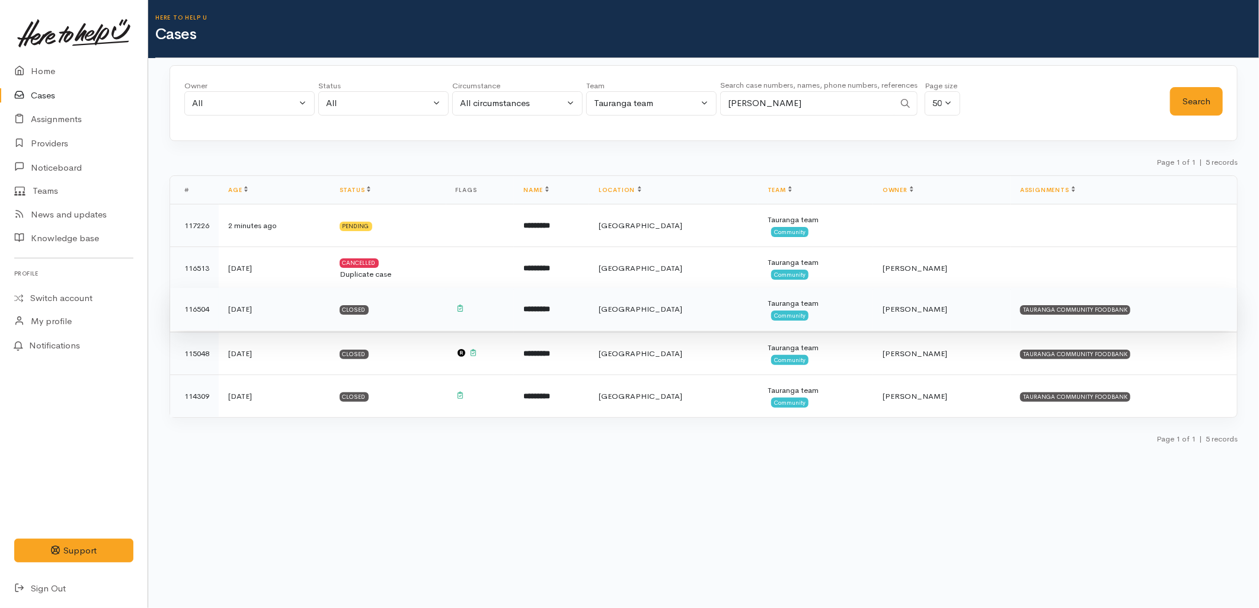
click at [515, 310] on td at bounding box center [480, 309] width 68 height 43
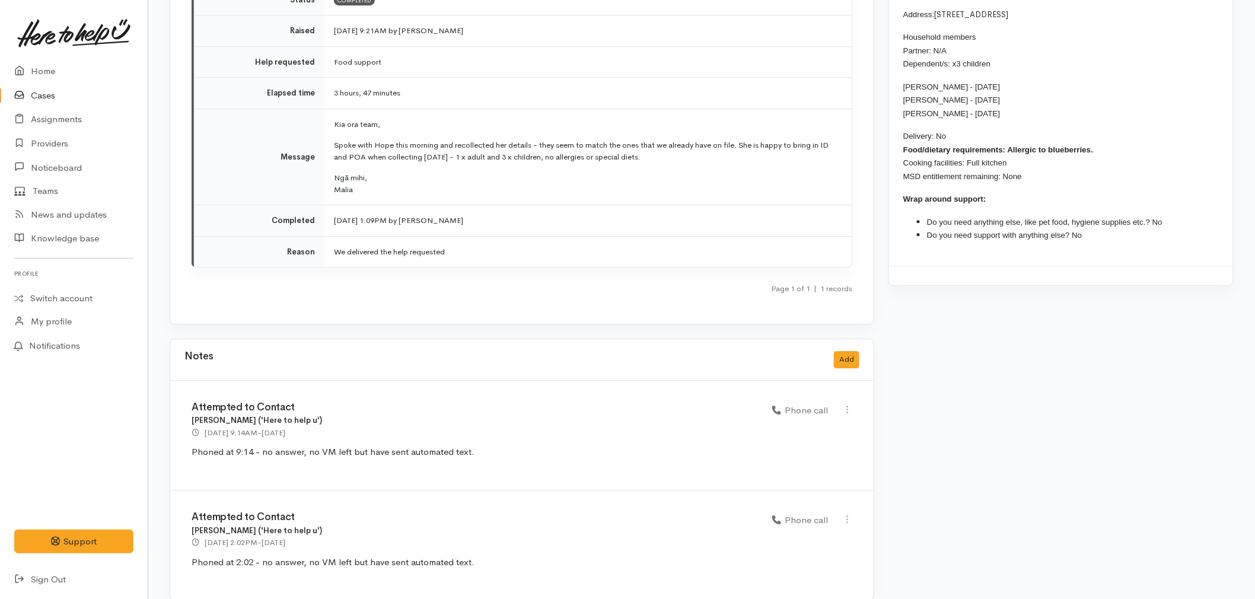
scroll to position [1343, 0]
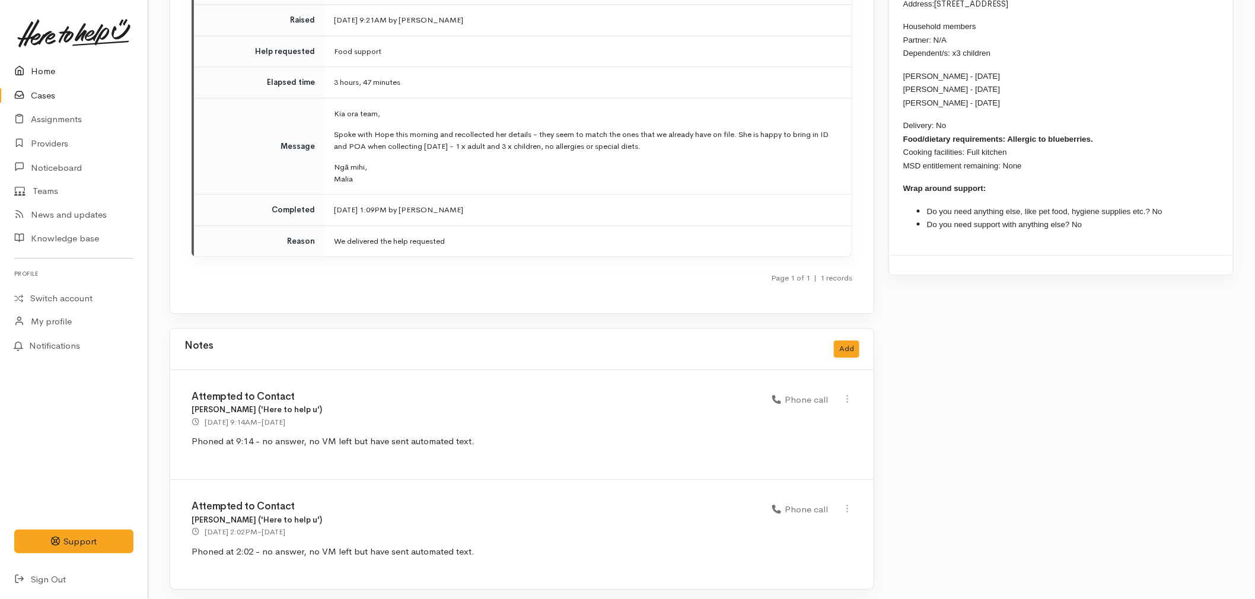
click at [26, 68] on icon at bounding box center [22, 71] width 17 height 15
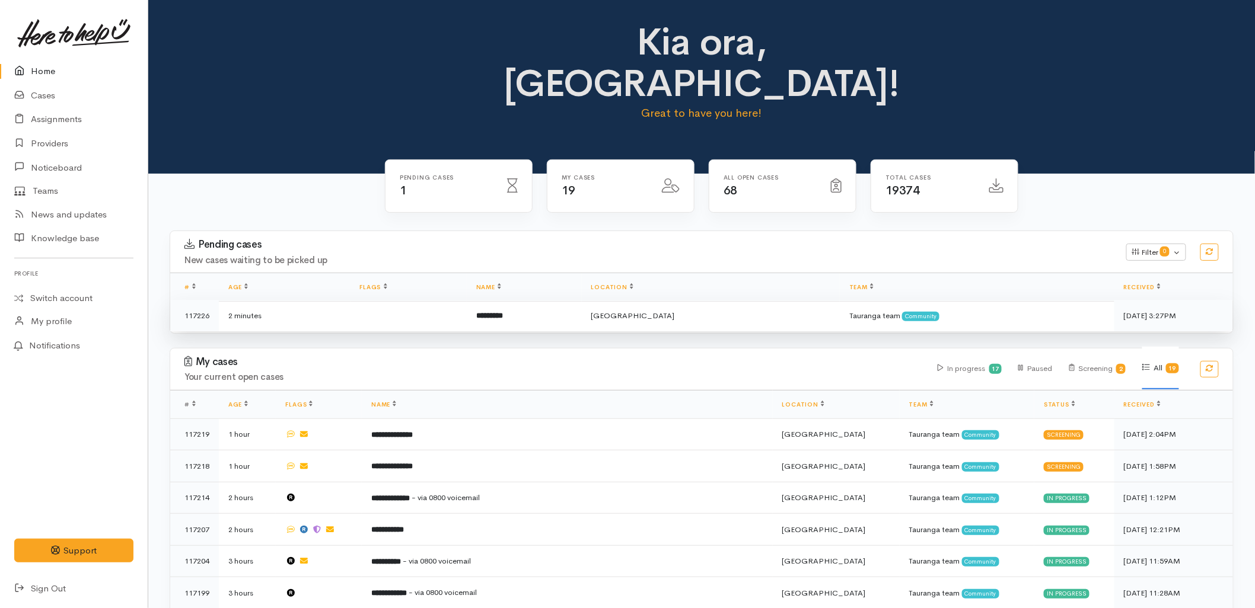
click at [467, 300] on td at bounding box center [408, 315] width 116 height 31
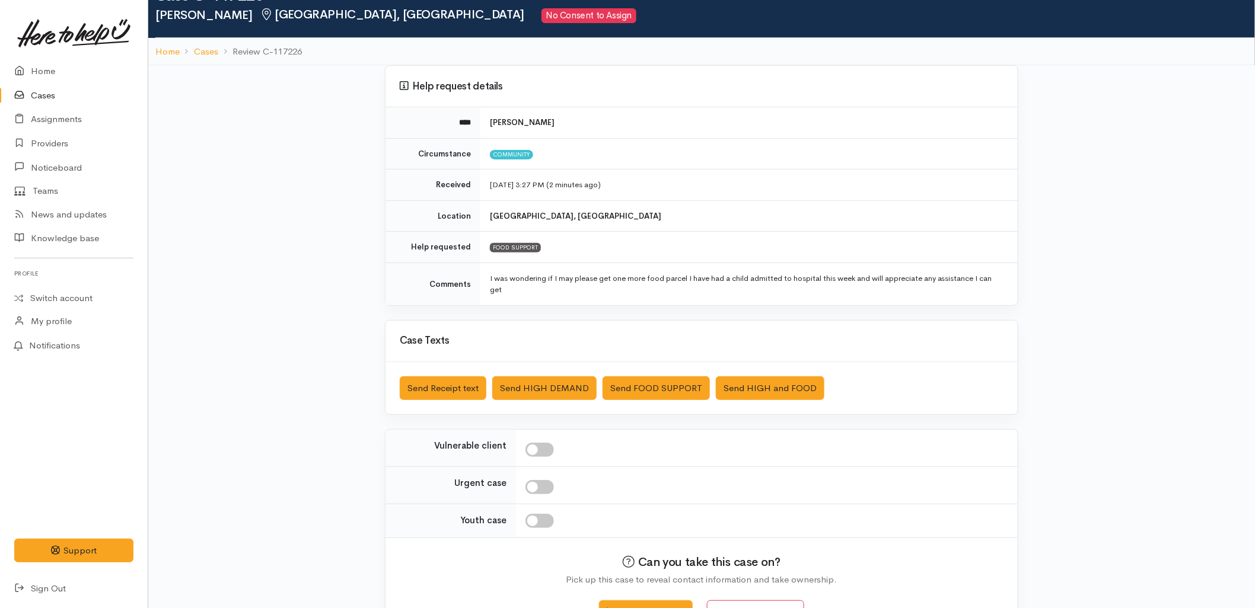
scroll to position [78, 0]
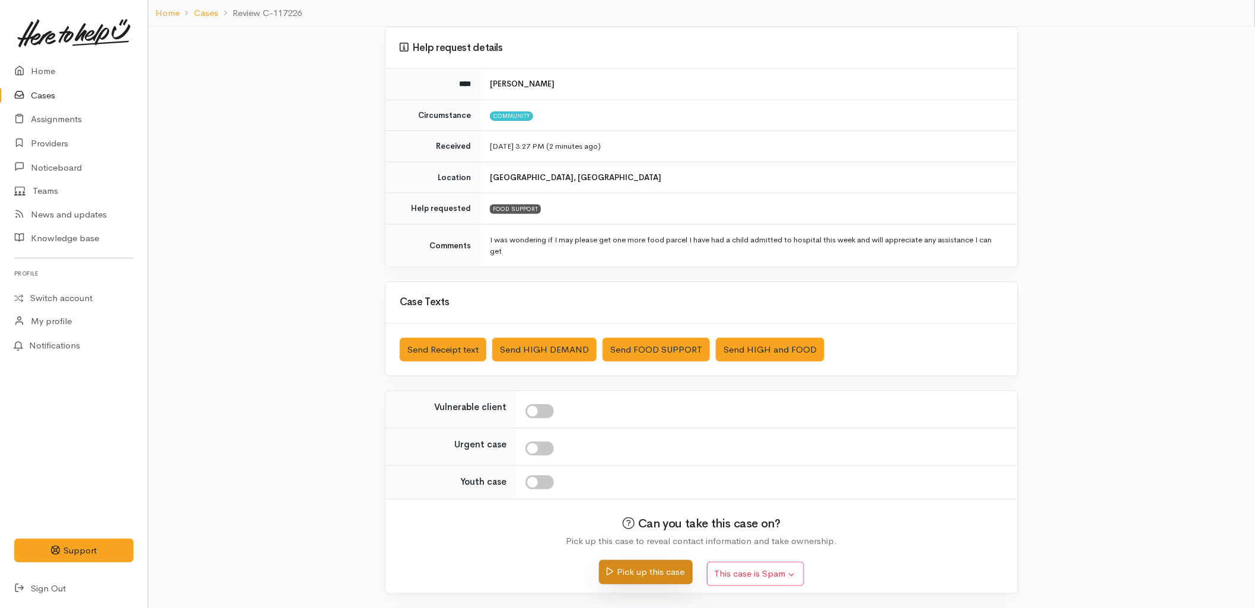
click at [661, 567] on button "Pick up this case" at bounding box center [645, 572] width 93 height 24
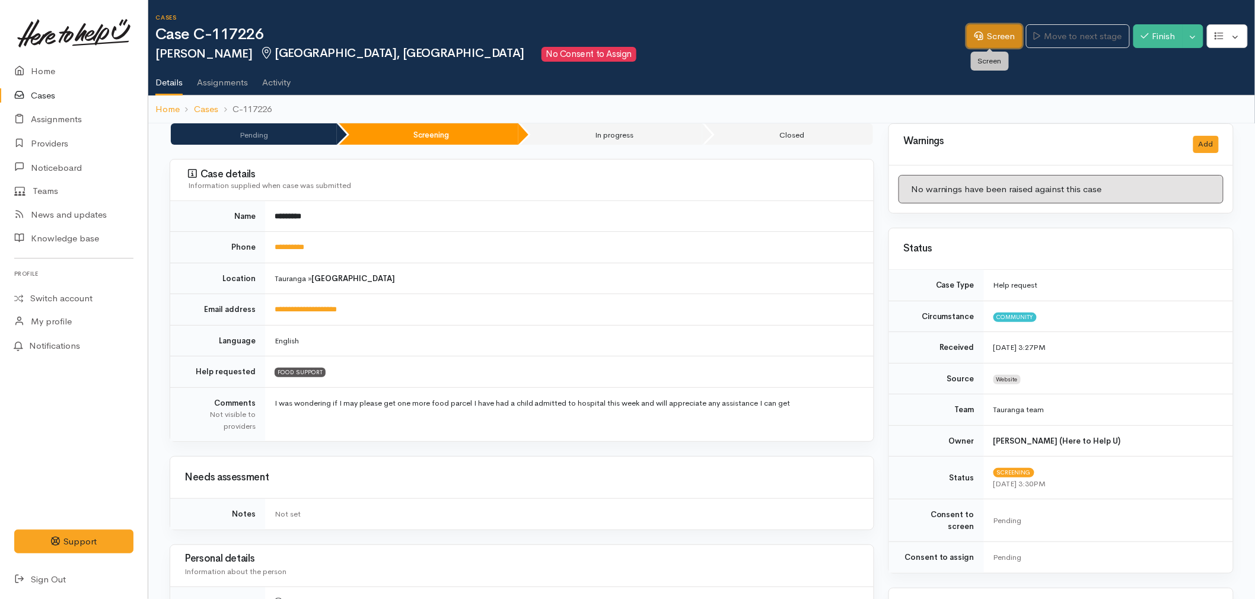
click at [980, 32] on link "Screen" at bounding box center [994, 36] width 56 height 24
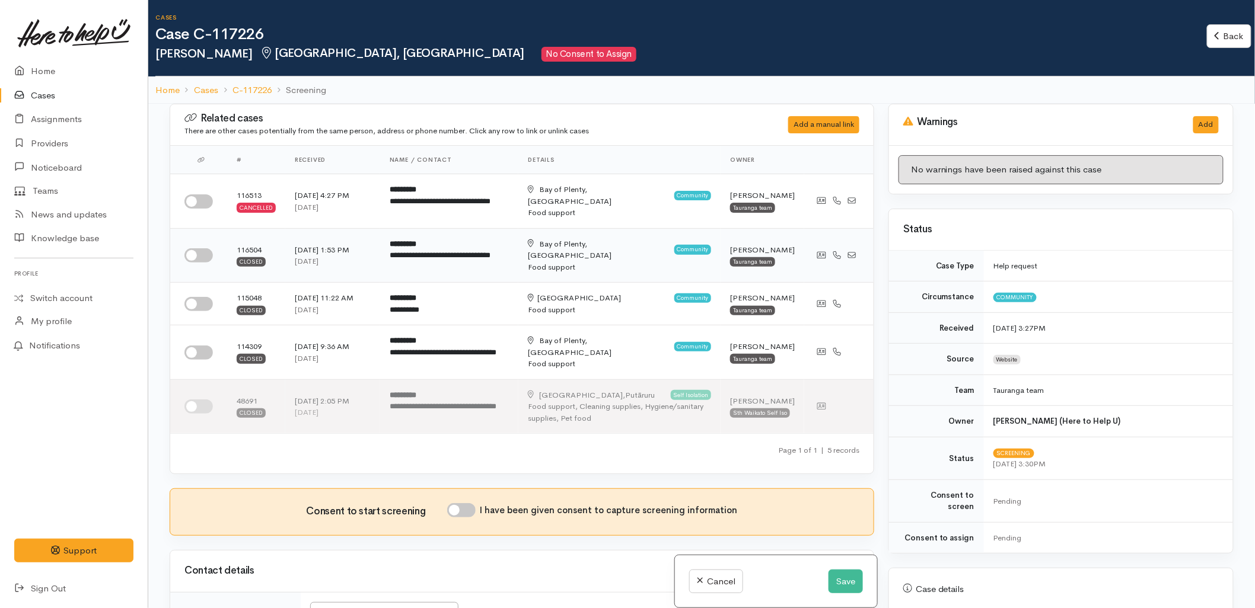
click at [200, 256] on input "checkbox" at bounding box center [198, 255] width 28 height 14
checkbox input "true"
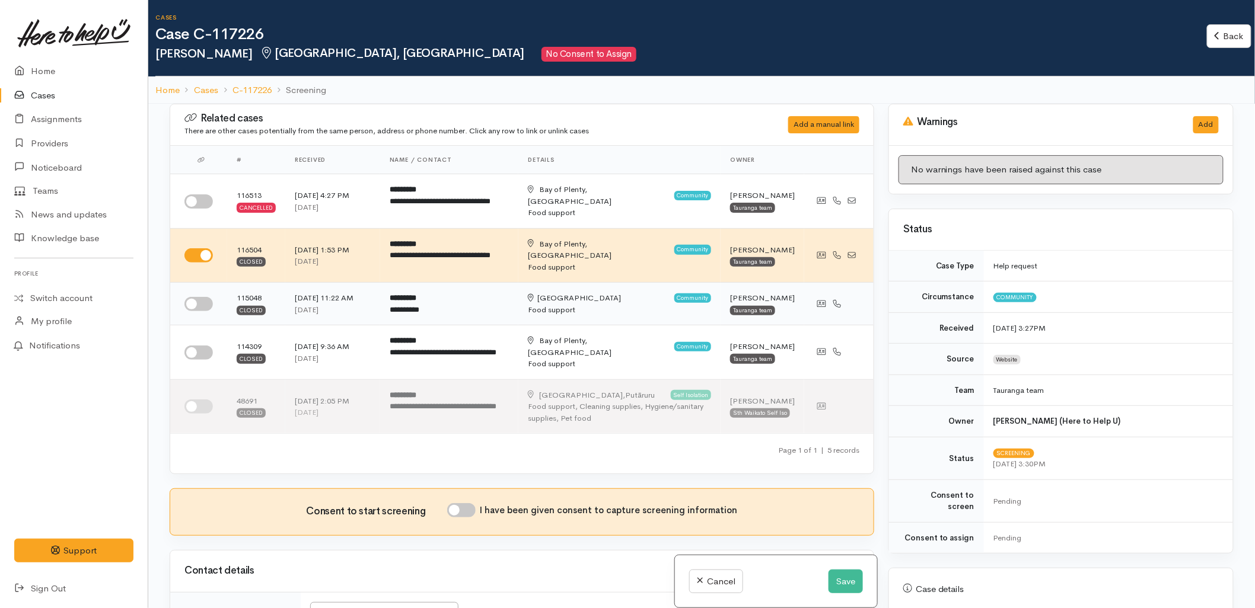
click at [198, 301] on input "checkbox" at bounding box center [198, 304] width 28 height 14
checkbox input "true"
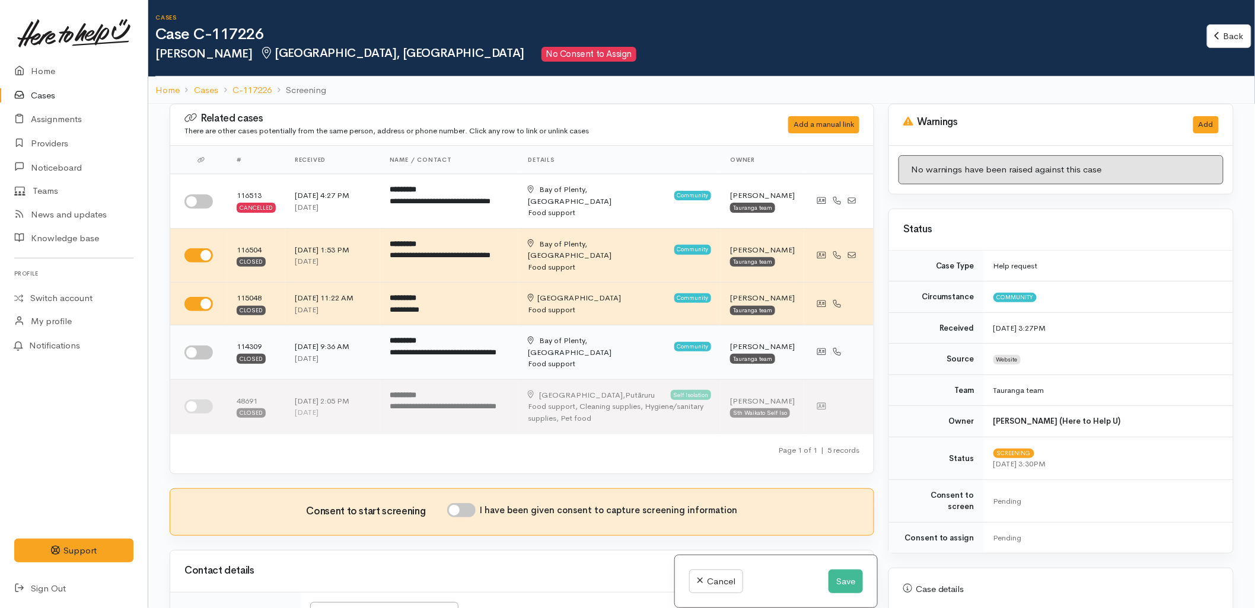
click at [192, 356] on input "checkbox" at bounding box center [198, 353] width 28 height 14
checkbox input "true"
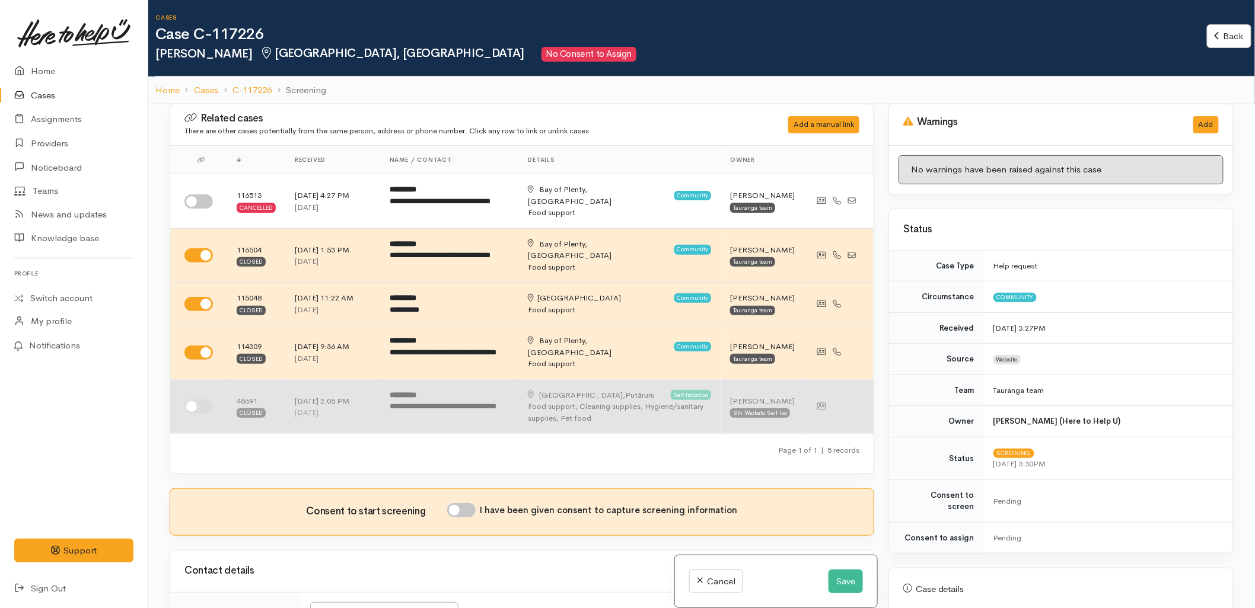
click at [194, 395] on td at bounding box center [198, 406] width 57 height 54
click at [194, 406] on input "checkbox" at bounding box center [198, 407] width 28 height 14
checkbox input "true"
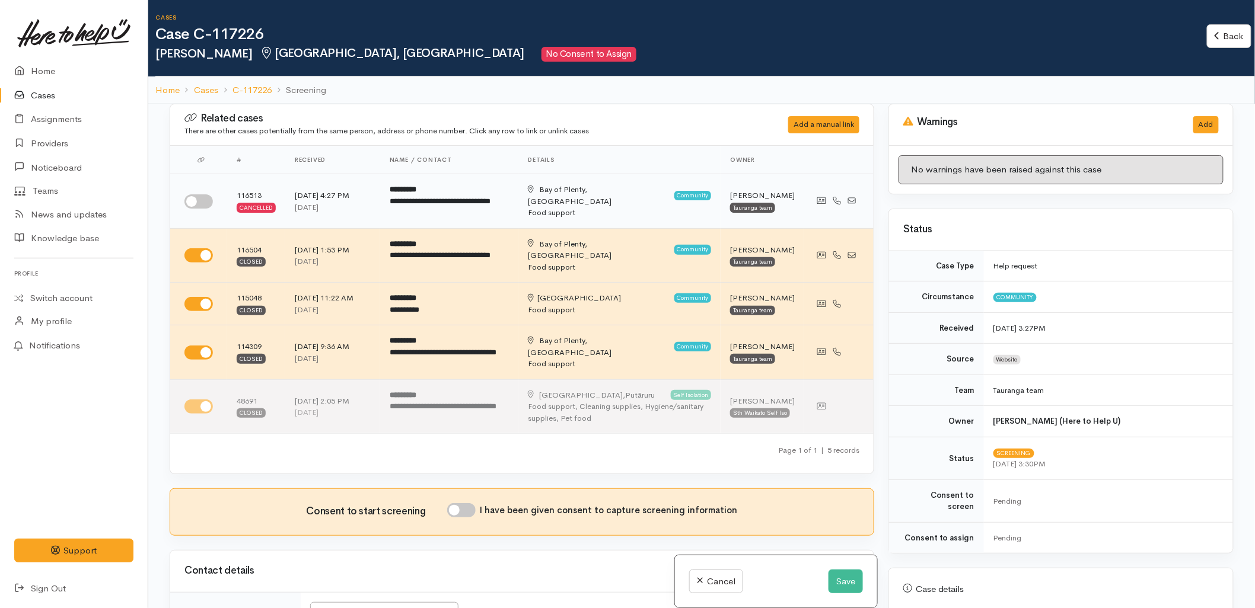
click at [190, 199] on input "checkbox" at bounding box center [198, 201] width 28 height 14
checkbox input "true"
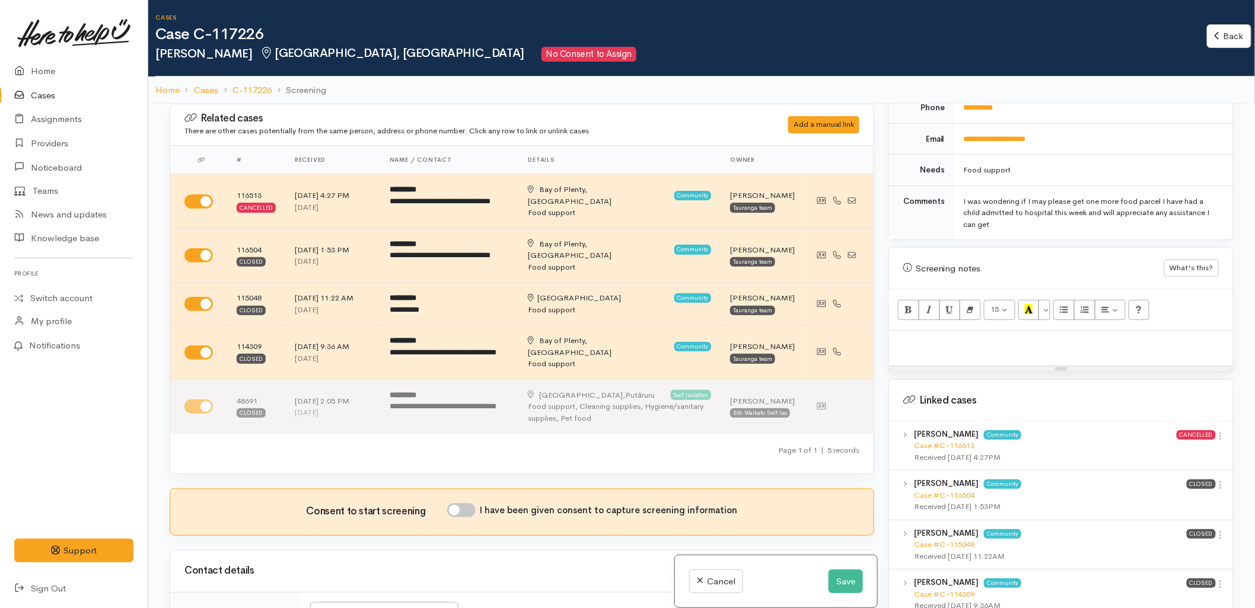
scroll to position [593, 0]
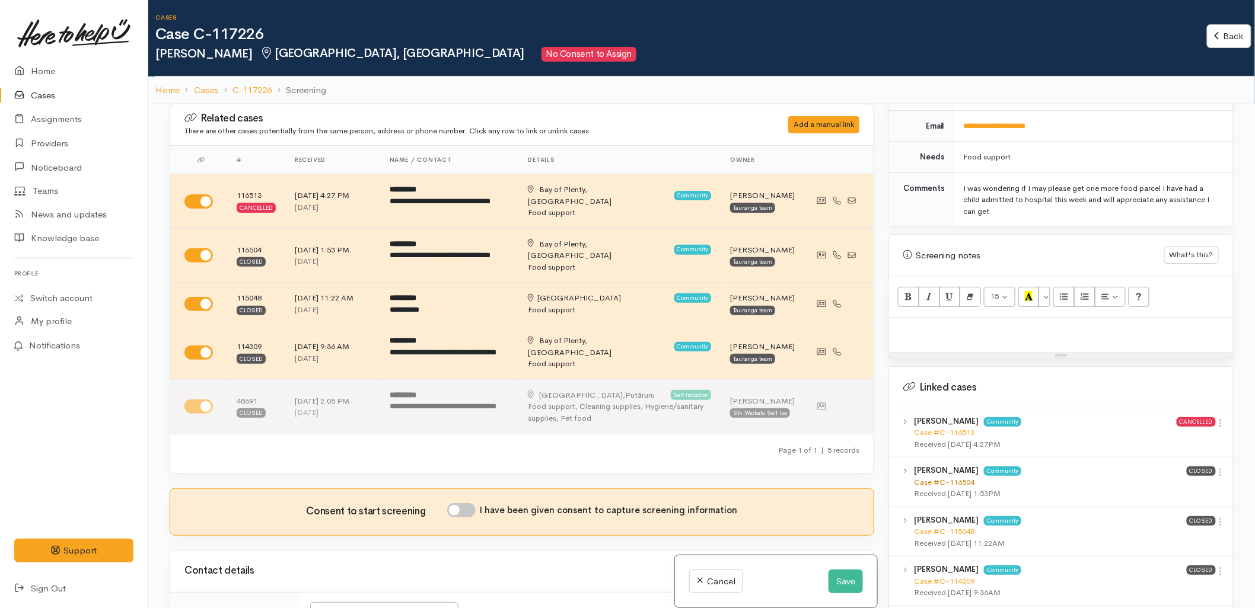
click at [933, 477] on link "Case #C-116504" at bounding box center [944, 482] width 60 height 10
click at [916, 331] on div at bounding box center [1061, 335] width 344 height 35
paste div
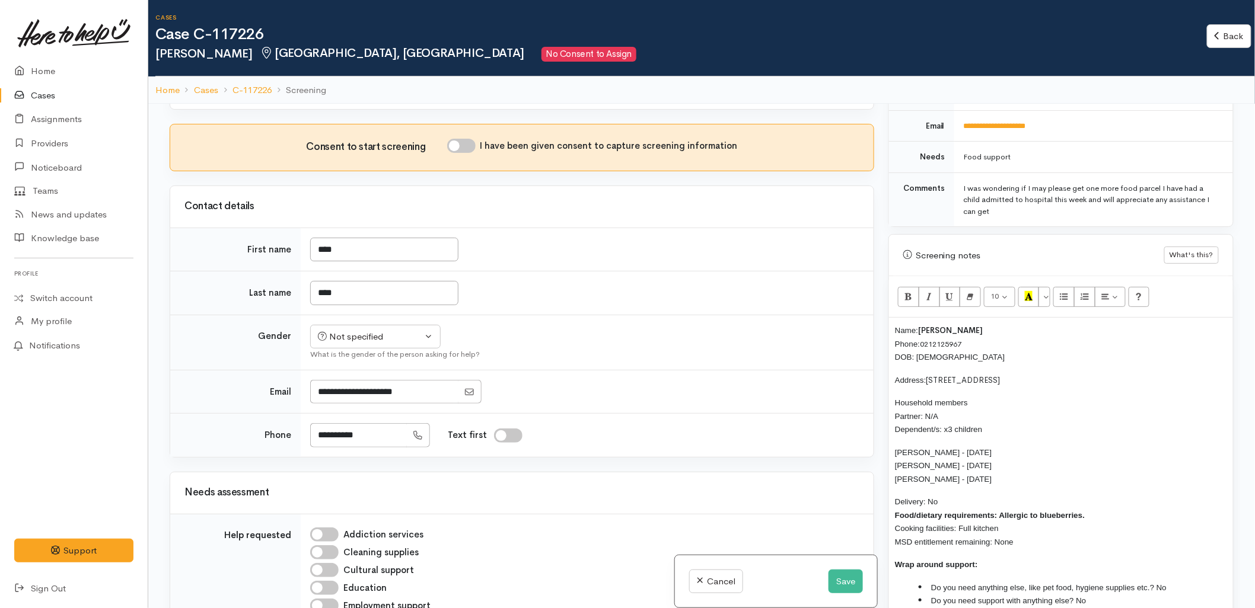
scroll to position [395, 0]
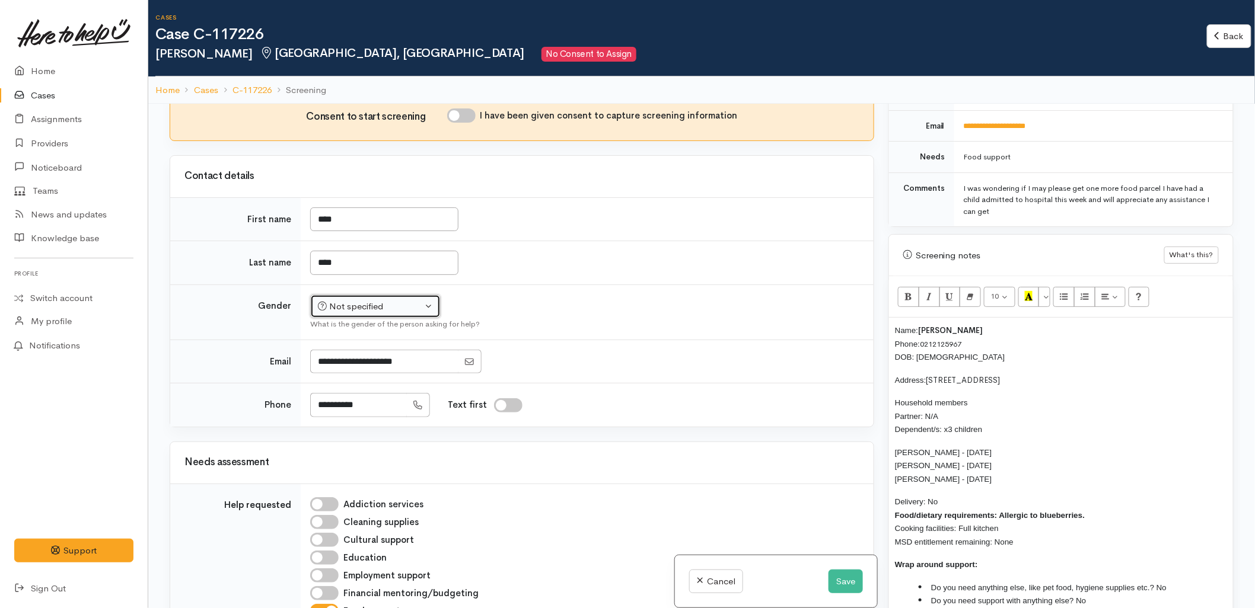
click at [403, 311] on div "Not specified" at bounding box center [370, 307] width 104 height 14
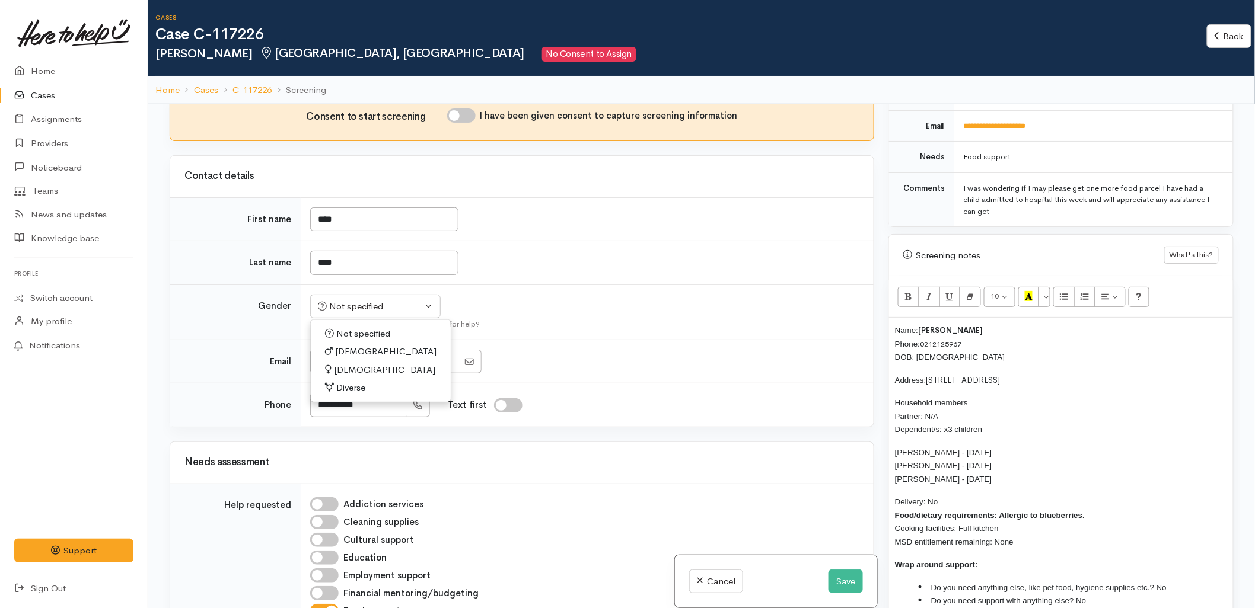
click at [362, 364] on span "Female" at bounding box center [384, 370] width 101 height 14
select select "Female"
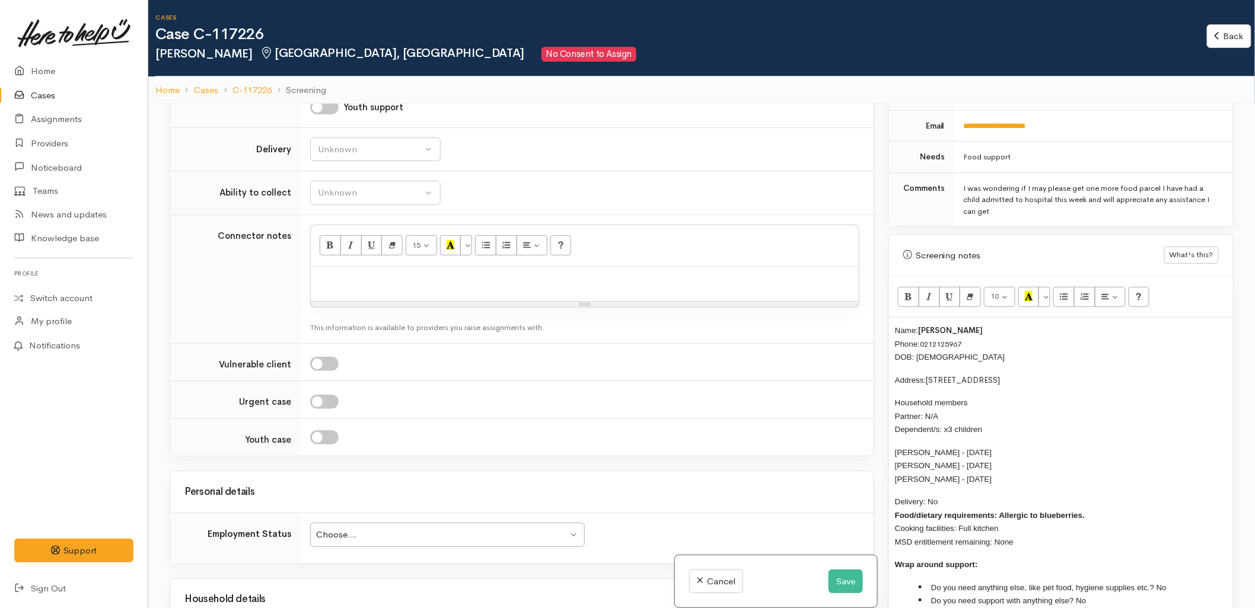
scroll to position [1119, 0]
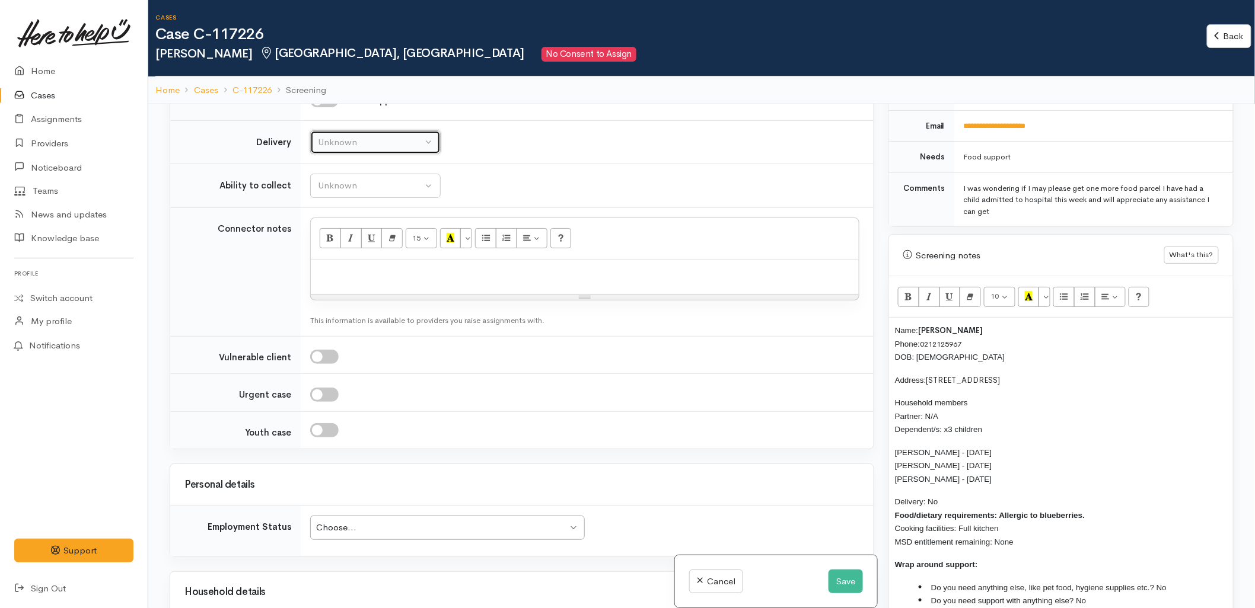
drag, startPoint x: 356, startPoint y: 149, endPoint x: 357, endPoint y: 168, distance: 19.6
click at [356, 149] on div "Unknown" at bounding box center [370, 143] width 104 height 14
click at [348, 252] on link "No" at bounding box center [375, 253] width 129 height 18
select select "1"
click at [351, 197] on button "Unknown" at bounding box center [375, 186] width 130 height 24
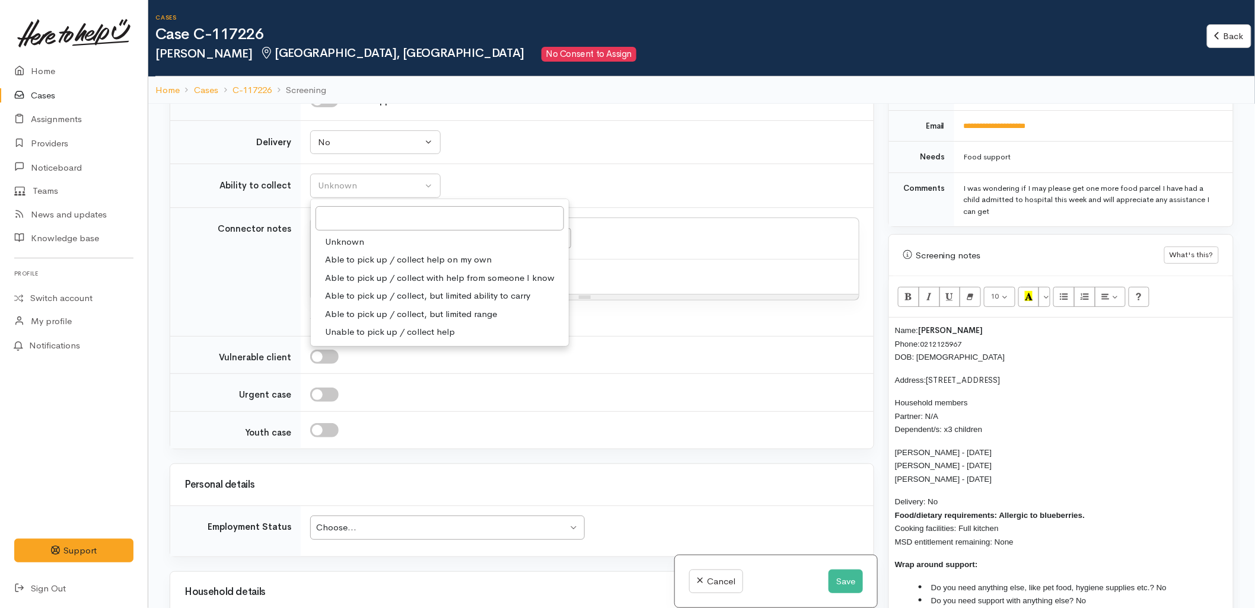
click at [359, 256] on span "Able to pick up / collect help on my own" at bounding box center [408, 260] width 167 height 14
select select "2"
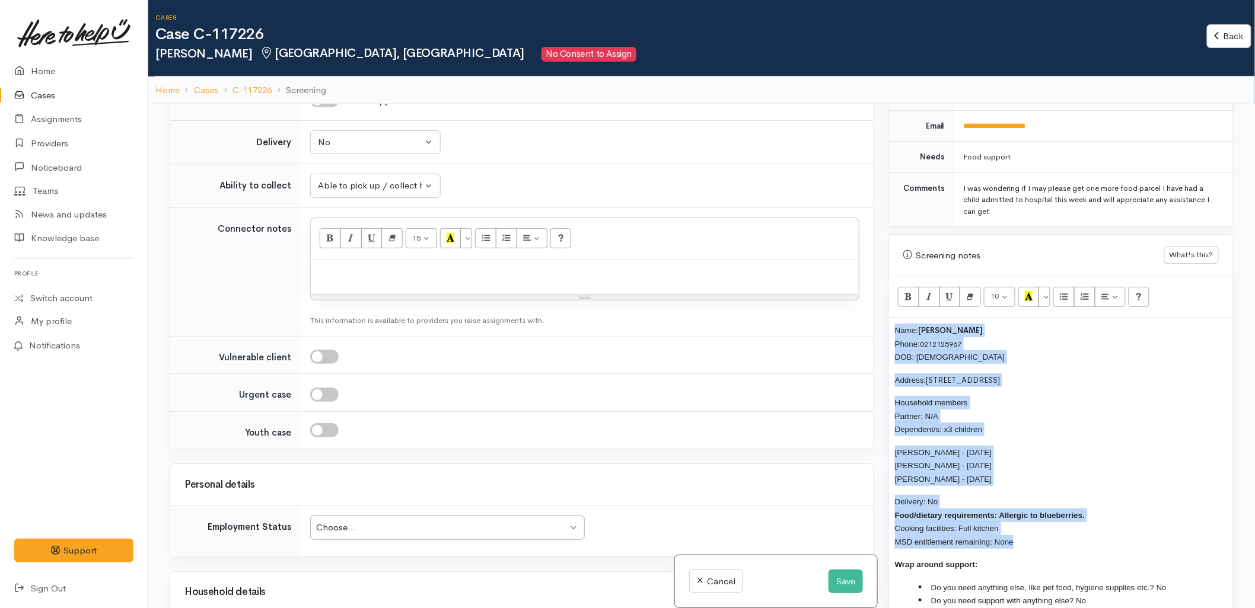
drag, startPoint x: 1017, startPoint y: 535, endPoint x: 886, endPoint y: 326, distance: 246.9
click at [886, 326] on div "Warnings Add No warnings have been raised against this case Add Warning Title ●…" at bounding box center [1060, 408] width 359 height 608
copy div "Name: Hope King Phone: 0212125967 DOB: 26/07/1993 Address: 165A Cambridge Road,…"
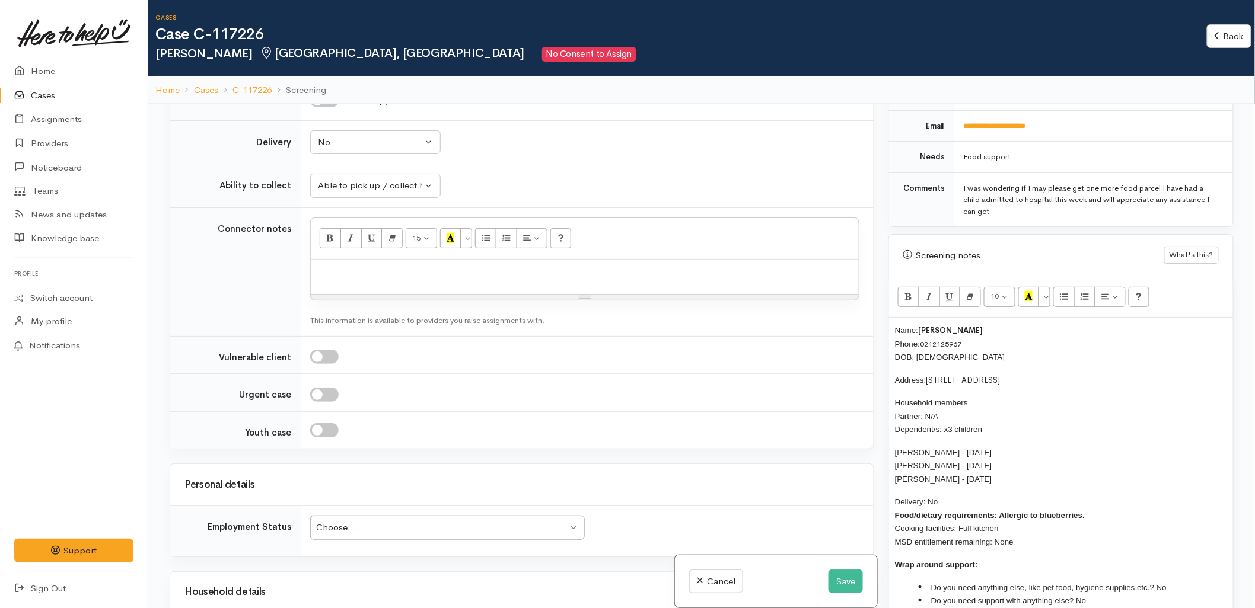
click at [480, 268] on p at bounding box center [585, 273] width 536 height 14
paste div
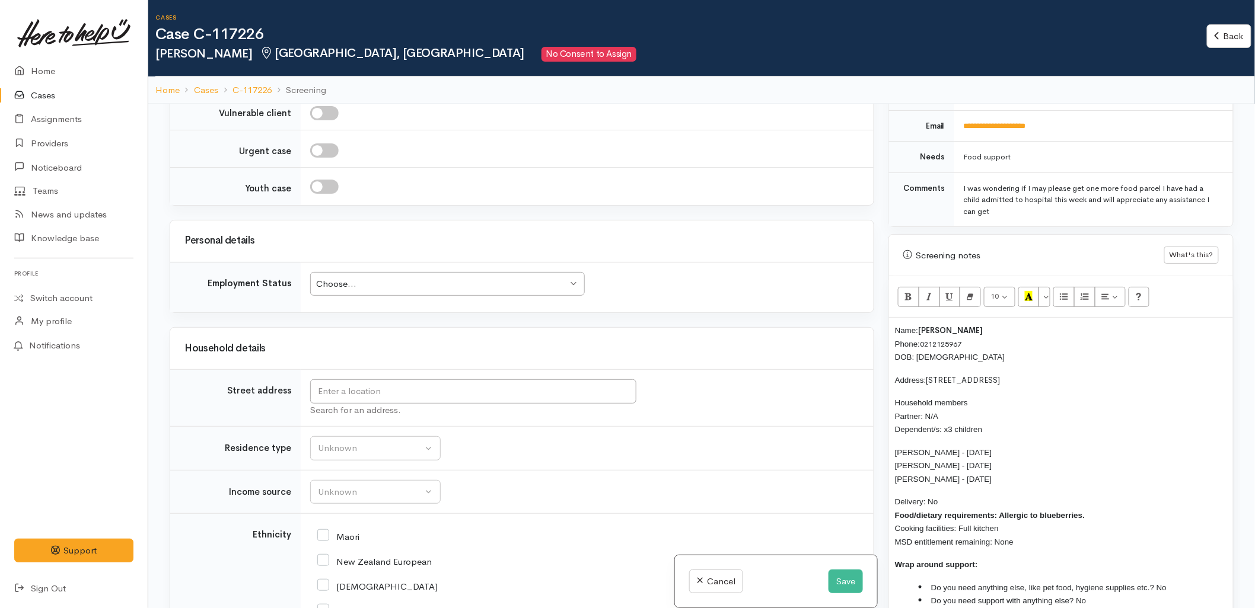
scroll to position [1581, 0]
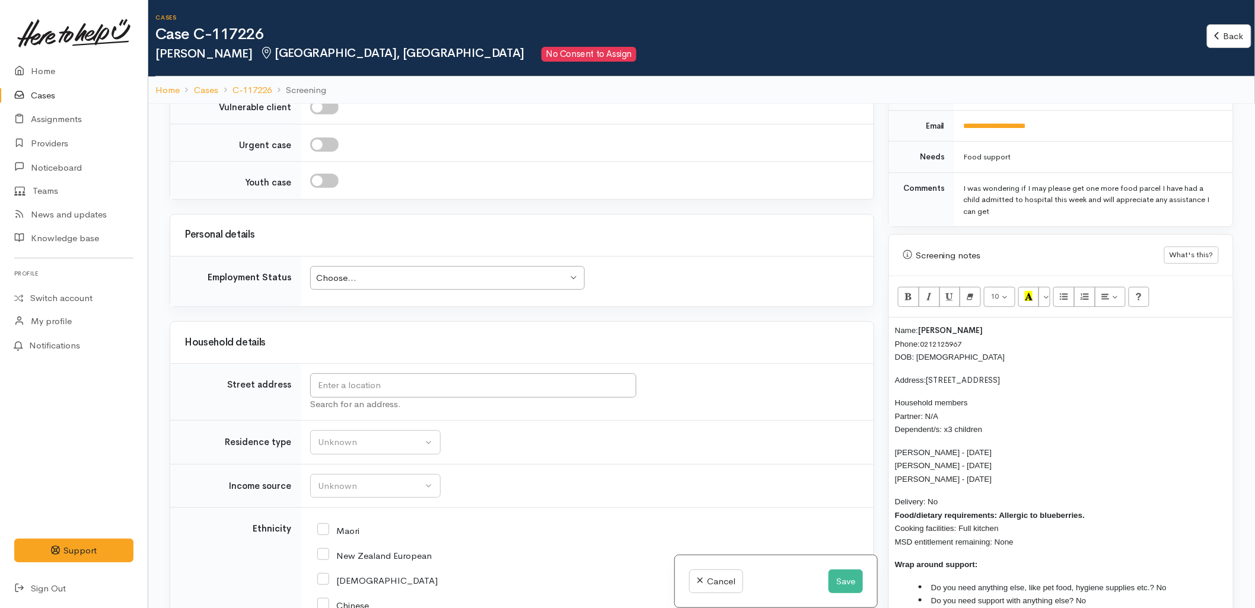
click at [388, 283] on div "Choose..." at bounding box center [441, 279] width 251 height 14
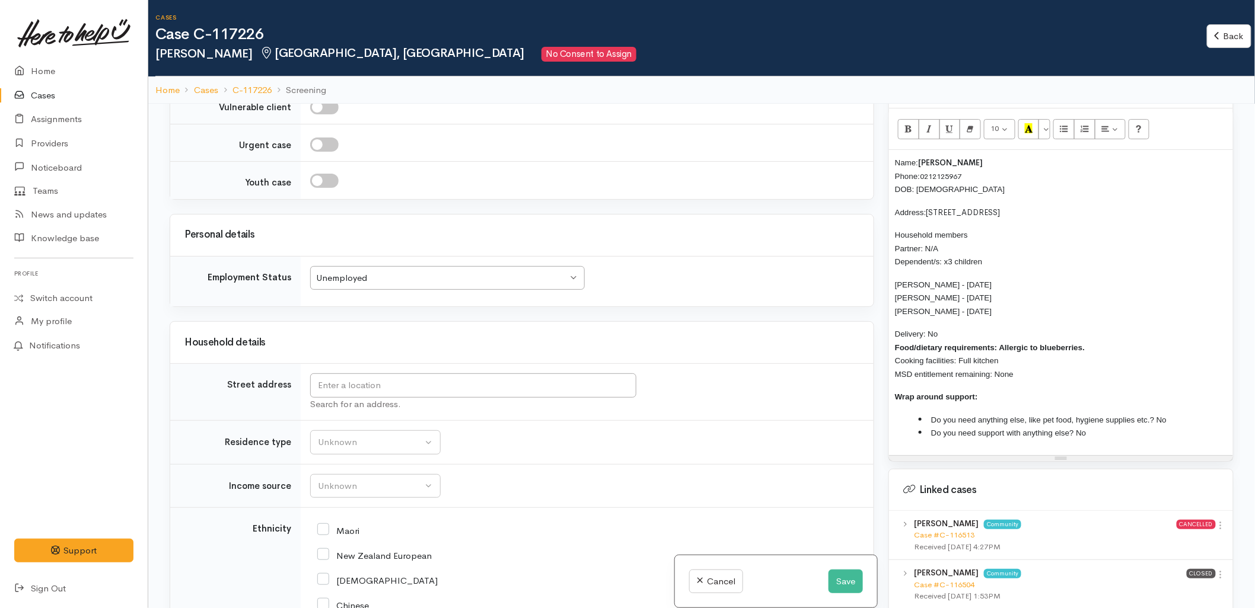
scroll to position [856, 0]
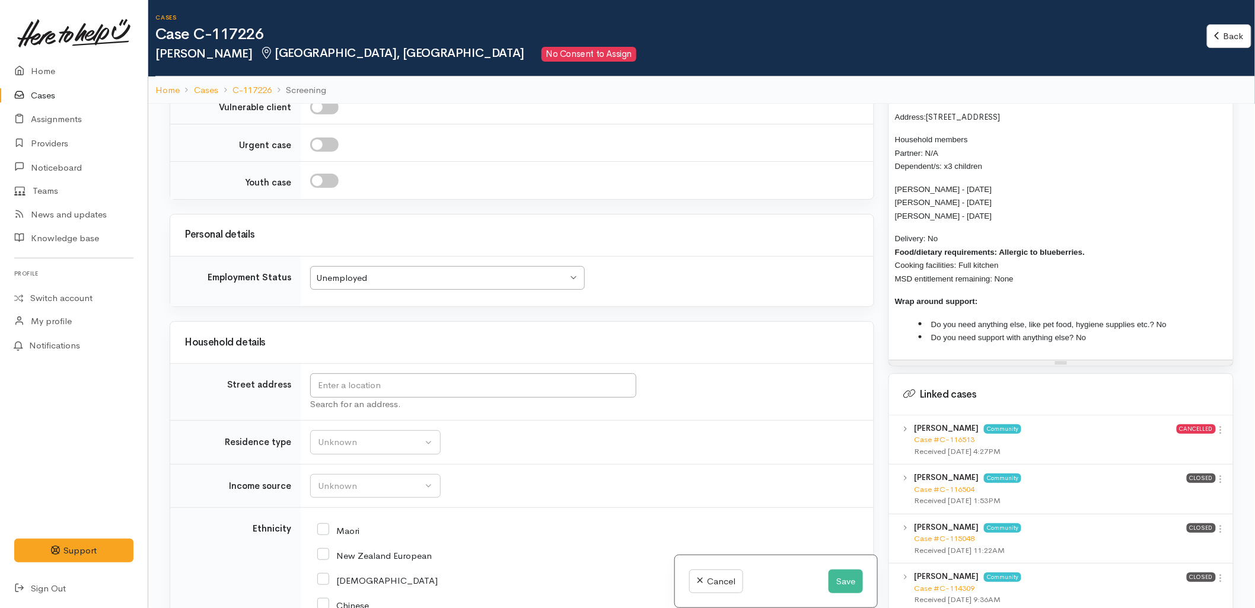
click at [956, 534] on div "Case #C-115048" at bounding box center [1050, 539] width 273 height 12
click at [956, 534] on link "Case #C-115048" at bounding box center [944, 539] width 60 height 10
click at [382, 381] on input "text" at bounding box center [473, 386] width 326 height 24
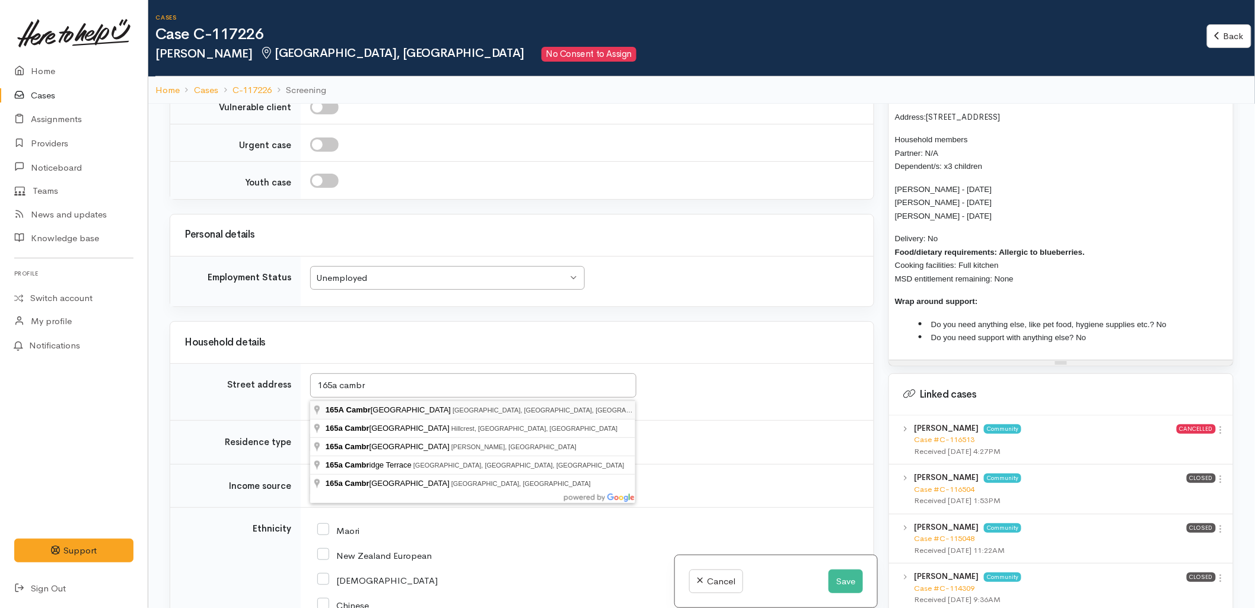
type input "165A Cambridge Road, Bethlehem, Tauranga, New Zealand"
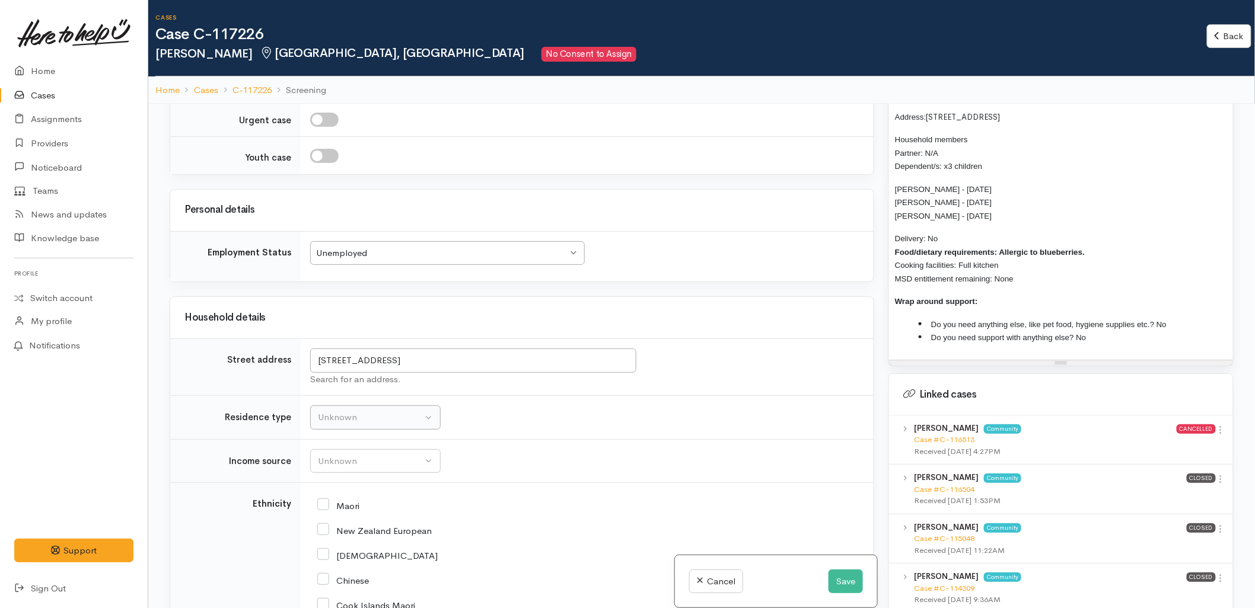
scroll to position [1647, 0]
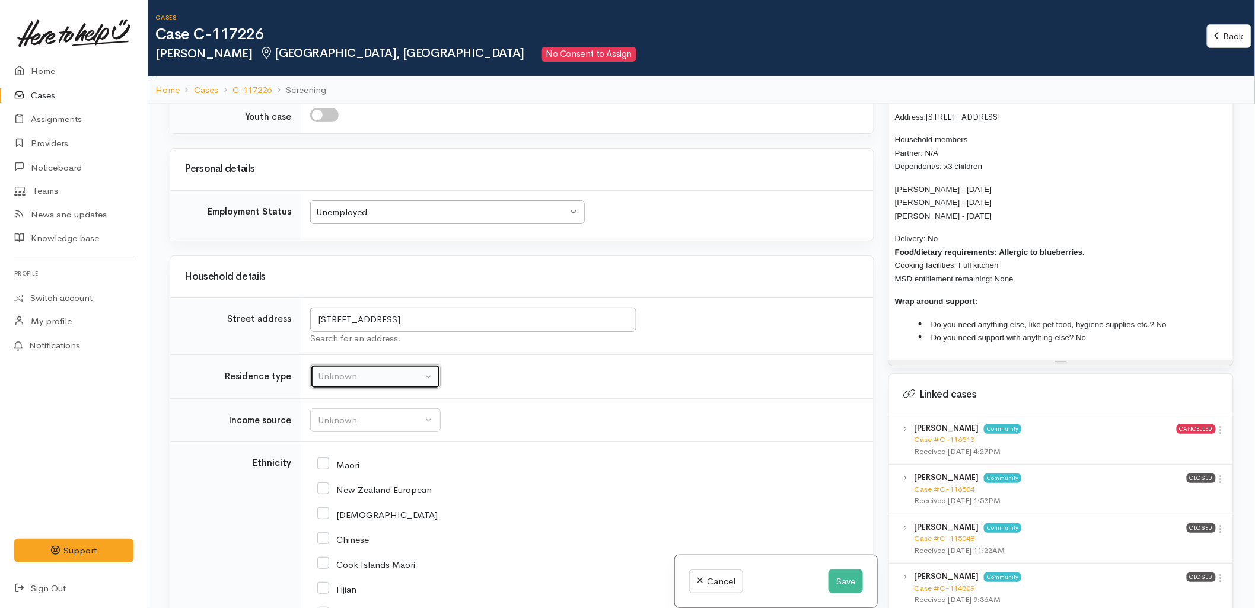
click at [362, 370] on button "Unknown" at bounding box center [375, 377] width 130 height 24
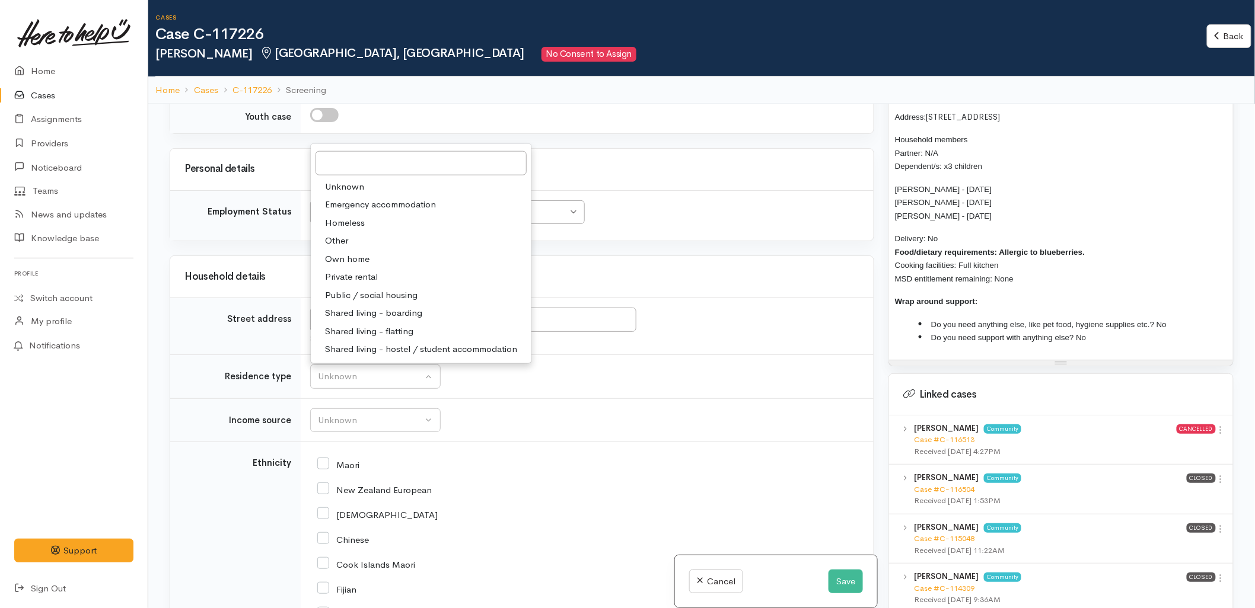
click at [352, 281] on span "Private rental" at bounding box center [351, 277] width 53 height 14
select select "2"
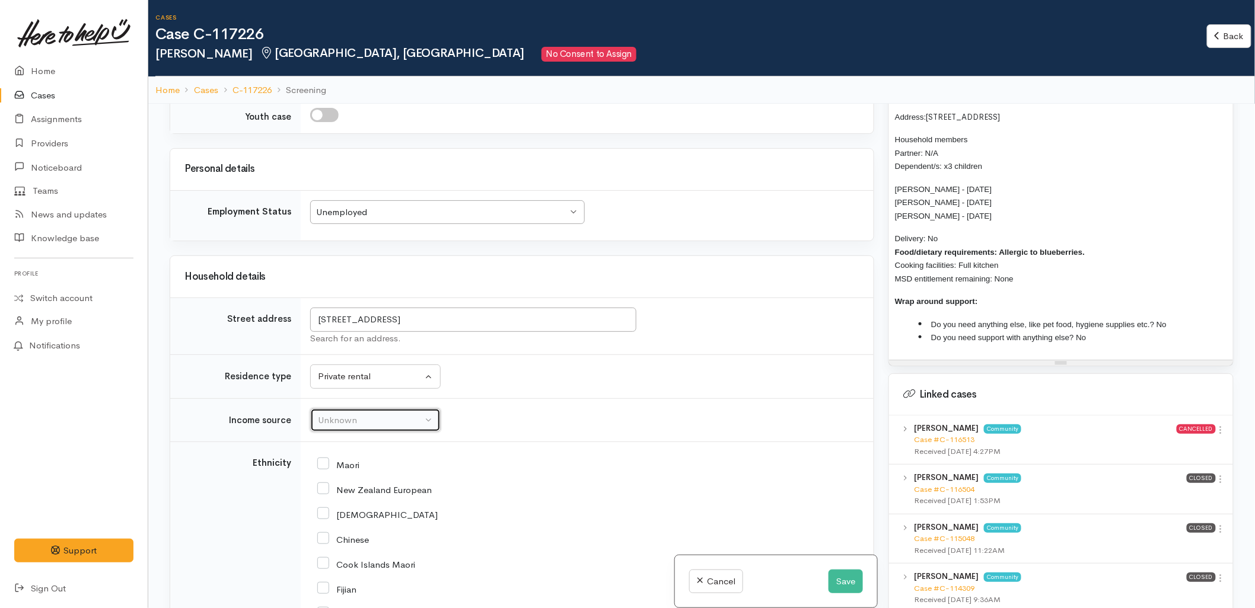
click at [346, 411] on button "Unknown" at bounding box center [375, 421] width 130 height 24
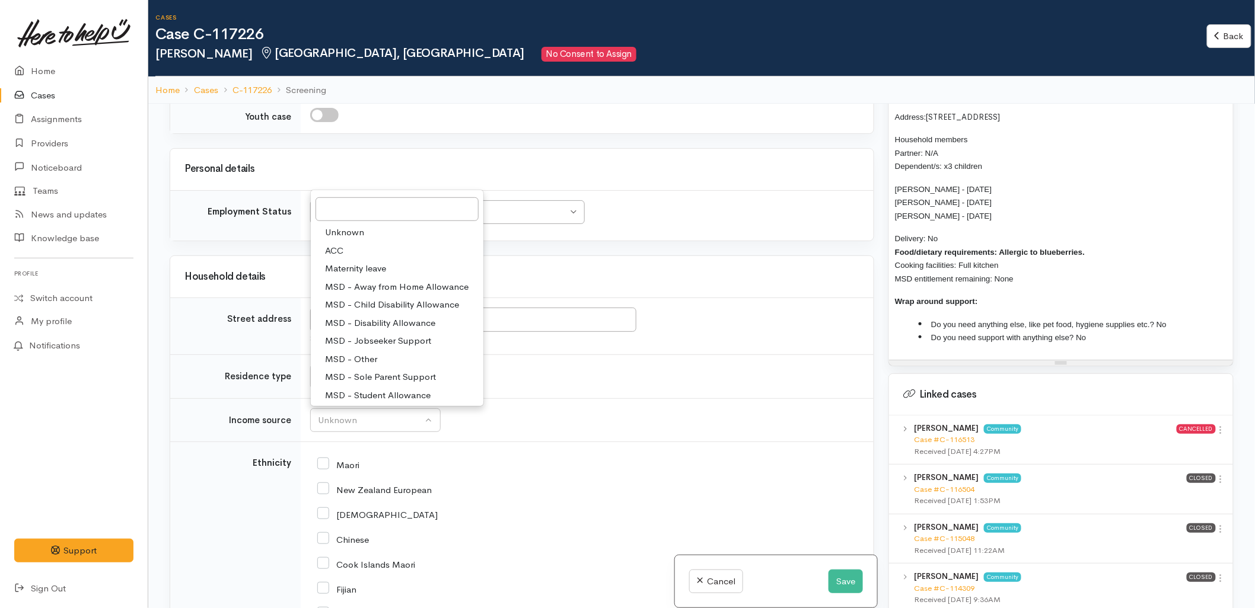
click at [349, 360] on span "MSD - Other" at bounding box center [351, 360] width 52 height 14
select select "6"
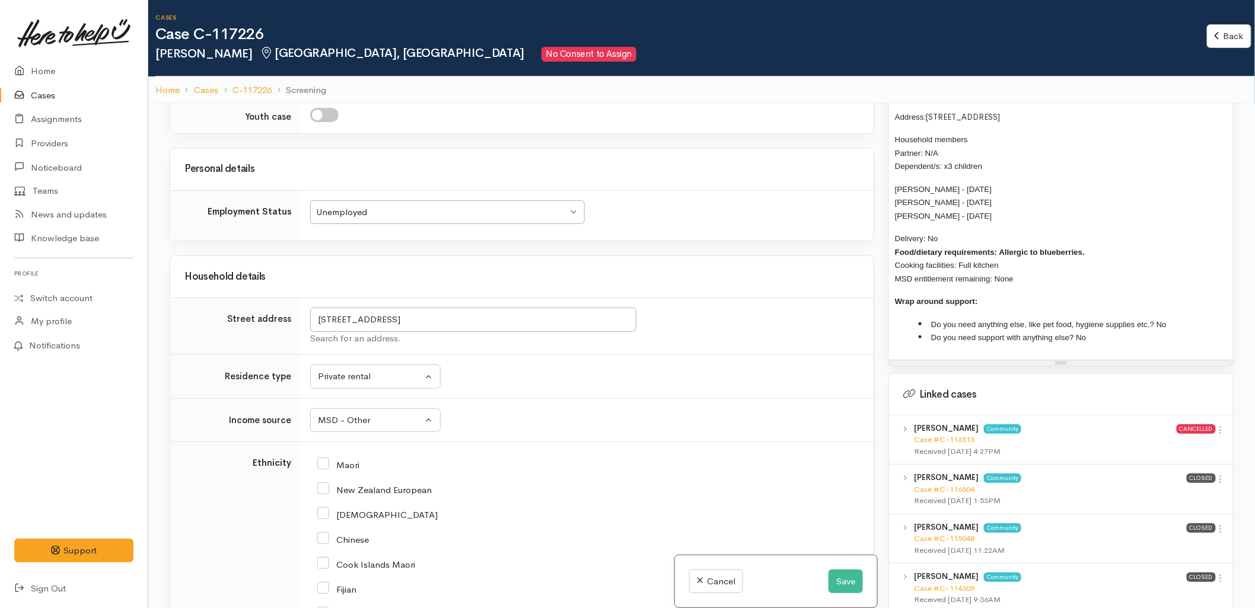
click at [357, 489] on input "New Zealand European" at bounding box center [374, 489] width 114 height 11
checkbox input "true"
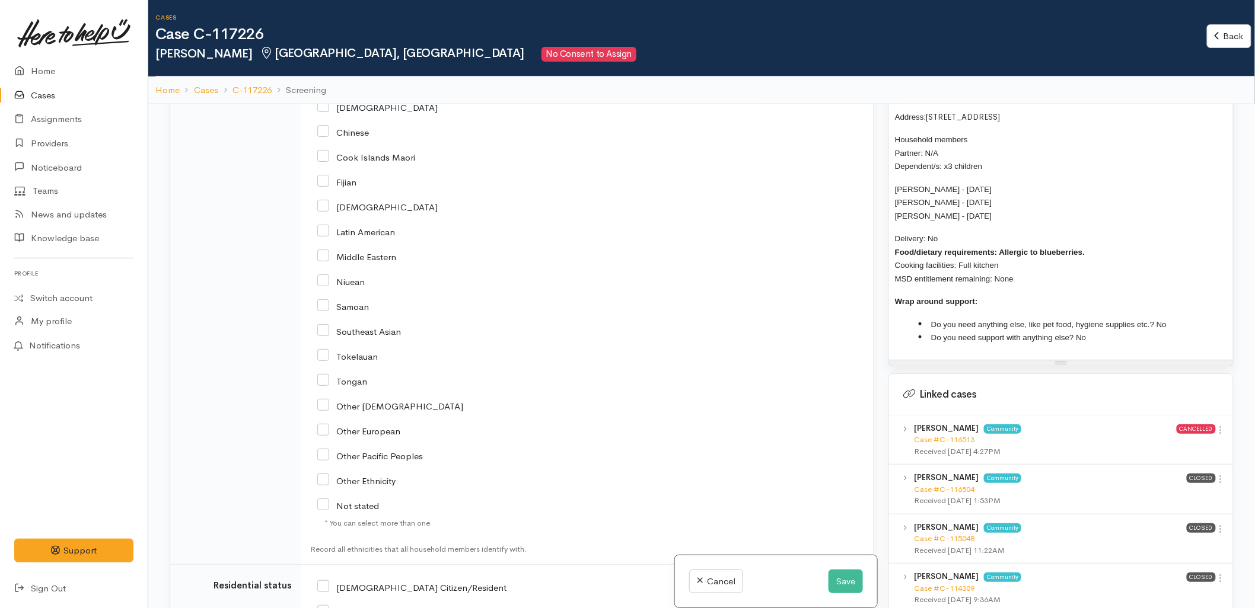
scroll to position [2108, 0]
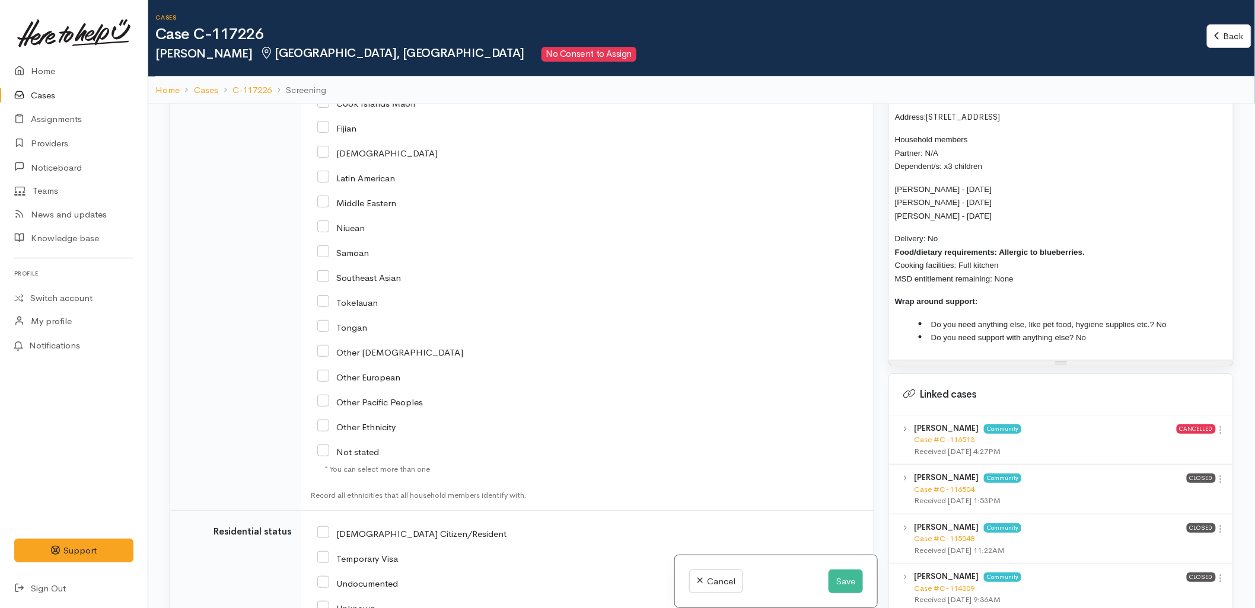
click at [377, 535] on input "NZ Citizen/Resident" at bounding box center [411, 533] width 189 height 11
checkbox input "true"
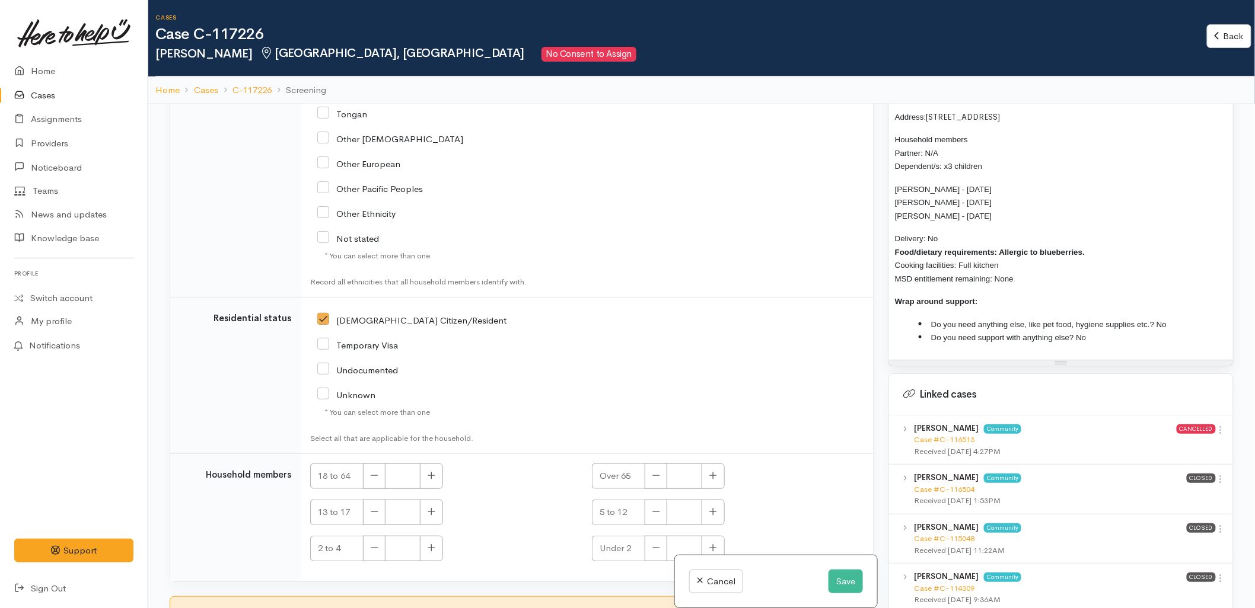
scroll to position [2328, 0]
click at [428, 478] on button "button" at bounding box center [431, 471] width 23 height 25
type input "1"
click at [431, 518] on button "button" at bounding box center [431, 507] width 23 height 25
type input "1"
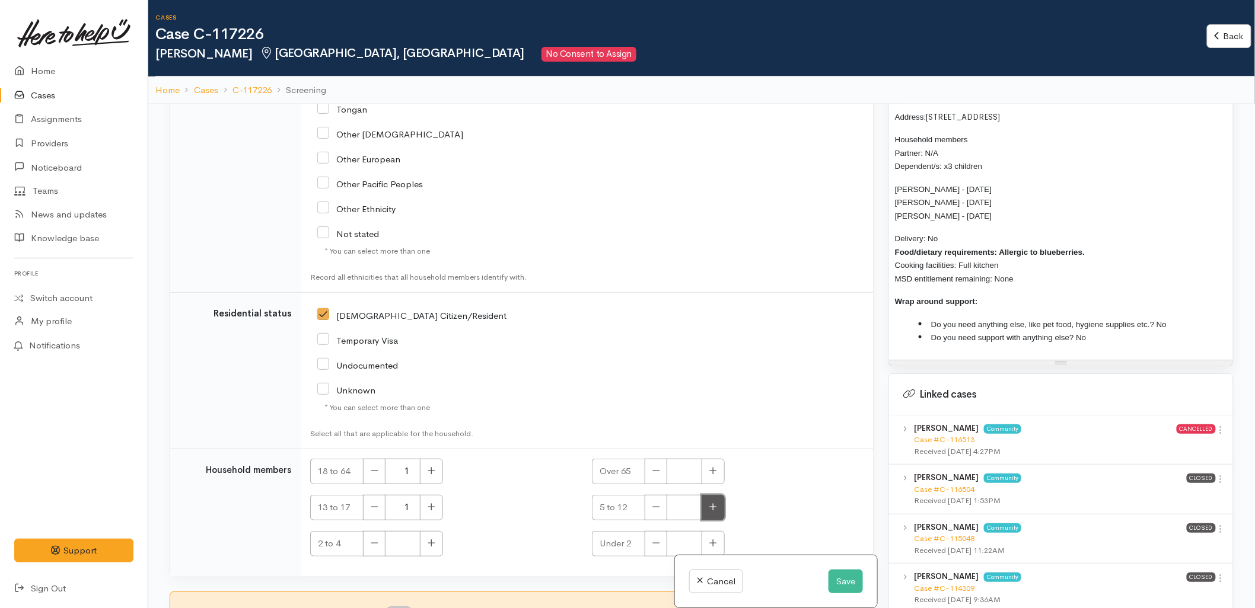
click at [713, 512] on button "button" at bounding box center [712, 507] width 23 height 25
click at [648, 513] on button "button" at bounding box center [656, 507] width 23 height 25
type input "1"
click at [422, 519] on button "button" at bounding box center [431, 507] width 23 height 25
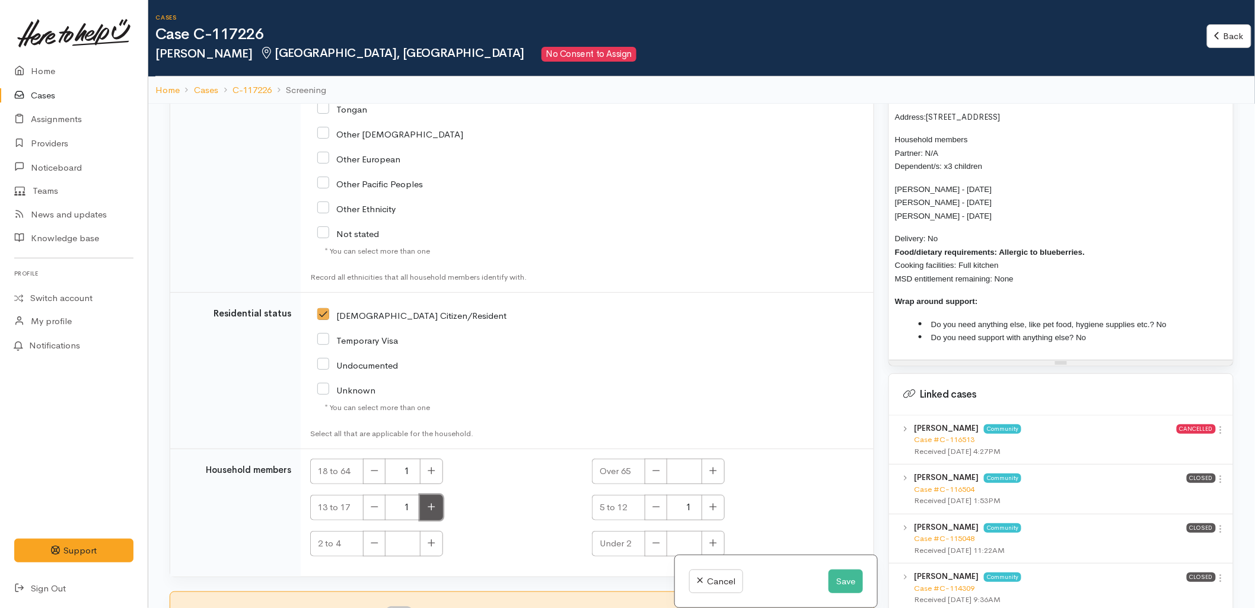
type input "2"
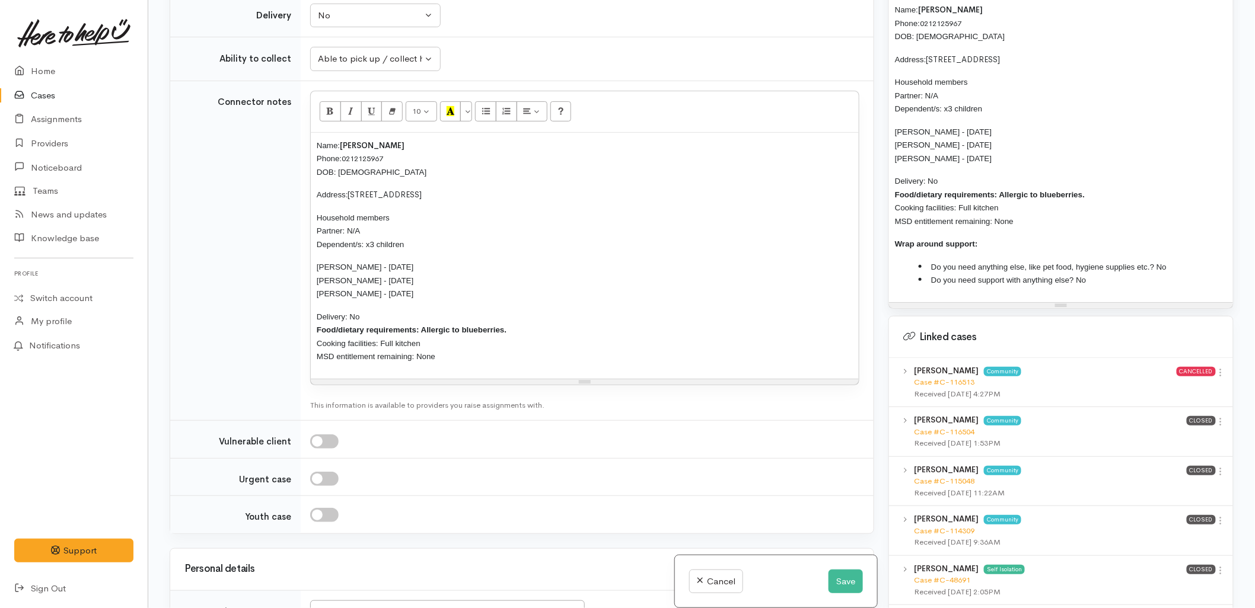
scroll to position [593, 0]
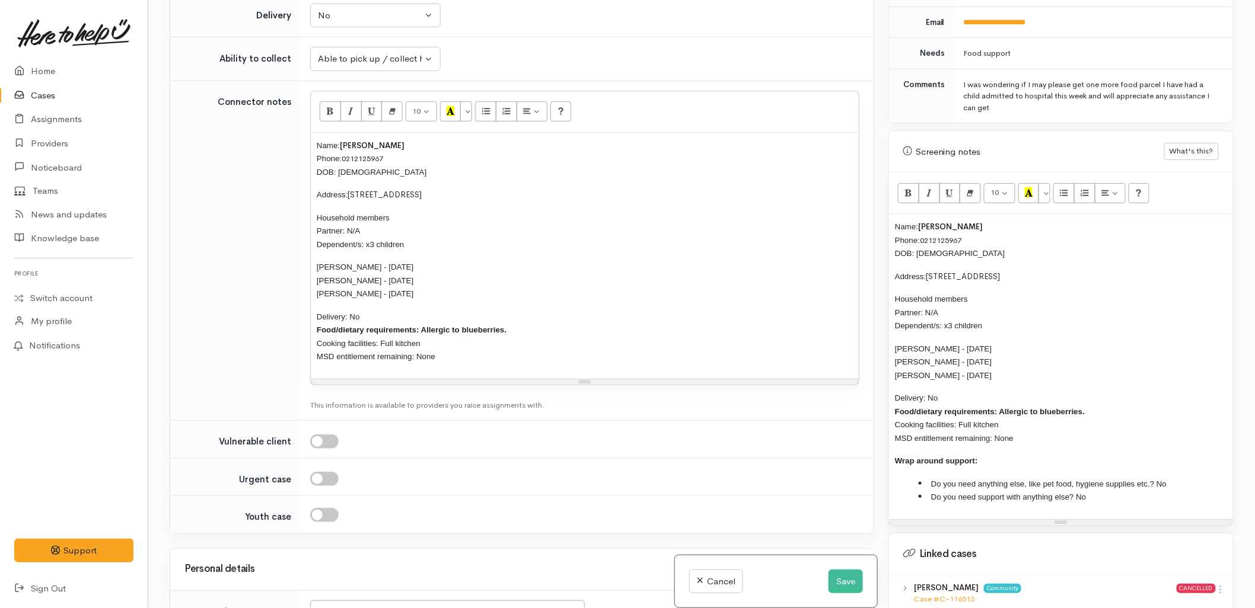
click at [896, 222] on span "Name:" at bounding box center [906, 226] width 23 height 9
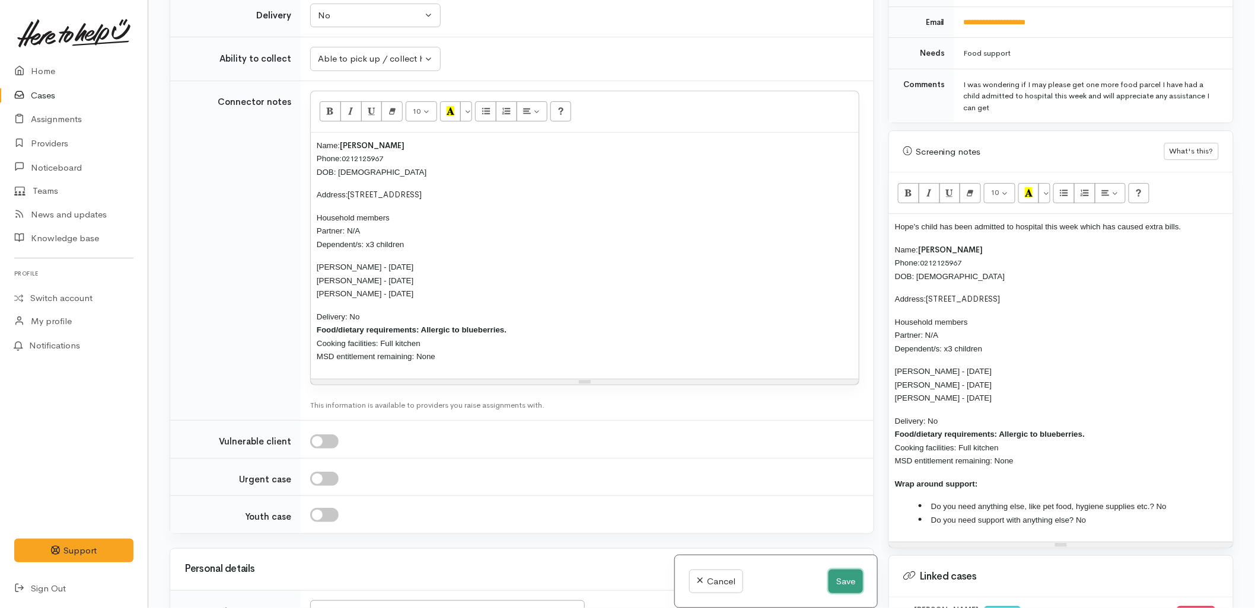
click at [828, 588] on button "Save" at bounding box center [845, 582] width 34 height 24
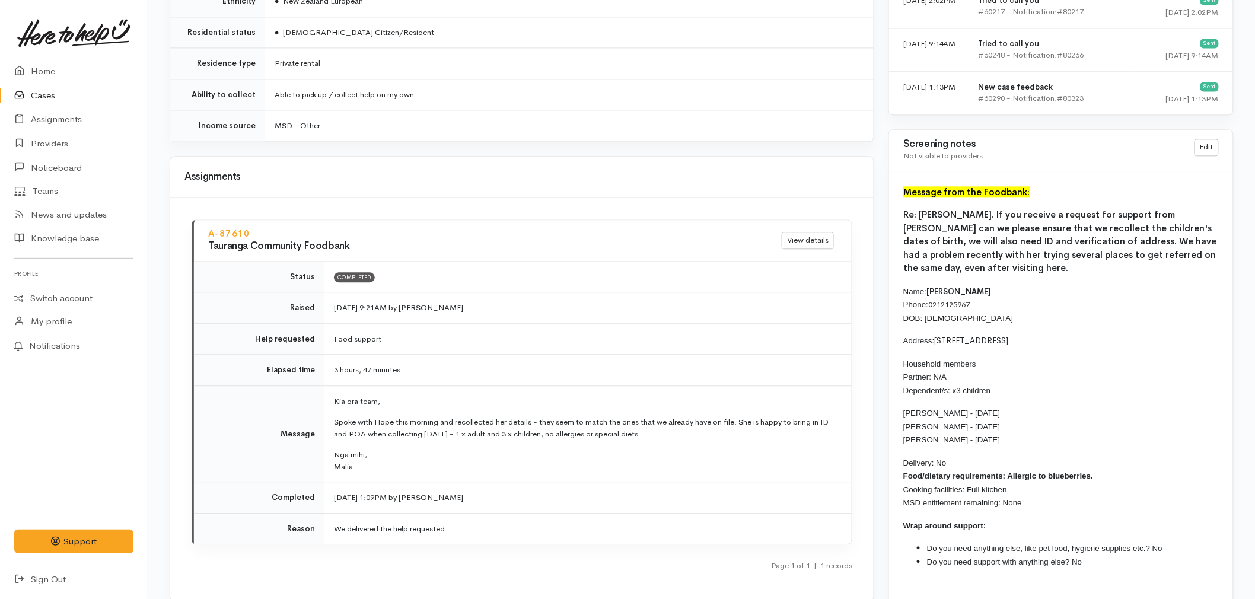
scroll to position [1119, 0]
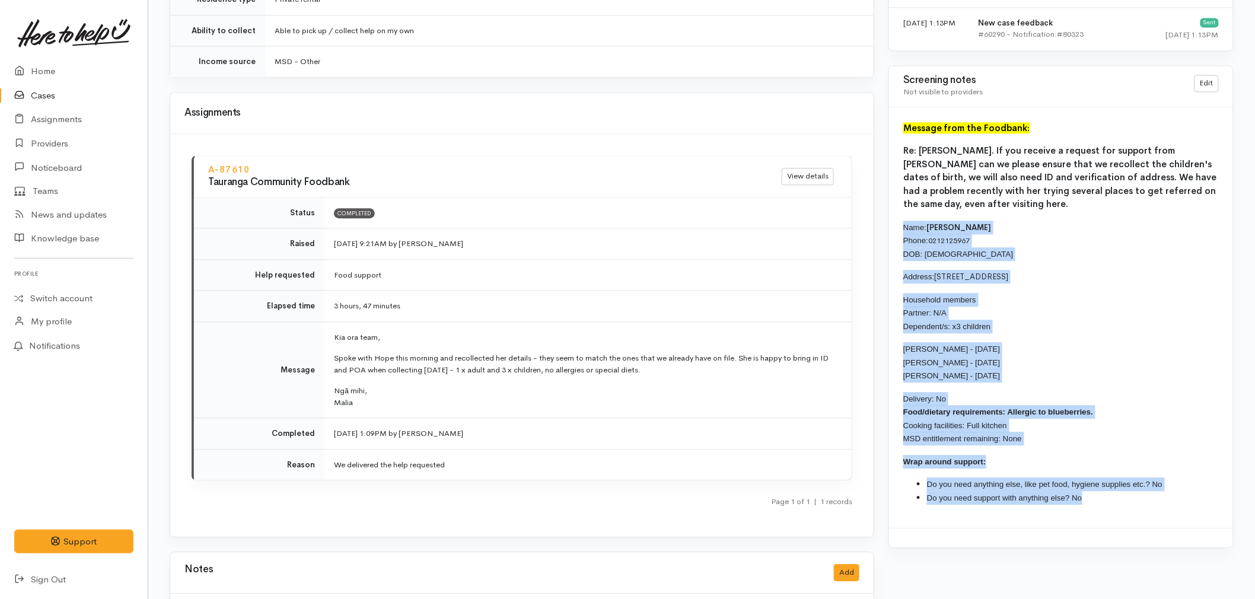
drag, startPoint x: 1100, startPoint y: 496, endPoint x: 902, endPoint y: 222, distance: 337.7
click at [902, 222] on div "Message from the Foodbank: Re: Hope King. If you receive a request for support …" at bounding box center [1061, 317] width 344 height 421
copy div "Name: Hope King Phone: 0212125967 DOB: 26/07/1993 Address: 165A Cambridge Road,…"
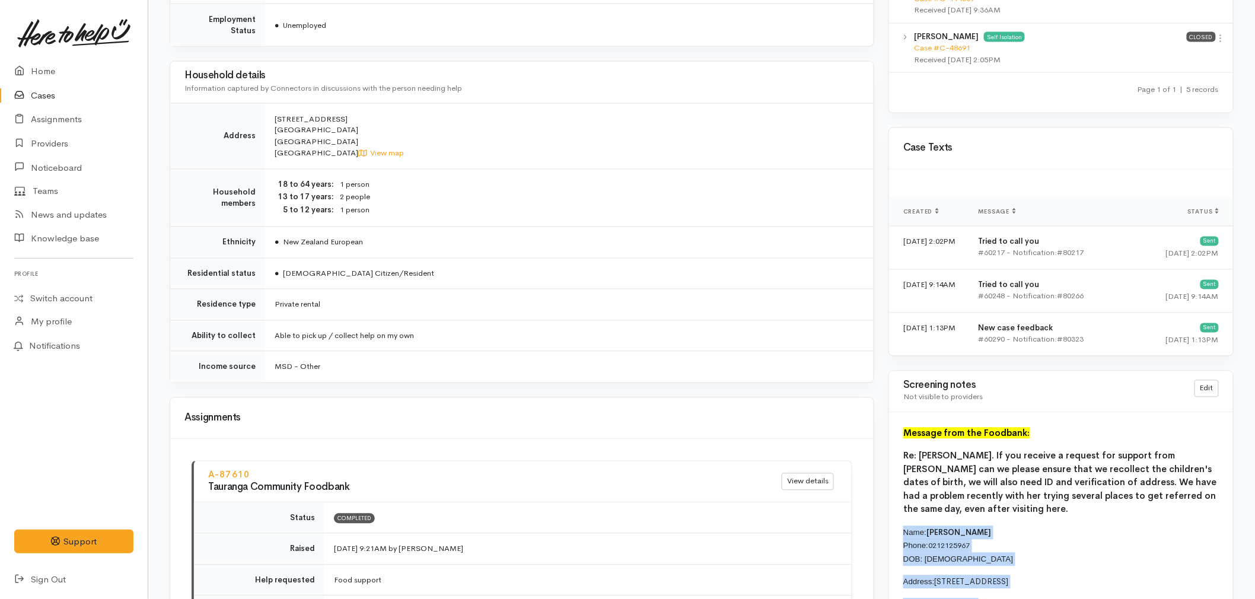
scroll to position [790, 0]
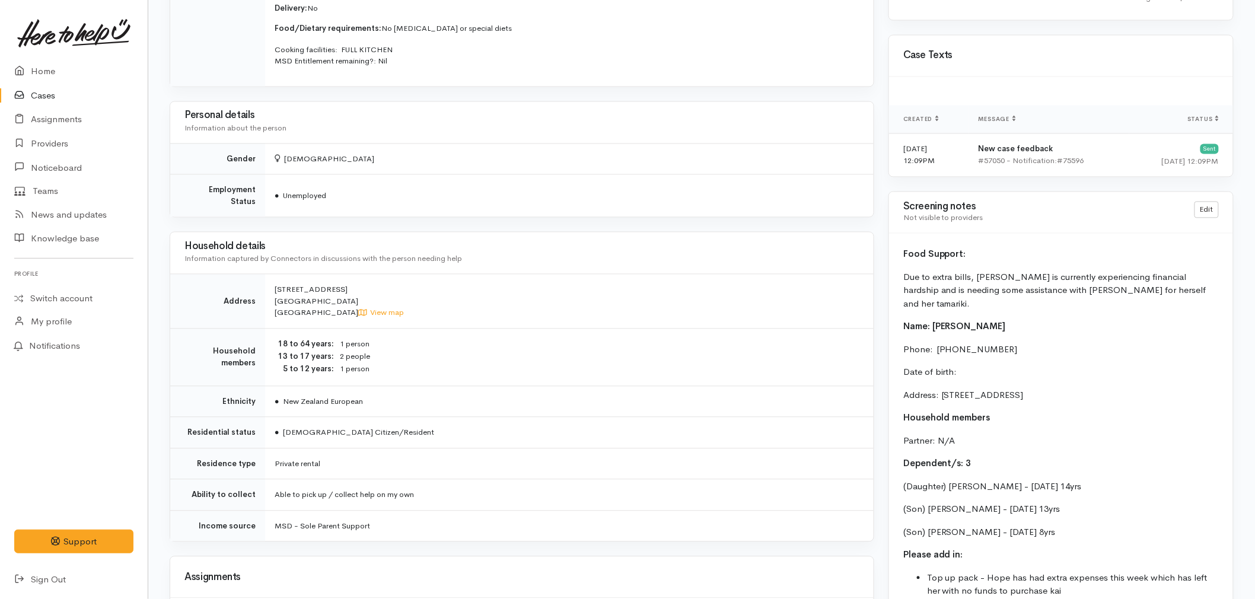
scroll to position [922, 0]
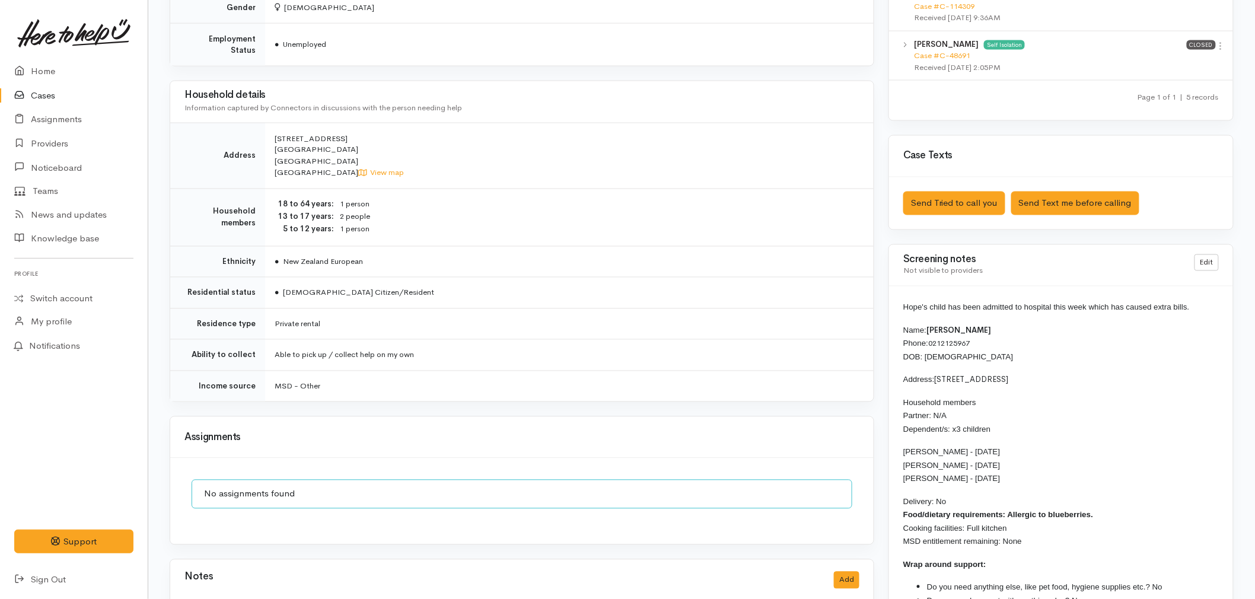
scroll to position [857, 0]
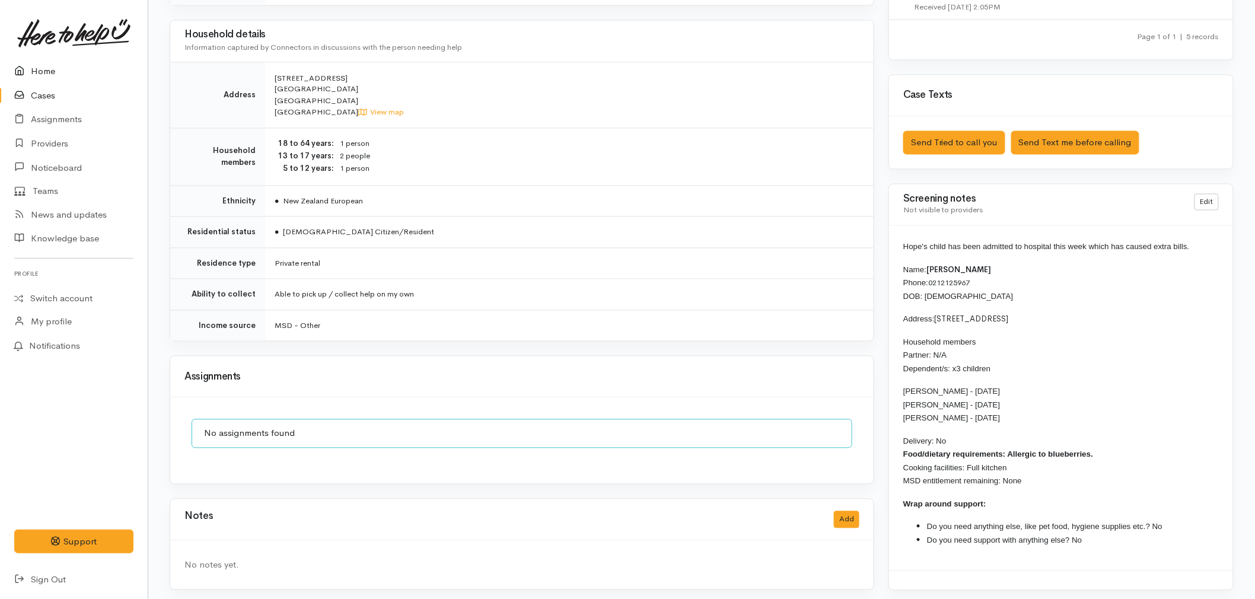
click at [60, 72] on link "Home" at bounding box center [74, 71] width 148 height 24
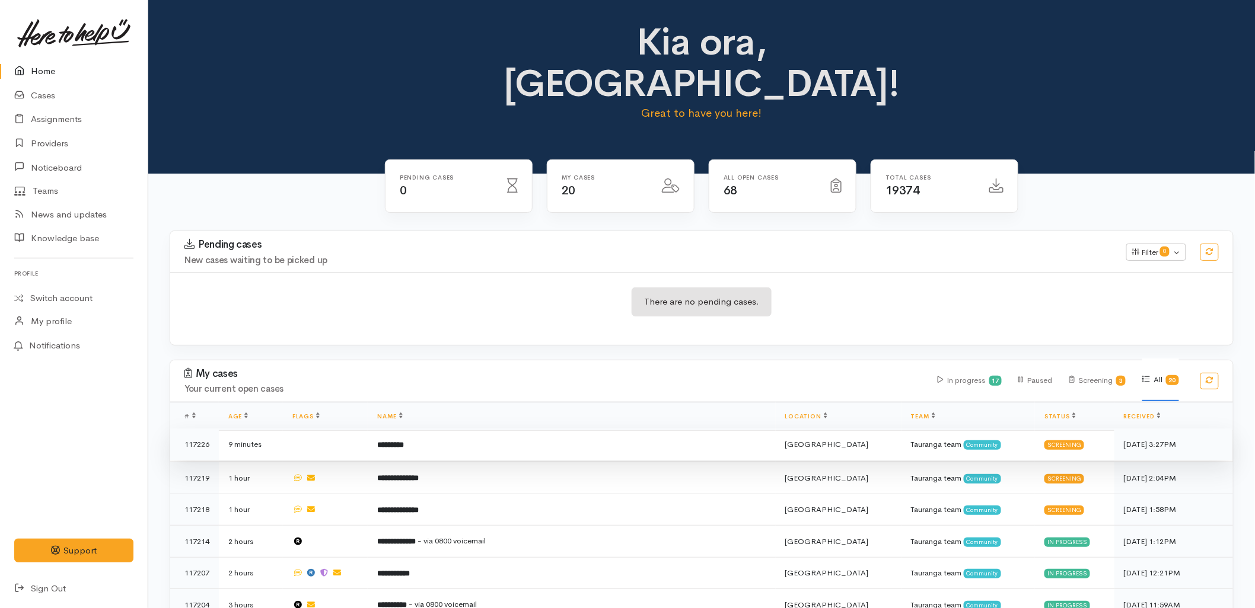
click at [508, 429] on td "*********" at bounding box center [571, 445] width 407 height 32
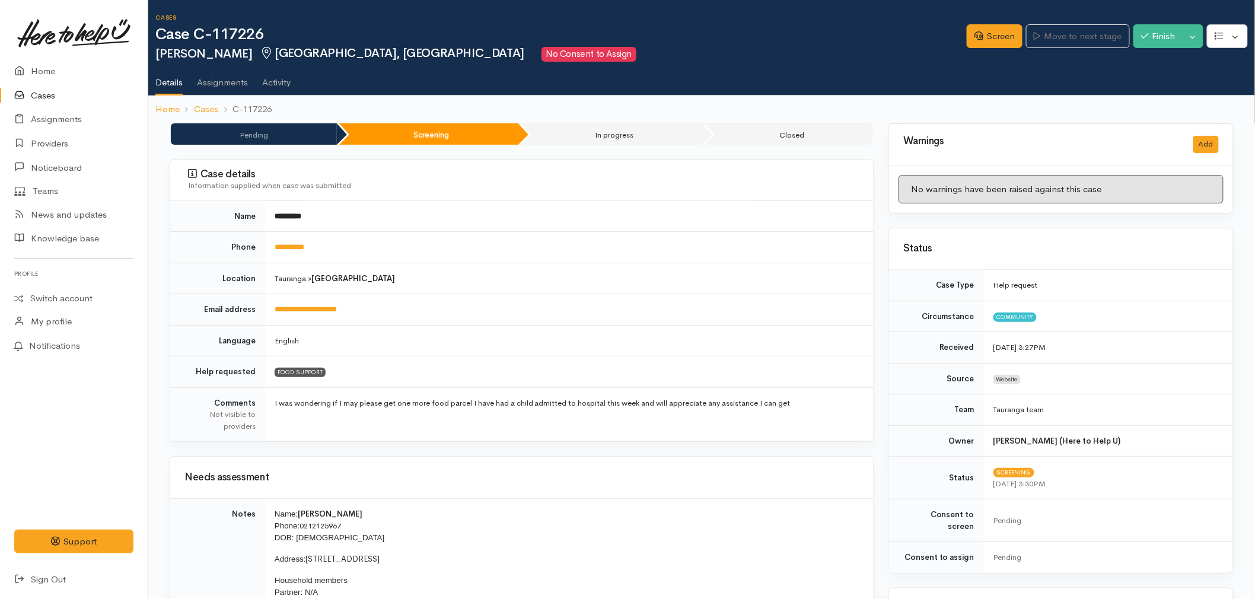
click at [406, 209] on td "*********" at bounding box center [569, 216] width 608 height 31
click at [63, 66] on link "Home" at bounding box center [74, 71] width 148 height 24
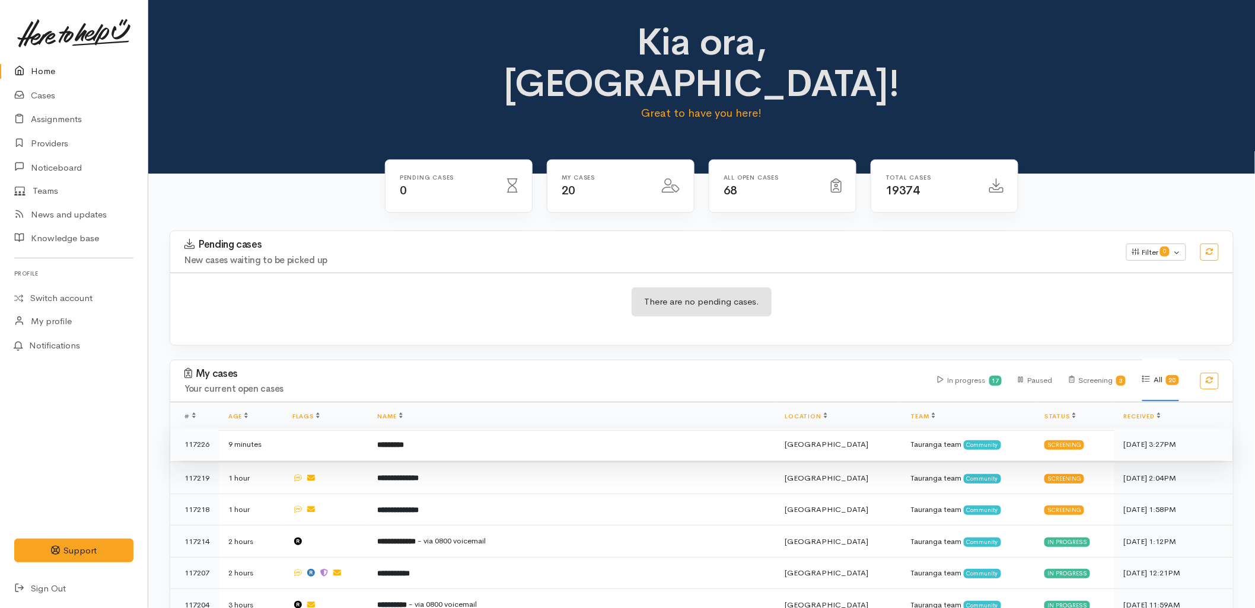
click at [347, 429] on td at bounding box center [325, 445] width 85 height 32
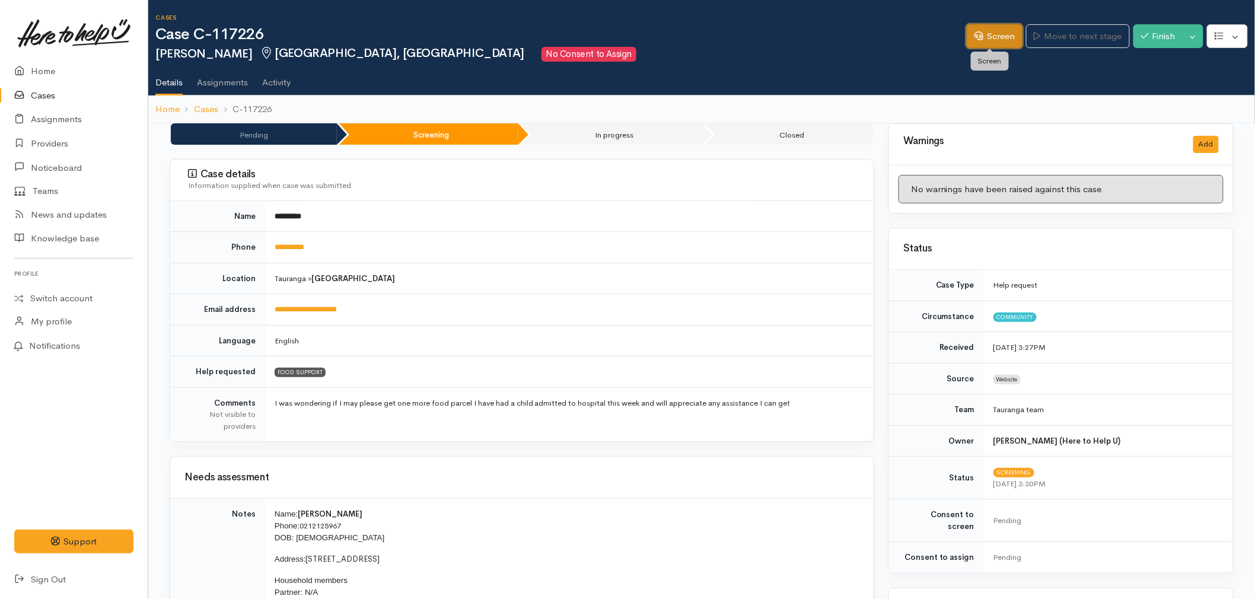
click at [976, 43] on link "Screen" at bounding box center [994, 36] width 56 height 24
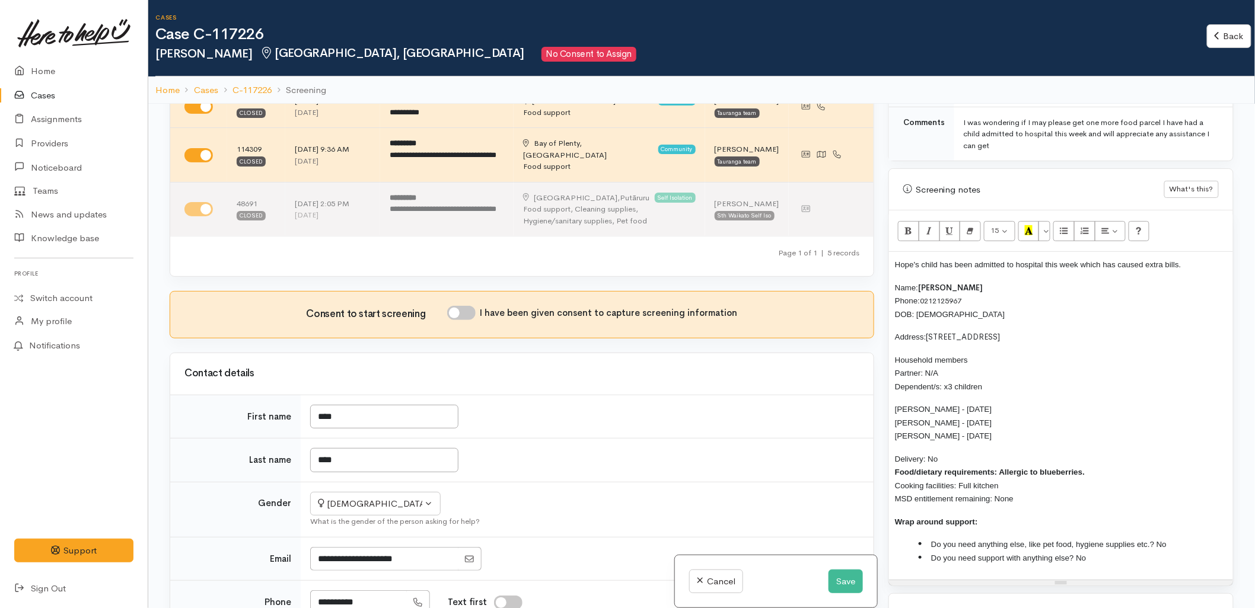
scroll to position [263, 0]
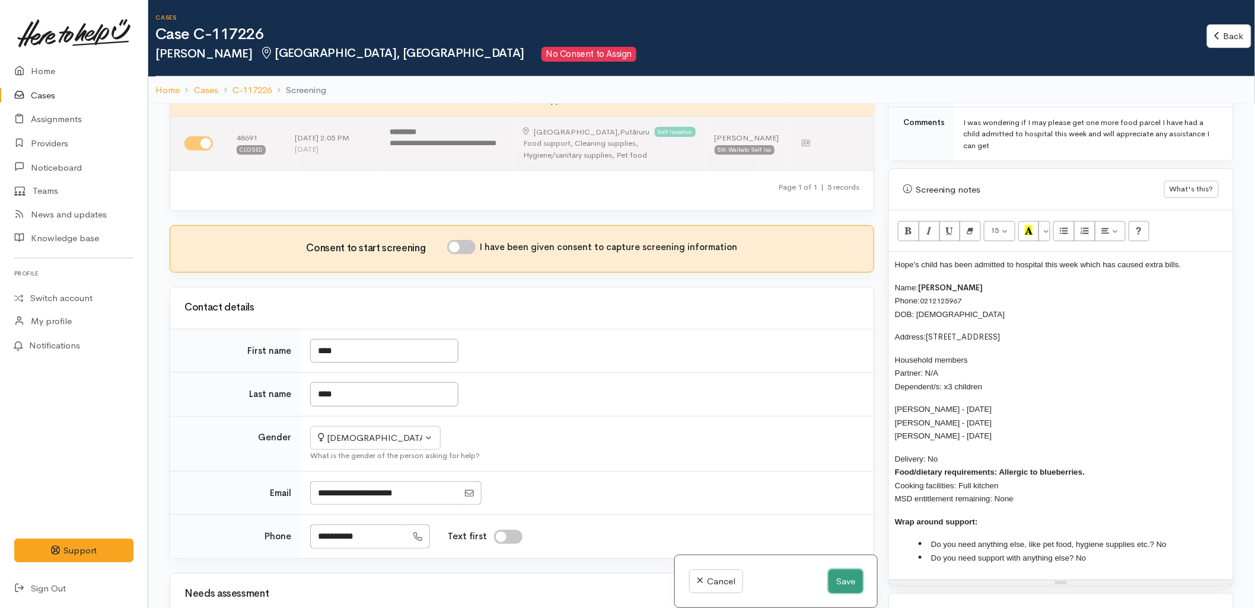
click at [832, 583] on button "Save" at bounding box center [845, 582] width 34 height 24
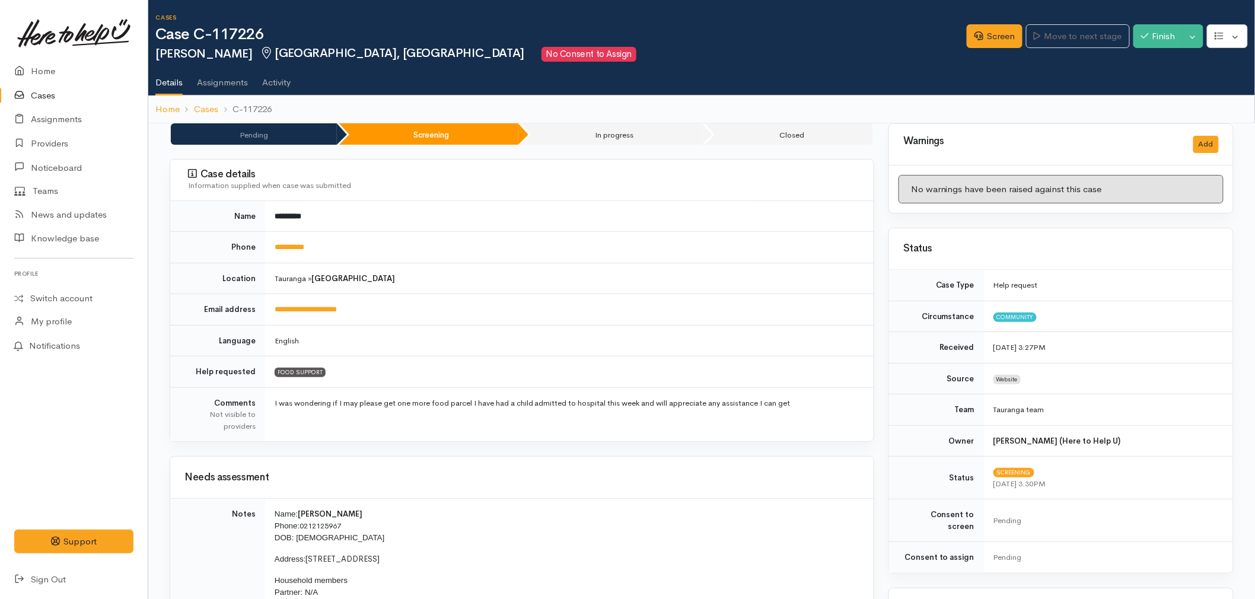
click at [40, 93] on link "Cases" at bounding box center [74, 96] width 148 height 24
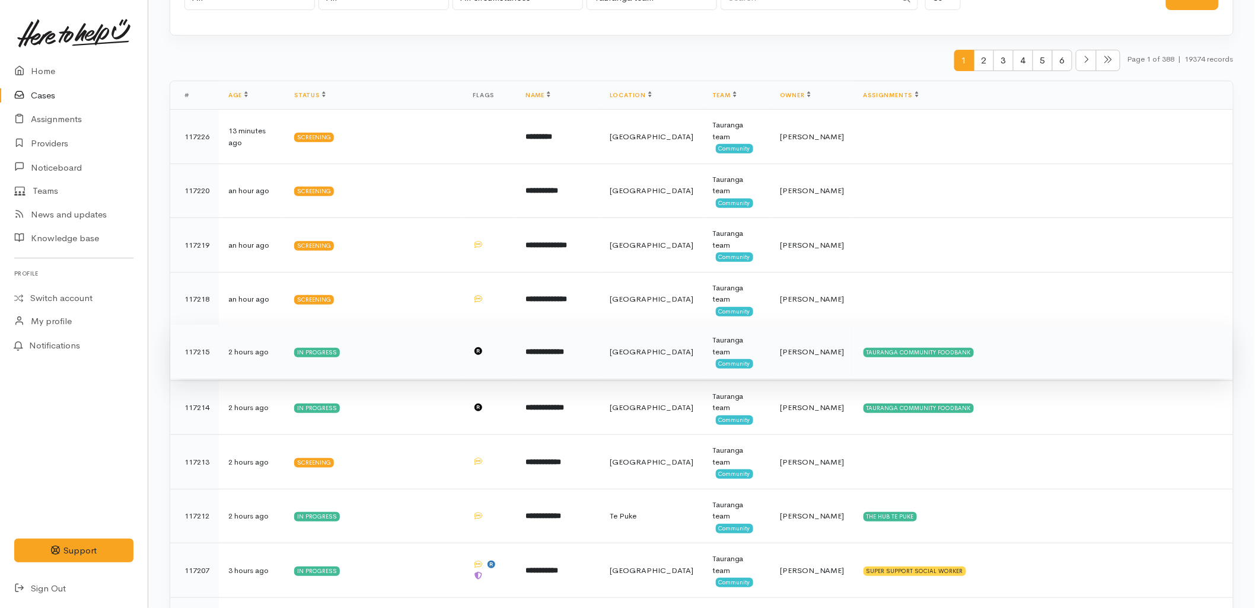
scroll to position [66, 0]
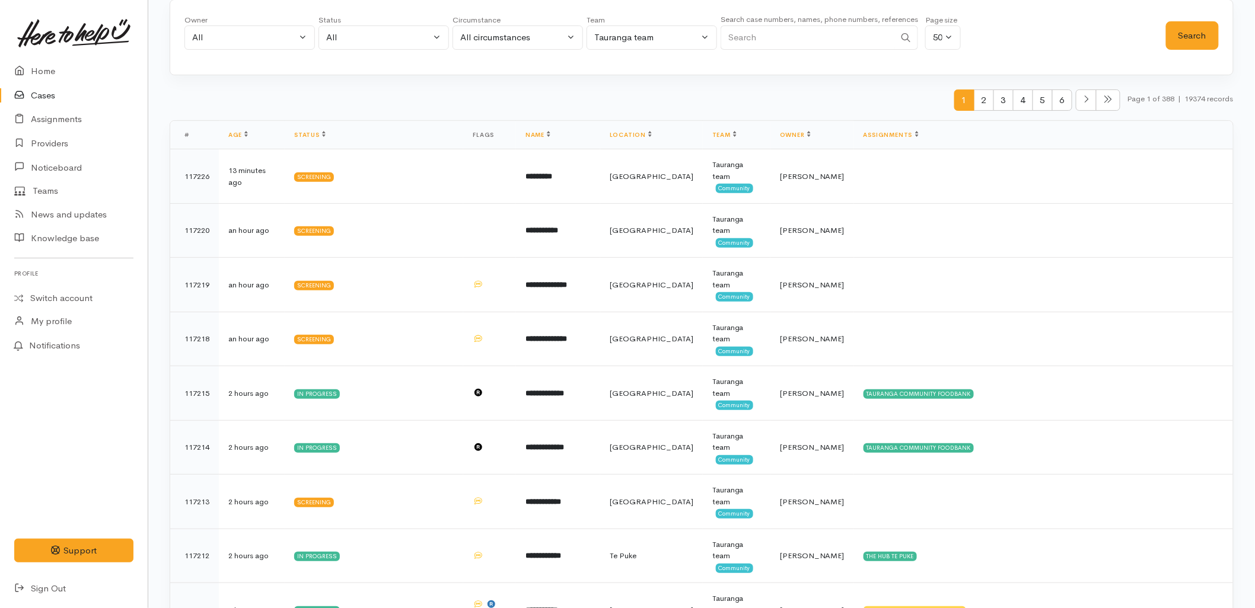
click at [292, 103] on div "1 2 3 4 5 6 Page 1 of 388 | 19374 records" at bounding box center [702, 105] width 1064 height 31
click at [55, 64] on link "Home" at bounding box center [74, 71] width 148 height 24
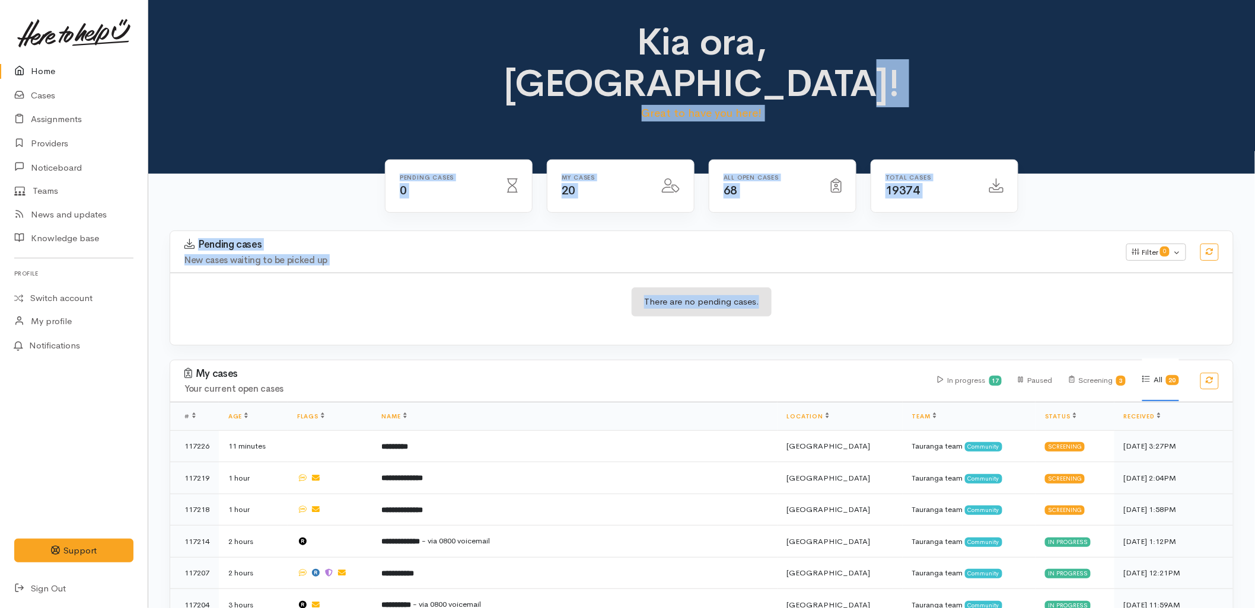
drag, startPoint x: 796, startPoint y: 264, endPoint x: 580, endPoint y: 46, distance: 306.9
click at [580, 46] on div "Kia ora, [GEOGRAPHIC_DATA]! Great to have you here! Pending cases 0 20 68" at bounding box center [701, 555] width 1106 height 1110
click at [374, 159] on div "Pending cases 0 My cases 20 68 19374" at bounding box center [701, 195] width 676 height 72
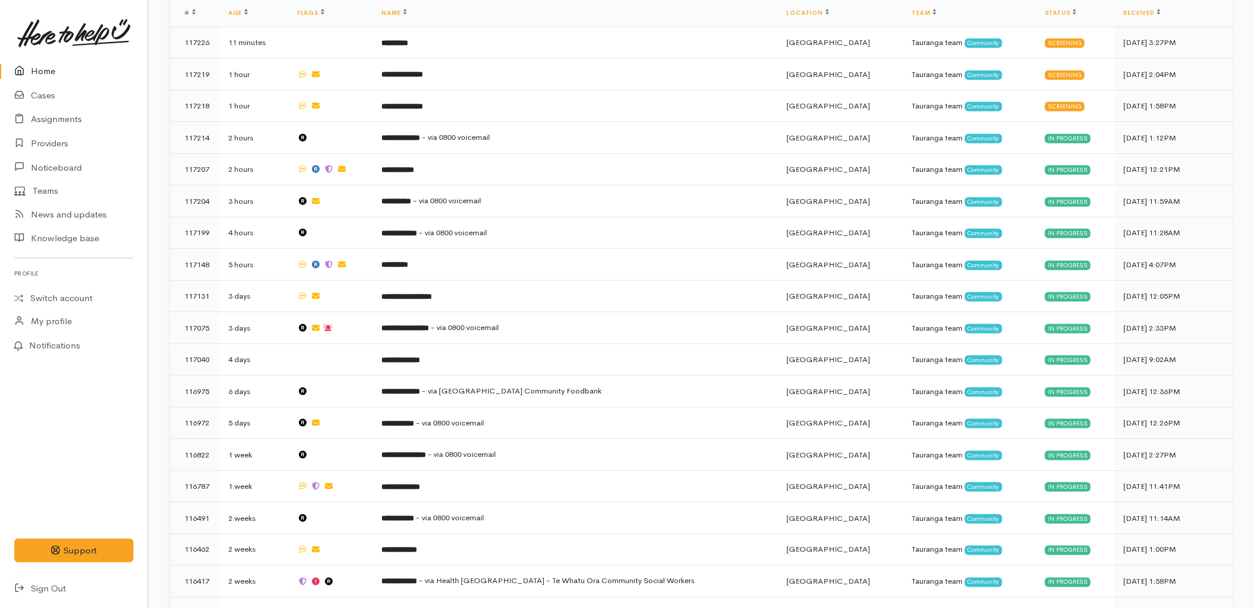
scroll to position [449, 0]
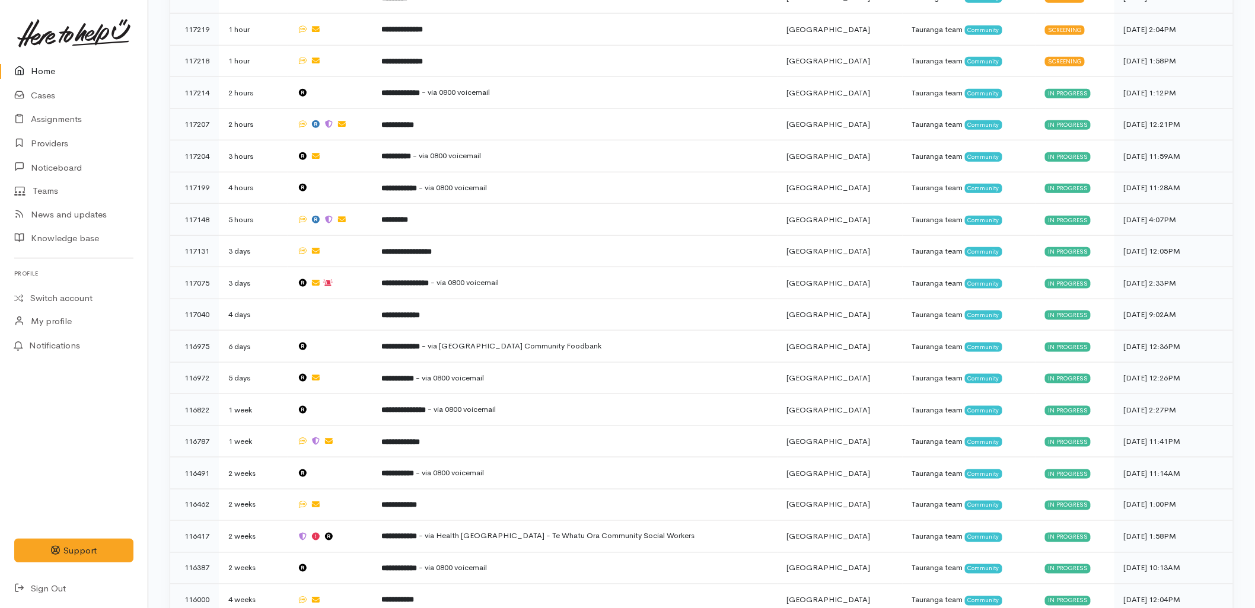
drag, startPoint x: 559, startPoint y: 28, endPoint x: 891, endPoint y: 627, distance: 684.2
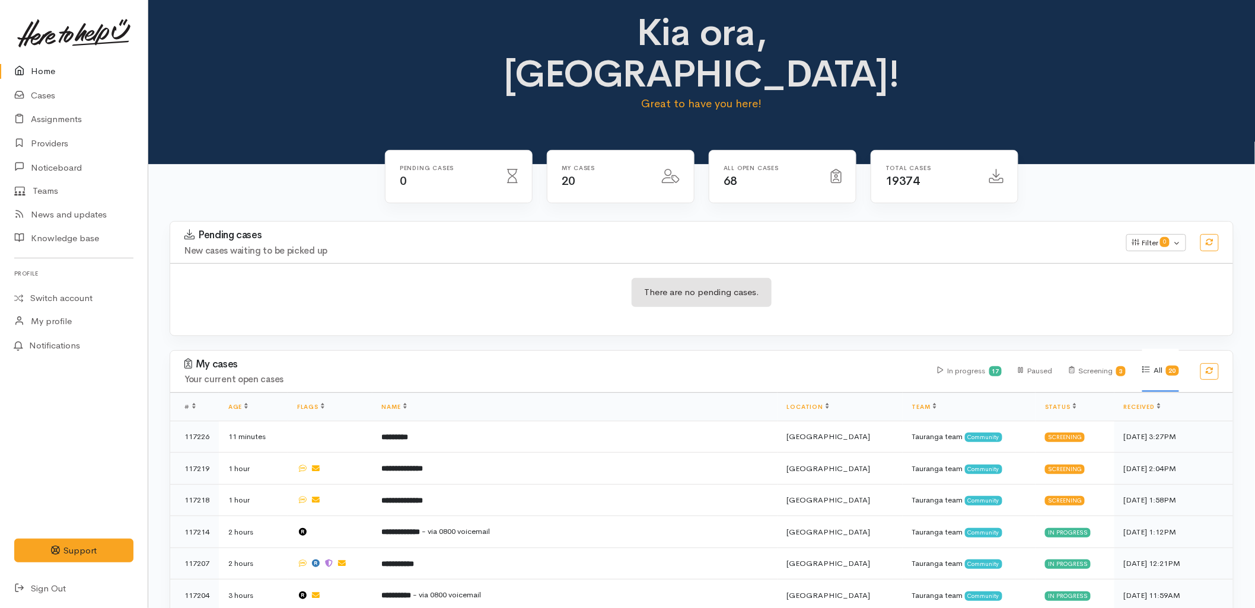
scroll to position [0, 0]
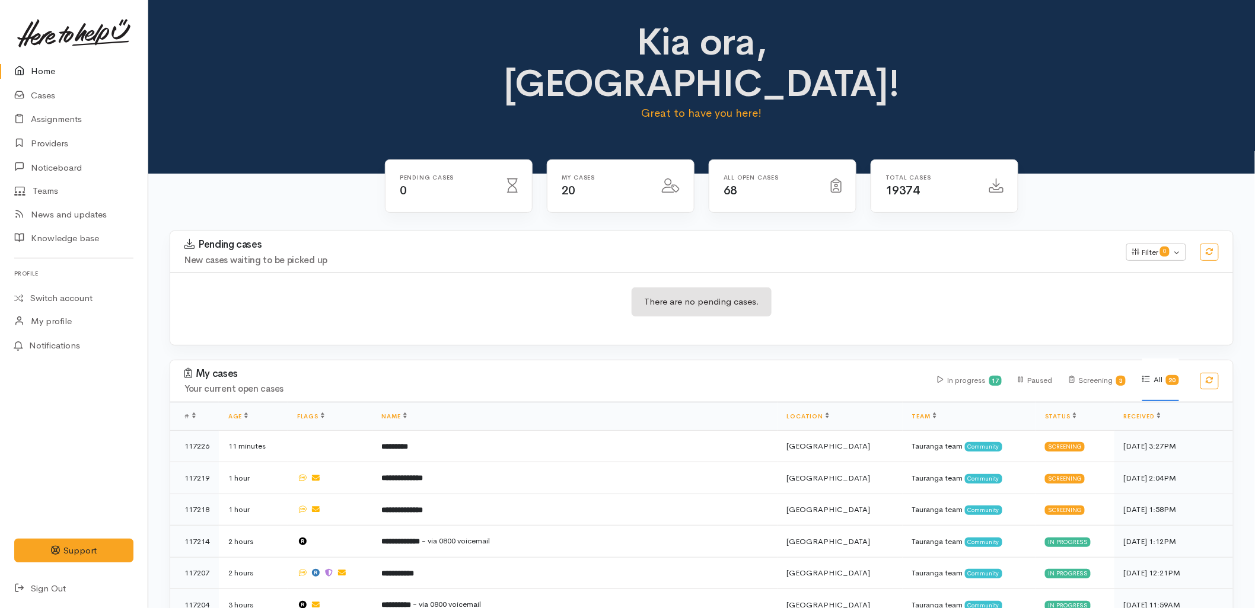
click at [416, 288] on div "There are no pending cases." at bounding box center [701, 309] width 1063 height 43
click at [338, 239] on h3 "Pending cases" at bounding box center [647, 245] width 927 height 12
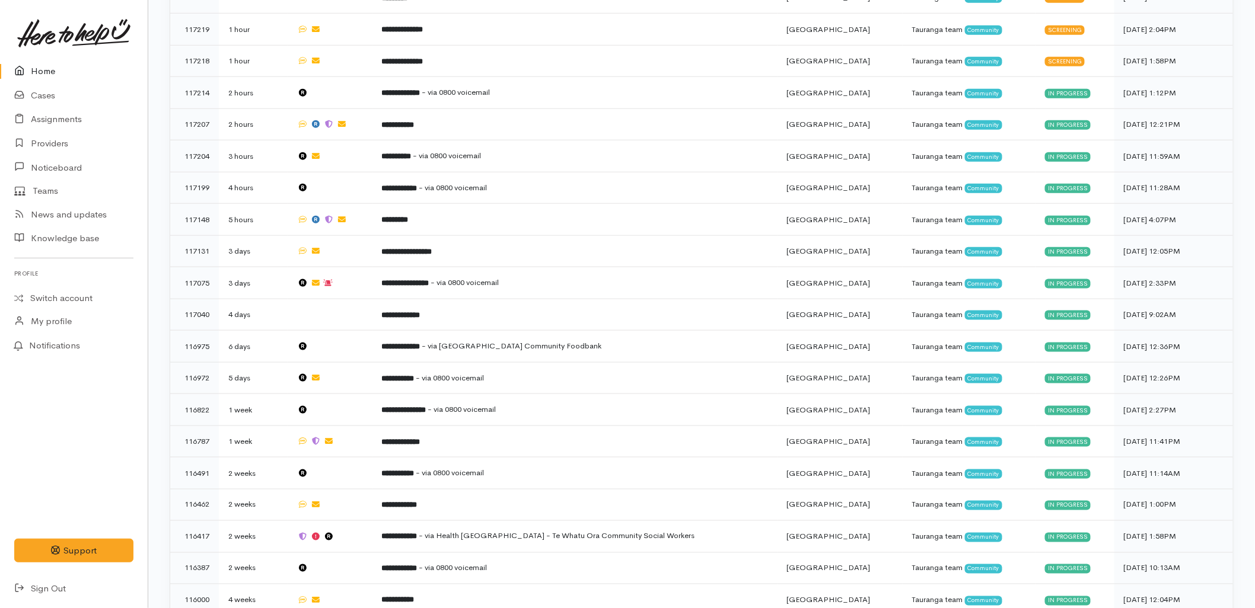
drag, startPoint x: 569, startPoint y: 24, endPoint x: 965, endPoint y: 615, distance: 712.1
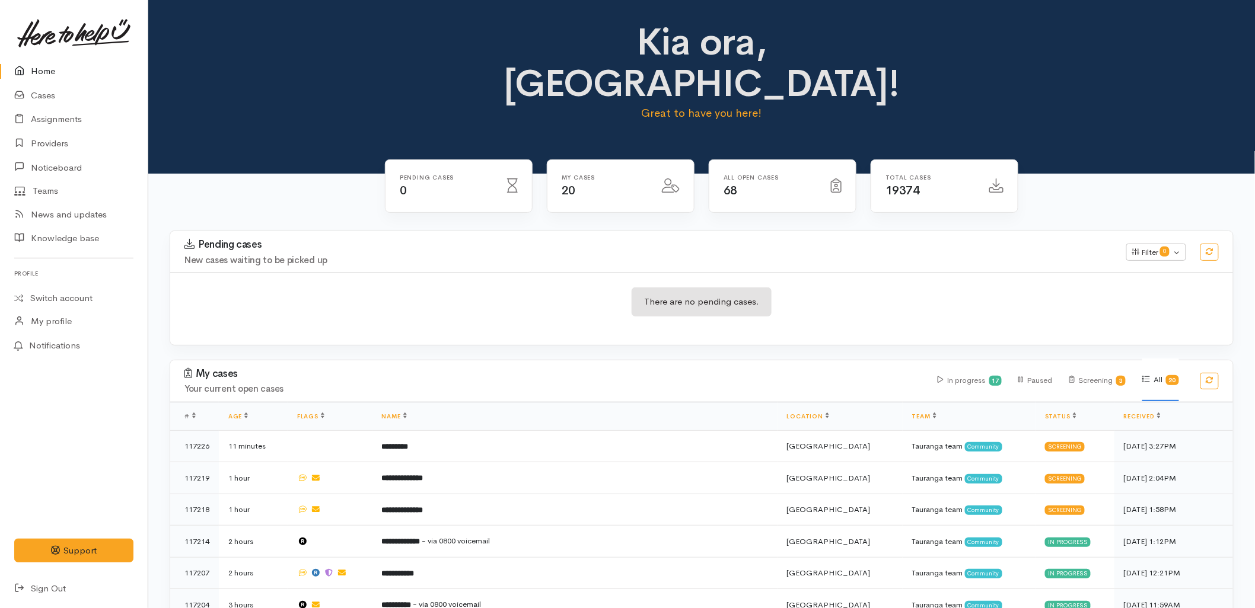
click at [336, 231] on div "Pending cases New cases waiting to be picked up Filter 0 Filters Clear filters …" at bounding box center [701, 252] width 1077 height 42
click at [433, 306] on div "Pending cases New cases waiting to be picked up Filter 0 Filters Clear filters …" at bounding box center [701, 295] width 1078 height 129
click at [870, 231] on div "Pending cases New cases waiting to be picked up Filter 0 Filters Clear filters …" at bounding box center [701, 252] width 1077 height 42
drag, startPoint x: 180, startPoint y: 91, endPoint x: 174, endPoint y: 90, distance: 6.0
click at [180, 91] on div "Kia ora, [GEOGRAPHIC_DATA]! Great to have you here!" at bounding box center [701, 87] width 1106 height 174
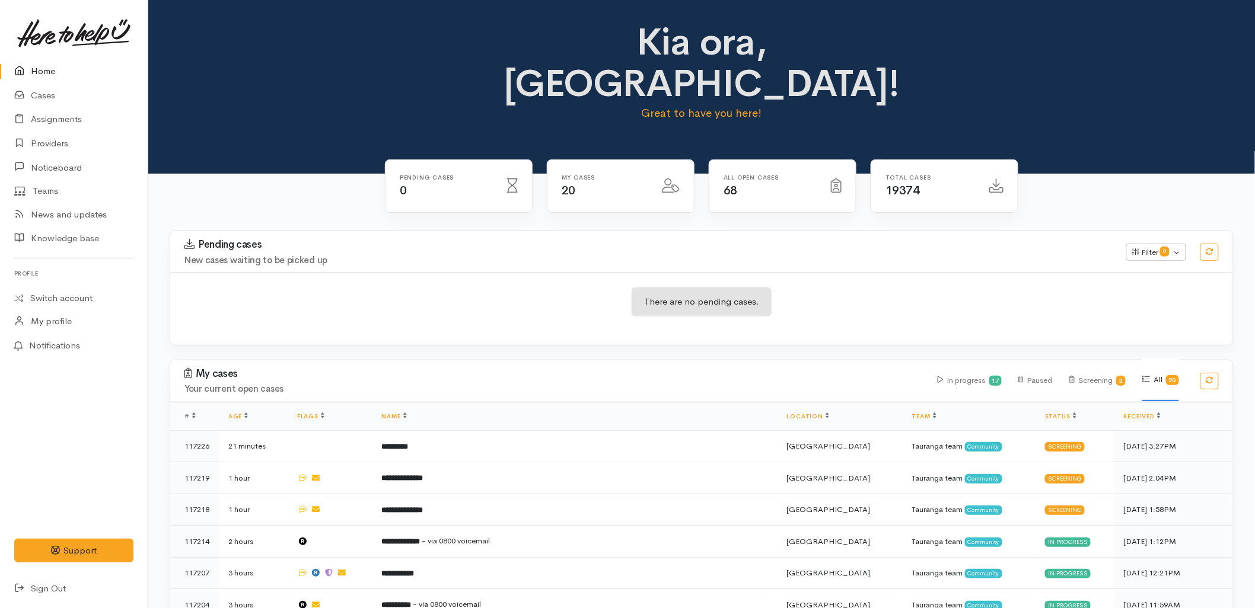
click at [291, 288] on div "There are no pending cases." at bounding box center [701, 309] width 1063 height 43
click at [47, 591] on link "Sign Out" at bounding box center [74, 589] width 148 height 24
